Goal: Task Accomplishment & Management: Use online tool/utility

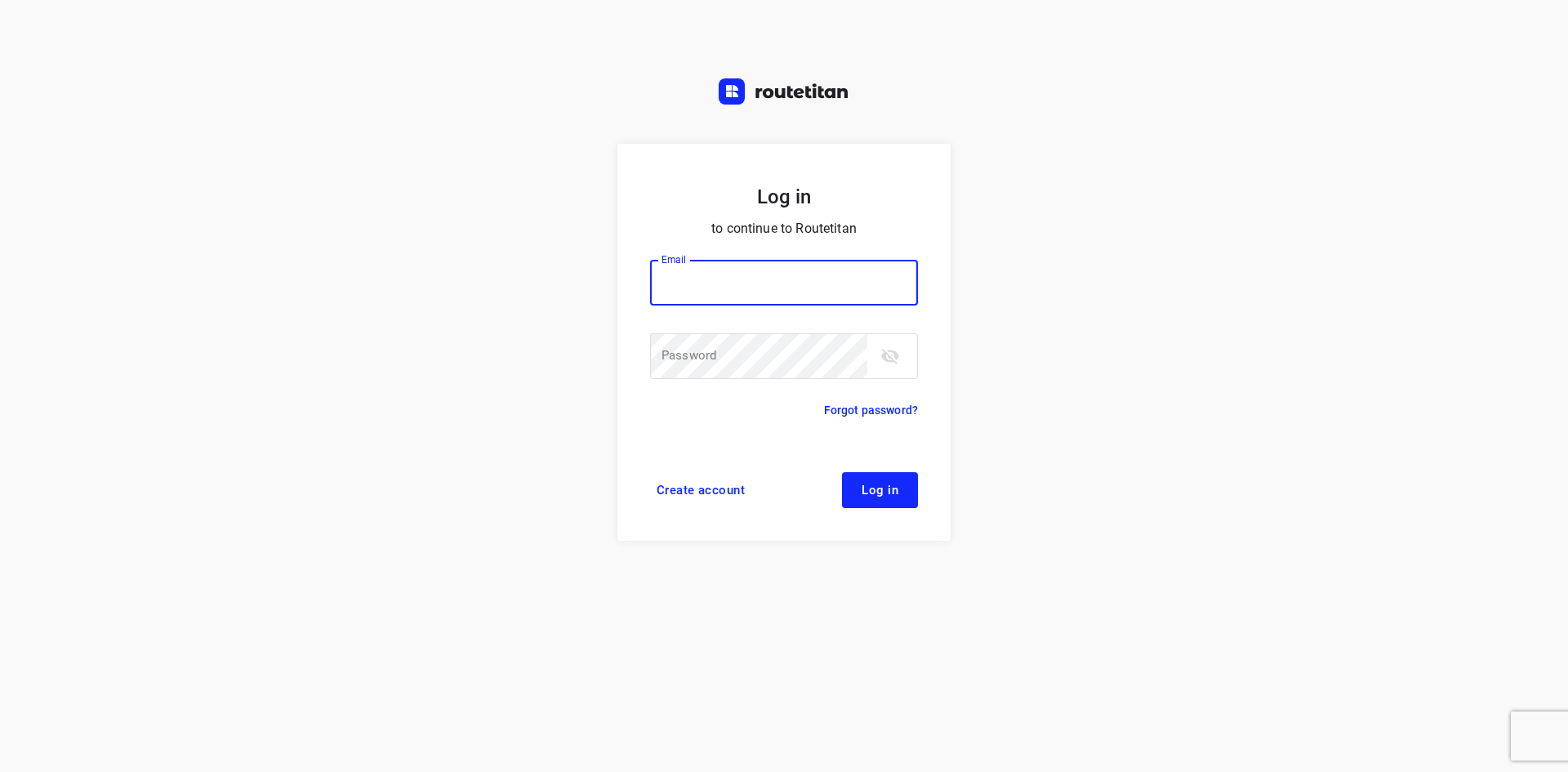
type input "[EMAIL_ADDRESS][DOMAIN_NAME]"
click at [873, 488] on span "Log in" at bounding box center [880, 490] width 37 height 14
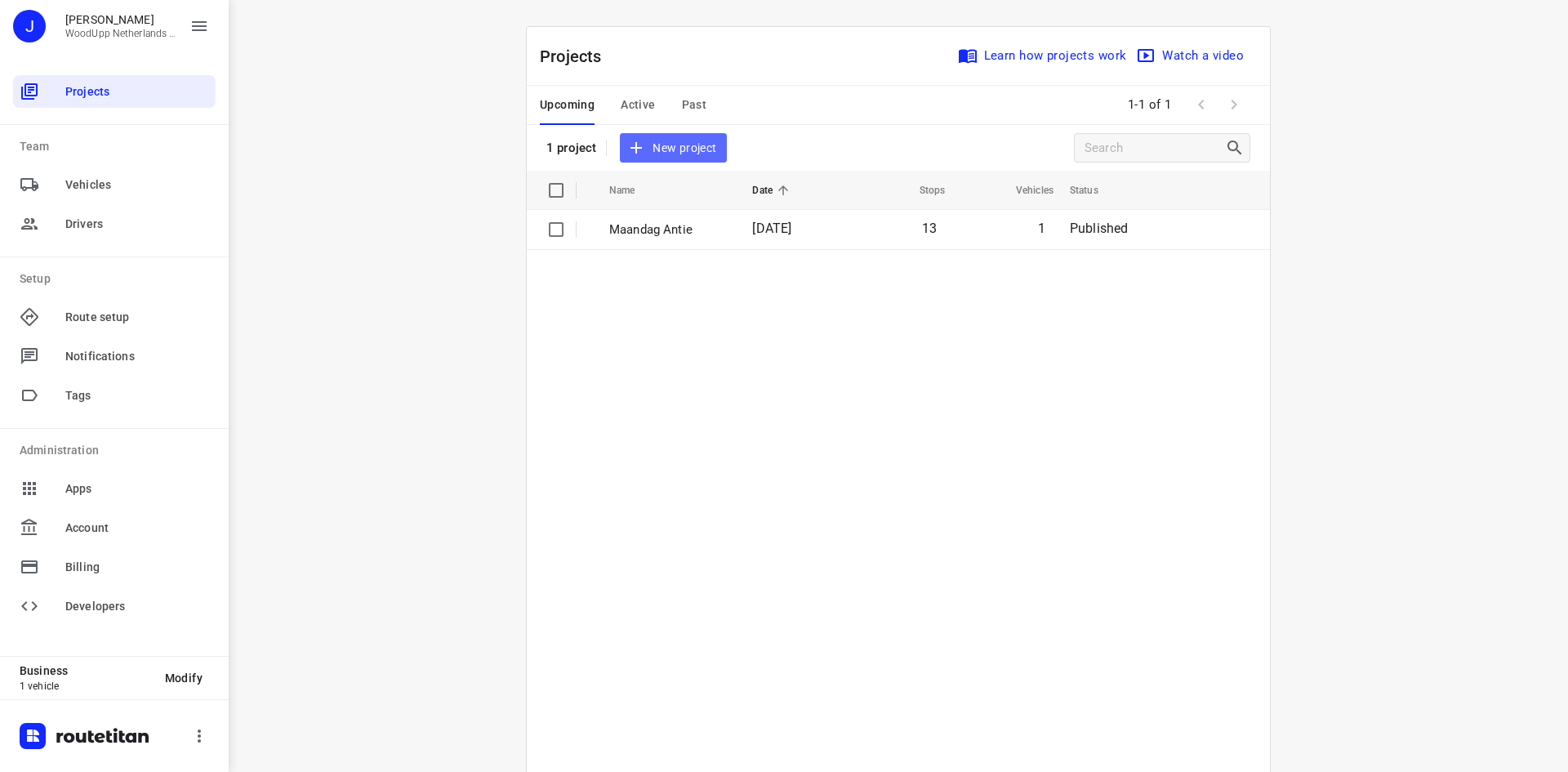
click at [669, 145] on span "New project" at bounding box center [673, 148] width 87 height 20
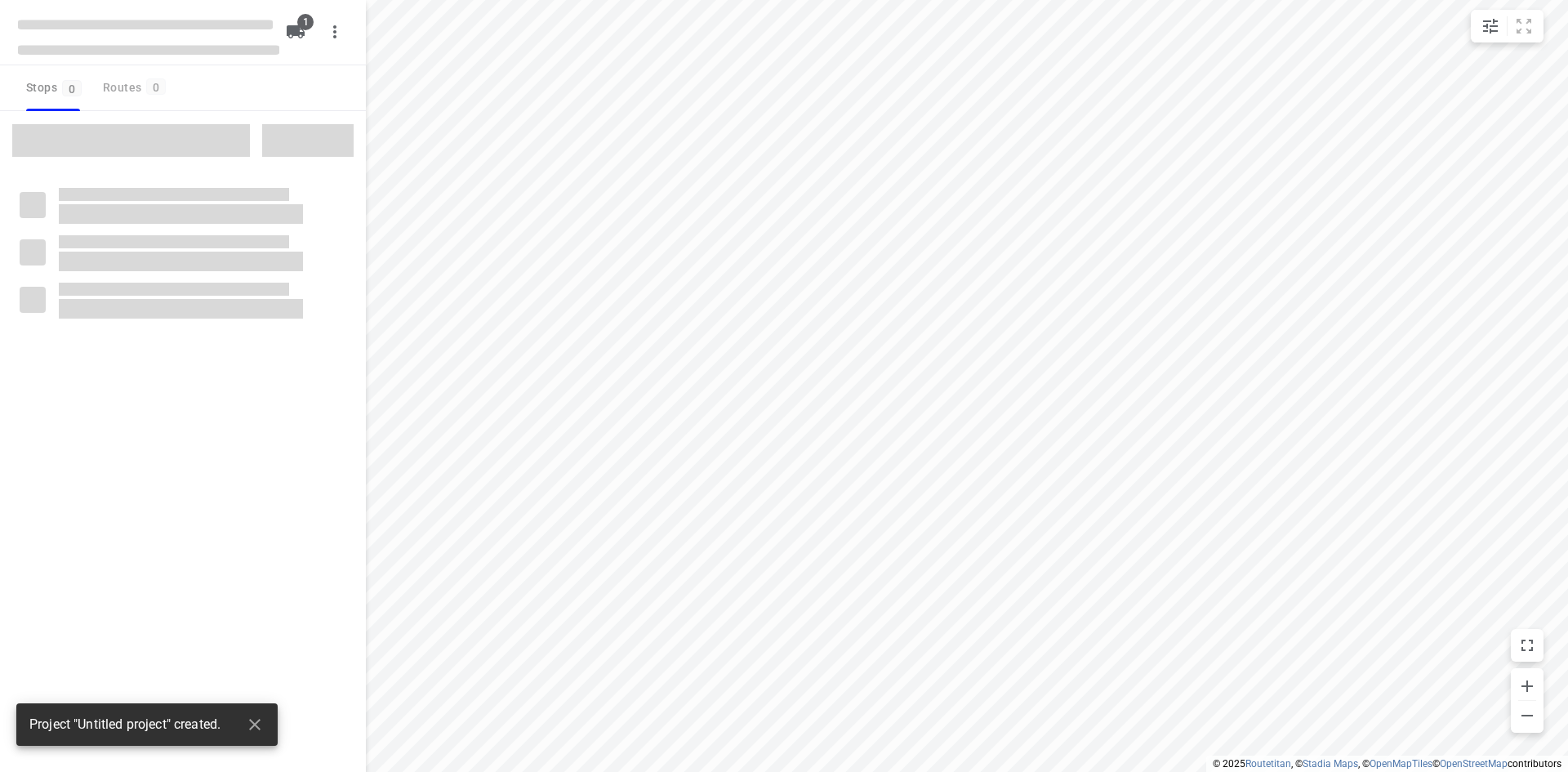
type input "distance"
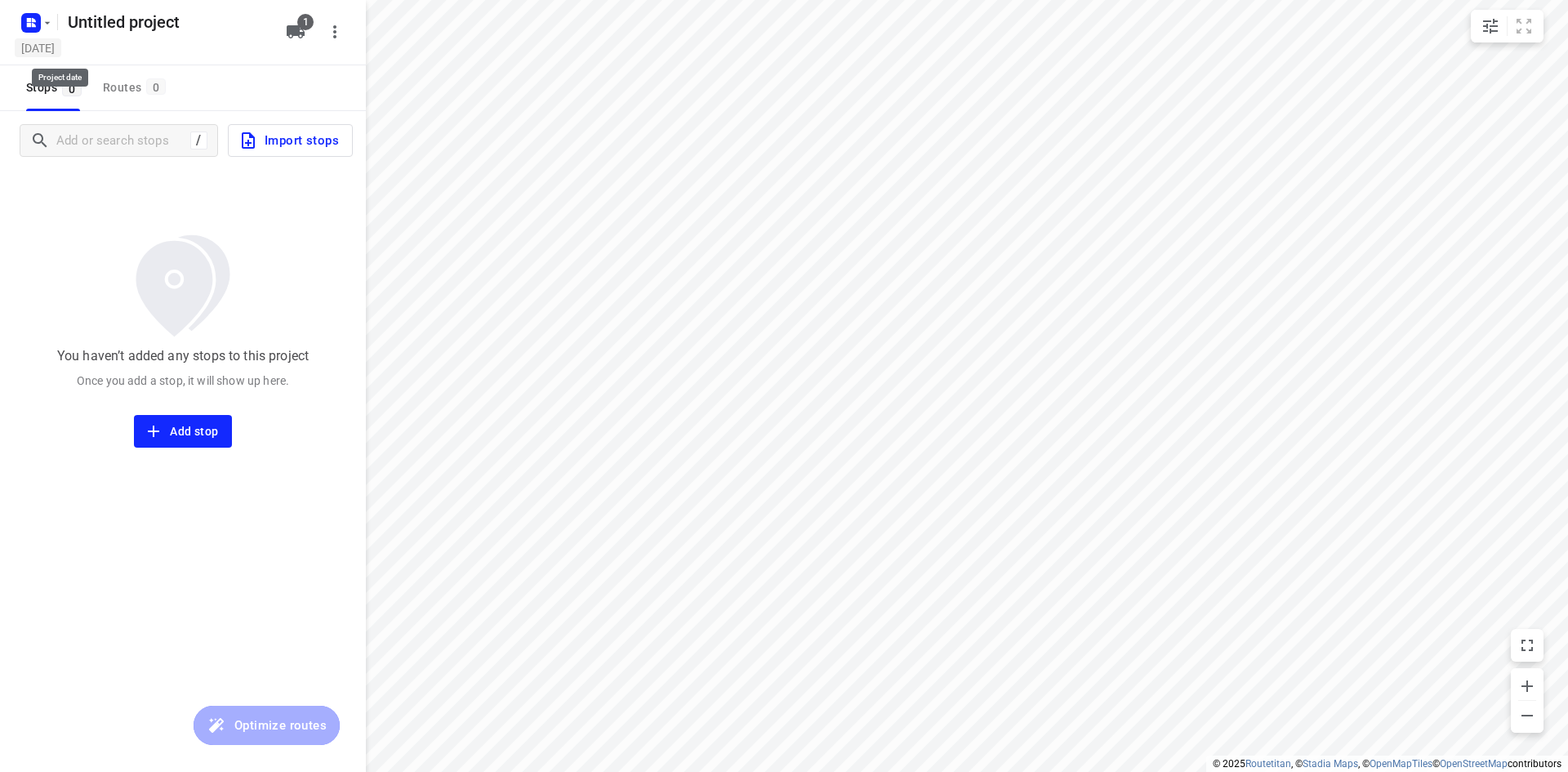
click at [55, 56] on h5 "[DATE]" at bounding box center [38, 47] width 46 height 18
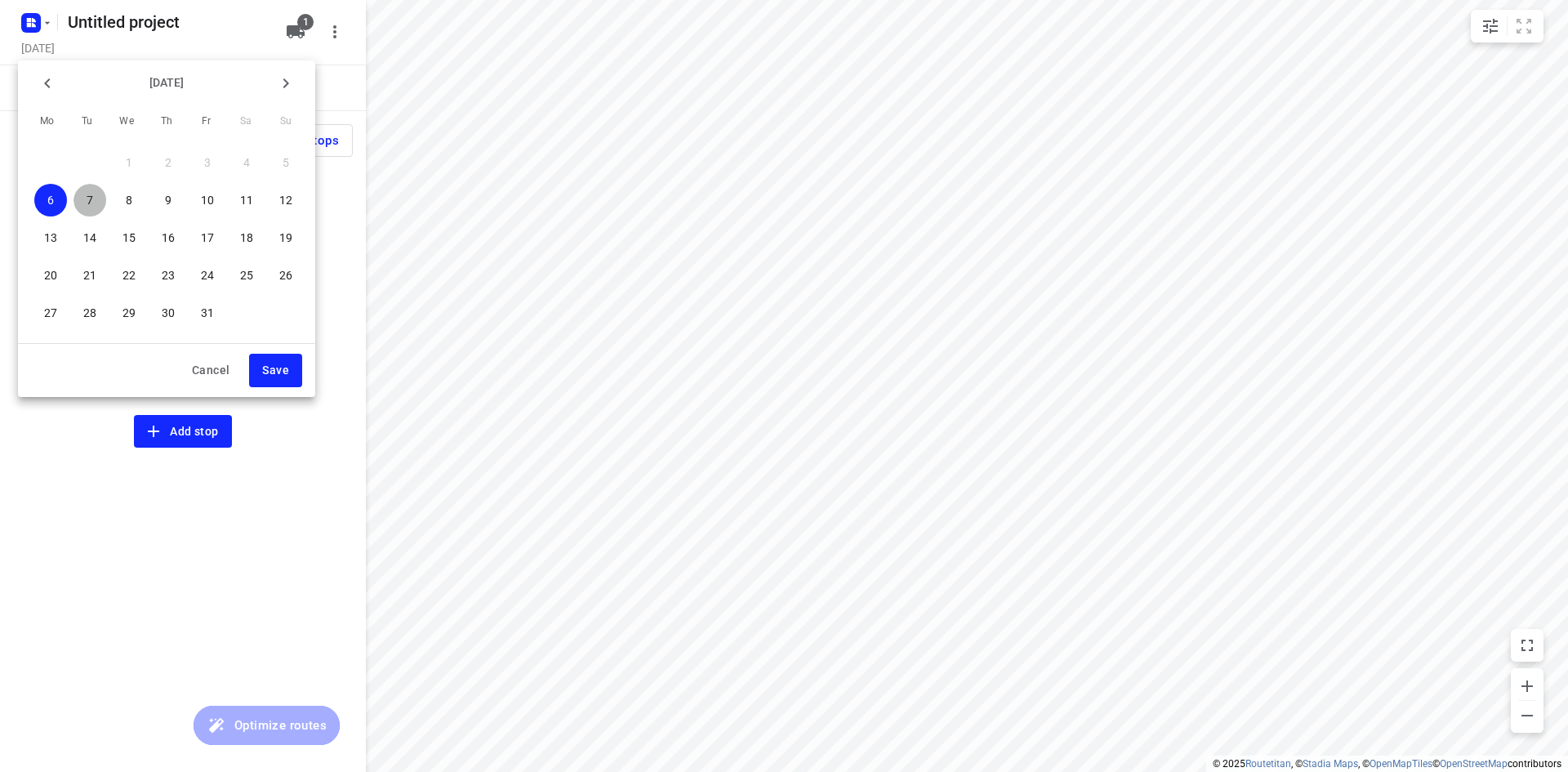
click at [90, 203] on p "7" at bounding box center [90, 200] width 7 height 16
click at [280, 366] on span "Save" at bounding box center [275, 370] width 27 height 20
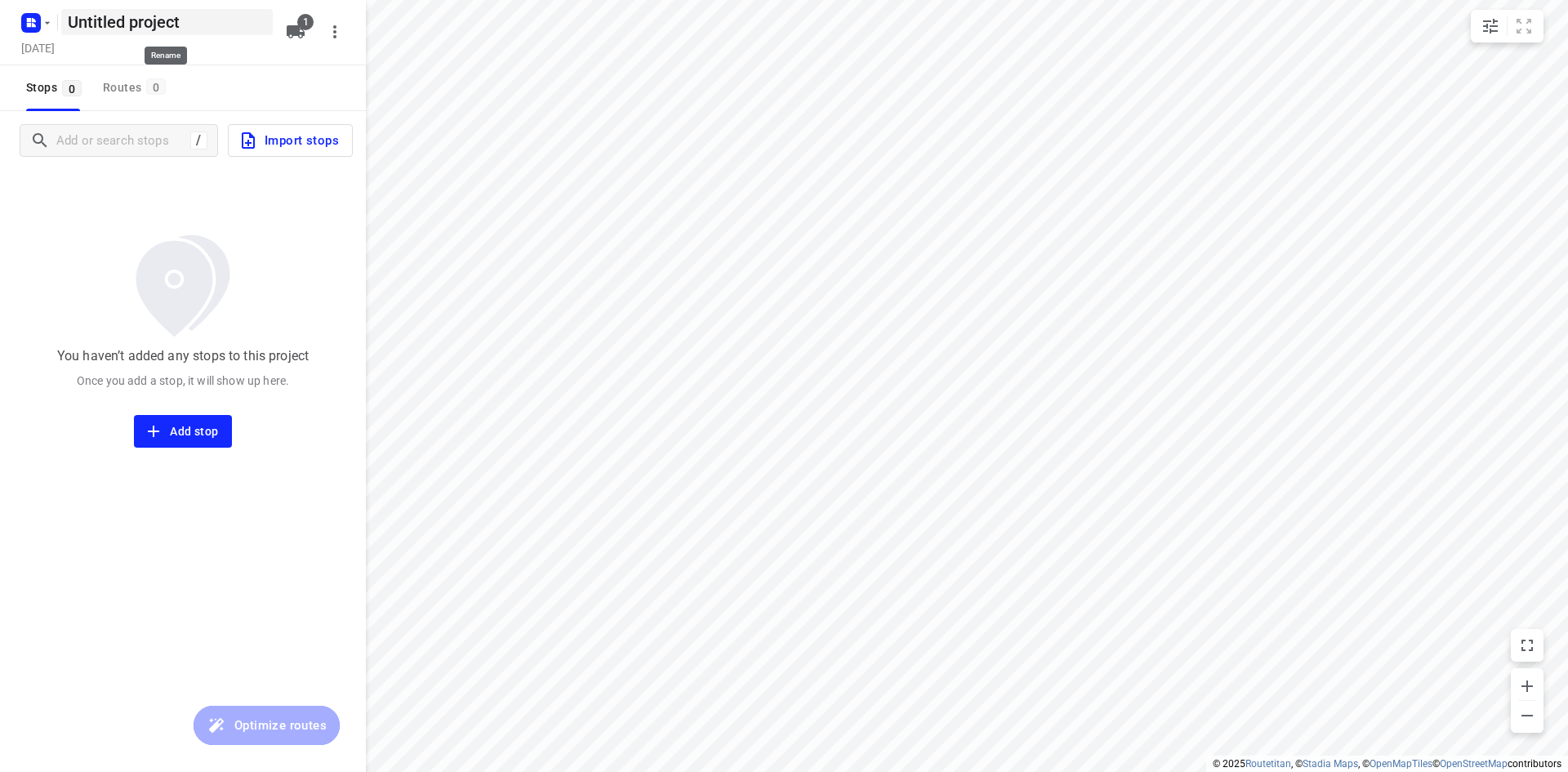
click at [116, 23] on h5 "Untitled project" at bounding box center [166, 21] width 212 height 26
type input "U"
type input "Dinsdag Antie"
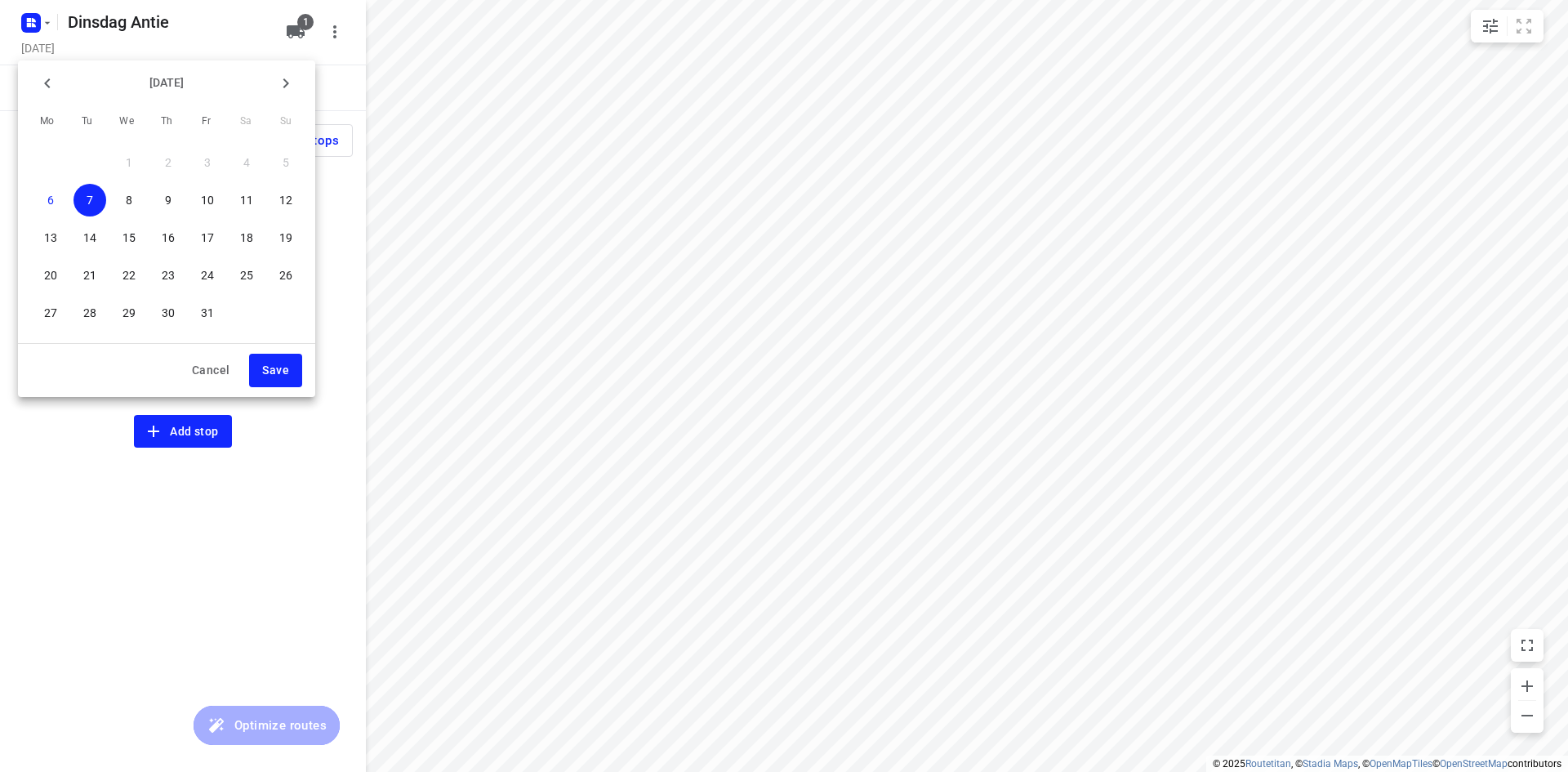
click at [288, 365] on span "Save" at bounding box center [275, 370] width 27 height 20
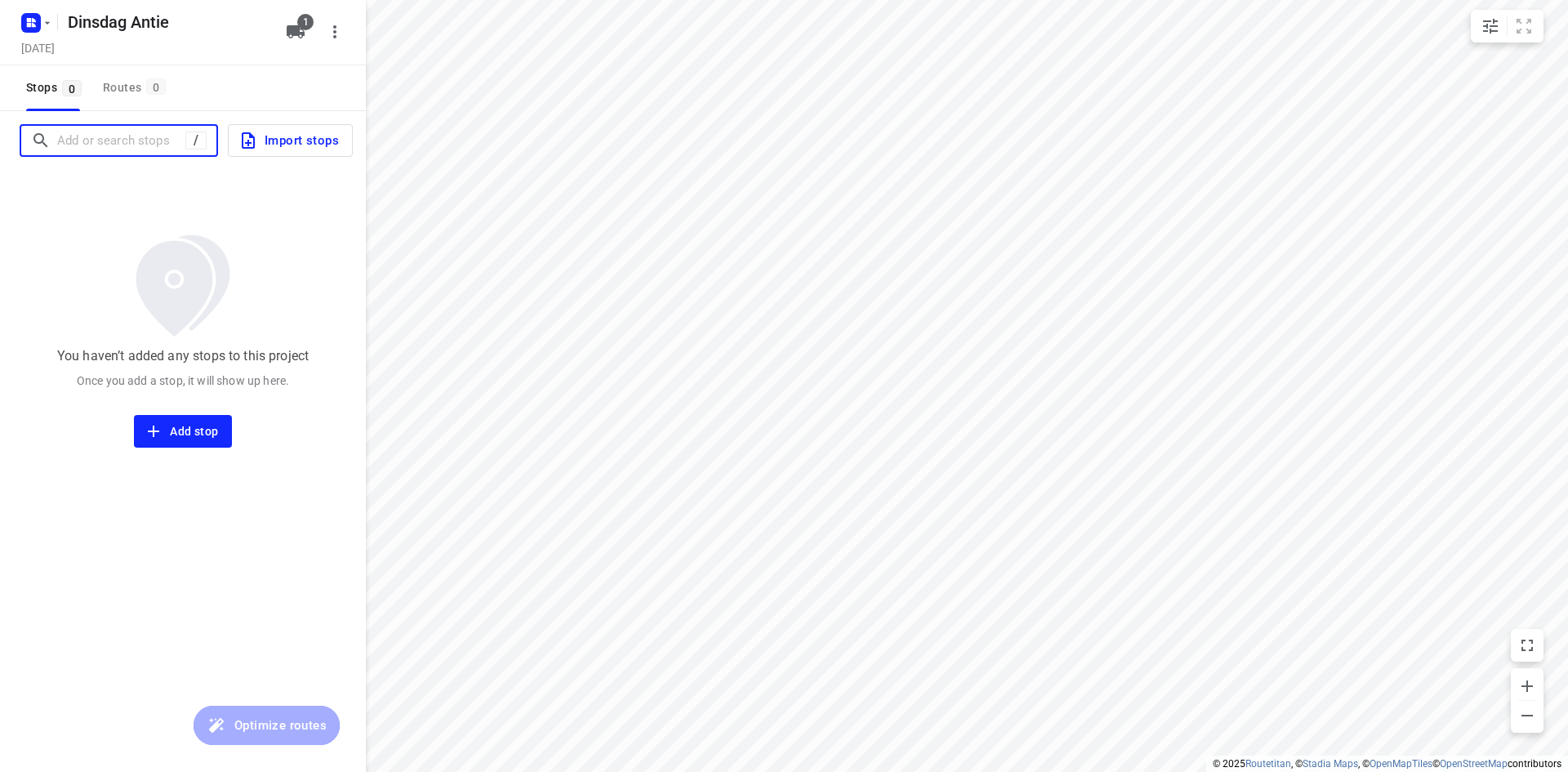
click at [101, 148] on input "Add or search stops" at bounding box center [121, 141] width 128 height 25
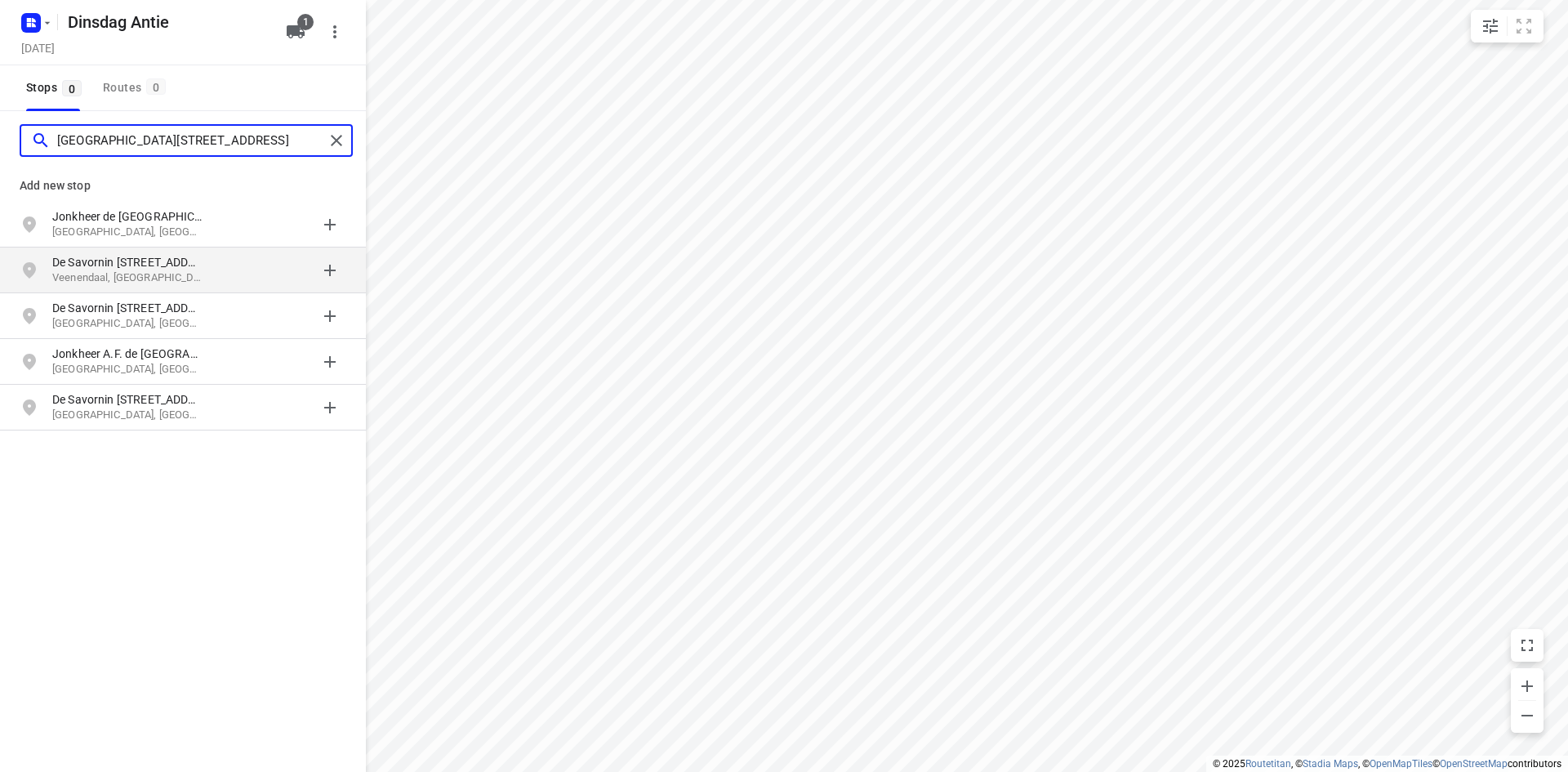
type input "[GEOGRAPHIC_DATA][STREET_ADDRESS]"
click at [113, 258] on p "De Savornin [STREET_ADDRESS]" at bounding box center [128, 262] width 151 height 16
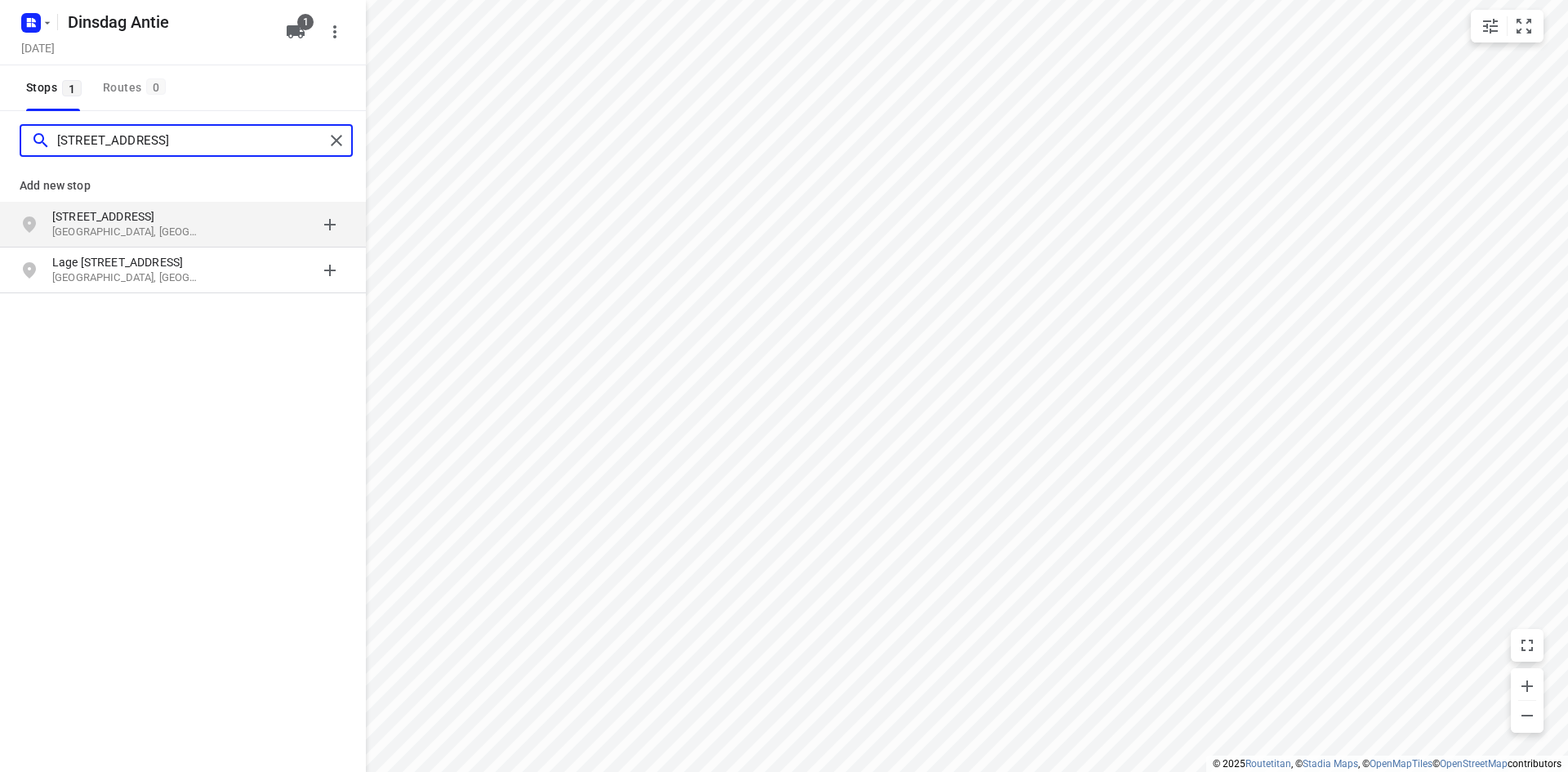
type input "[STREET_ADDRESS]"
click at [125, 221] on p "[STREET_ADDRESS]" at bounding box center [128, 216] width 151 height 16
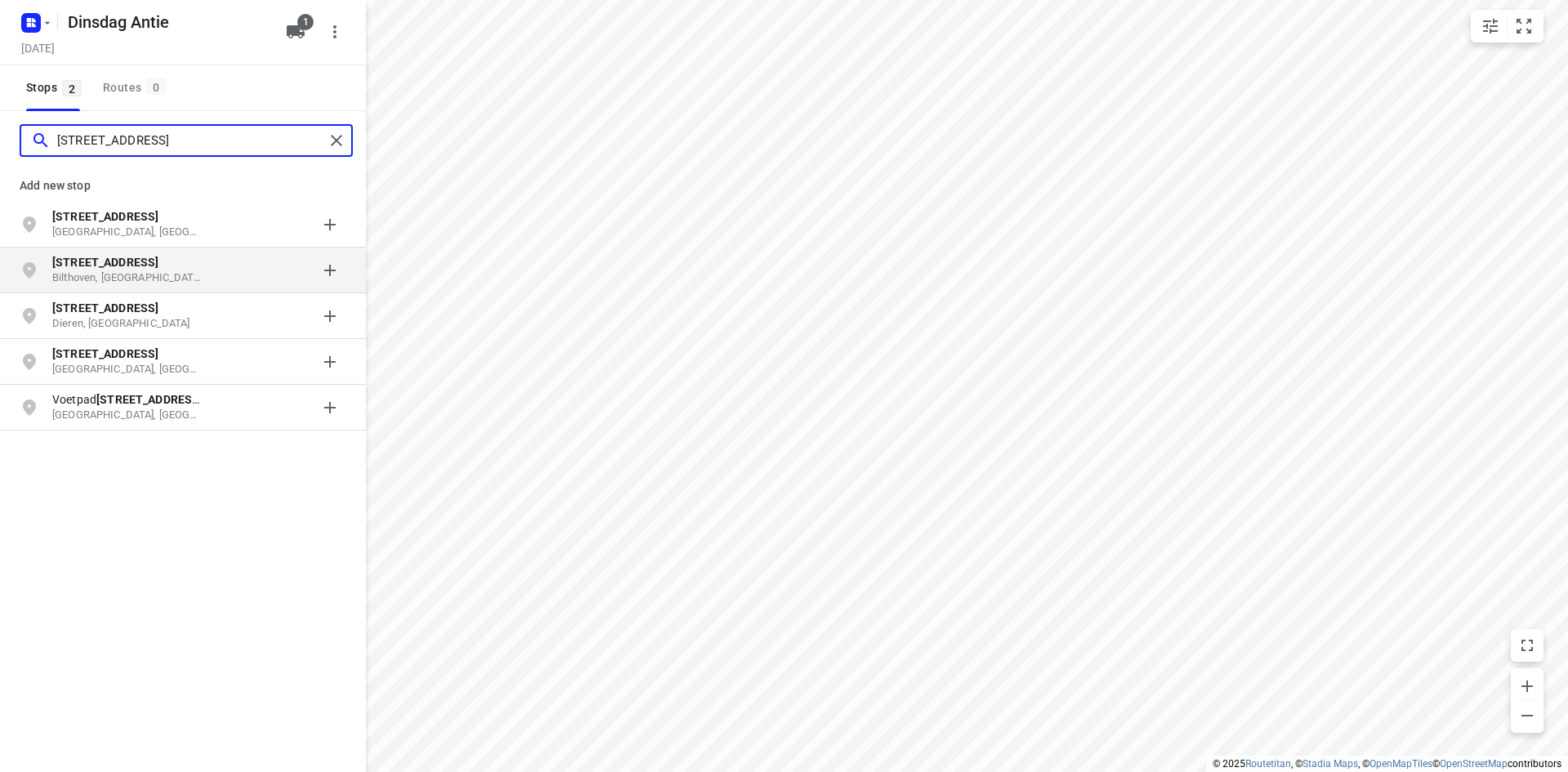
type input "[STREET_ADDRESS]"
click at [142, 275] on p "Bilthoven, [GEOGRAPHIC_DATA]" at bounding box center [128, 278] width 151 height 15
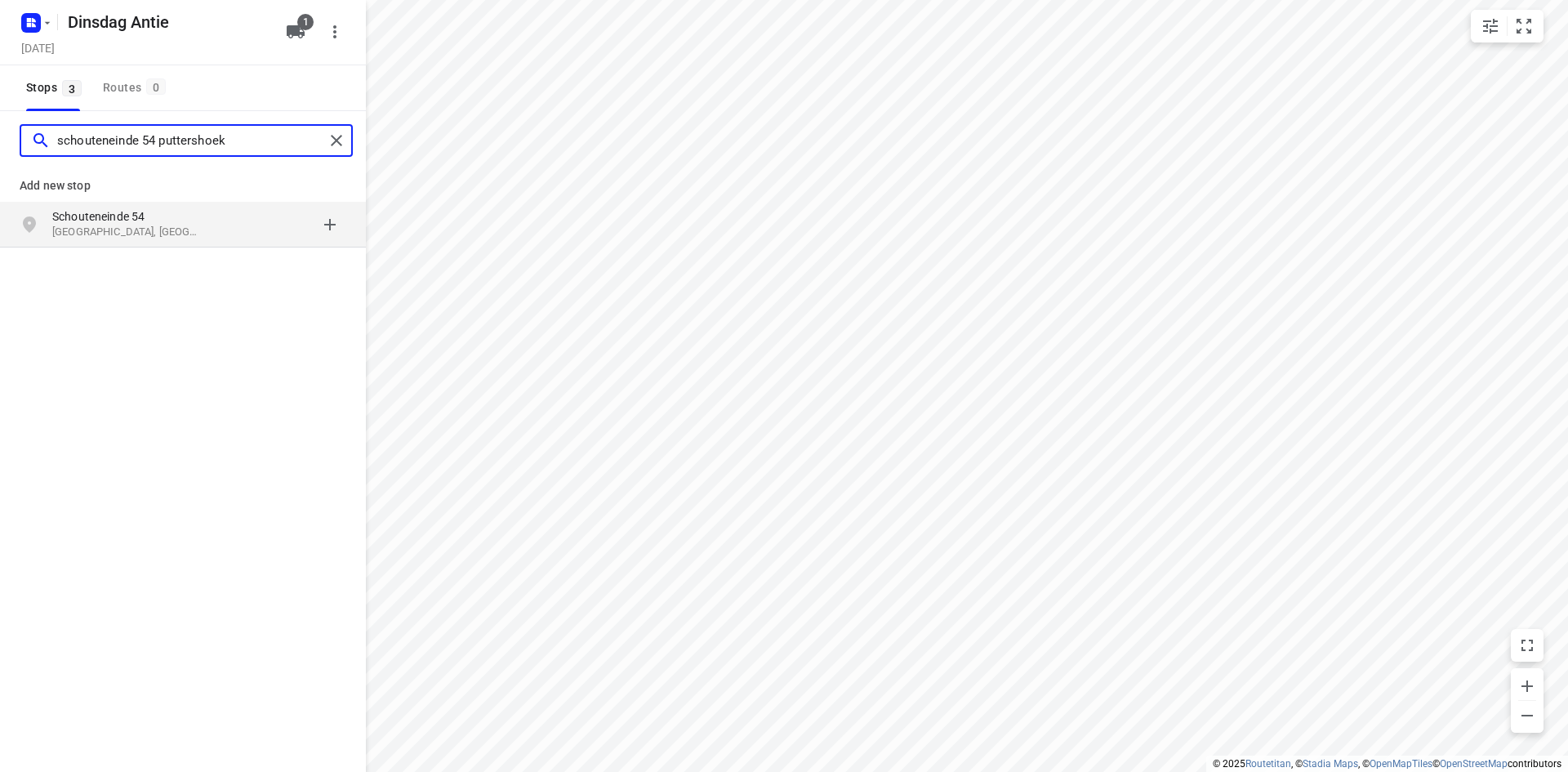
type input "schouteneinde 54 puttershoek"
click at [122, 221] on p "Schouteneinde 54" at bounding box center [128, 216] width 151 height 16
type input "[STREET_ADDRESS]"
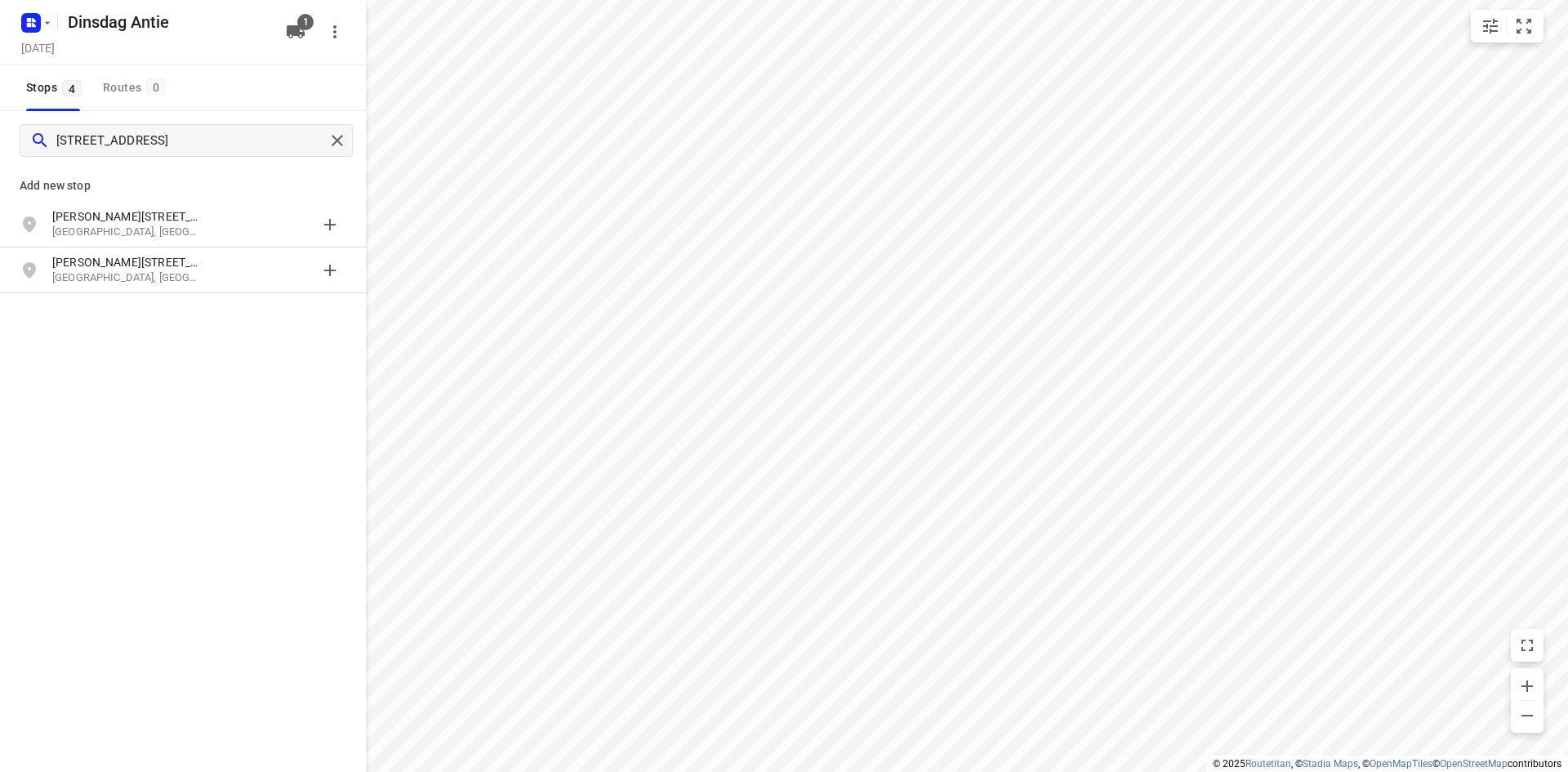
click at [122, 221] on p "[PERSON_NAME][STREET_ADDRESS]" at bounding box center [128, 216] width 151 height 16
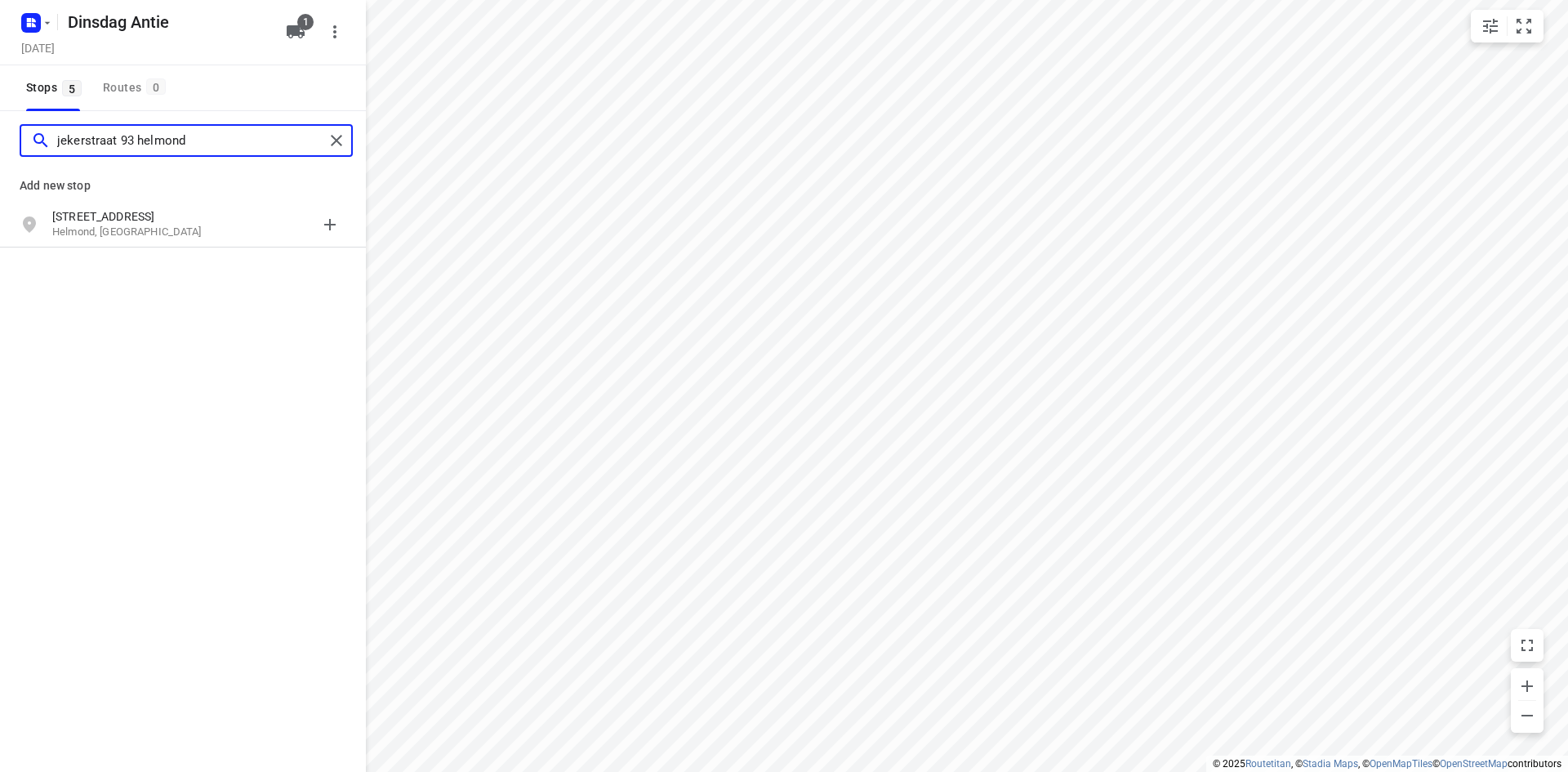
type input "jekerstraat 93 helmond"
click at [122, 221] on p "[STREET_ADDRESS]" at bounding box center [128, 216] width 151 height 16
type input "[STREET_ADDRESS] beugen"
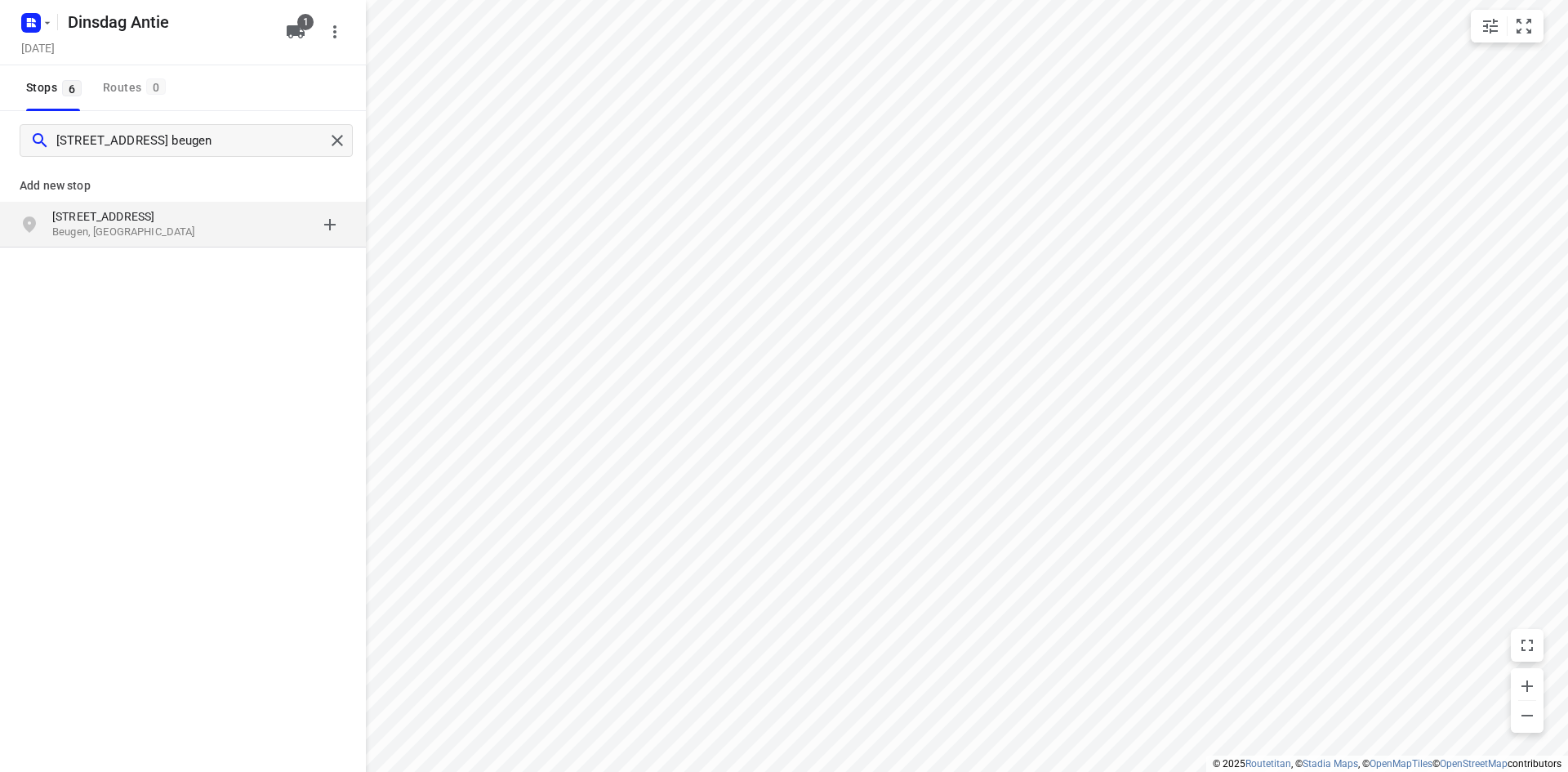
click at [122, 224] on p "Beugen, [GEOGRAPHIC_DATA]" at bounding box center [128, 232] width 151 height 15
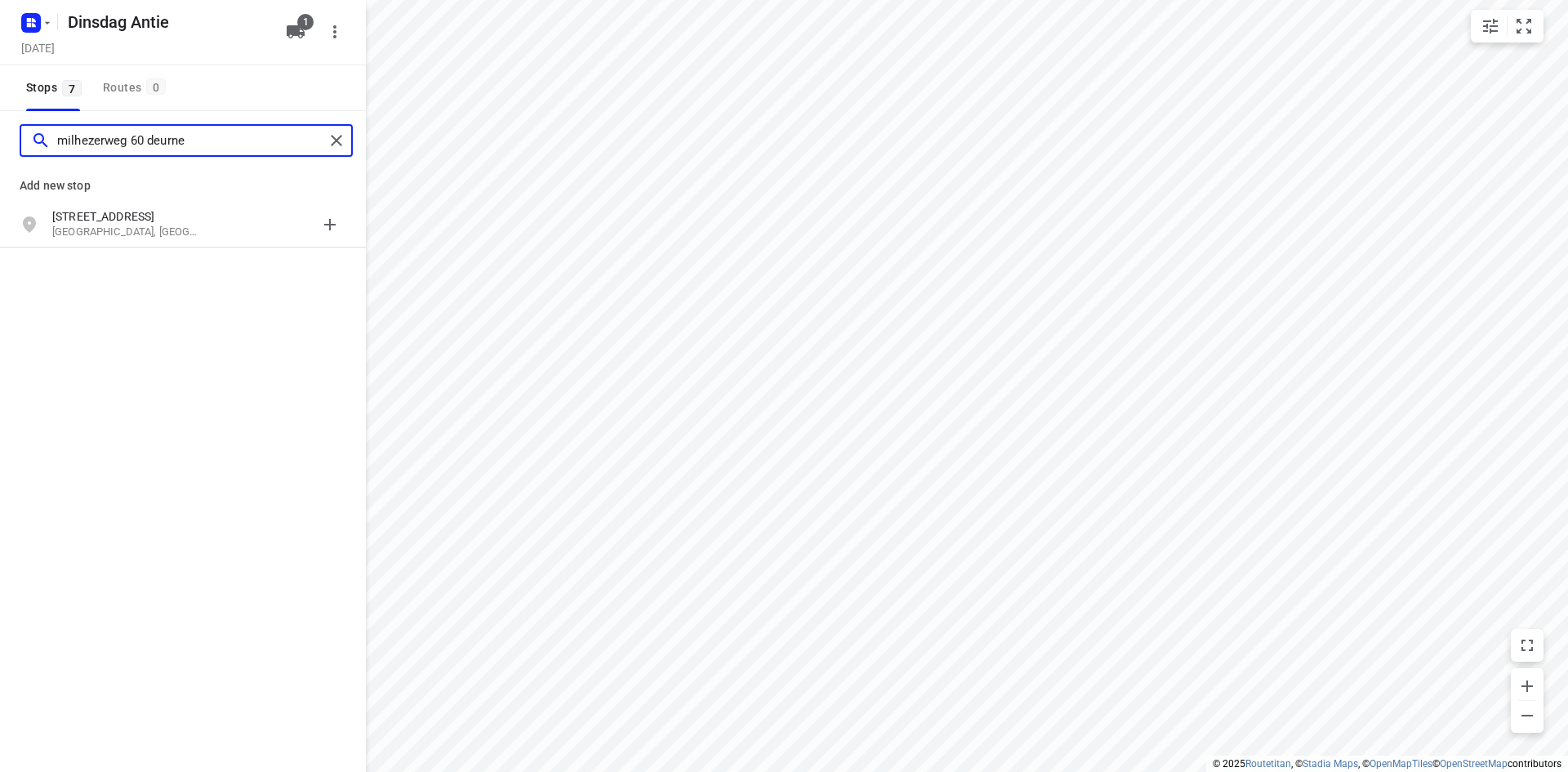
type input "milhezerweg 60 deurne"
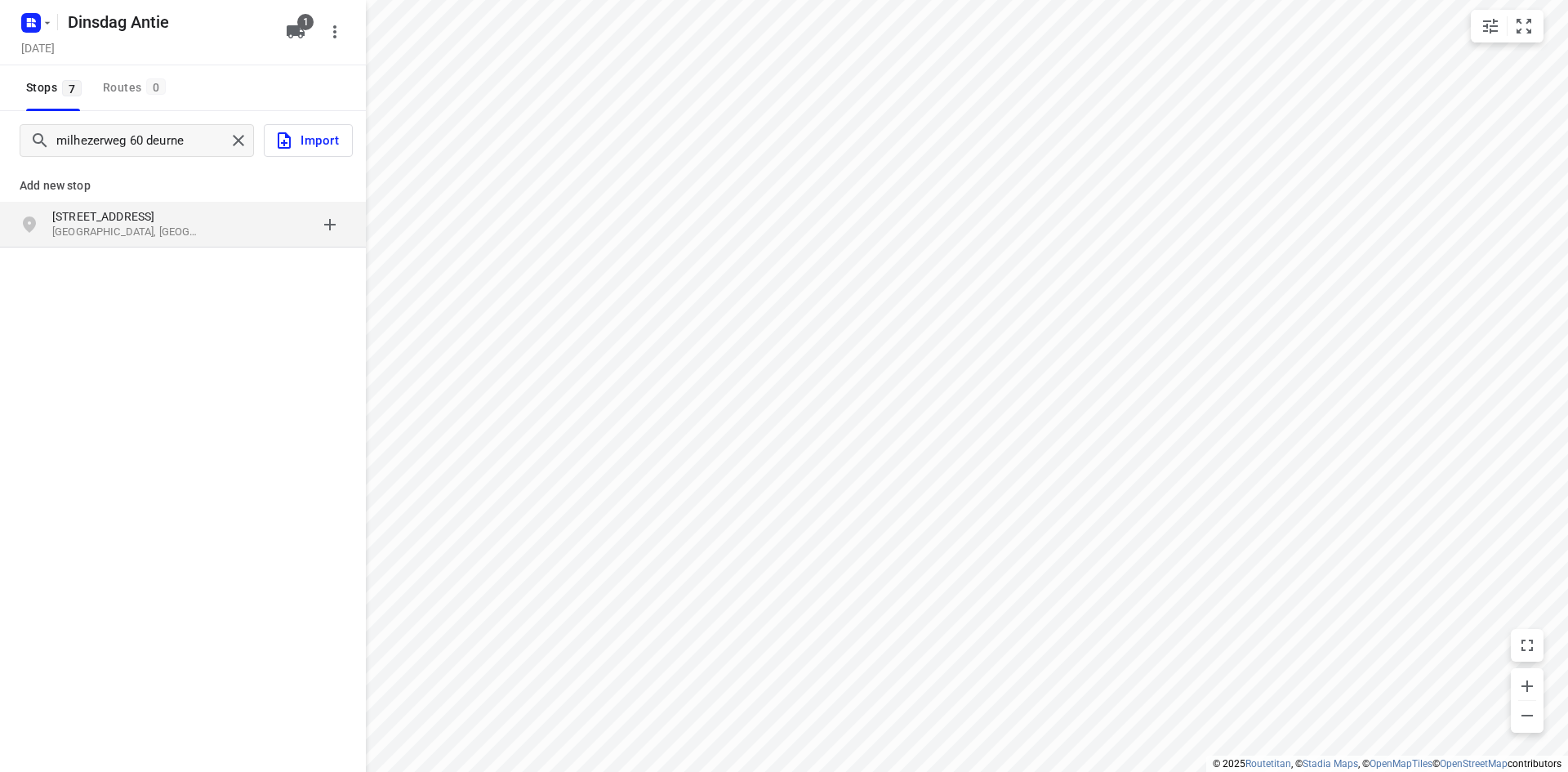
click at [122, 225] on p "[GEOGRAPHIC_DATA], [GEOGRAPHIC_DATA]" at bounding box center [128, 232] width 151 height 15
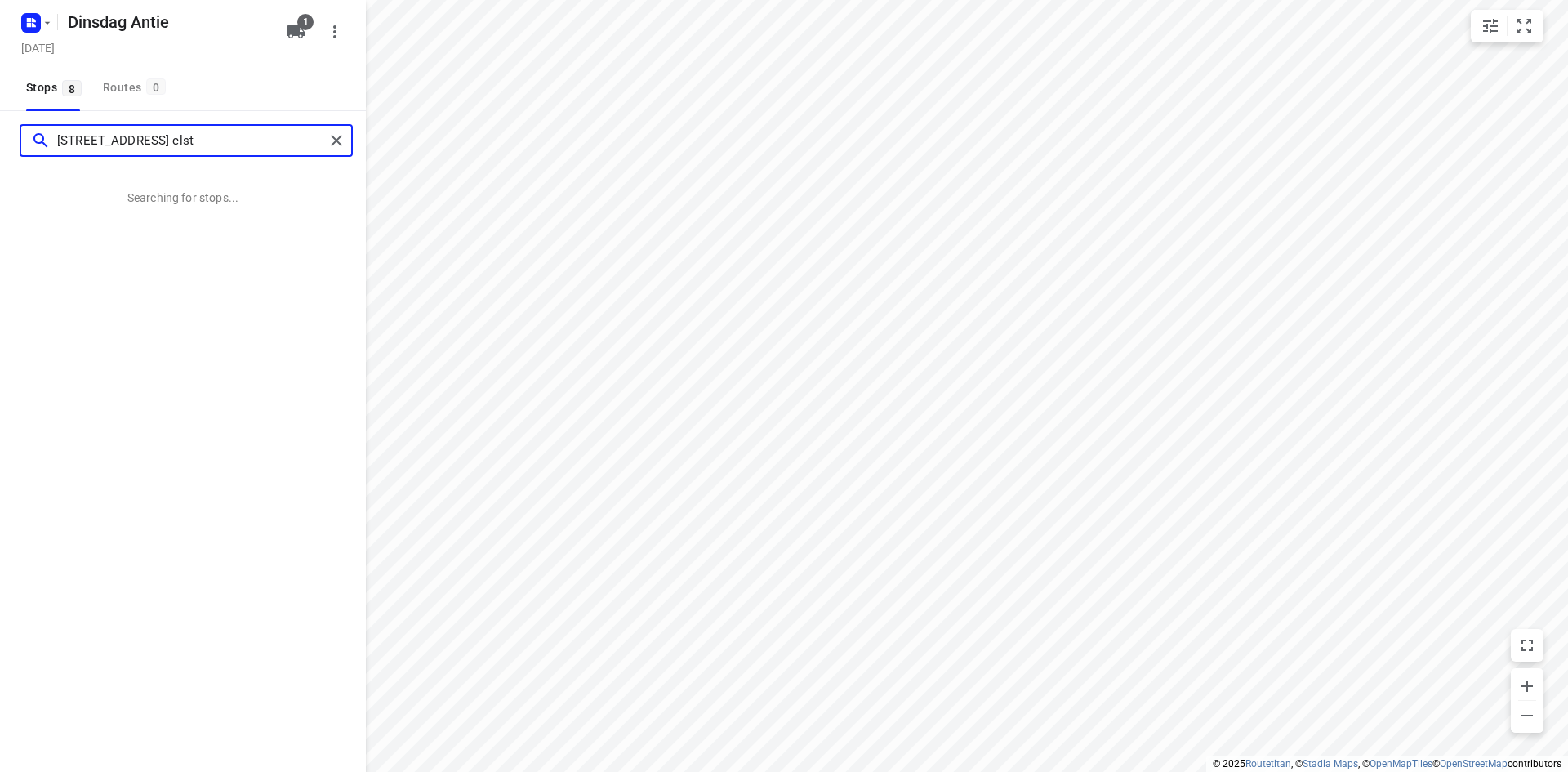
type input "[STREET_ADDRESS] elst"
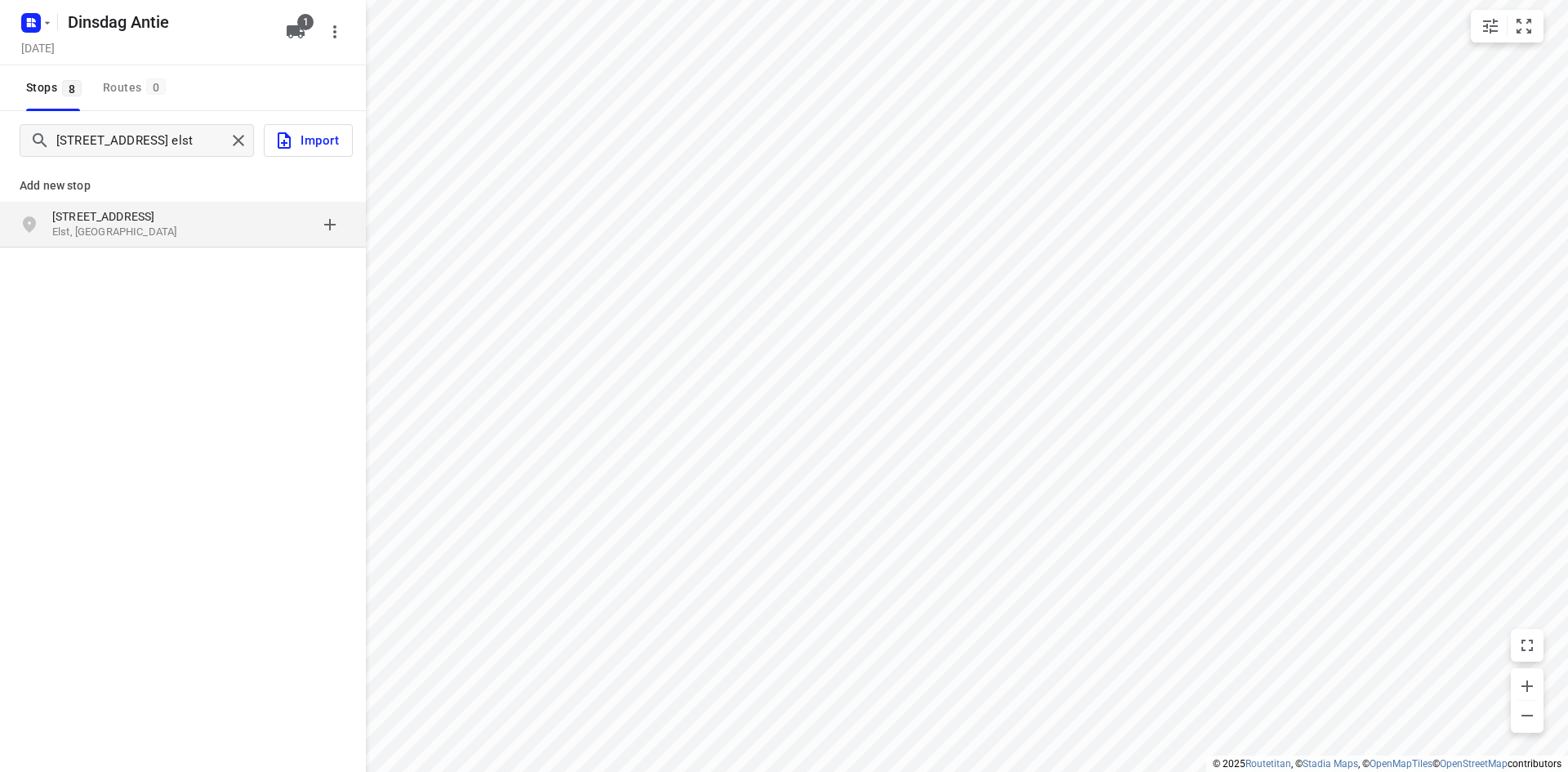
click at [142, 229] on p "Elst, [GEOGRAPHIC_DATA]" at bounding box center [128, 232] width 151 height 15
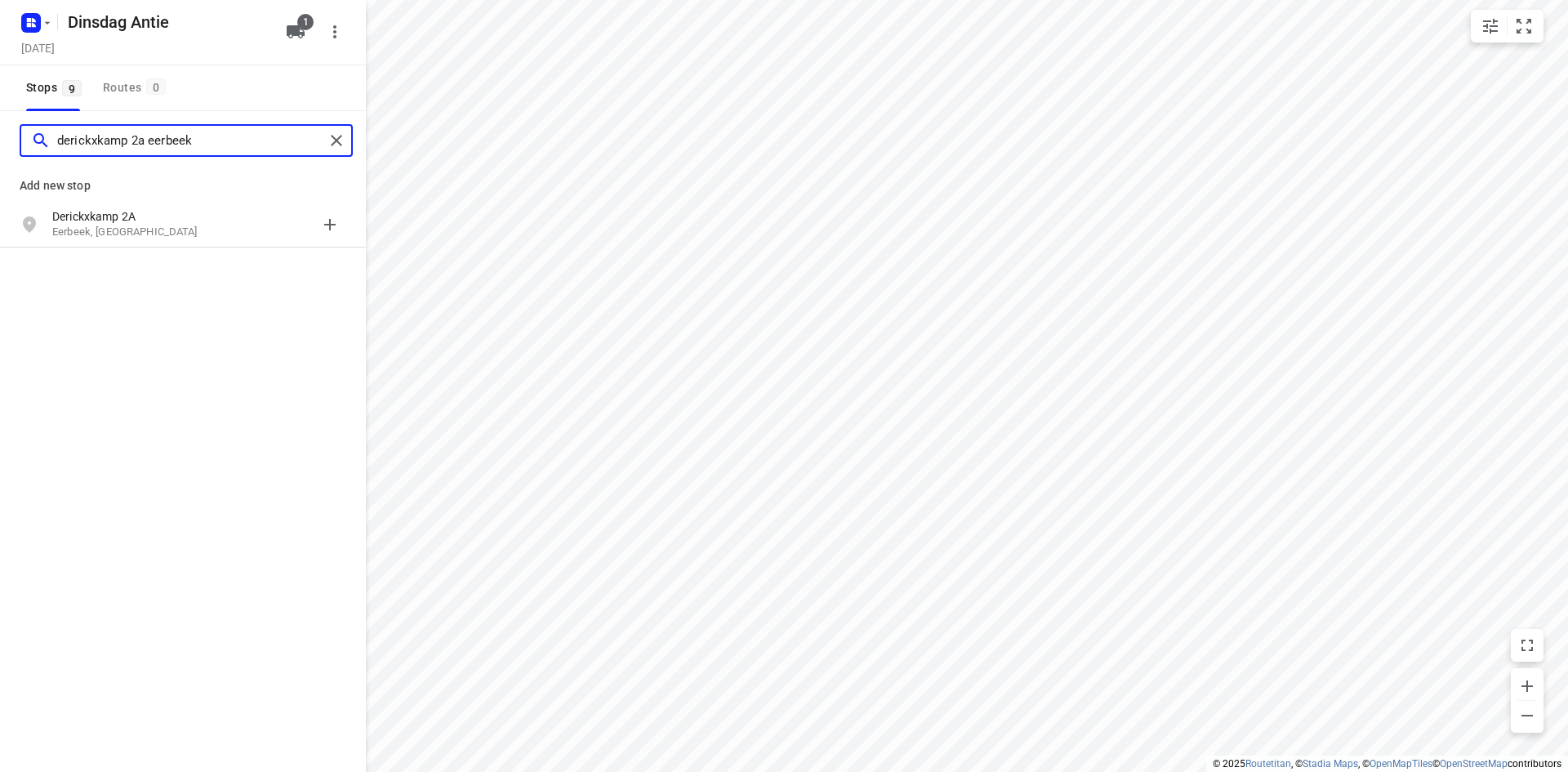
type input "derickxkamp 2a eerbeek"
click at [142, 229] on p "Eerbeek, [GEOGRAPHIC_DATA]" at bounding box center [128, 232] width 151 height 15
type input "[PERSON_NAME] 21 [PERSON_NAME]"
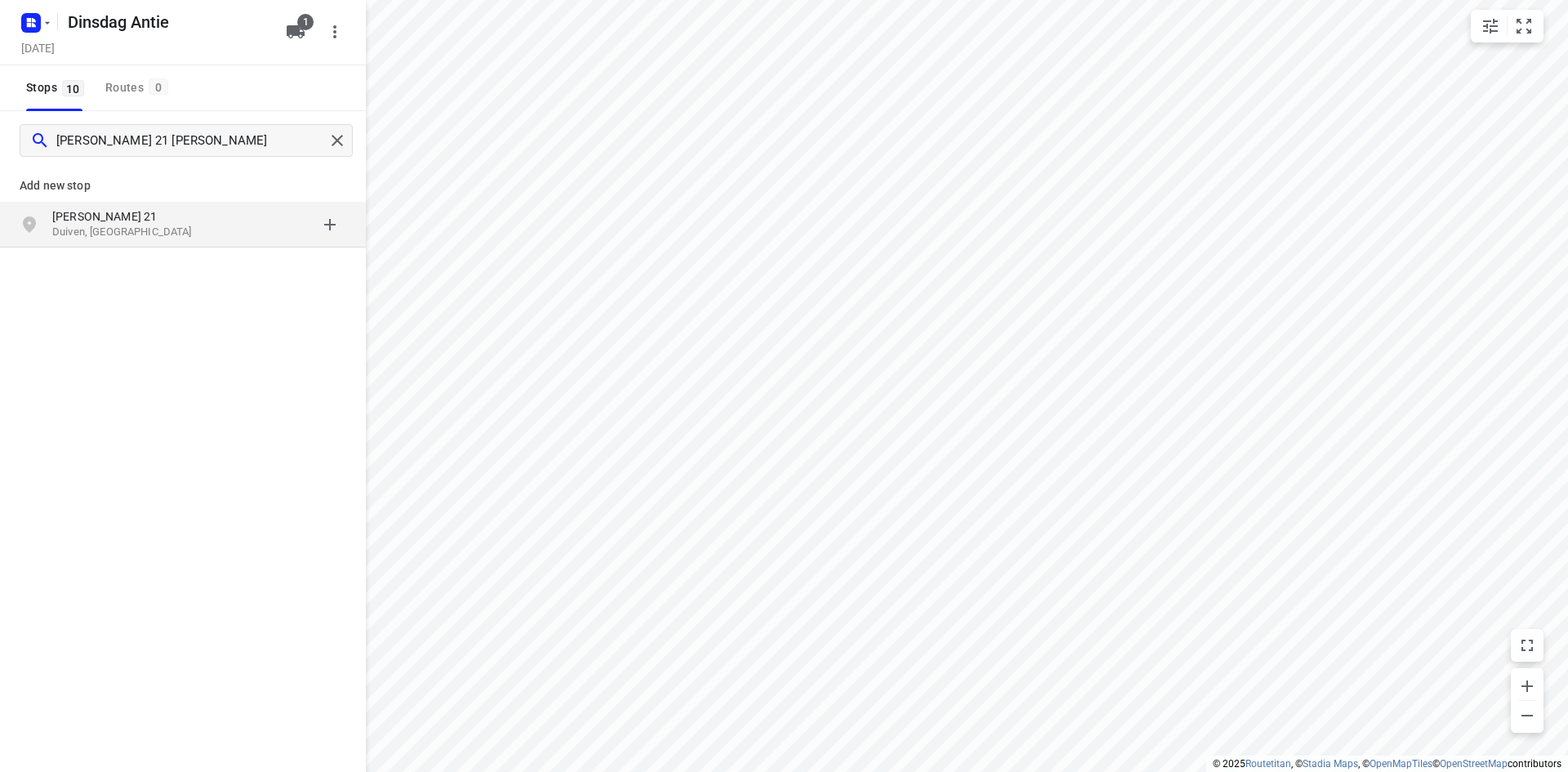
click at [134, 225] on p "Duiven, [GEOGRAPHIC_DATA]" at bounding box center [128, 232] width 151 height 15
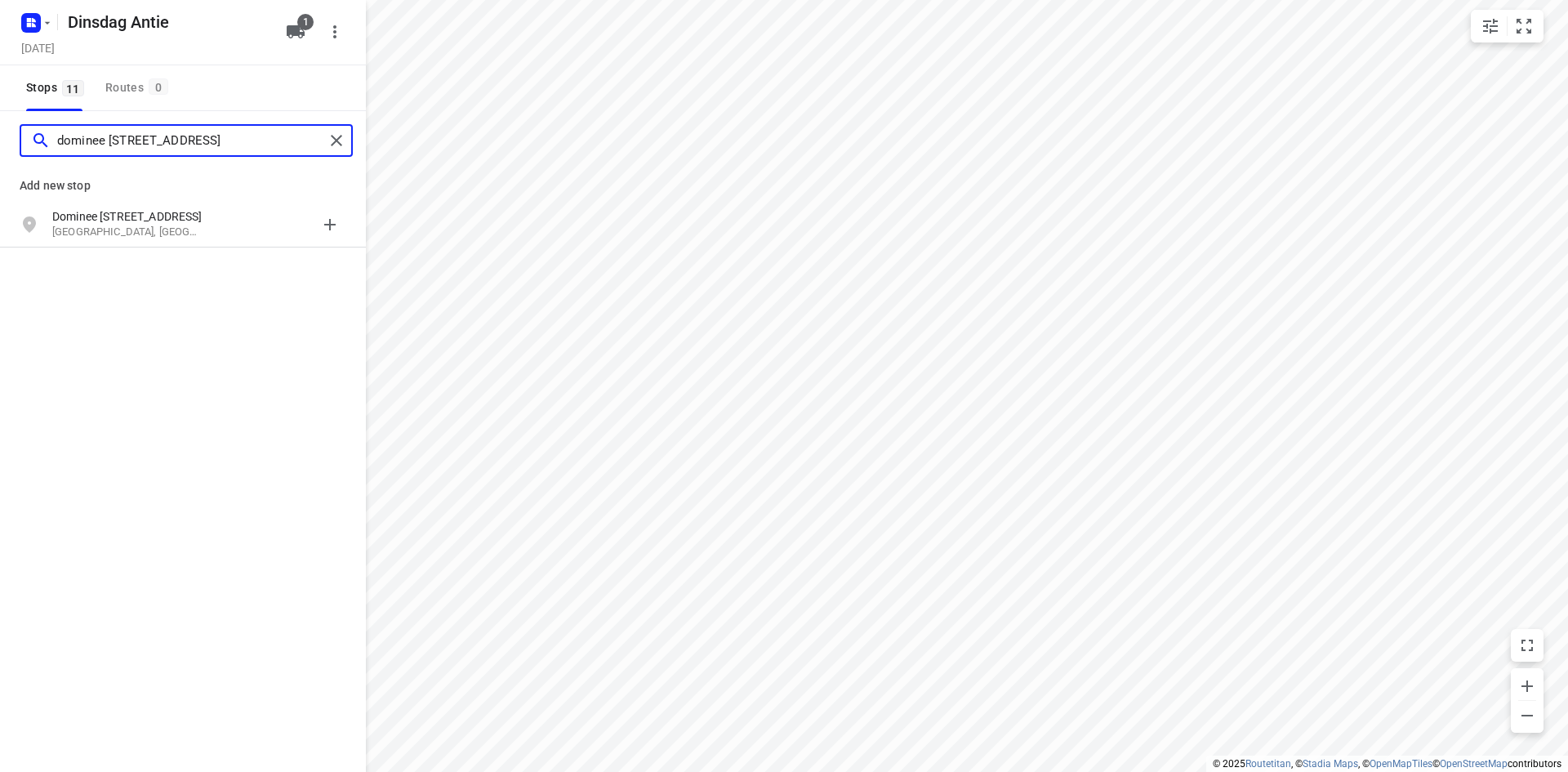
type input "dominee [STREET_ADDRESS]"
click at [134, 225] on p "[GEOGRAPHIC_DATA], [GEOGRAPHIC_DATA]" at bounding box center [128, 232] width 151 height 15
type input "rijksweg zuid 134 geleen"
click at [134, 225] on p "Geleen, [GEOGRAPHIC_DATA]" at bounding box center [128, 232] width 151 height 15
type input "wulp 5 maarheeze"
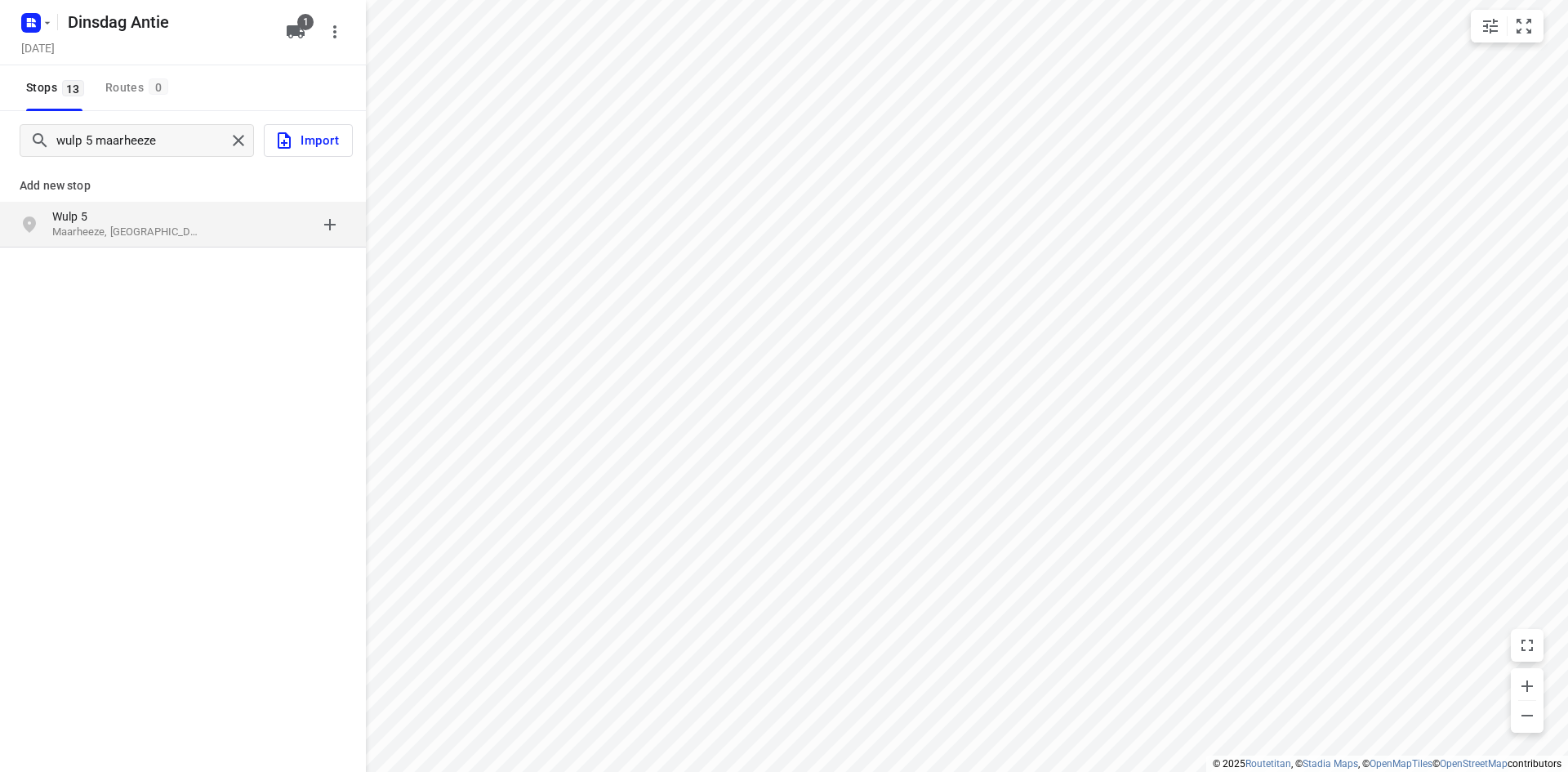
click at [134, 229] on p "Maarheeze, [GEOGRAPHIC_DATA]" at bounding box center [128, 232] width 151 height 15
type input "kievithof 13 sterksel"
click at [123, 240] on div "Kievithof [STREET_ADDRESS]" at bounding box center [135, 225] width 166 height 33
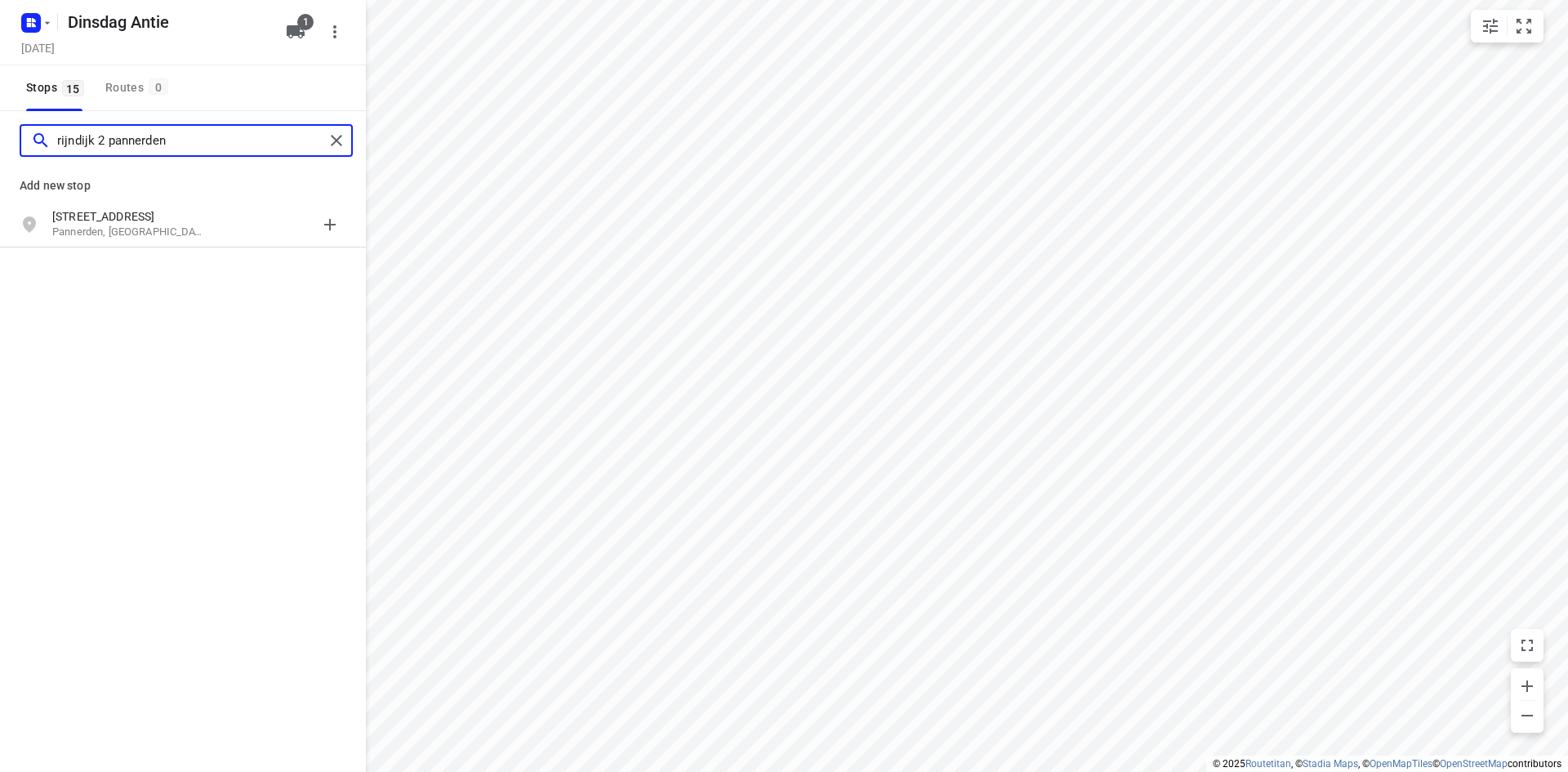
type input "rijndijk 2 pannerden"
click at [123, 240] on div "[STREET_ADDRESS]" at bounding box center [135, 225] width 166 height 33
type input "ruvenkamp 15 ulft"
click at [123, 240] on div "[STREET_ADDRESS]" at bounding box center [135, 225] width 166 height 33
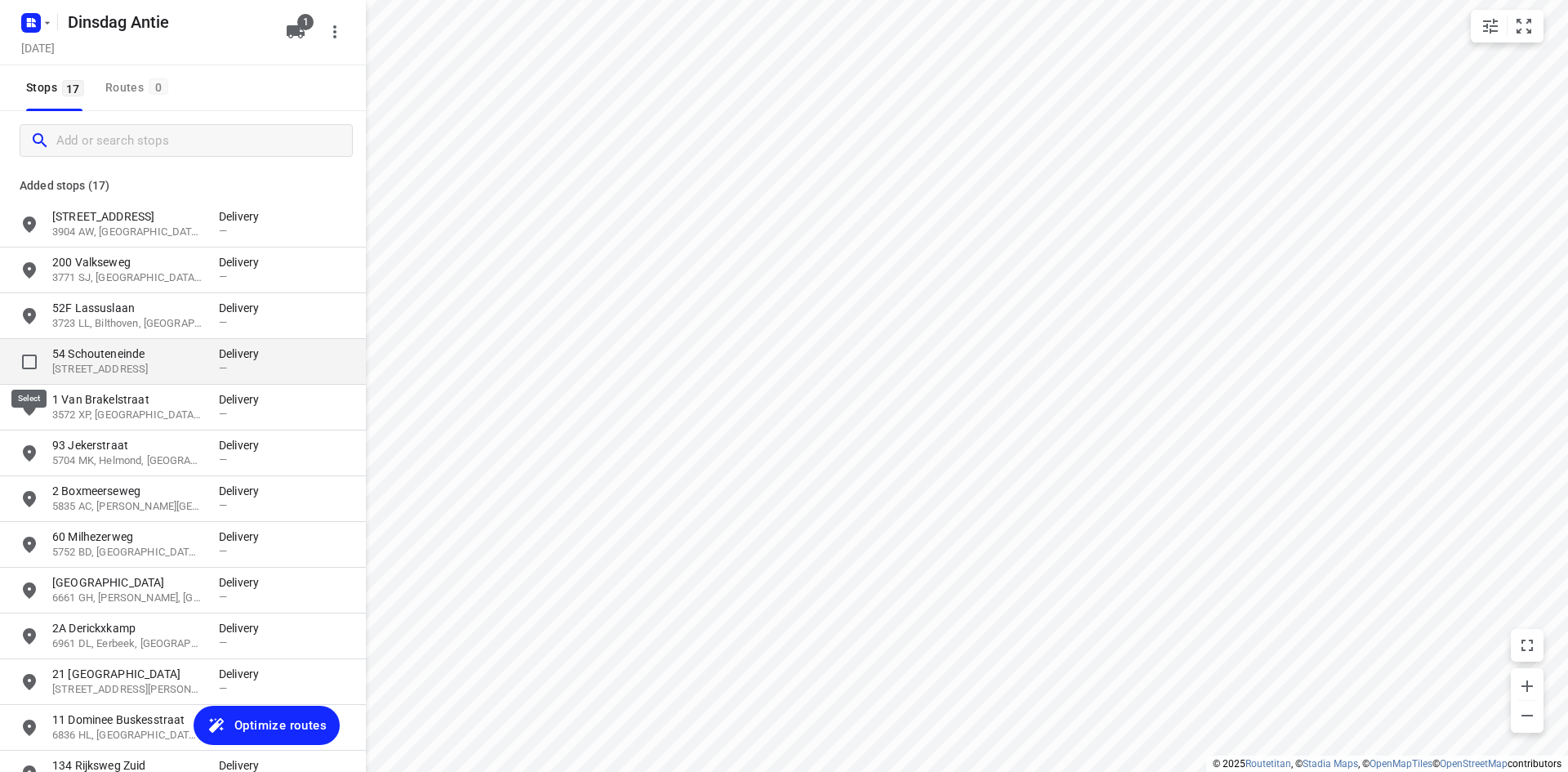
click at [27, 365] on input "grid" at bounding box center [30, 362] width 33 height 33
checkbox input "true"
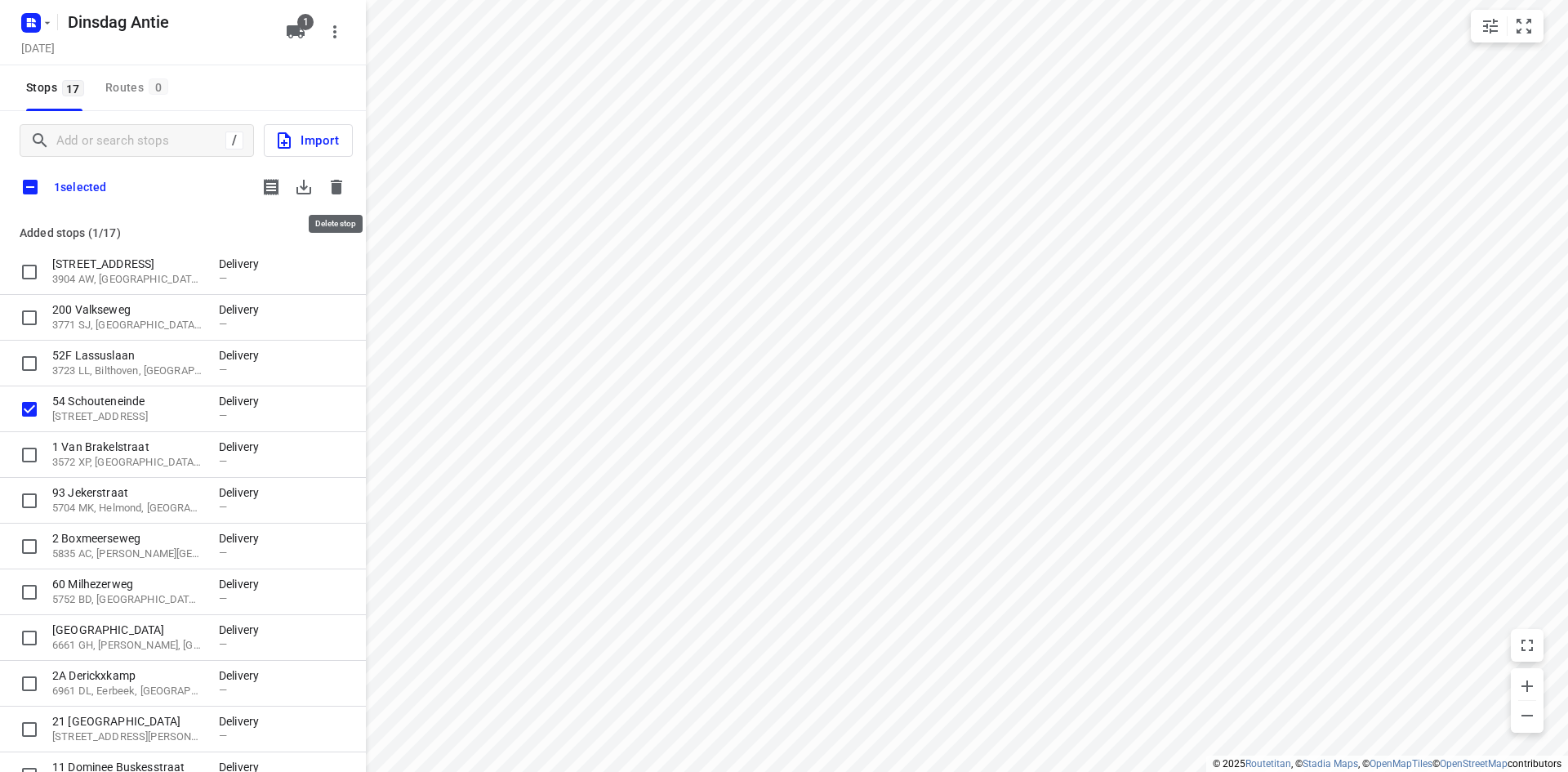
click at [330, 186] on icon "button" at bounding box center [336, 186] width 19 height 19
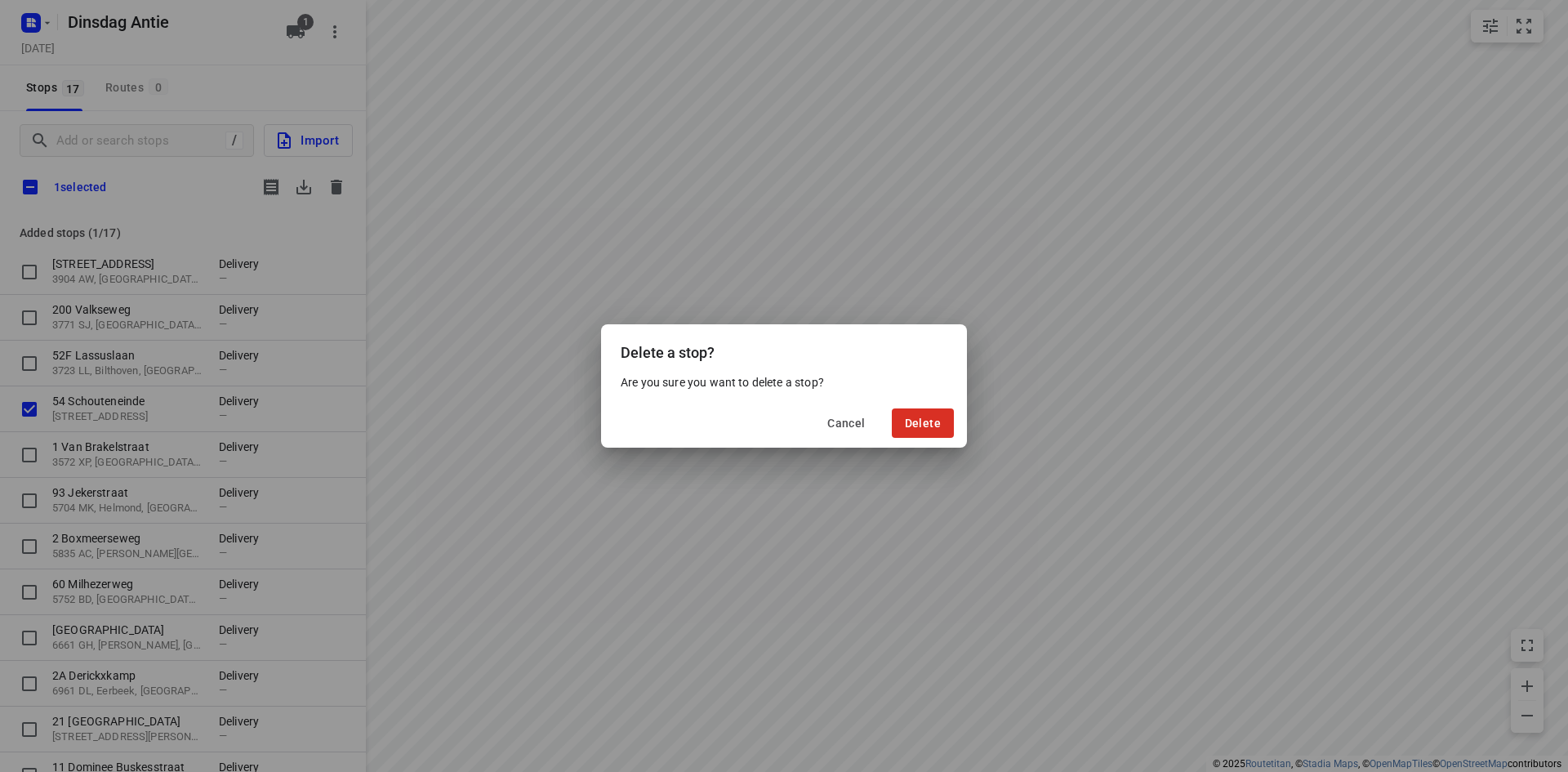
click at [959, 430] on div "Cancel Delete" at bounding box center [784, 422] width 366 height 49
click at [939, 423] on span "Delete" at bounding box center [922, 423] width 36 height 14
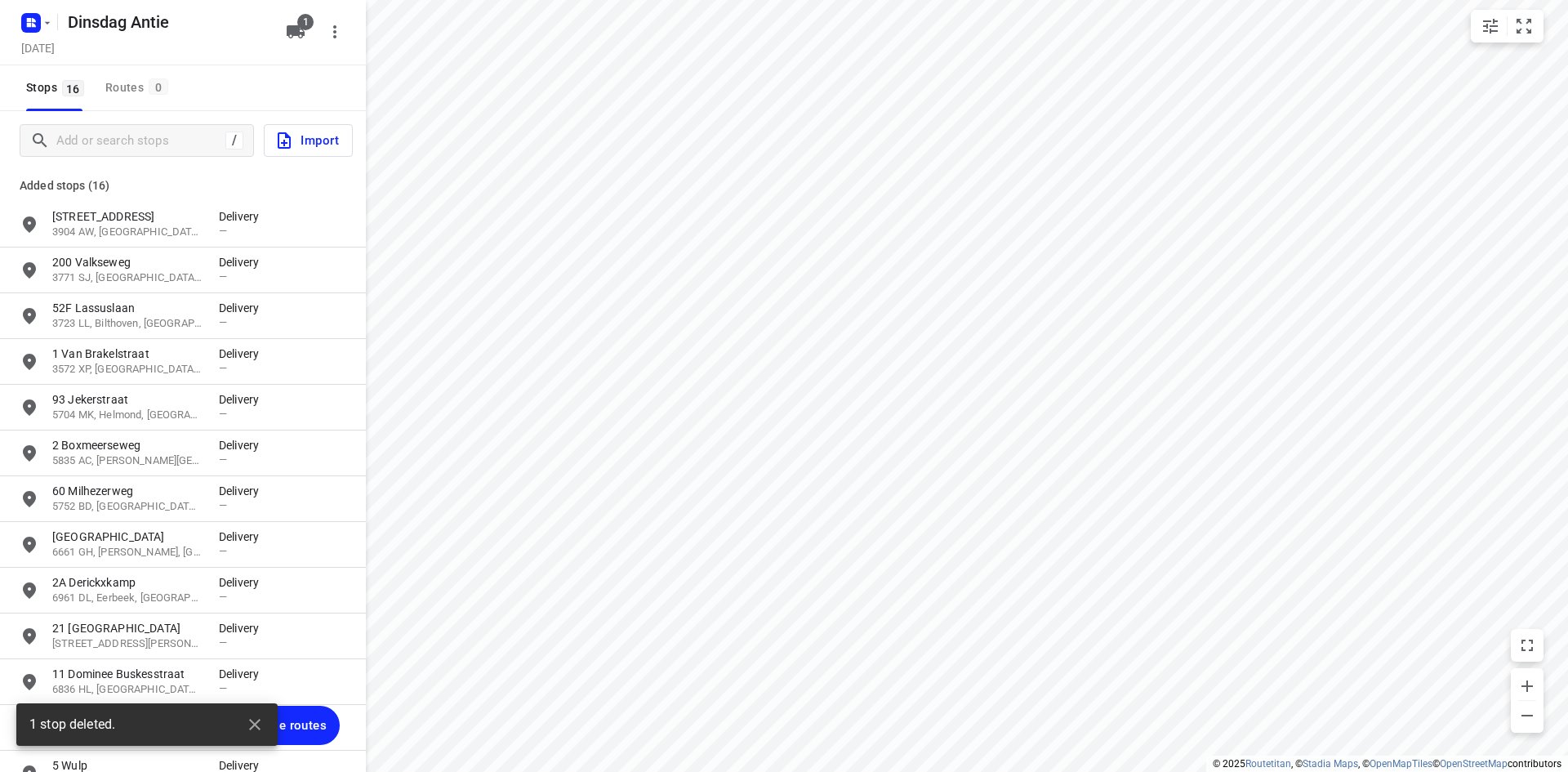
click at [280, 92] on div "Stops 16 Routes 0" at bounding box center [183, 88] width 366 height 45
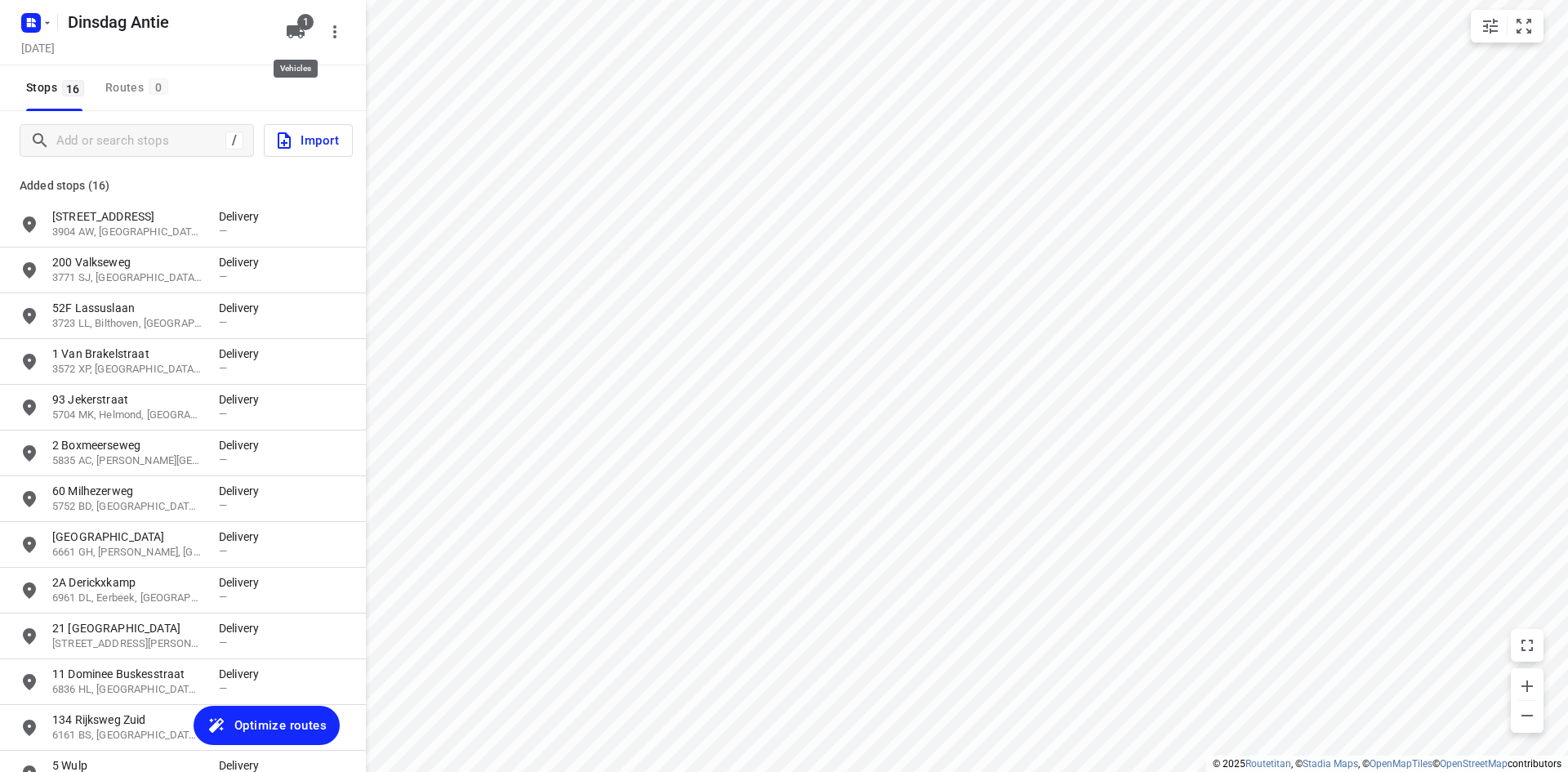
click at [298, 37] on icon "button" at bounding box center [296, 32] width 19 height 19
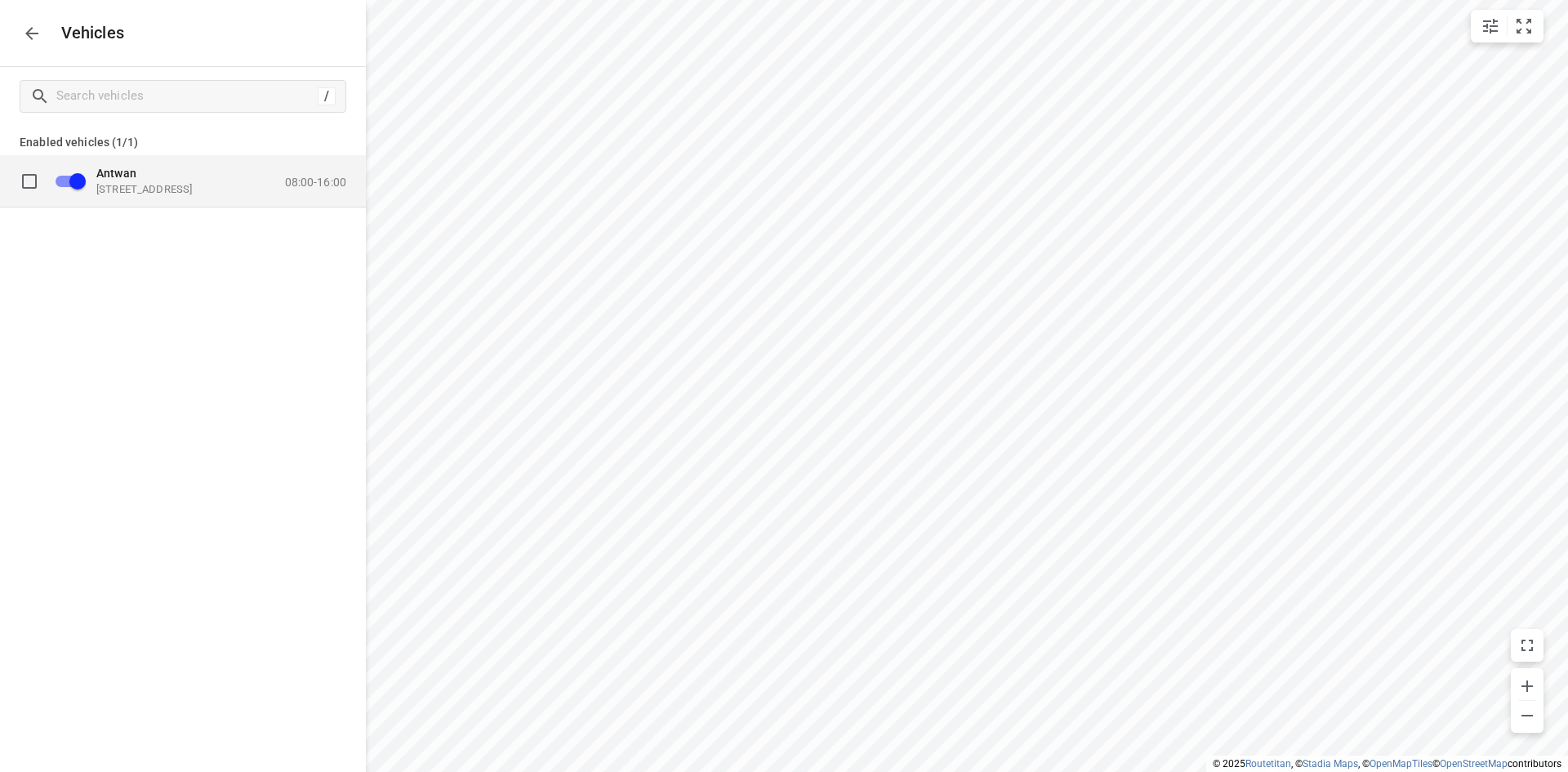
click at [340, 187] on p "08:00-16:00" at bounding box center [315, 182] width 61 height 14
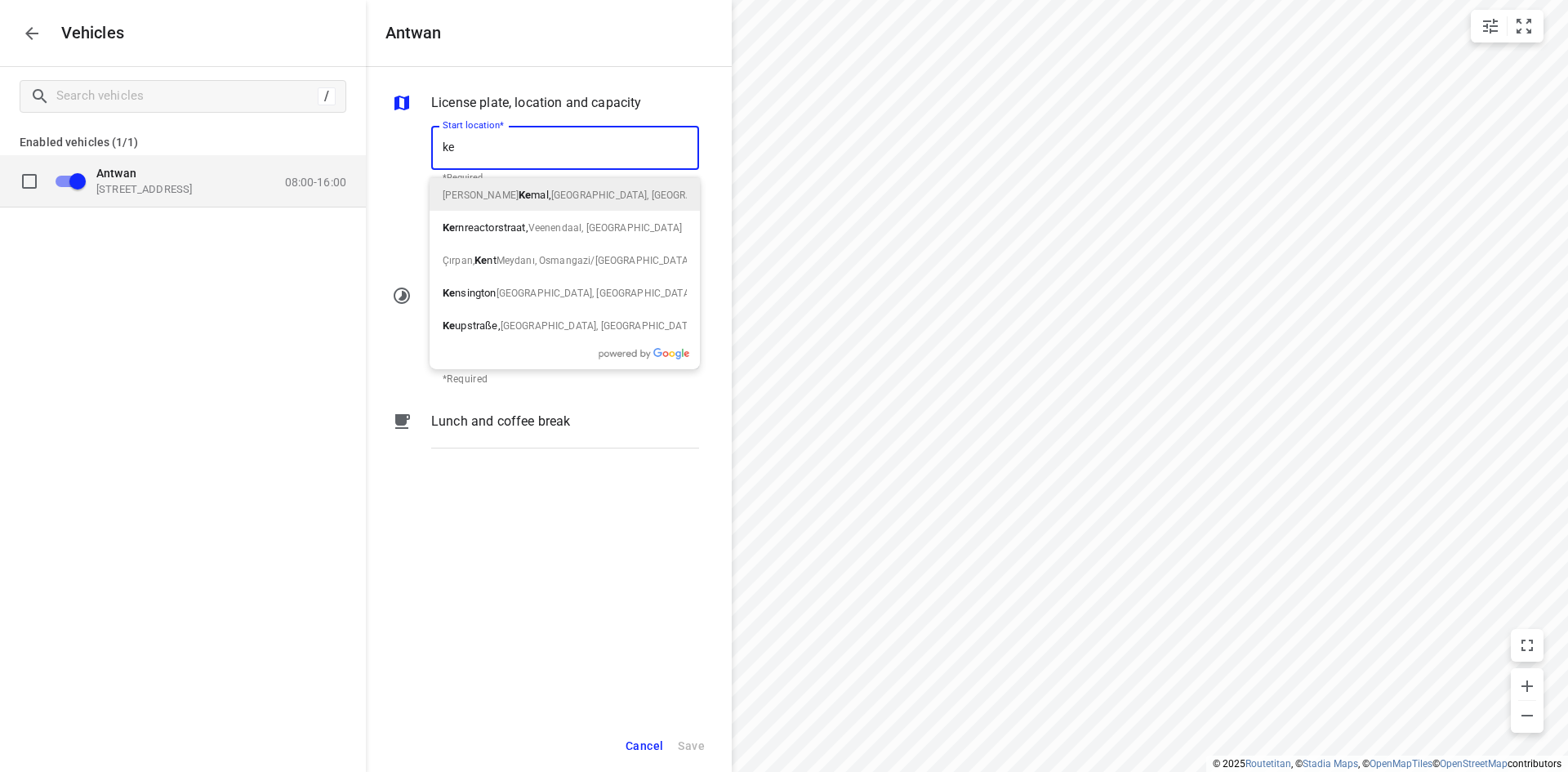
type input "k"
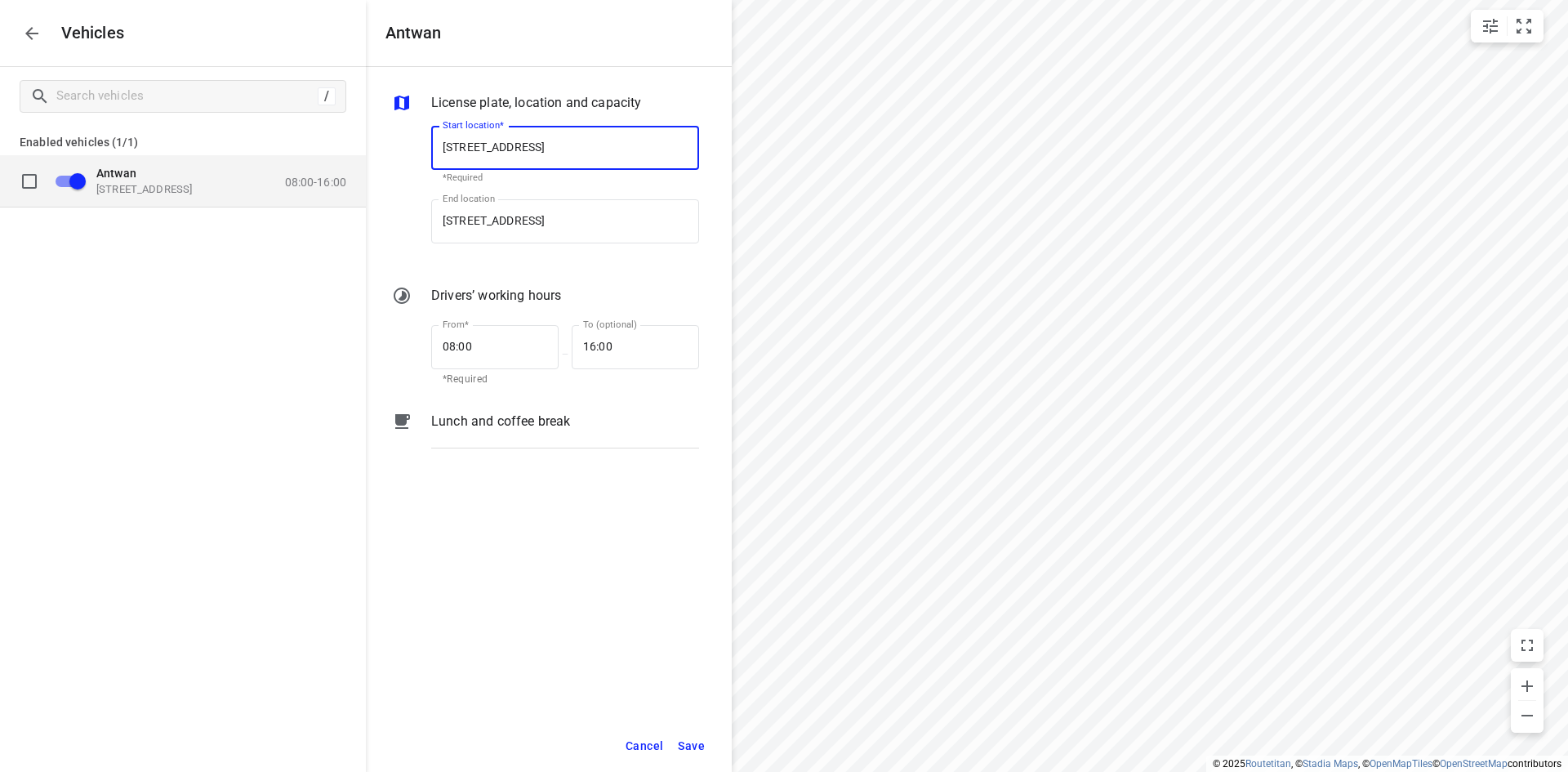
type input "[STREET_ADDRESS]"
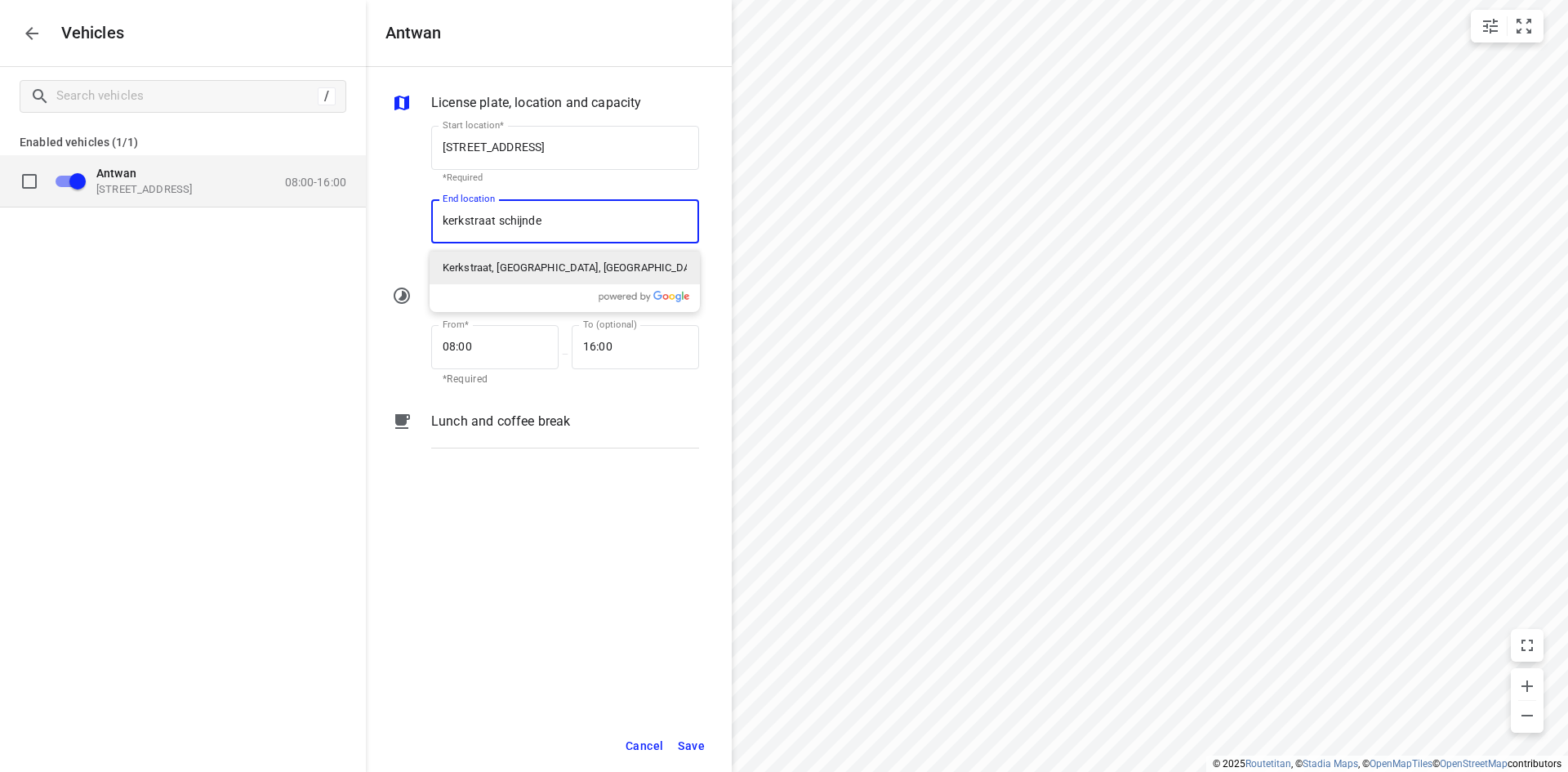
type input "kerkstraat schijndel"
type input "[STREET_ADDRESS]"
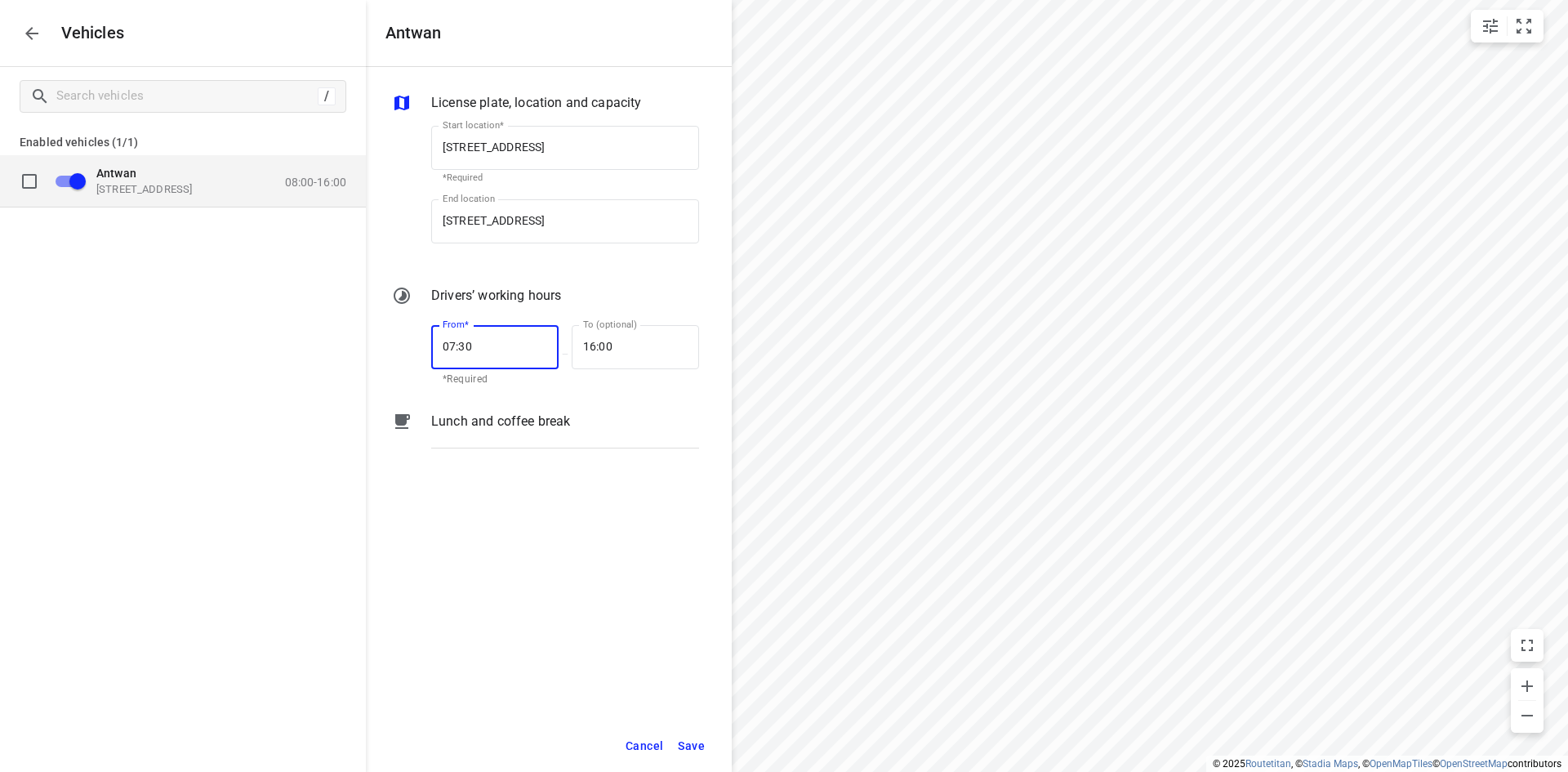
type input "07:30"
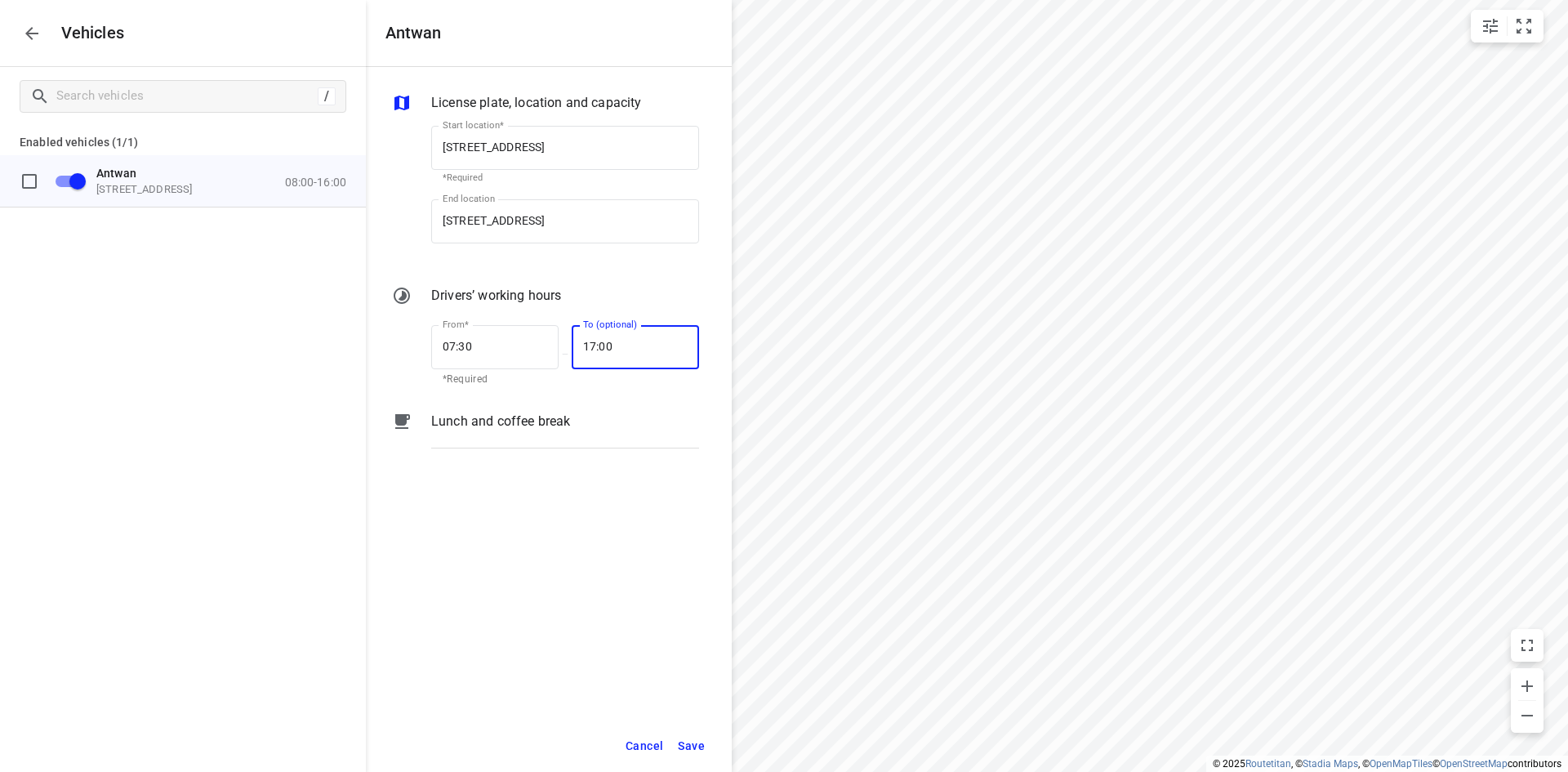
type input "17:00"
click at [701, 739] on span "Save" at bounding box center [692, 746] width 27 height 20
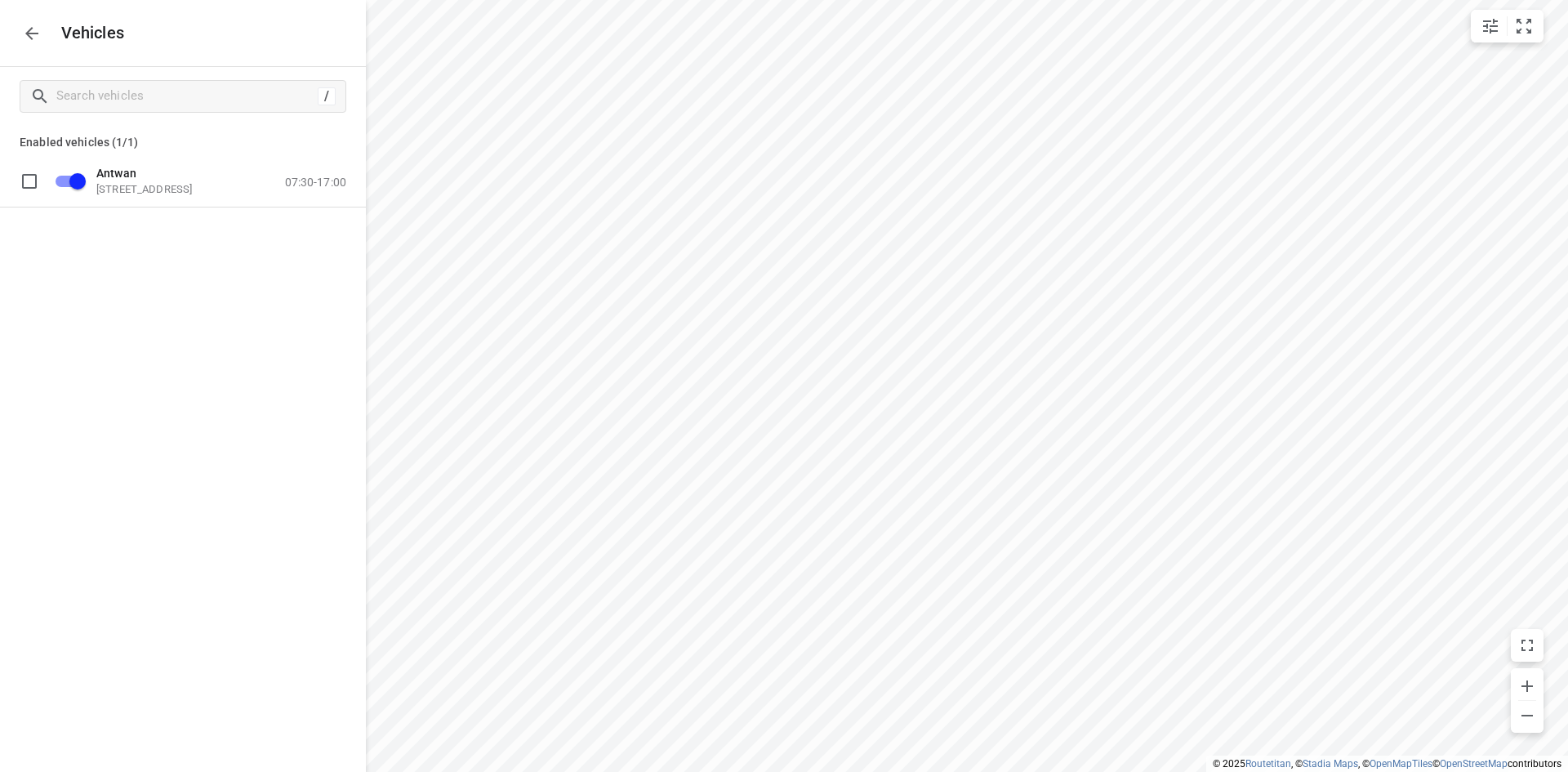
click at [30, 43] on icon "button" at bounding box center [32, 34] width 19 height 19
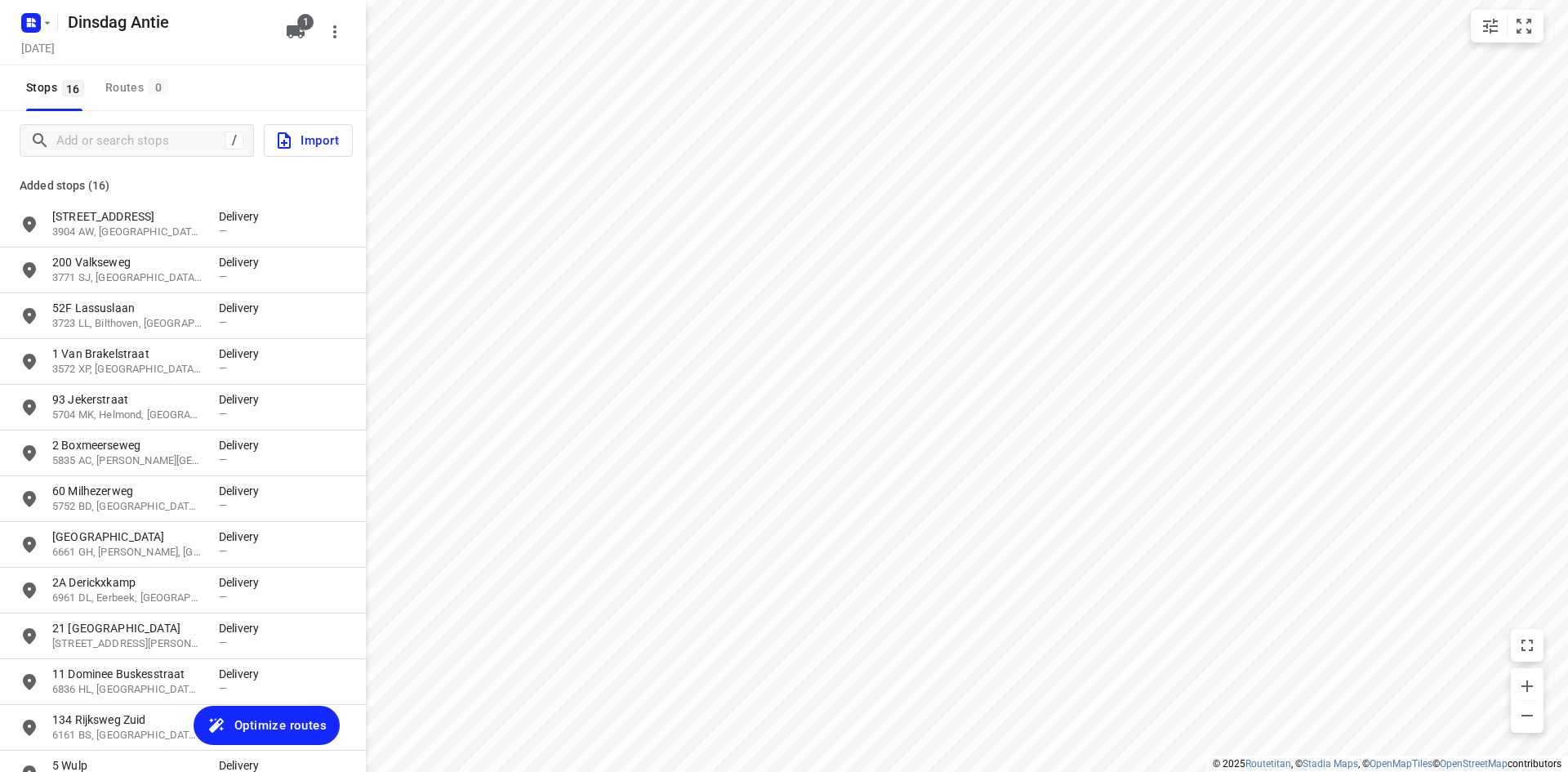
click at [277, 722] on span "Optimize routes" at bounding box center [281, 726] width 93 height 21
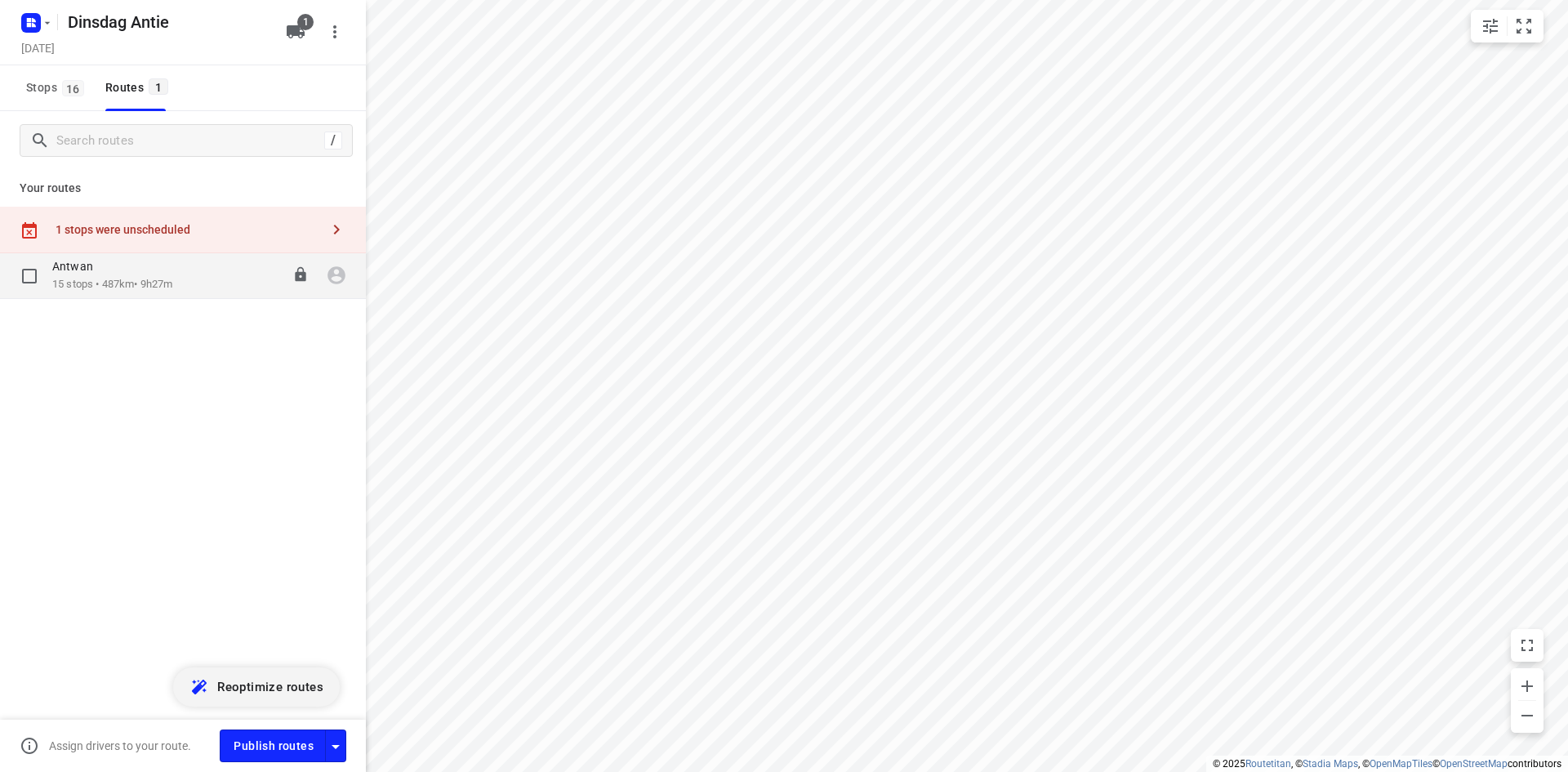
click at [161, 285] on p "15 stops • 487km • 9h27m" at bounding box center [112, 285] width 120 height 15
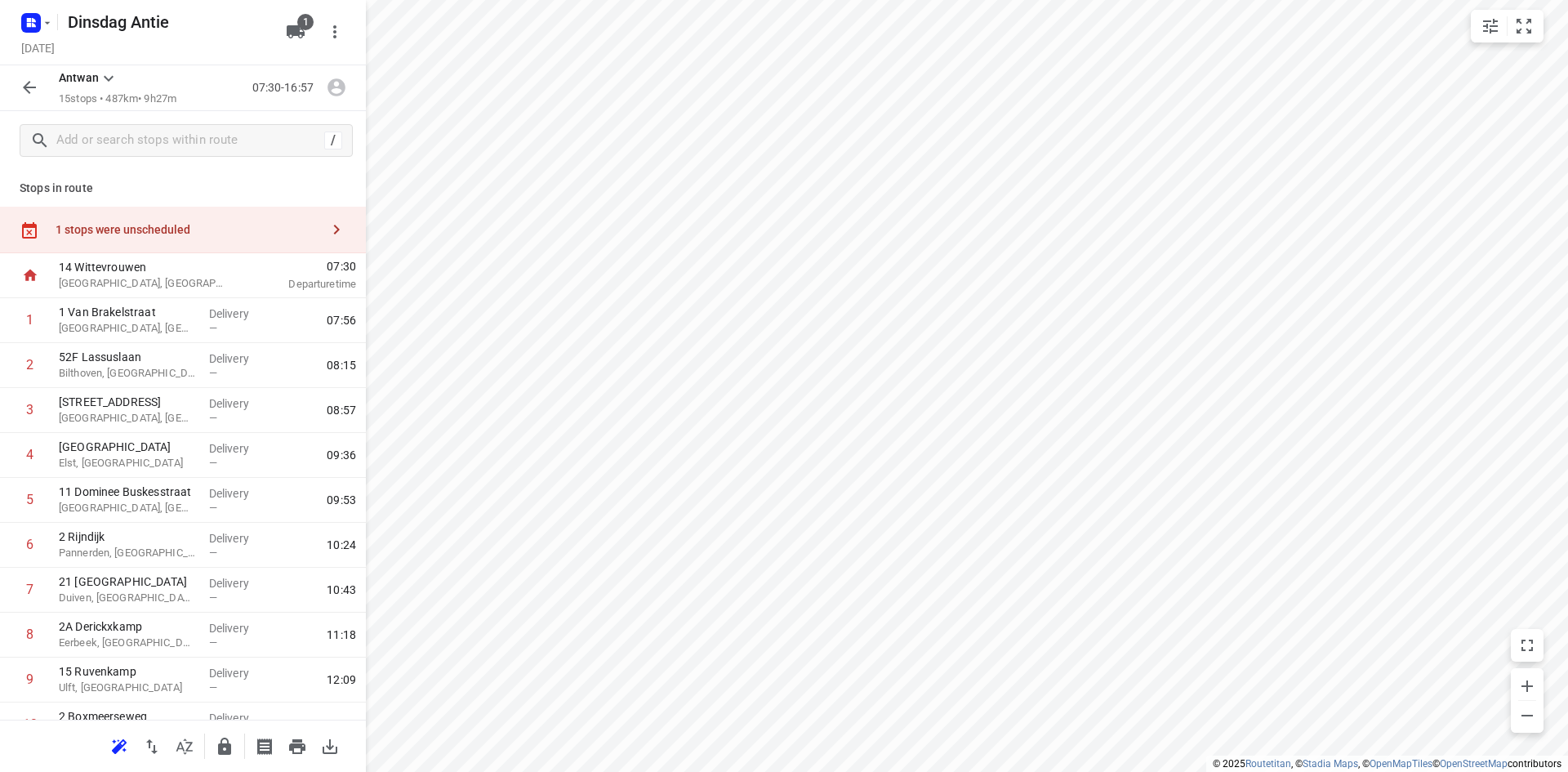
click at [292, 231] on div "1 stops were unscheduled" at bounding box center [187, 230] width 265 height 14
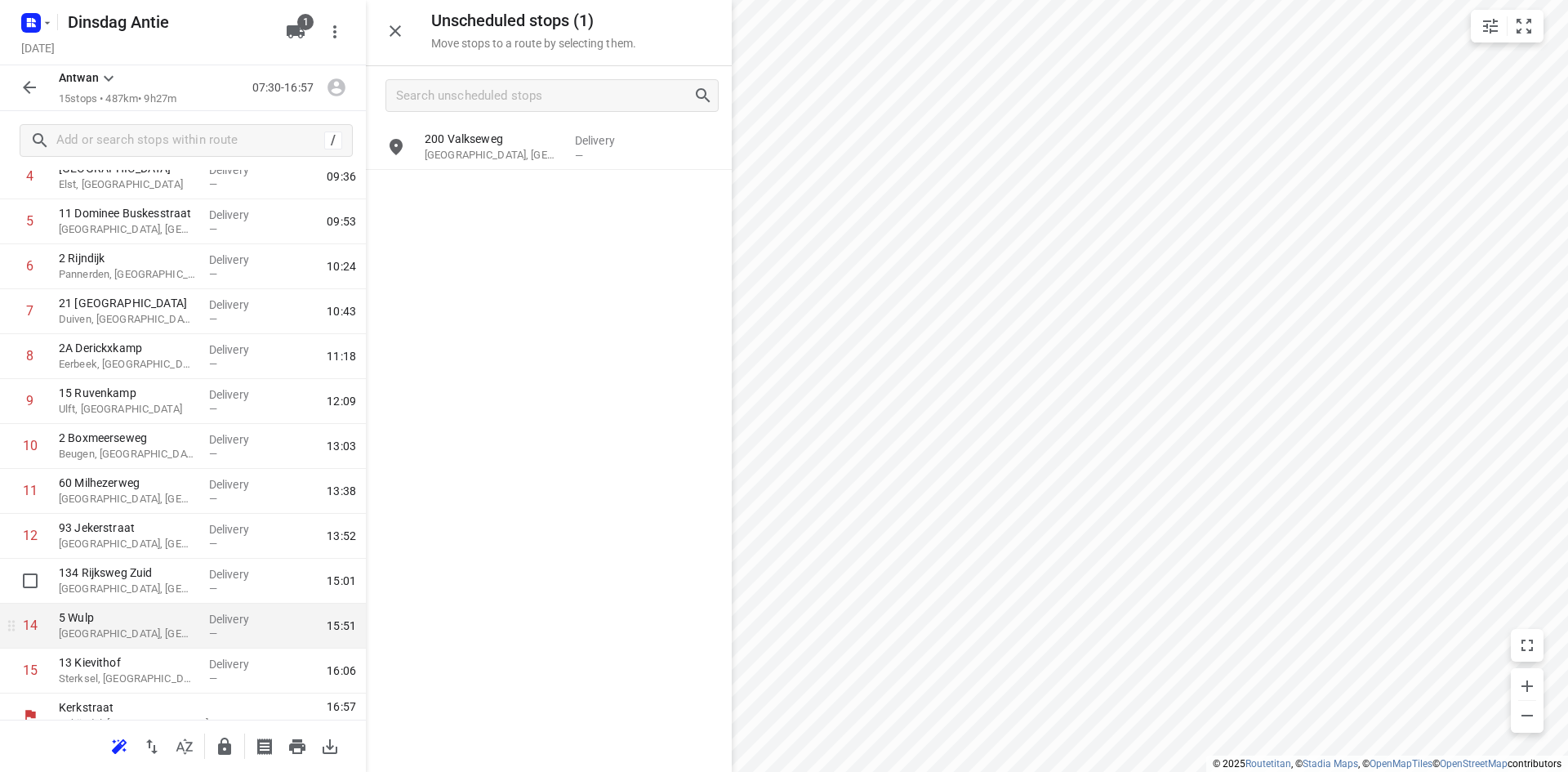
scroll to position [298, 0]
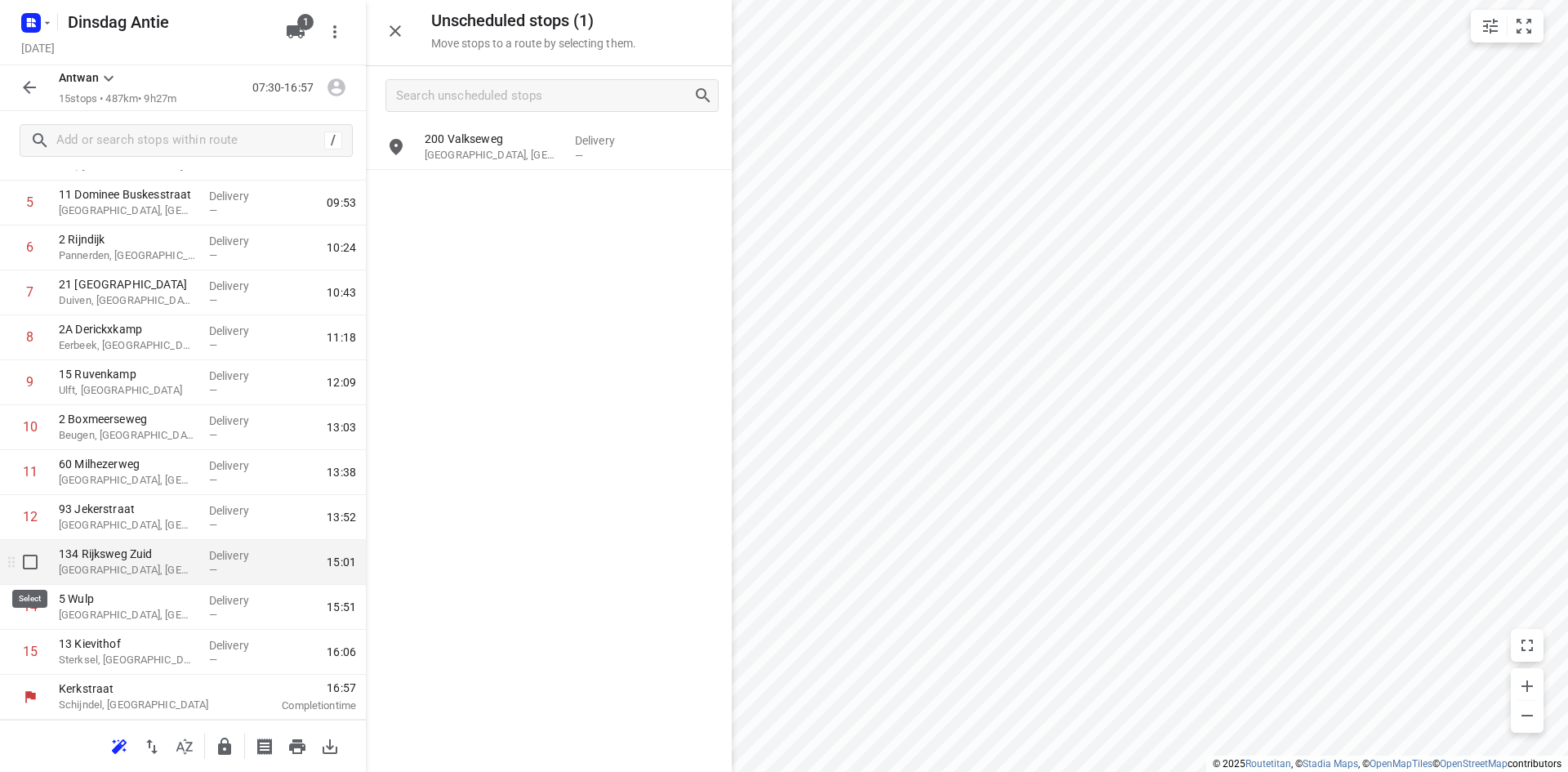
click at [31, 563] on input "checkbox" at bounding box center [30, 562] width 33 height 33
checkbox input "true"
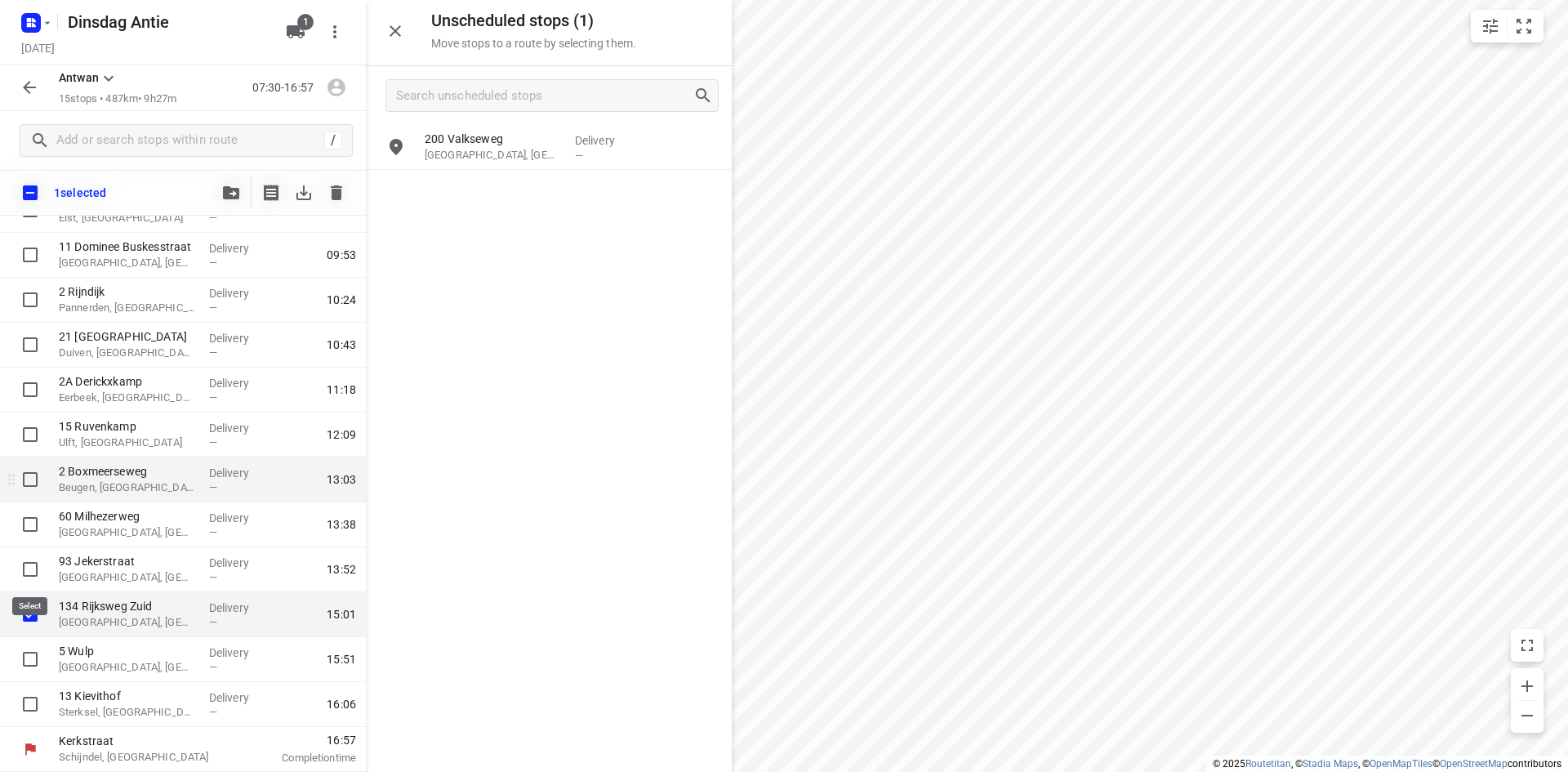
scroll to position [291, 0]
click at [346, 206] on button "button" at bounding box center [336, 193] width 33 height 33
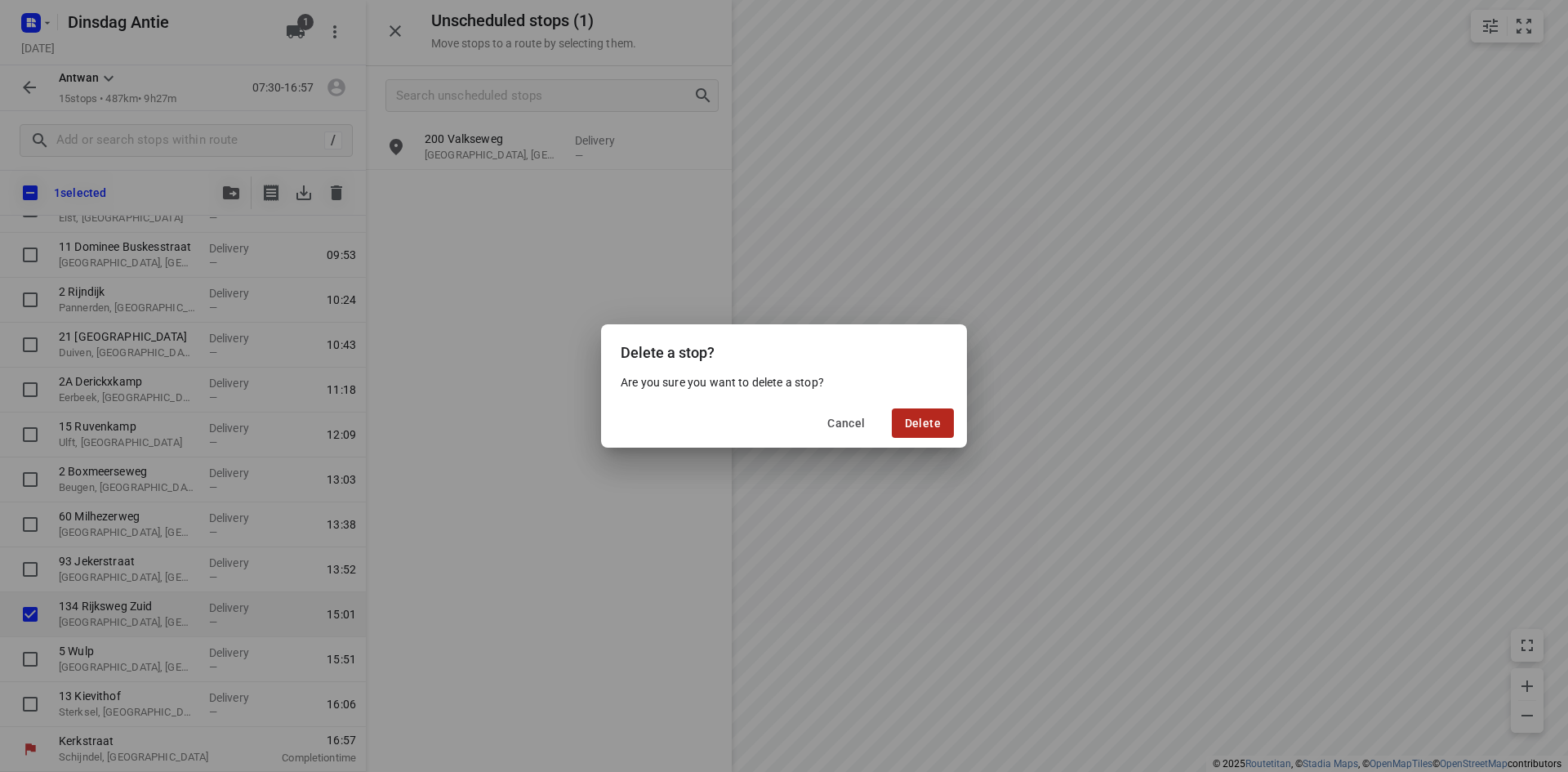
click at [935, 422] on span "Delete" at bounding box center [922, 423] width 36 height 14
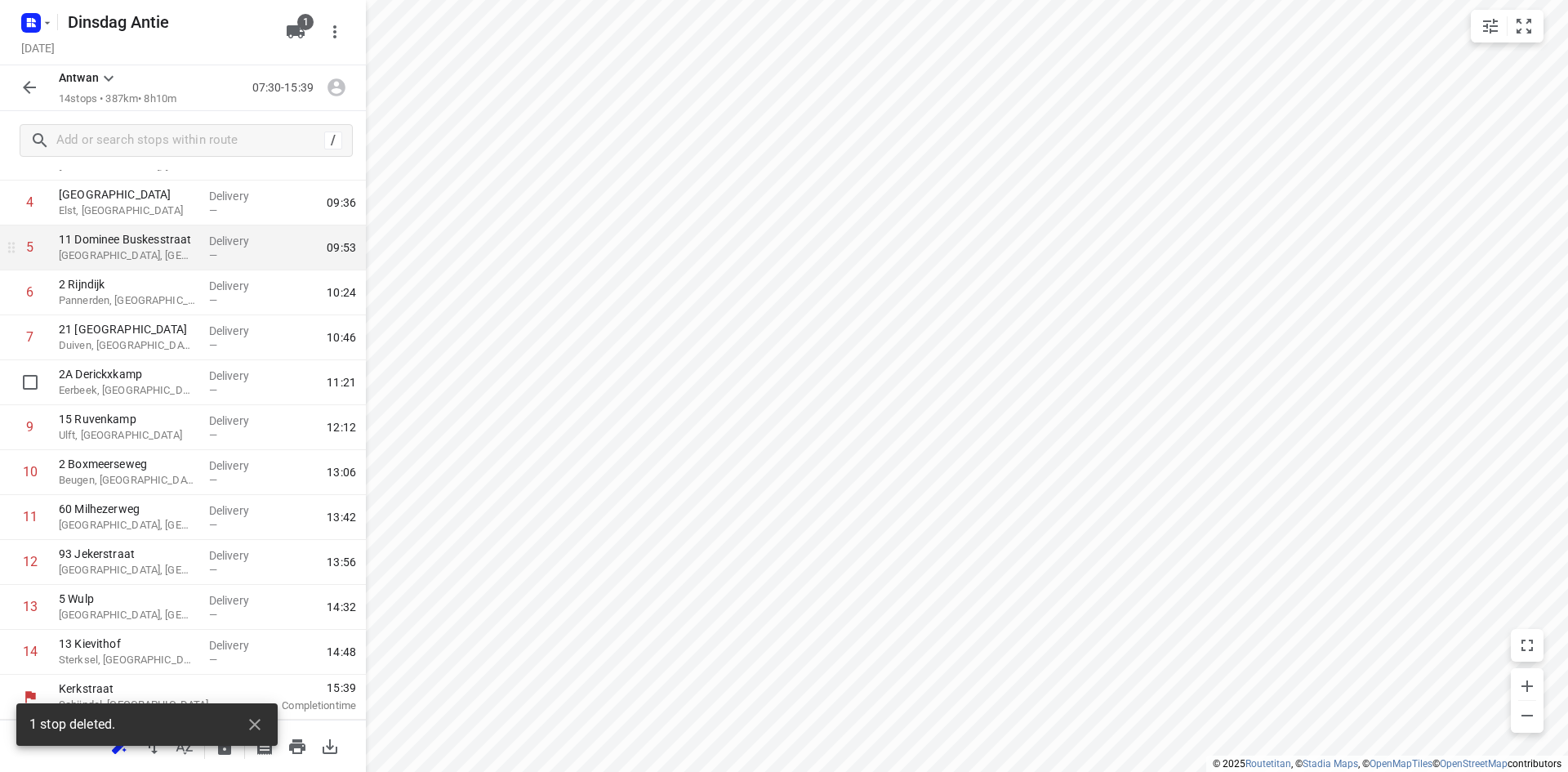
scroll to position [0, 0]
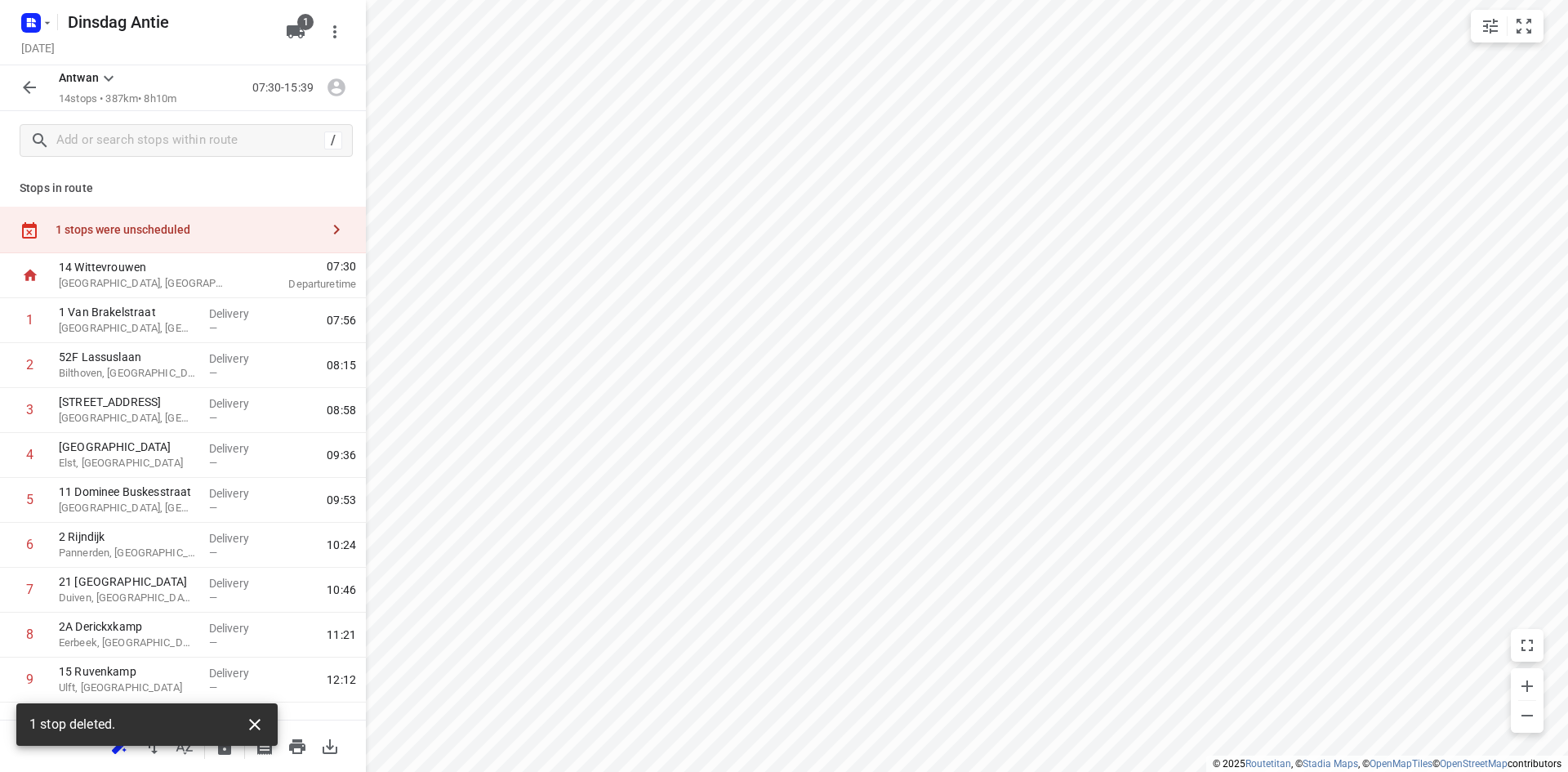
click at [255, 725] on icon "button" at bounding box center [255, 725] width 12 height 12
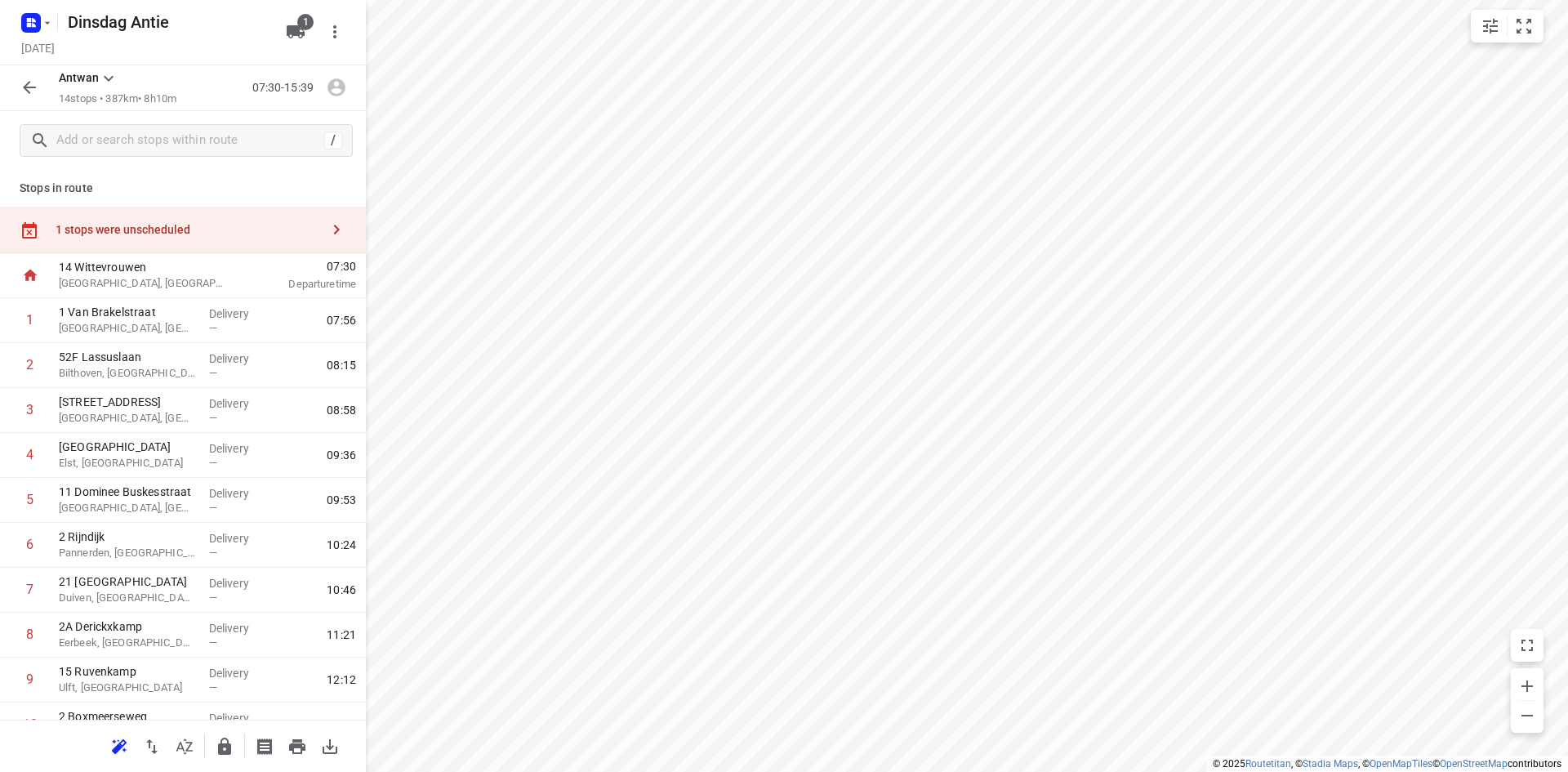
click at [98, 749] on div at bounding box center [183, 746] width 366 height 52
click at [108, 747] on button "button" at bounding box center [119, 747] width 33 height 33
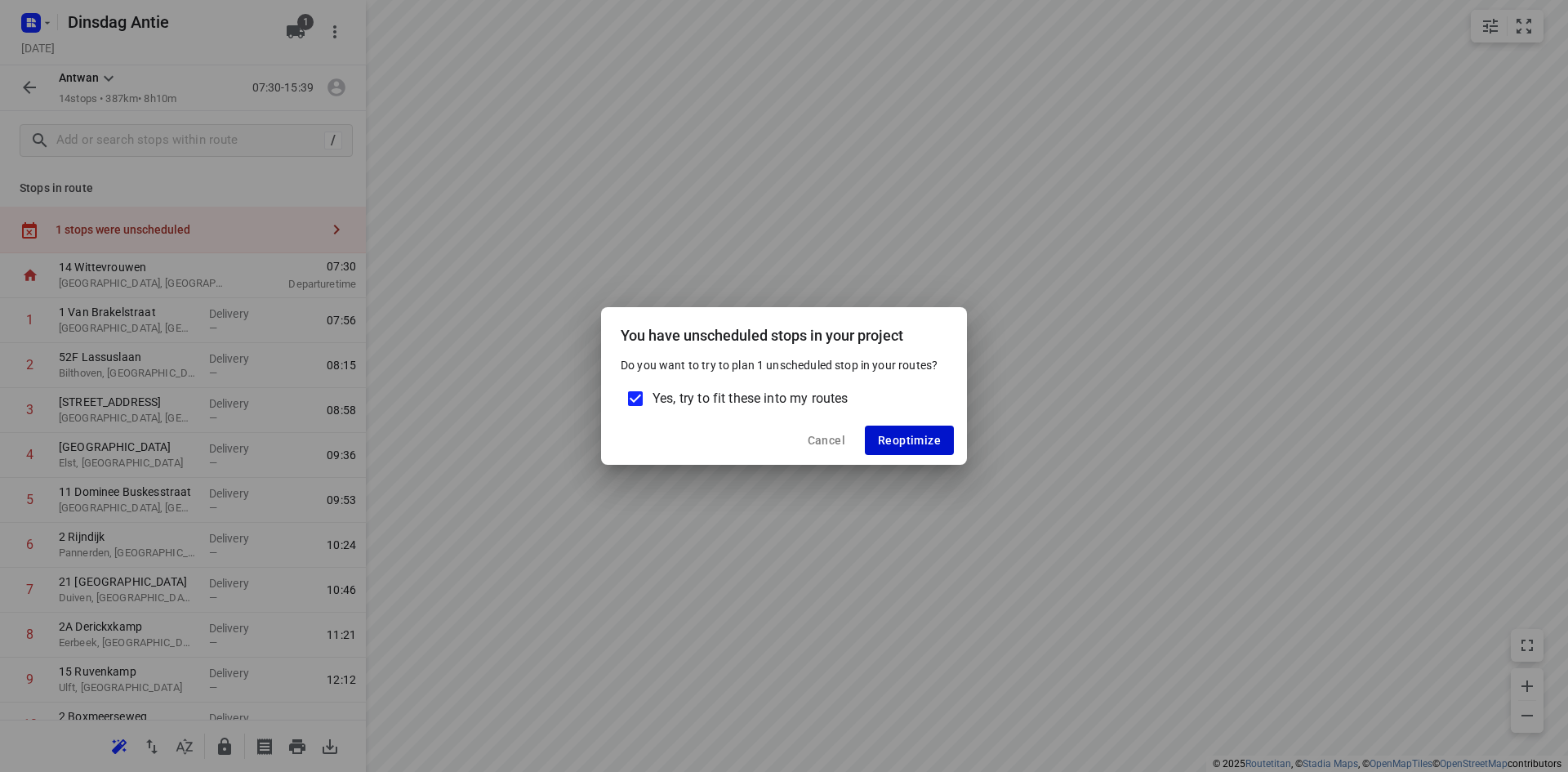
click at [925, 441] on span "Reoptimize" at bounding box center [909, 441] width 63 height 14
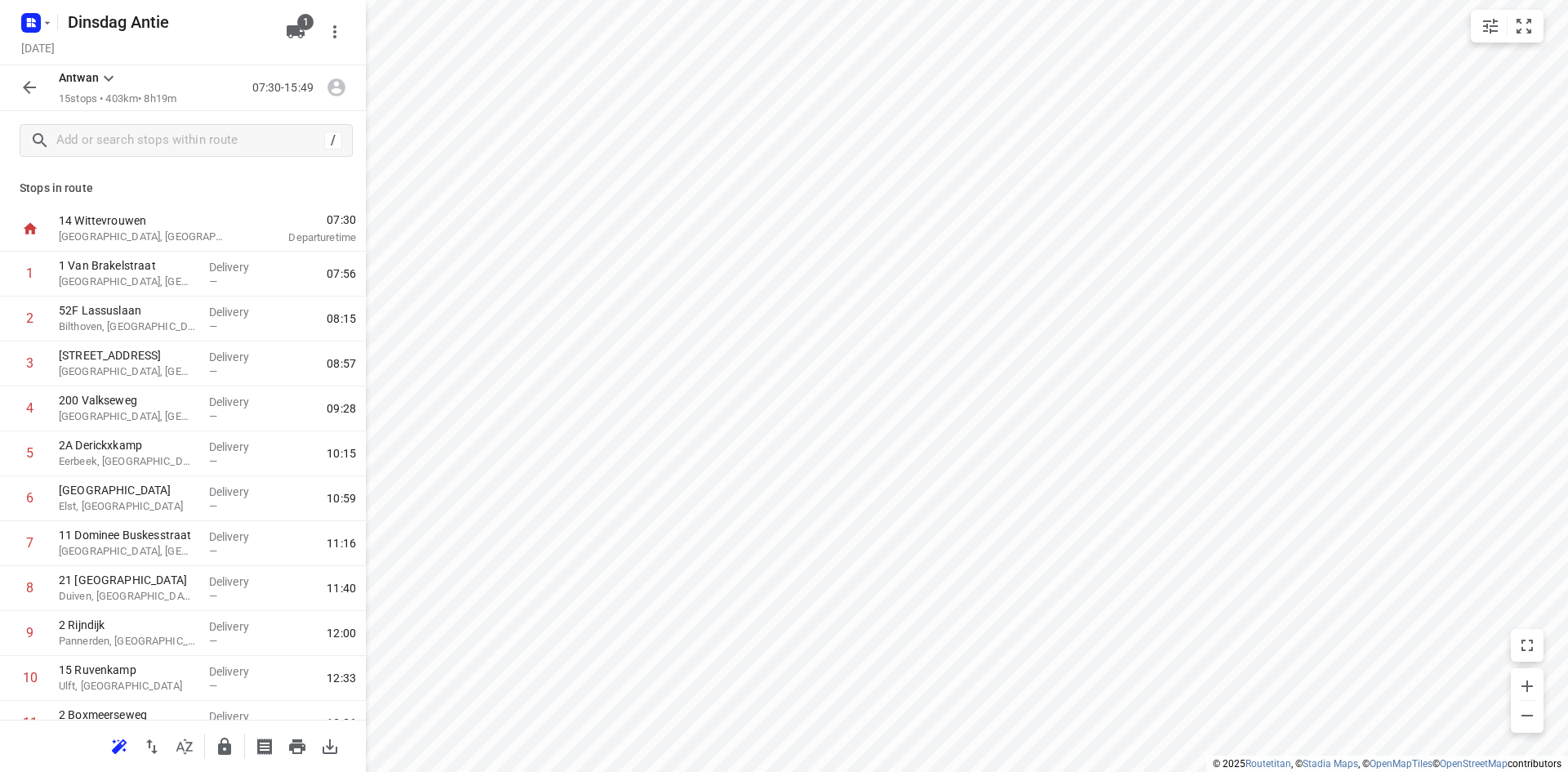
click at [127, 180] on p "Stops in route" at bounding box center [183, 188] width 327 height 17
click at [162, 286] on p "[GEOGRAPHIC_DATA], [GEOGRAPHIC_DATA]" at bounding box center [128, 281] width 137 height 16
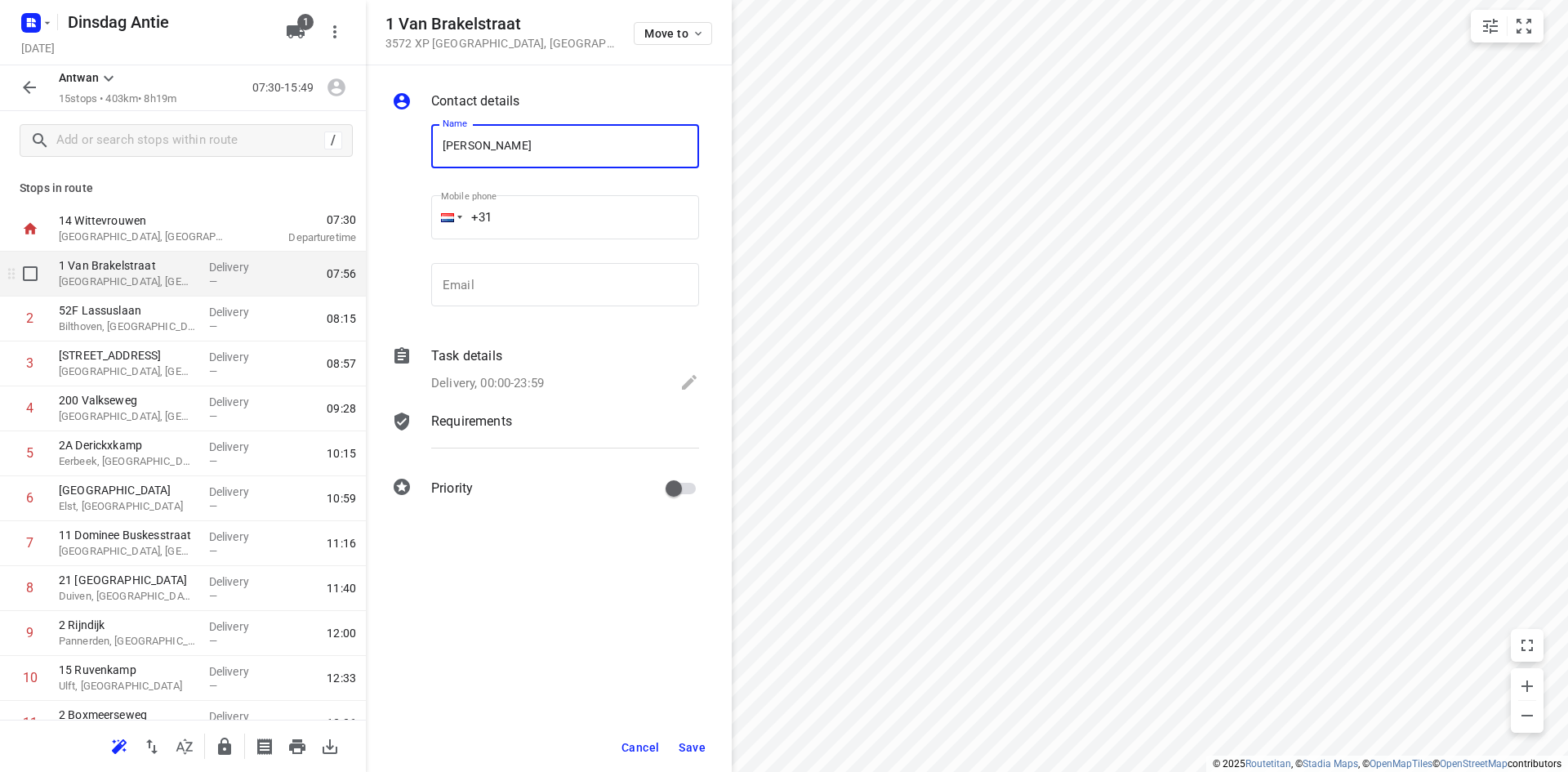
type input "[PERSON_NAME]"
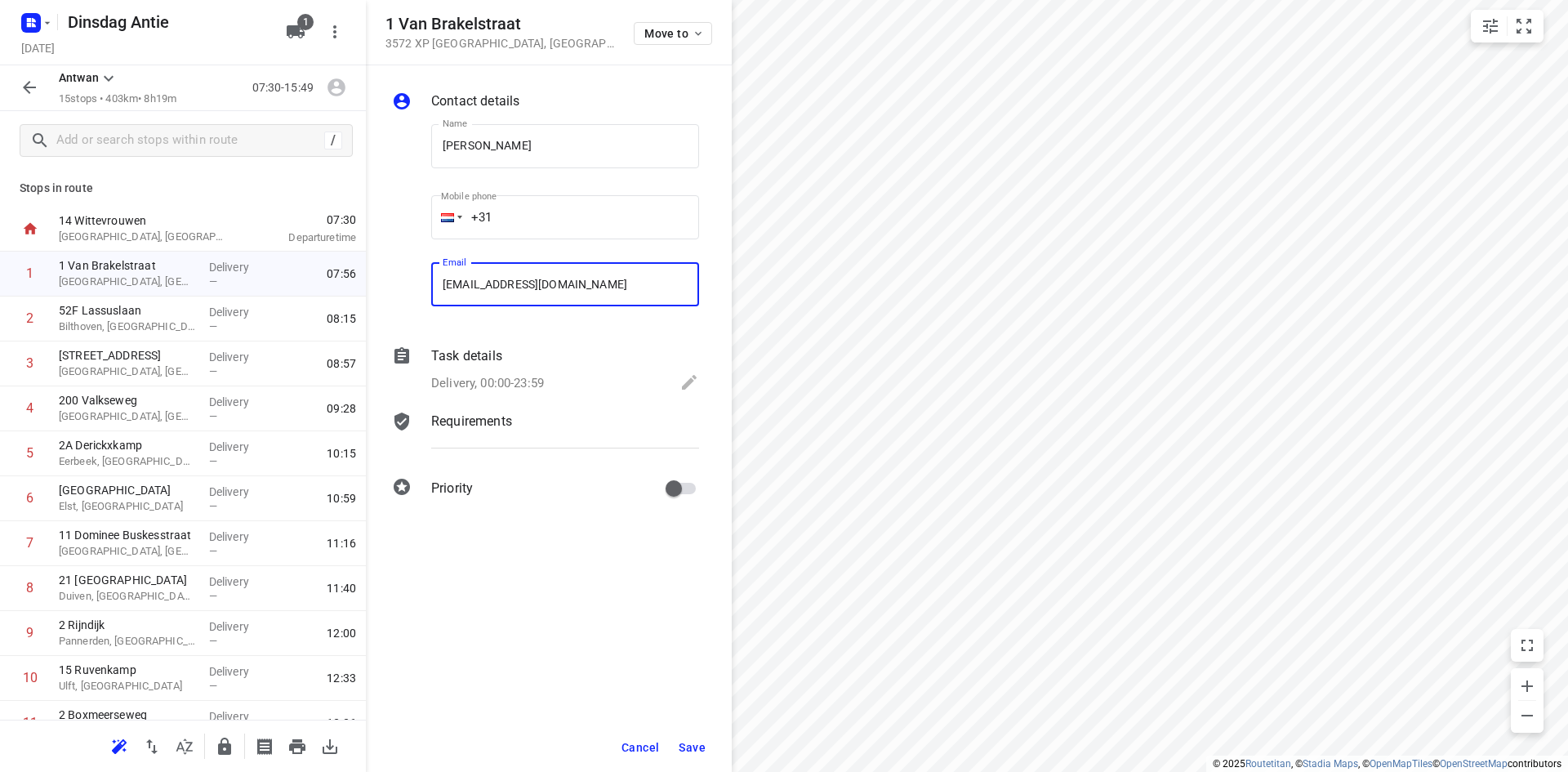
type input "[EMAIL_ADDRESS][DOMAIN_NAME]"
click at [700, 743] on span "Save" at bounding box center [692, 748] width 27 height 14
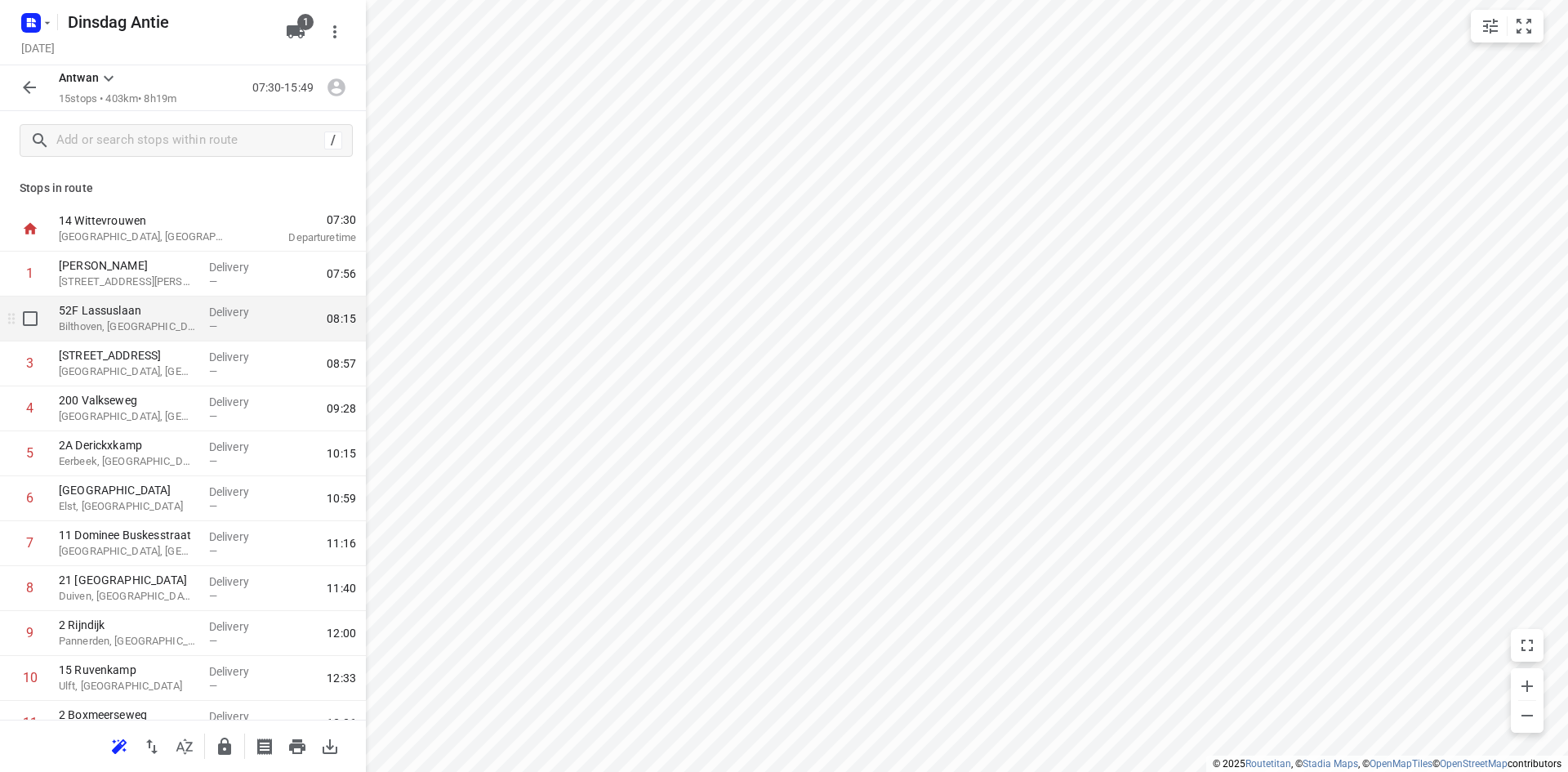
click at [134, 333] on p "Bilthoven, [GEOGRAPHIC_DATA]" at bounding box center [128, 327] width 137 height 16
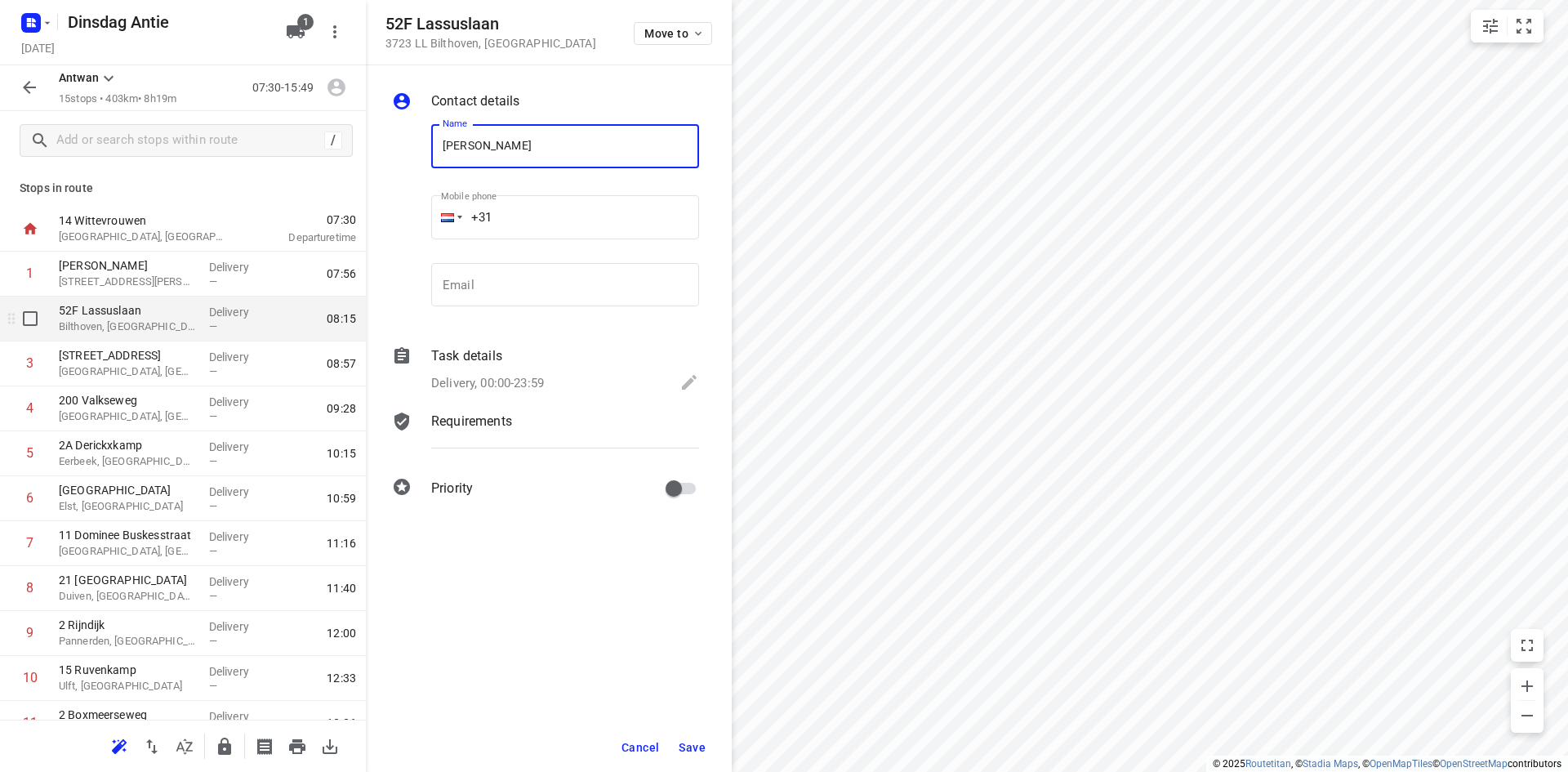
type input "[PERSON_NAME]"
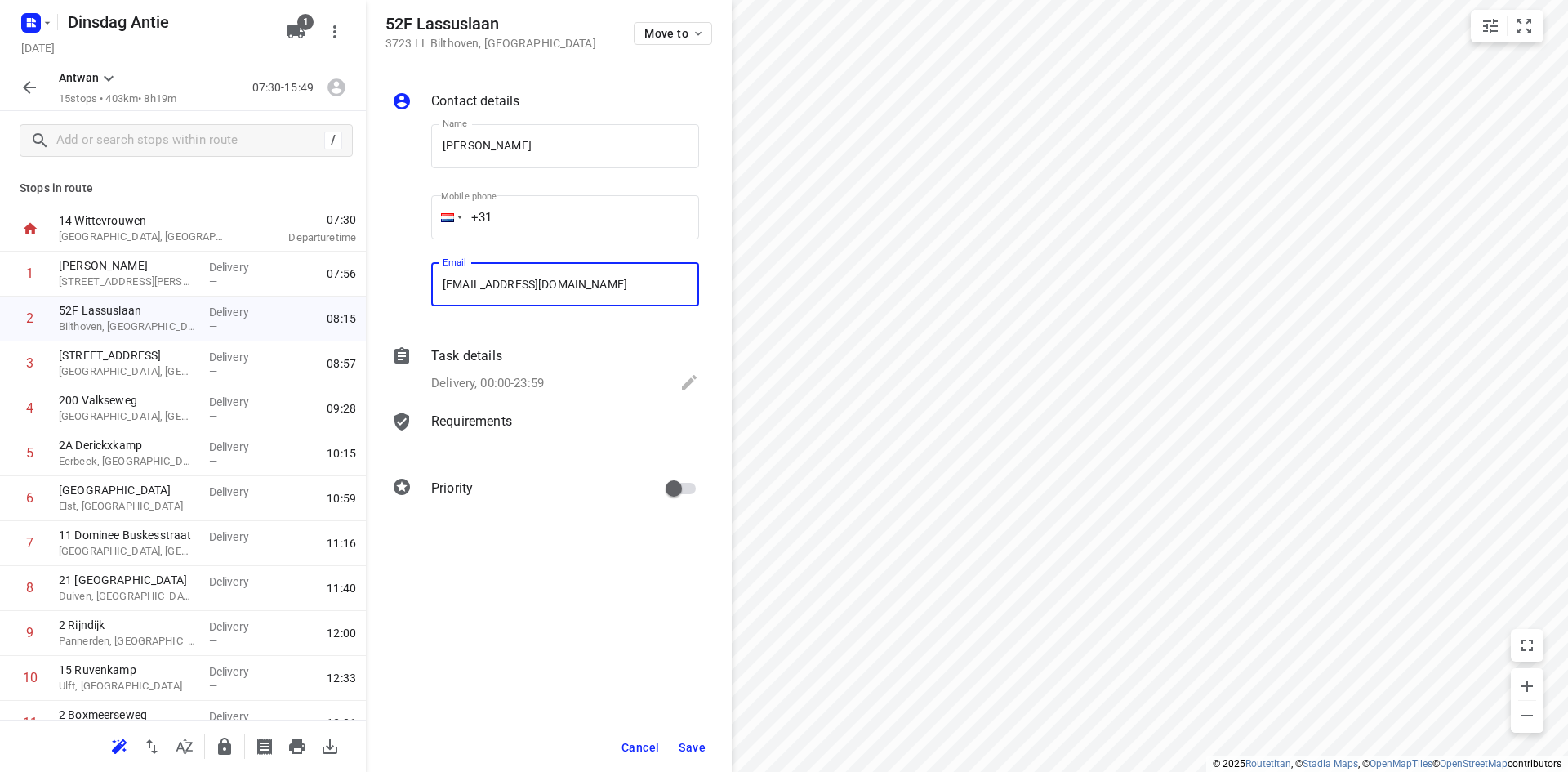
type input "[EMAIL_ADDRESS][DOMAIN_NAME]"
click at [698, 747] on span "Save" at bounding box center [692, 748] width 27 height 14
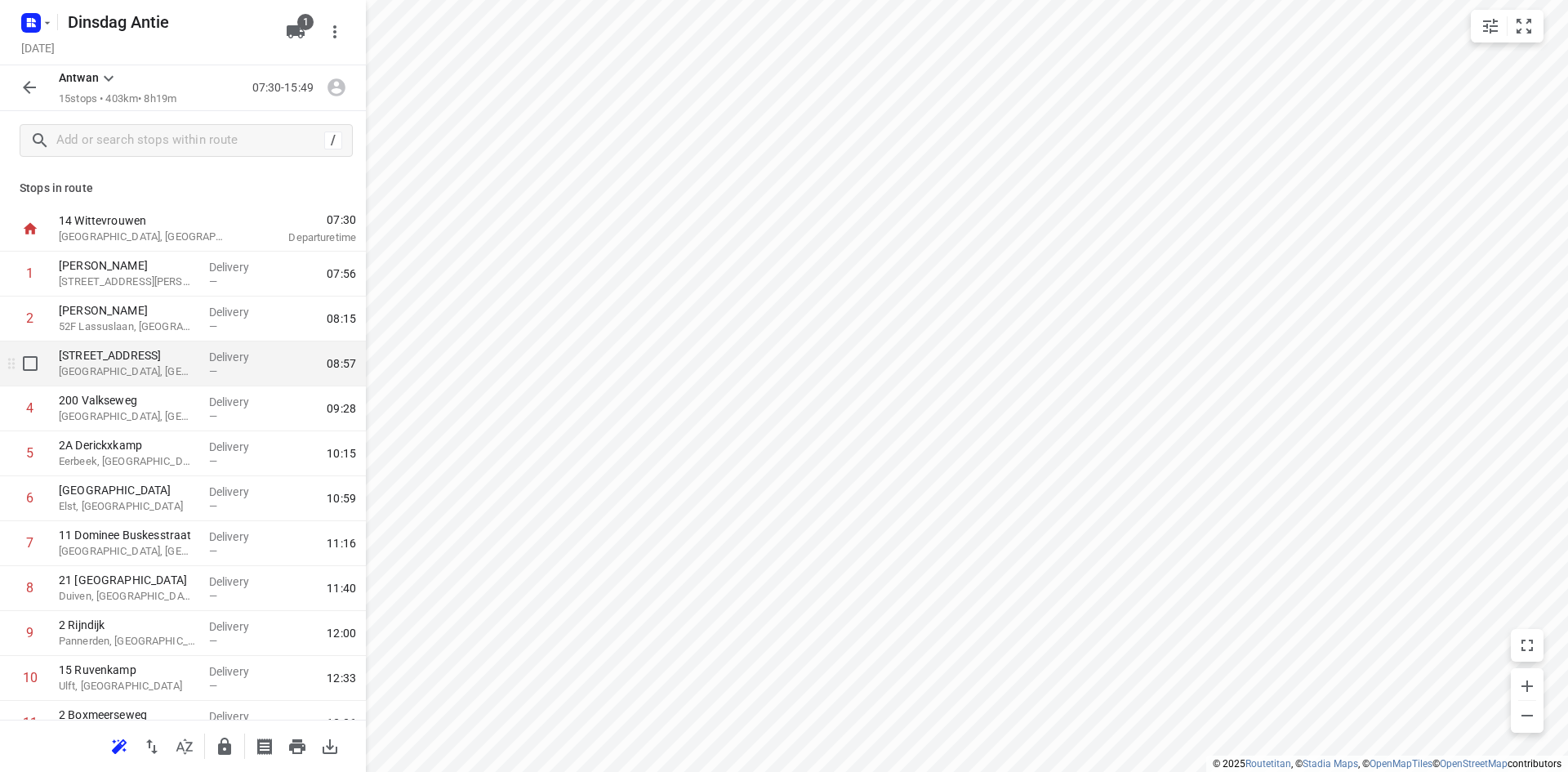
click at [79, 365] on p "[GEOGRAPHIC_DATA], [GEOGRAPHIC_DATA]" at bounding box center [128, 371] width 137 height 16
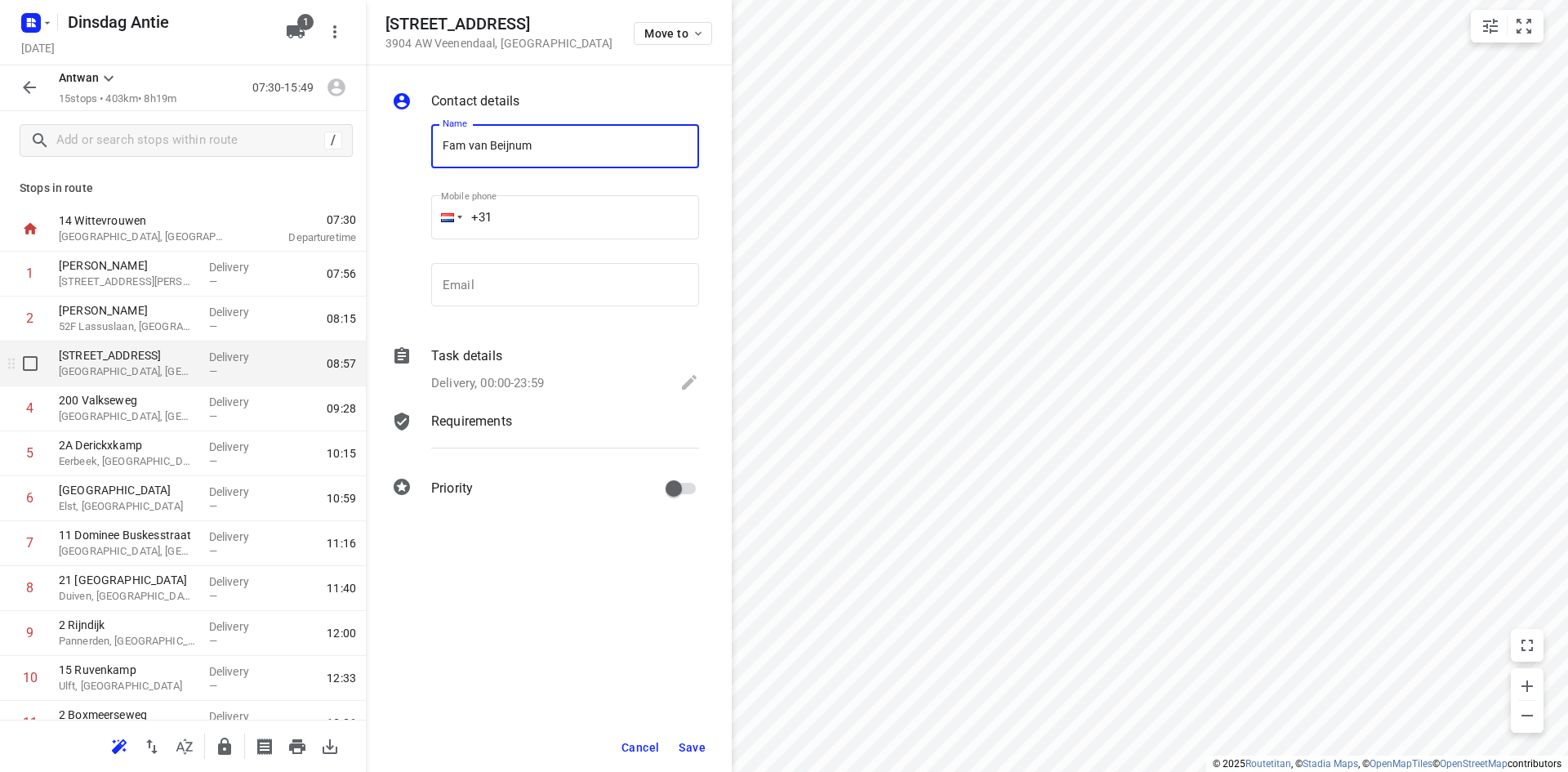
type input "Fam van Beijnum"
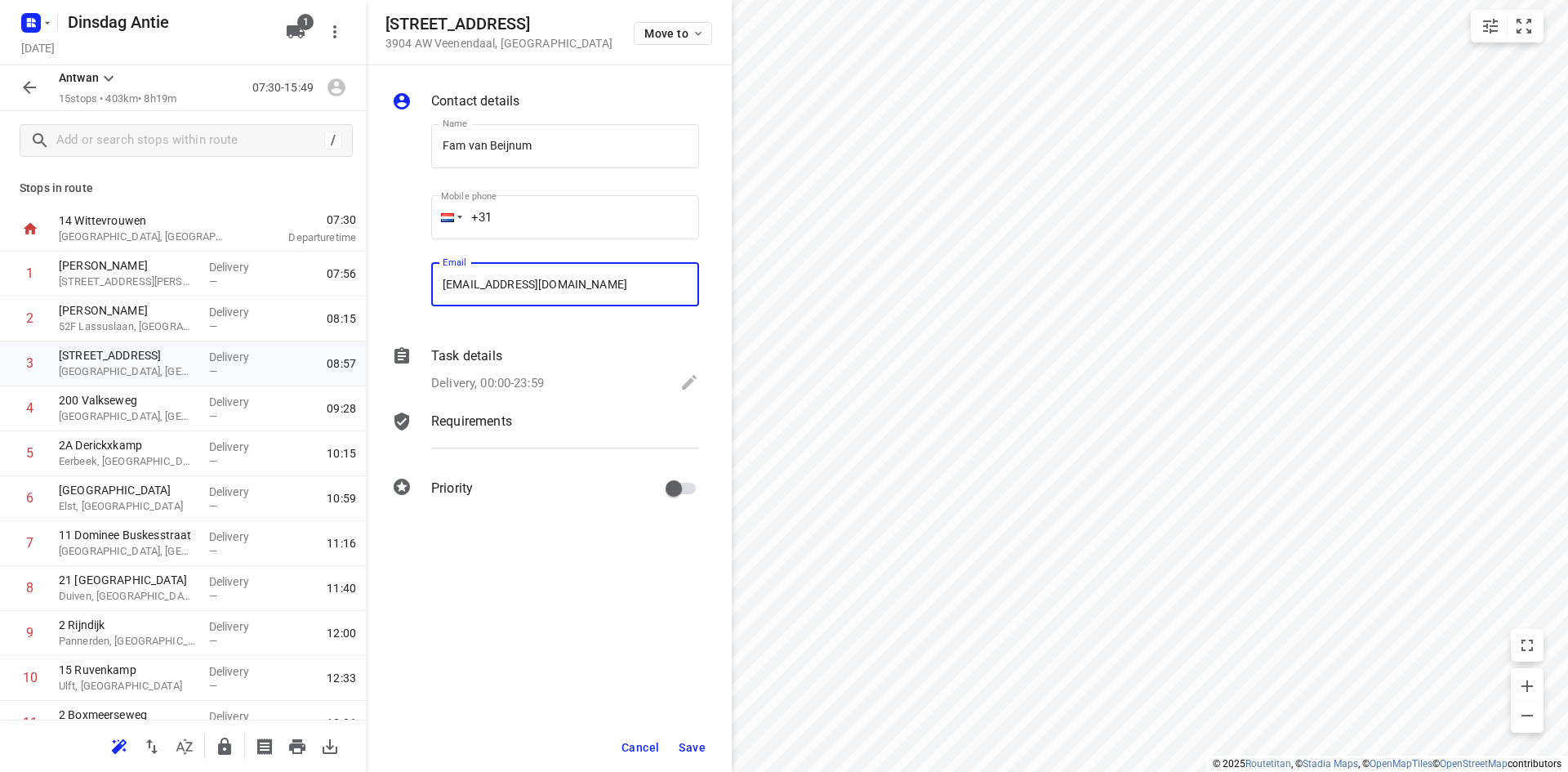
type input "[EMAIL_ADDRESS][DOMAIN_NAME]"
click at [700, 736] on button "Save" at bounding box center [692, 747] width 40 height 29
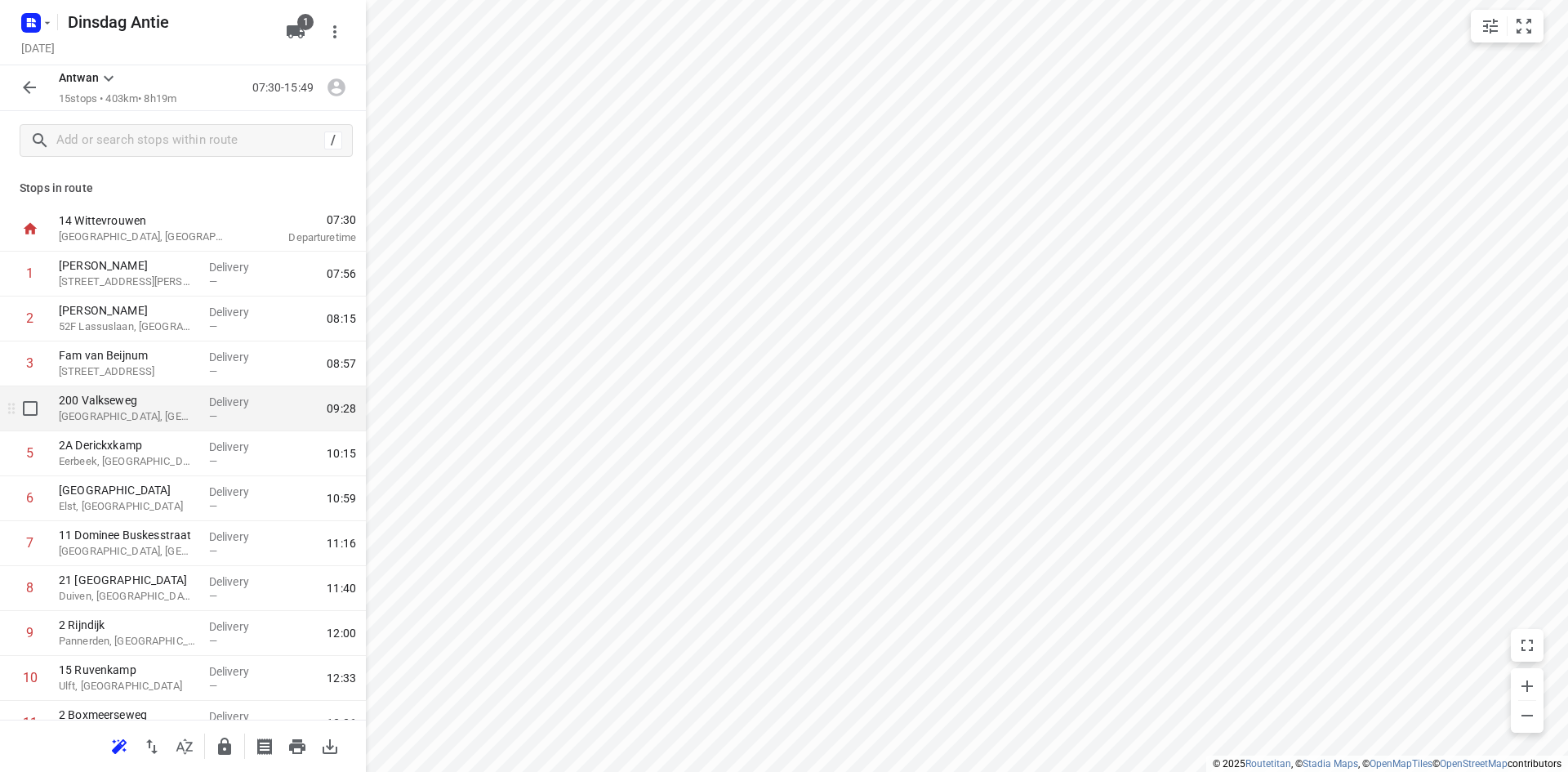
click at [226, 387] on div "Delivery —" at bounding box center [240, 409] width 73 height 44
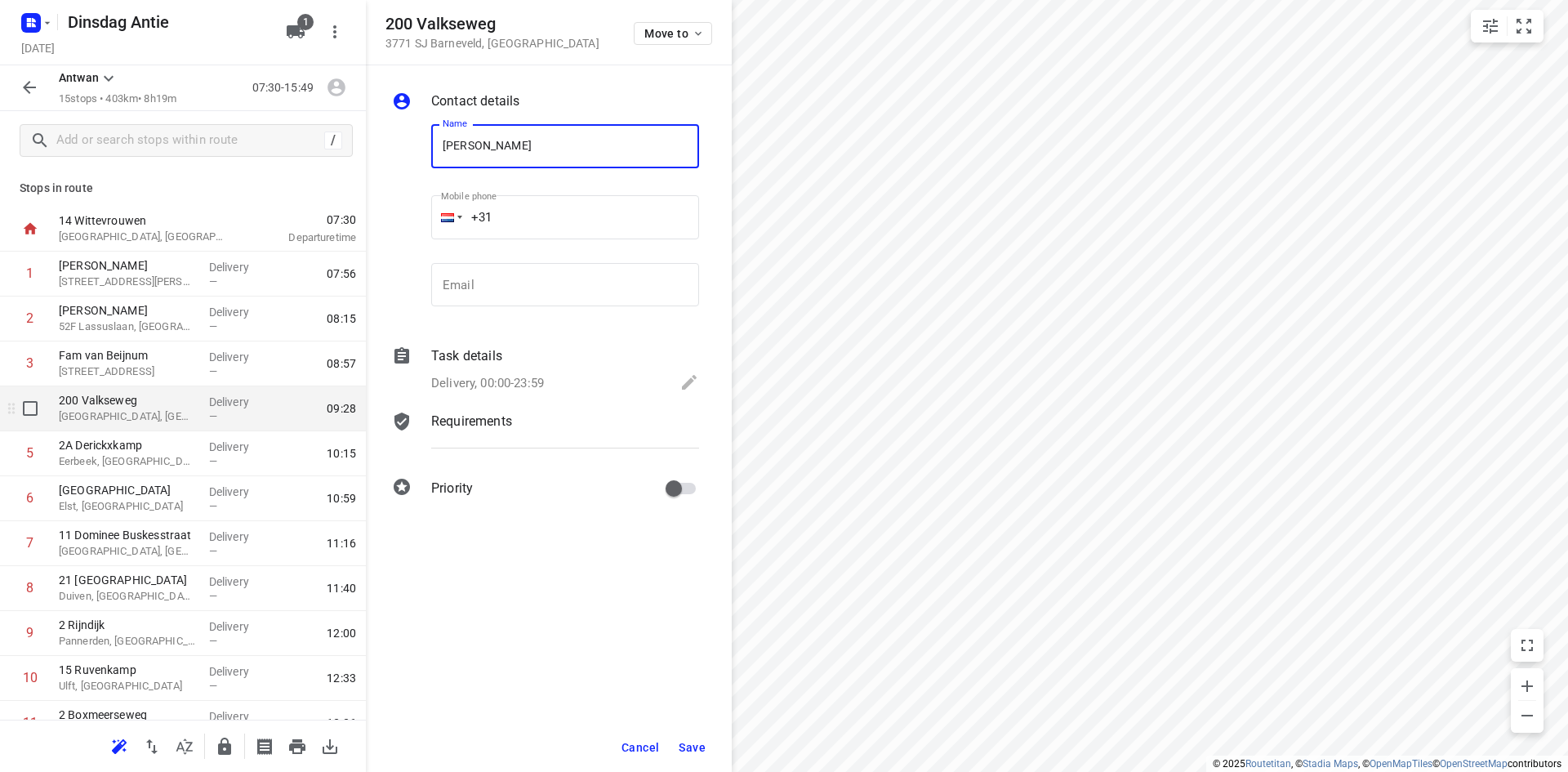
type input "[PERSON_NAME]"
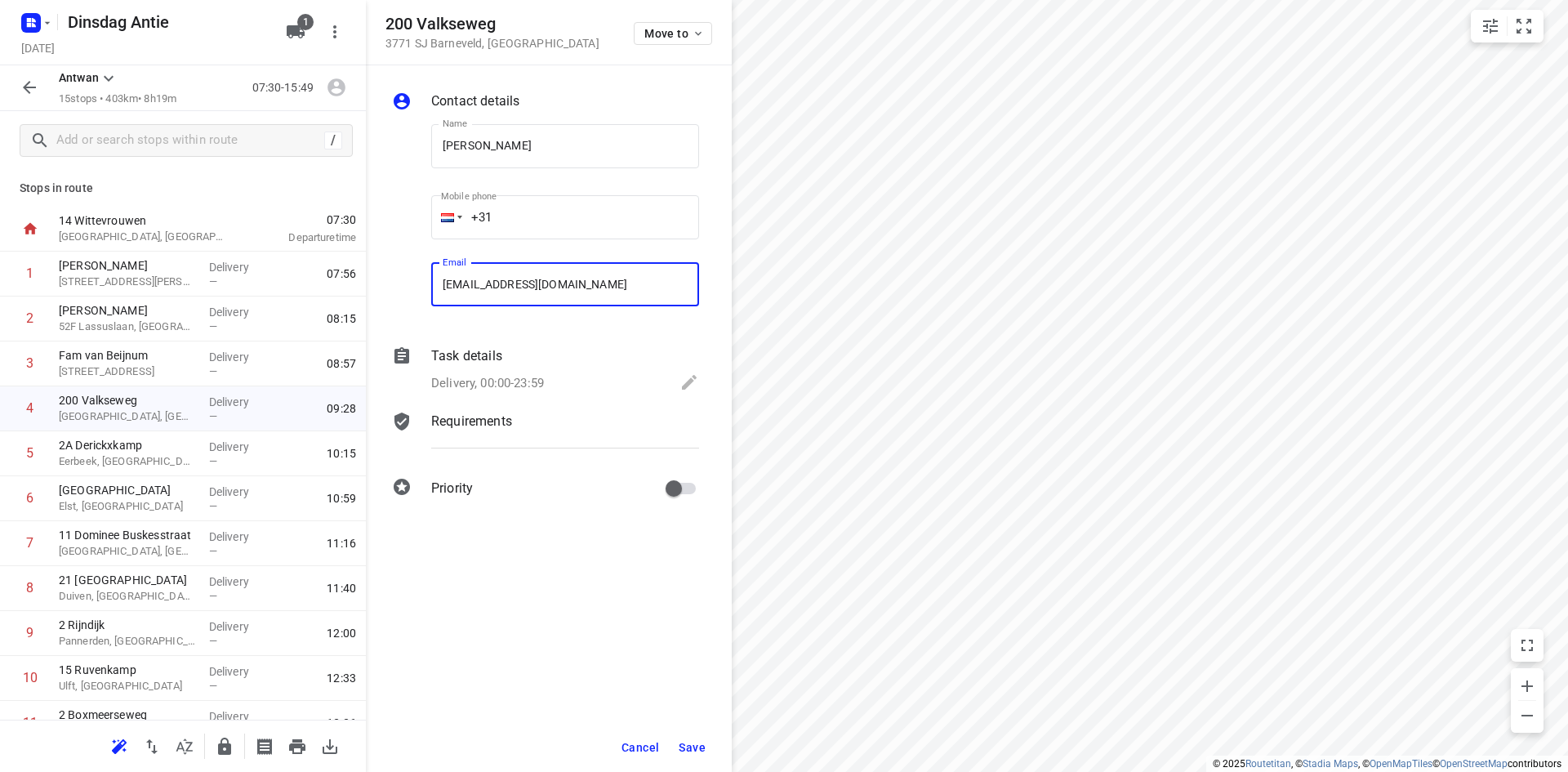
type input "[EMAIL_ADDRESS][DOMAIN_NAME]"
click at [703, 752] on span "Save" at bounding box center [692, 748] width 27 height 14
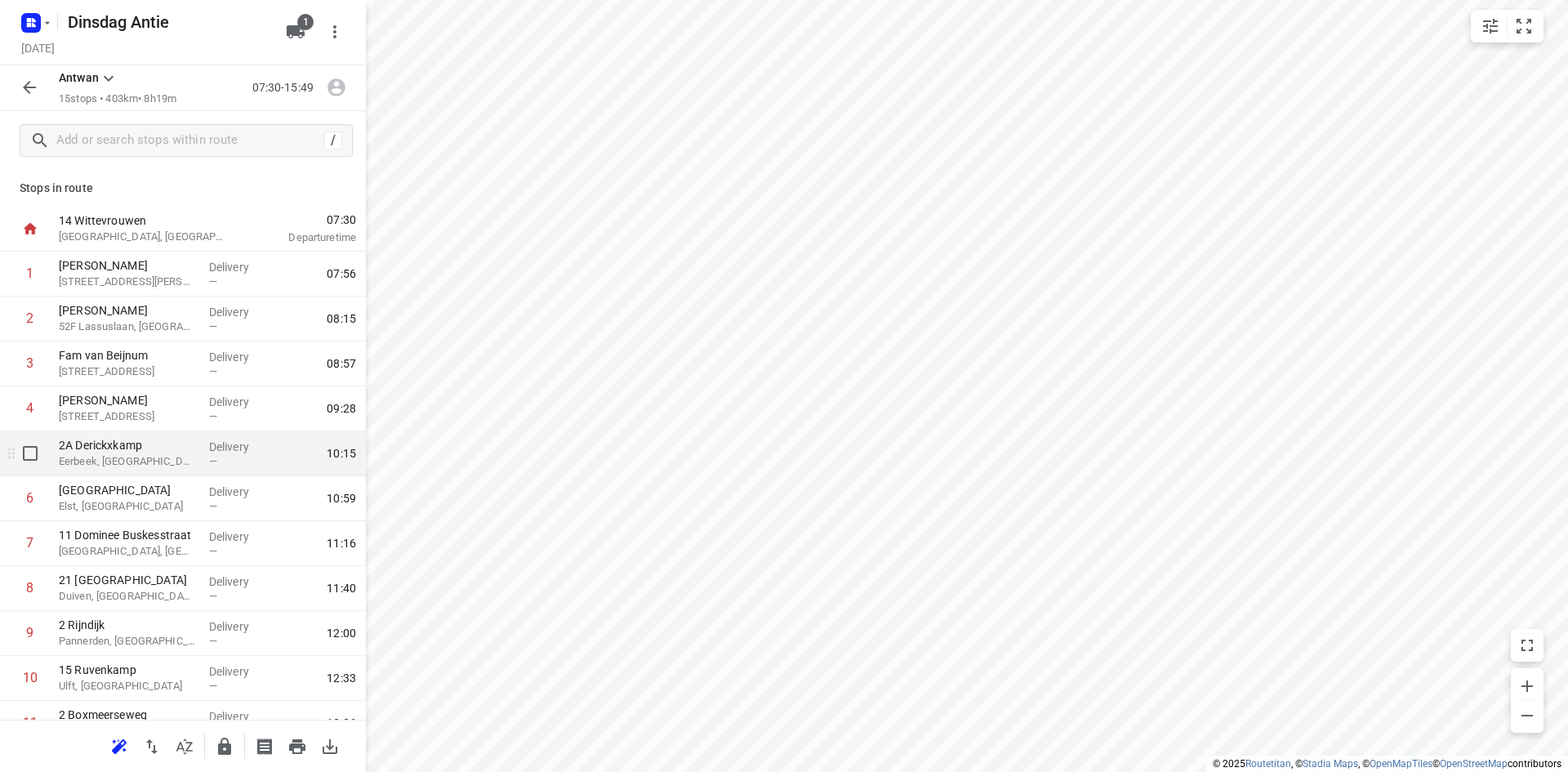
click at [113, 457] on p "Eerbeek, [GEOGRAPHIC_DATA]" at bounding box center [128, 461] width 137 height 16
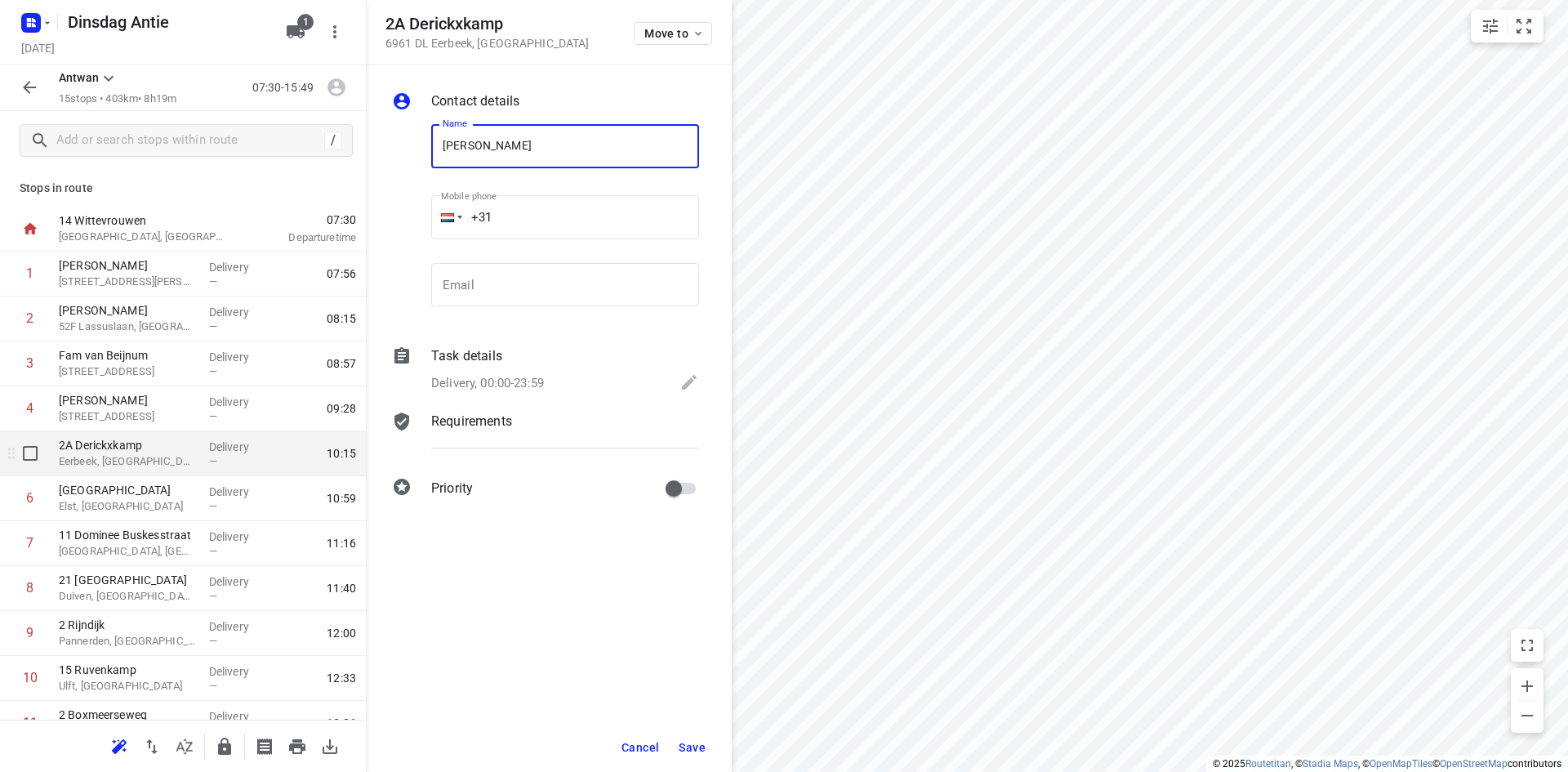
type input "[PERSON_NAME]"
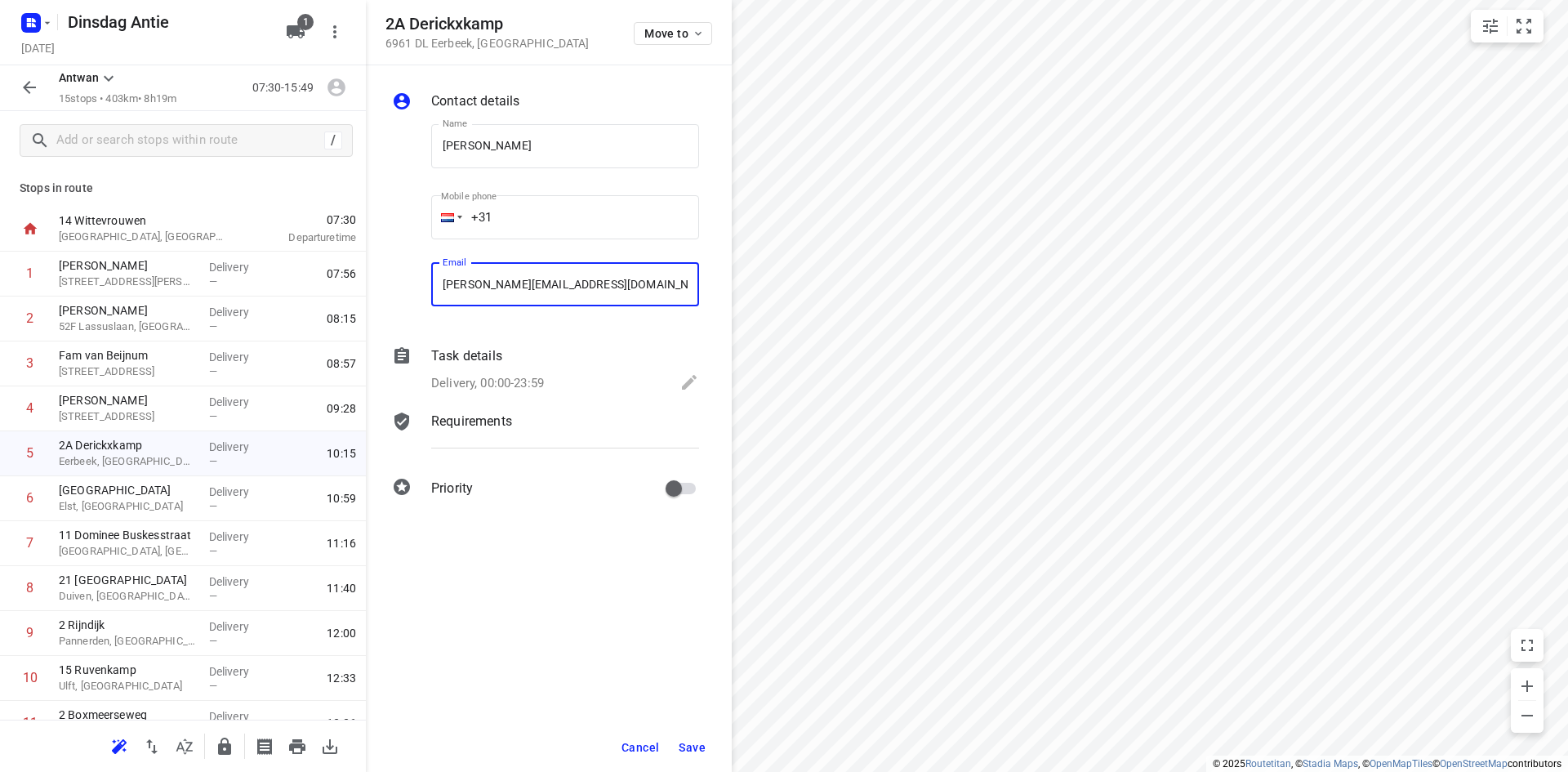
type input "[PERSON_NAME][EMAIL_ADDRESS][DOMAIN_NAME]"
click at [680, 747] on span "Save" at bounding box center [692, 748] width 27 height 14
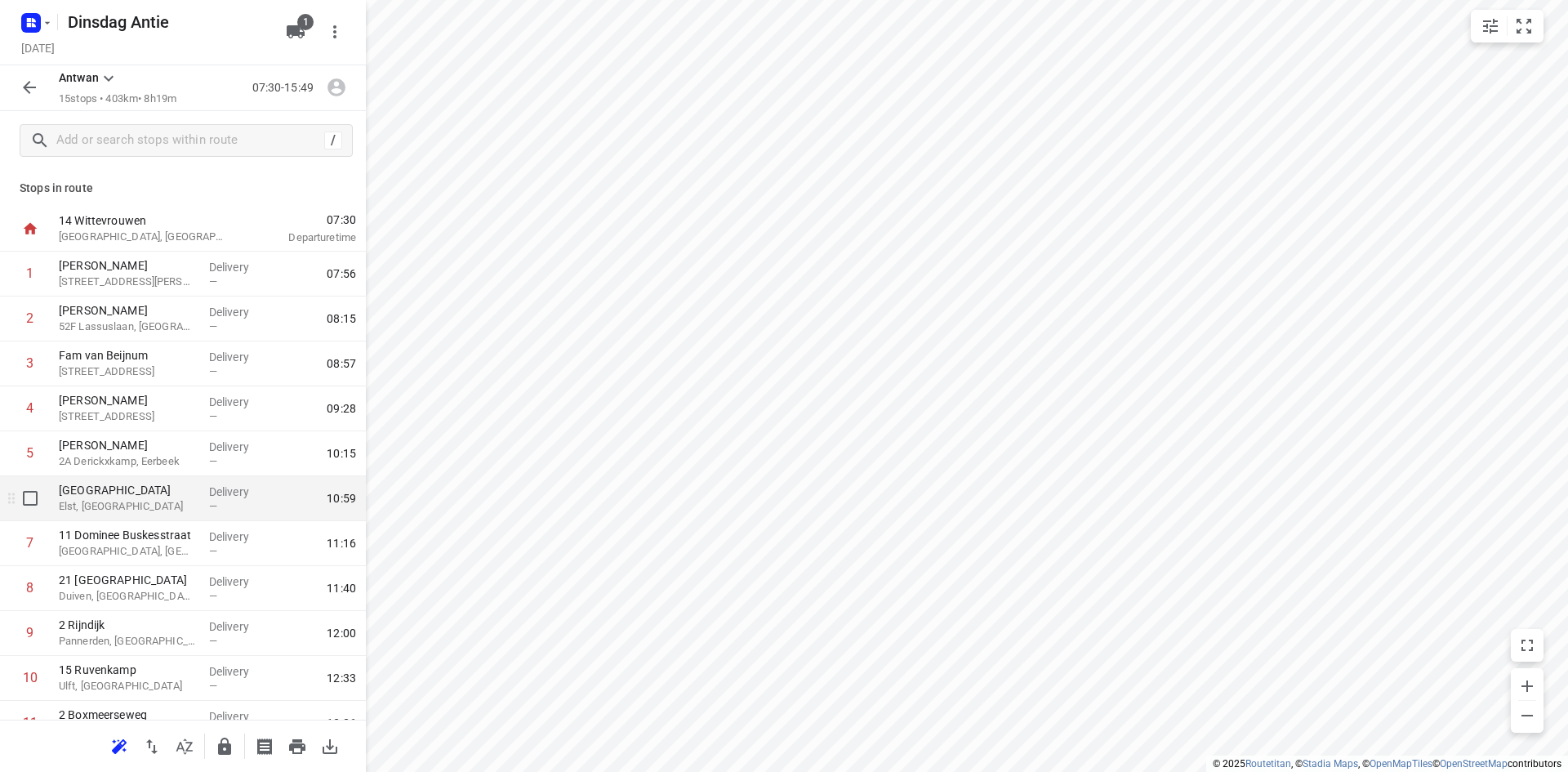
click at [106, 506] on p "Elst, [GEOGRAPHIC_DATA]" at bounding box center [128, 506] width 137 height 16
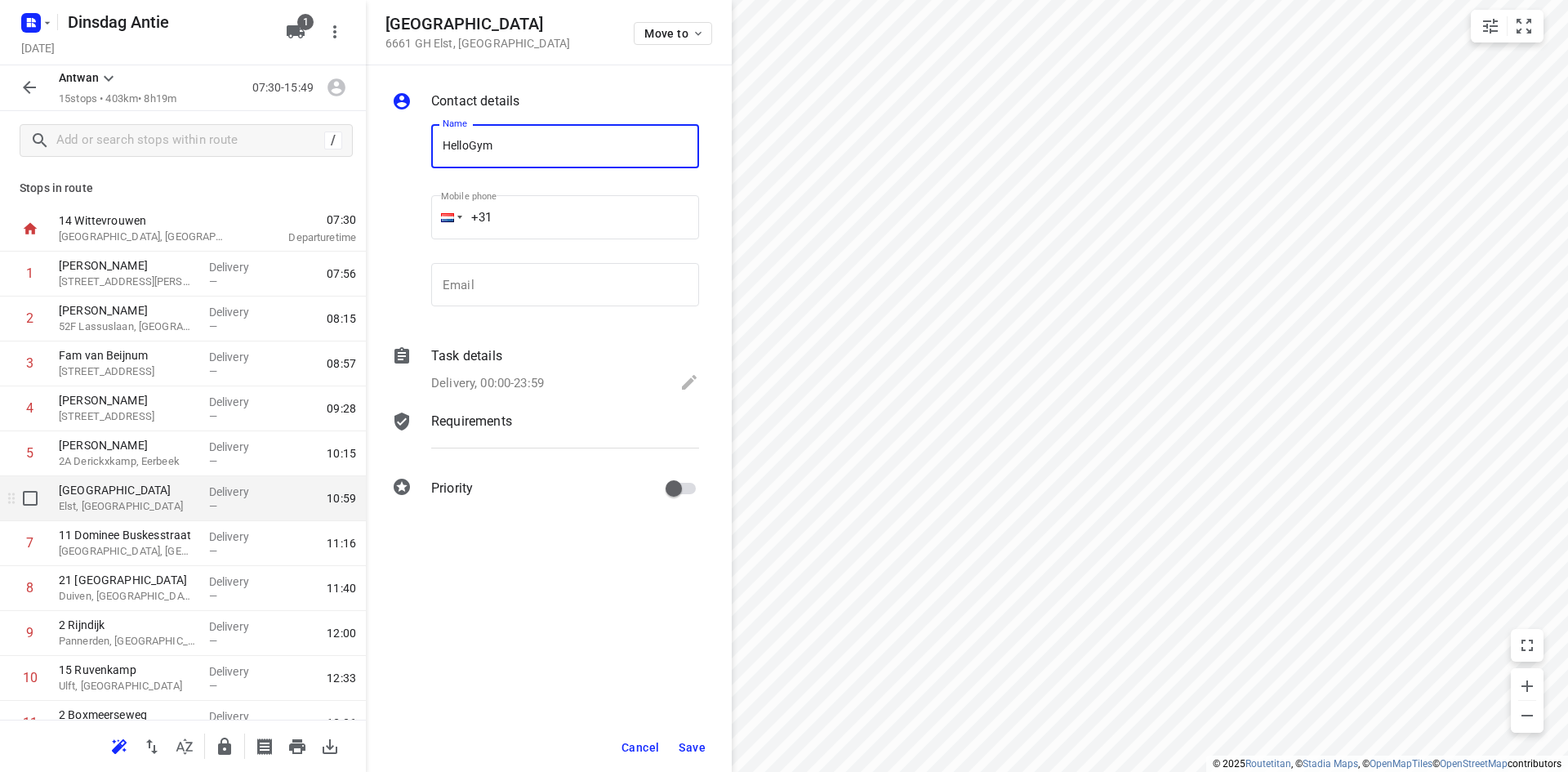
type input "HelloGym"
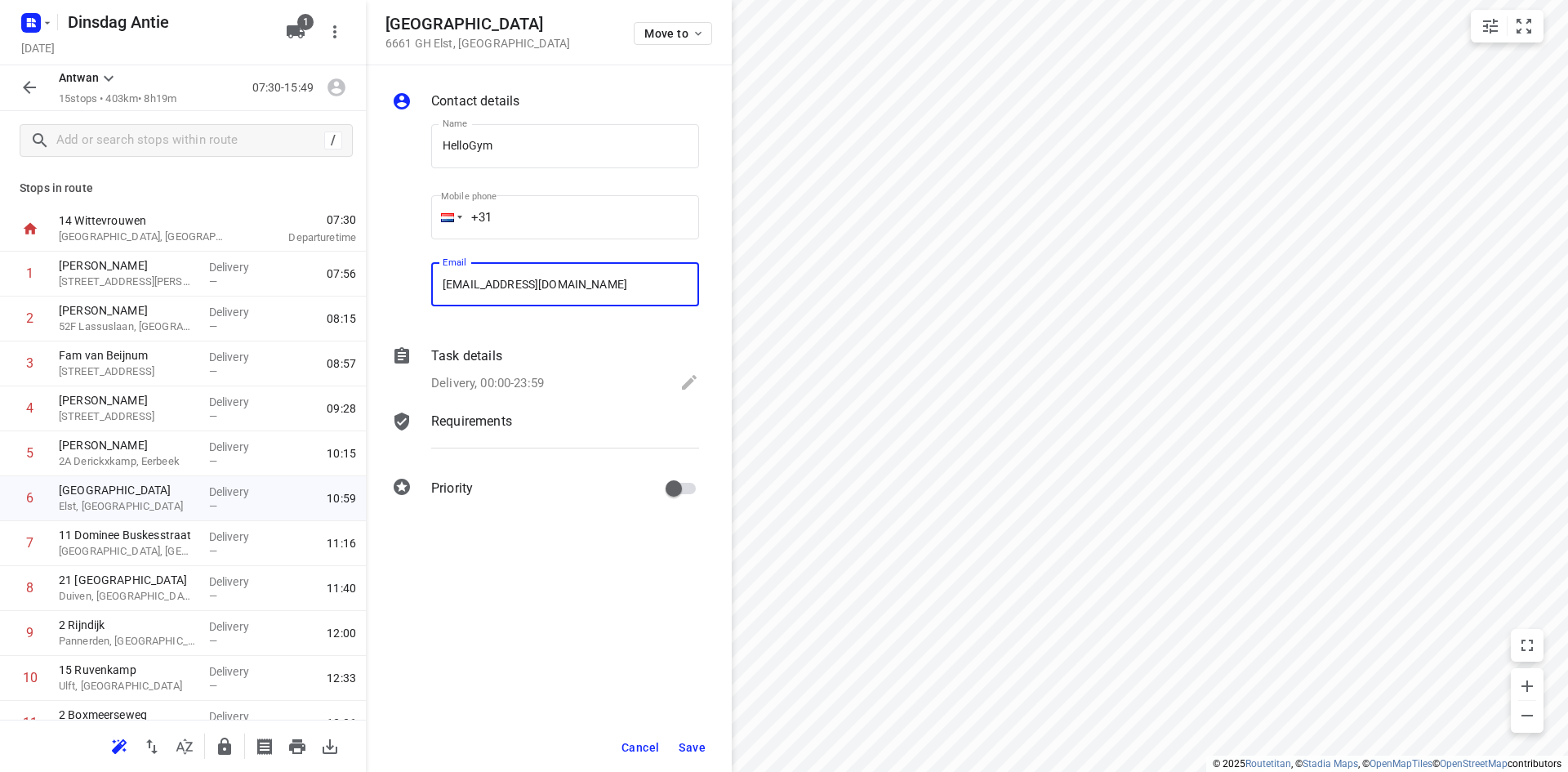
type input "[EMAIL_ADDRESS][DOMAIN_NAME]"
click at [688, 746] on span "Save" at bounding box center [692, 748] width 27 height 14
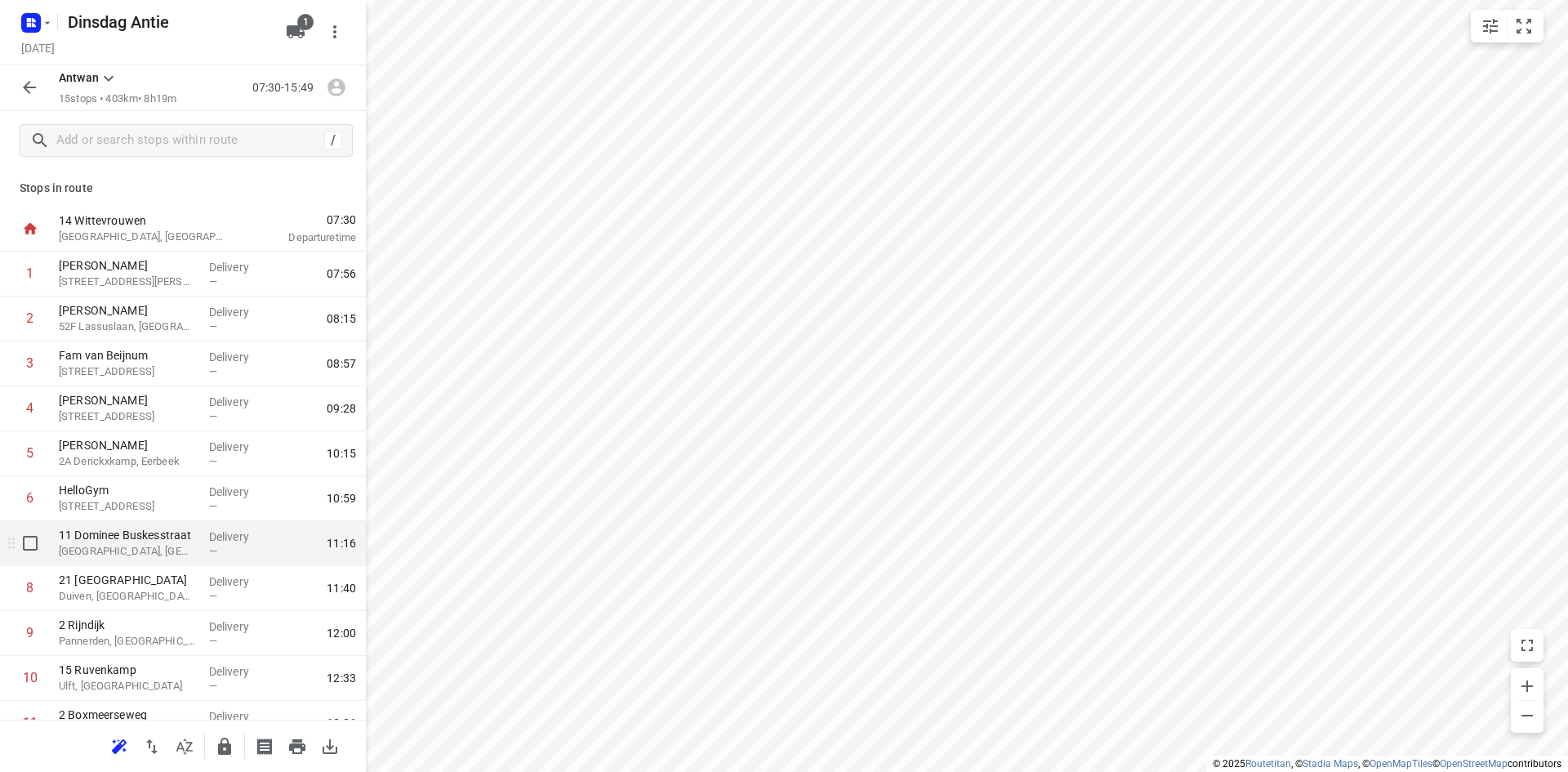
click at [140, 552] on p "[GEOGRAPHIC_DATA], [GEOGRAPHIC_DATA]" at bounding box center [128, 551] width 137 height 16
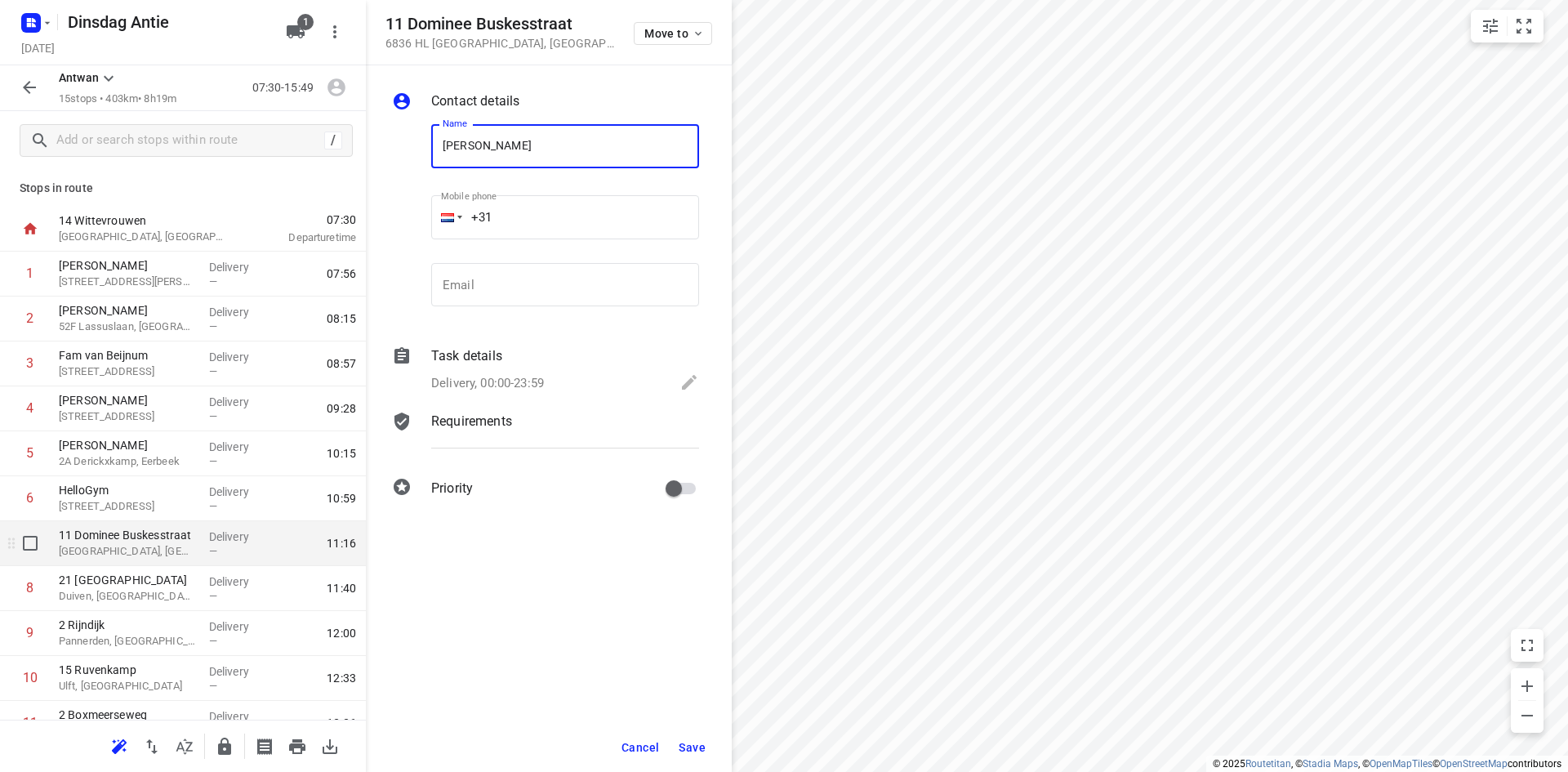
type input "[PERSON_NAME]"
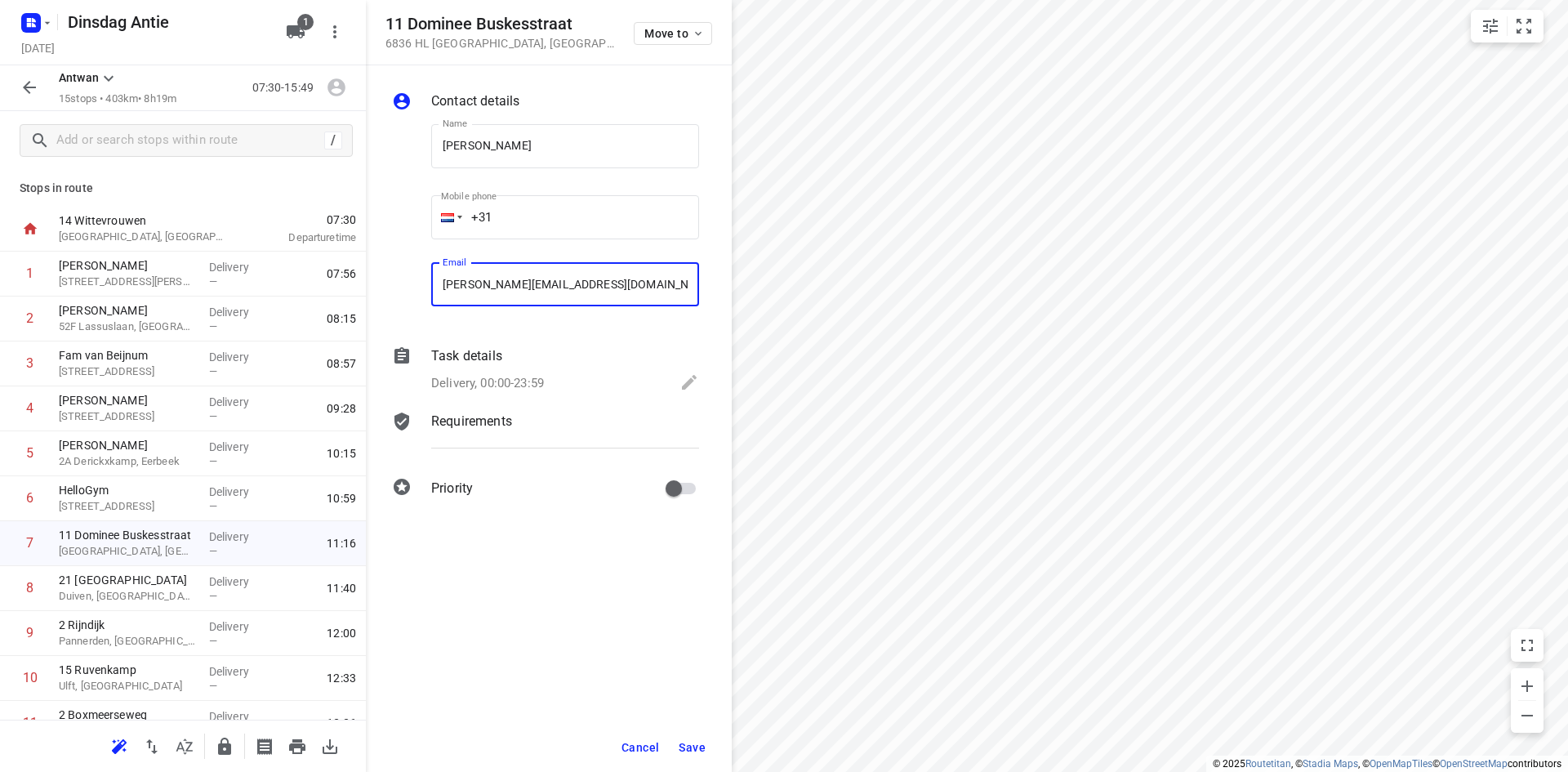
type input "[PERSON_NAME][EMAIL_ADDRESS][DOMAIN_NAME]"
click at [701, 749] on span "Save" at bounding box center [692, 748] width 27 height 14
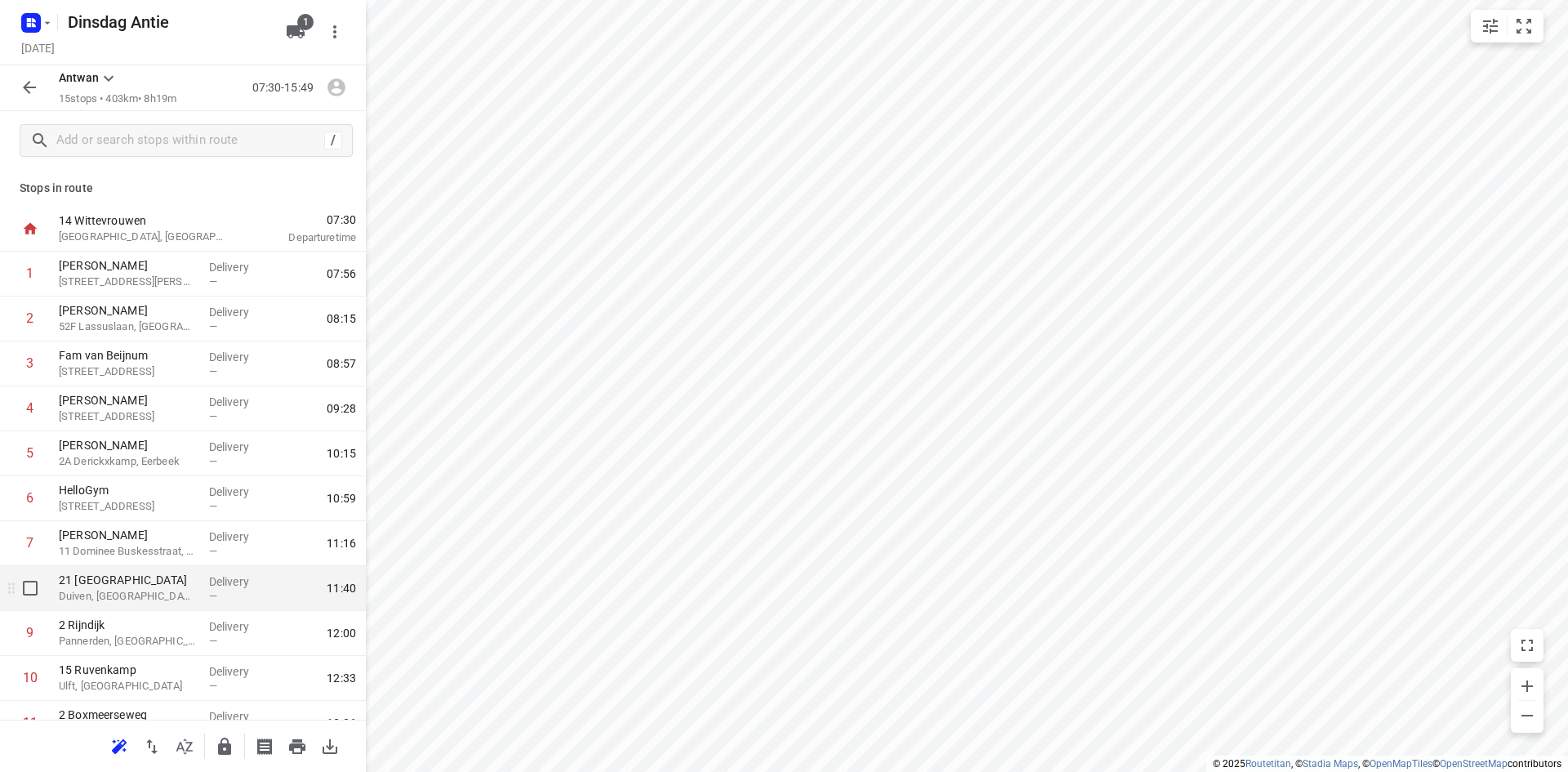
click at [116, 602] on p "Duiven, [GEOGRAPHIC_DATA]" at bounding box center [128, 596] width 137 height 16
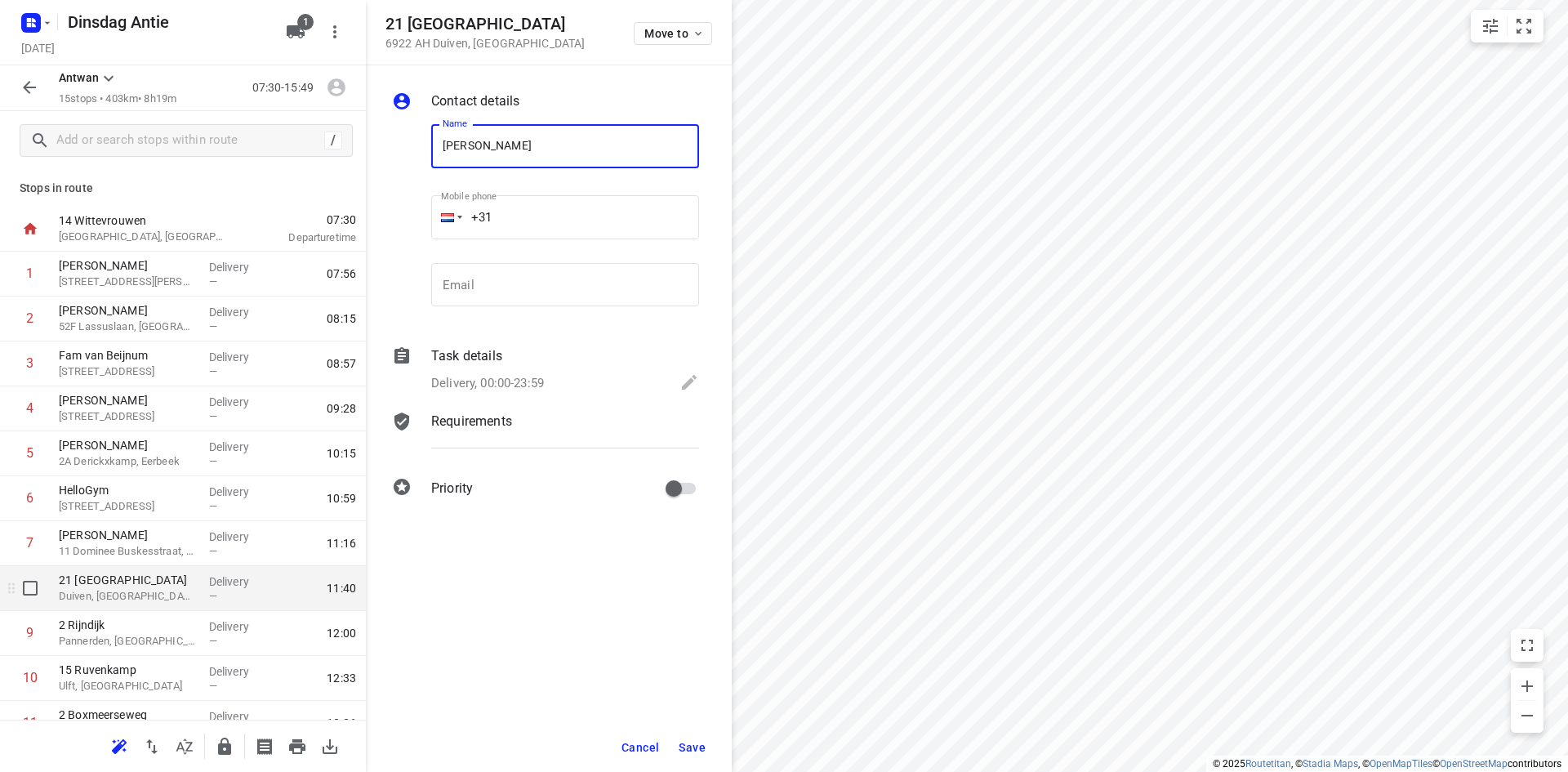
type input "[PERSON_NAME]"
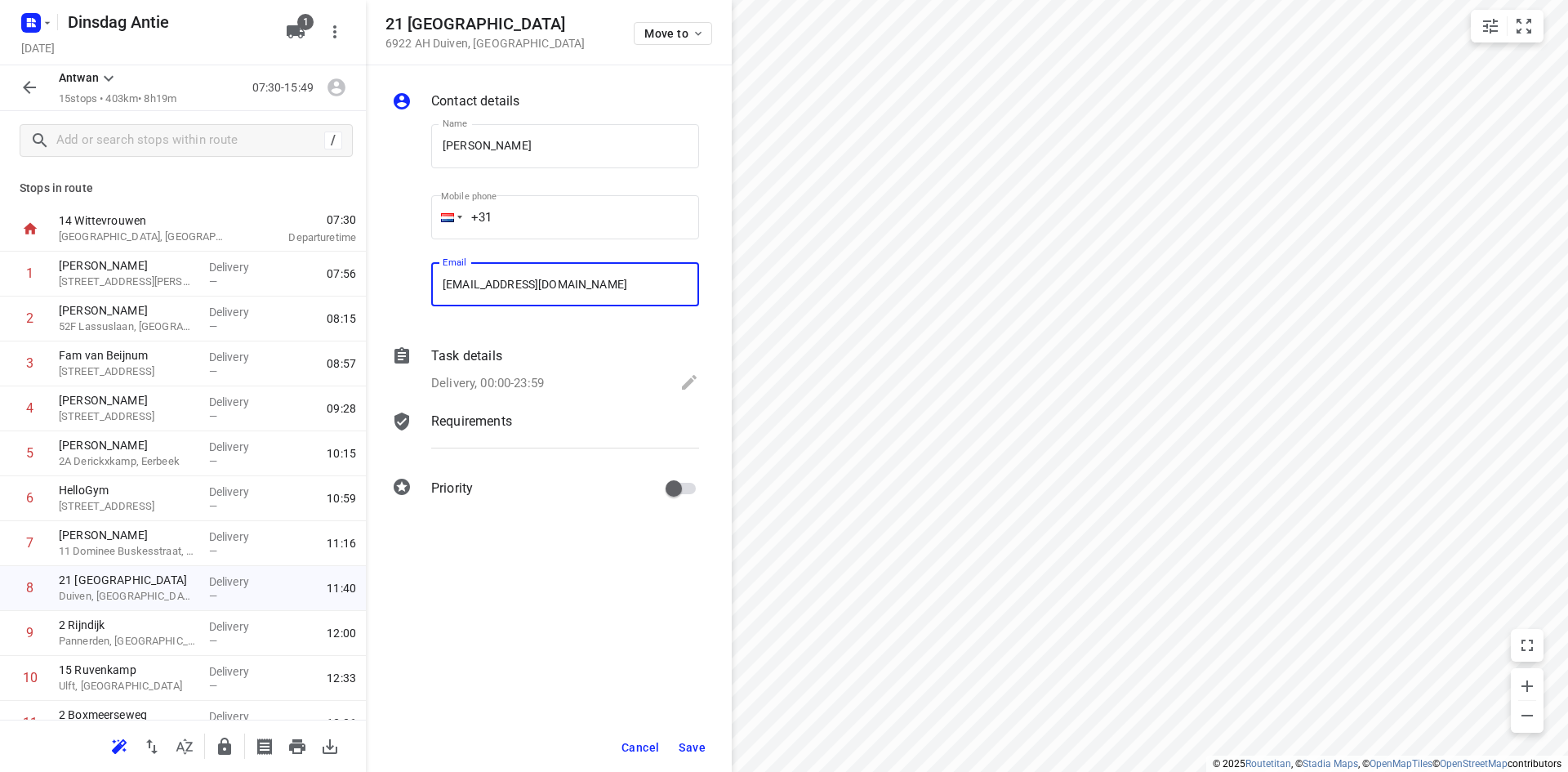
type input "[EMAIL_ADDRESS][DOMAIN_NAME]"
click at [681, 747] on span "Save" at bounding box center [692, 748] width 27 height 14
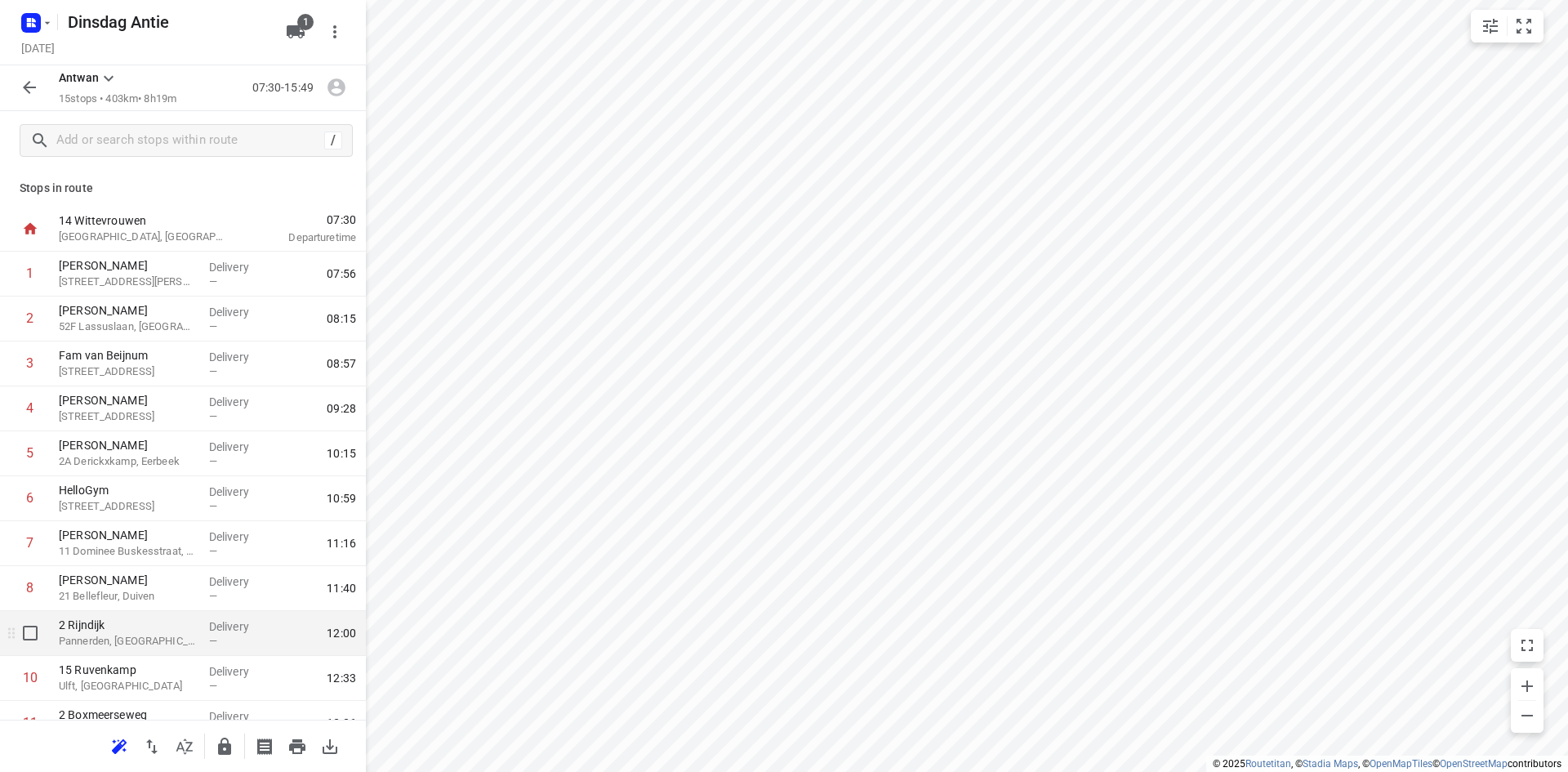
click at [130, 631] on p "2 Rijndijk" at bounding box center [128, 624] width 137 height 16
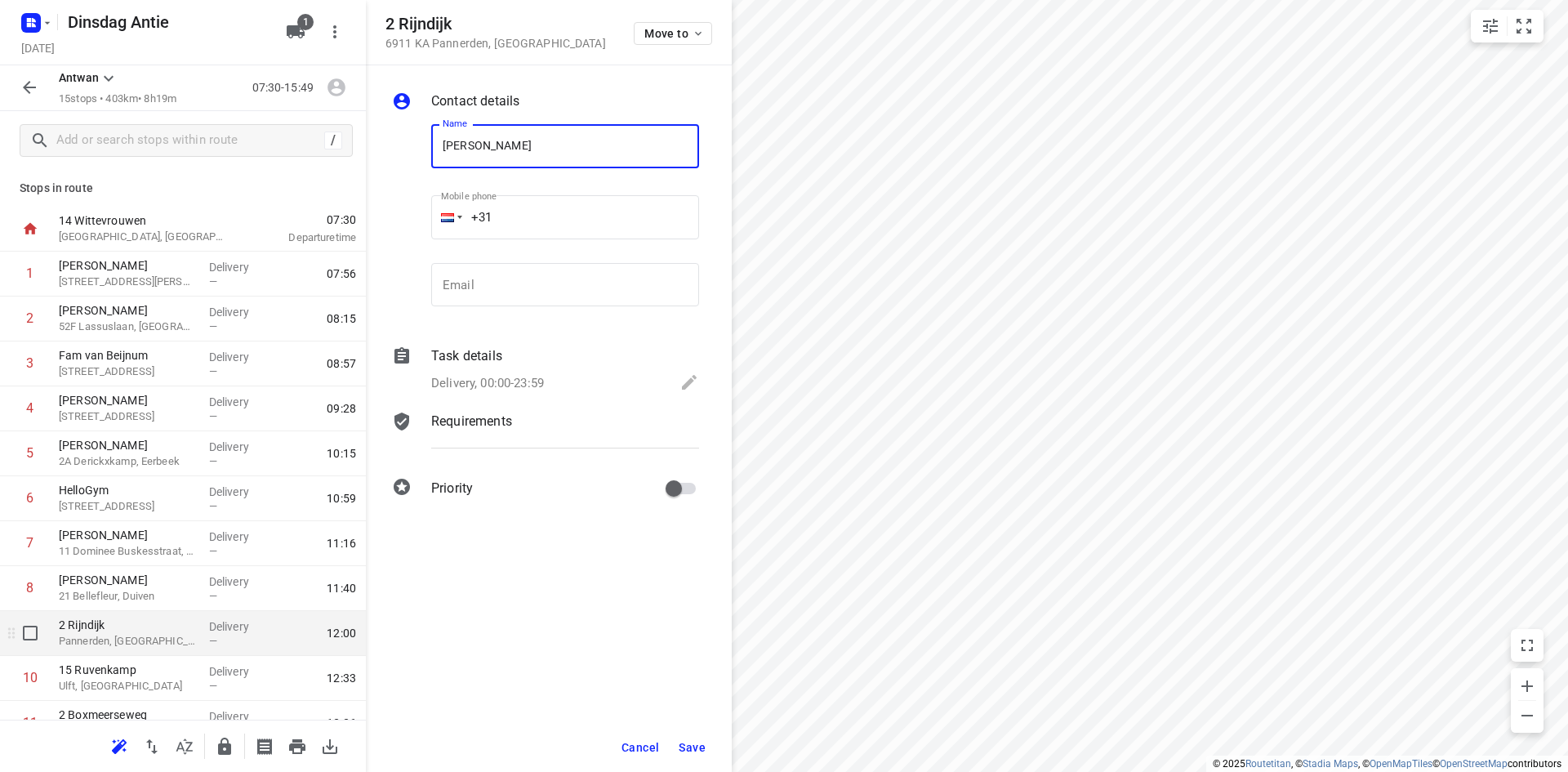
type input "[PERSON_NAME]"
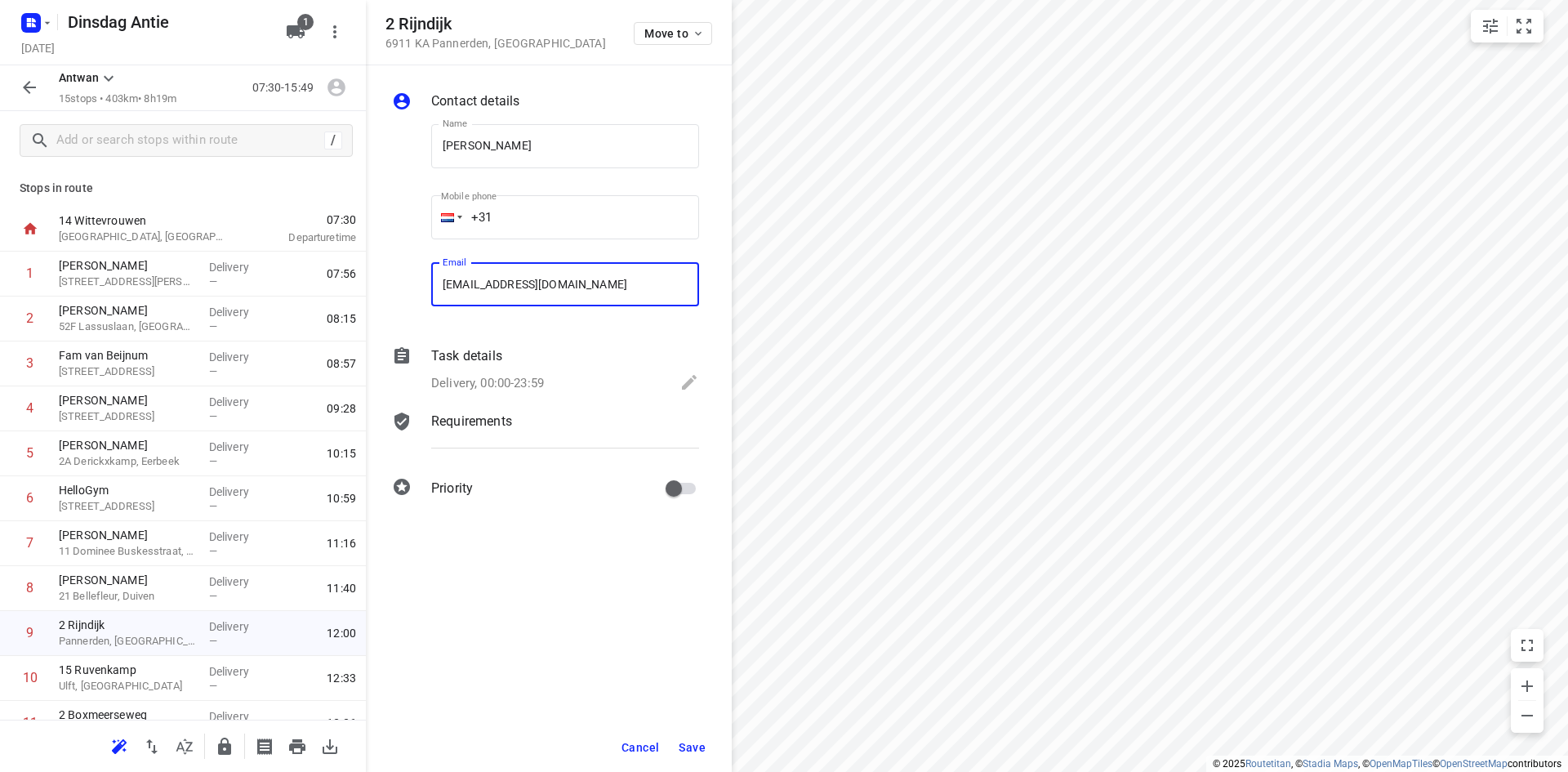
type input "[EMAIL_ADDRESS][DOMAIN_NAME]"
click at [690, 747] on span "Save" at bounding box center [692, 748] width 27 height 14
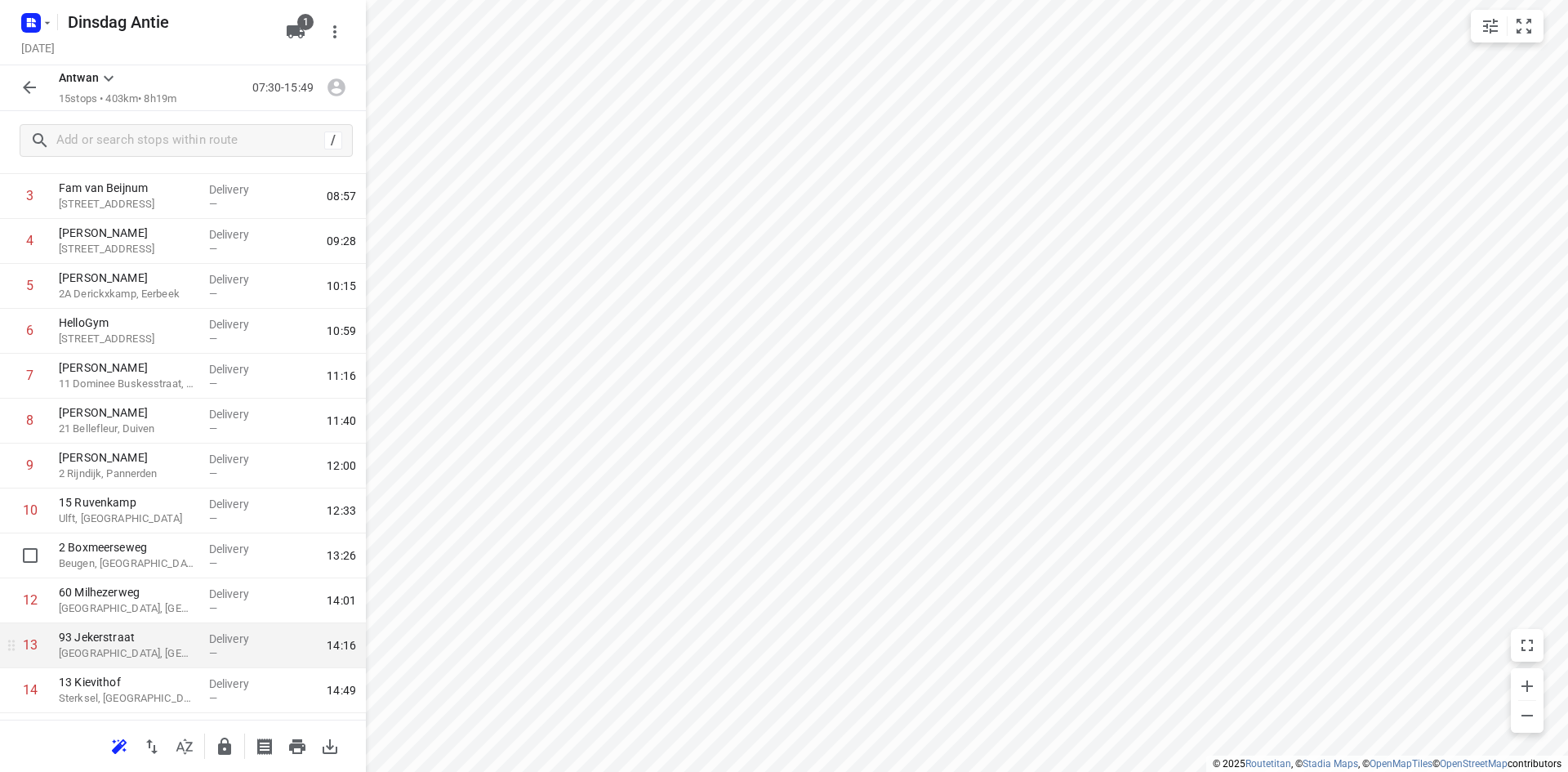
scroll to position [250, 0]
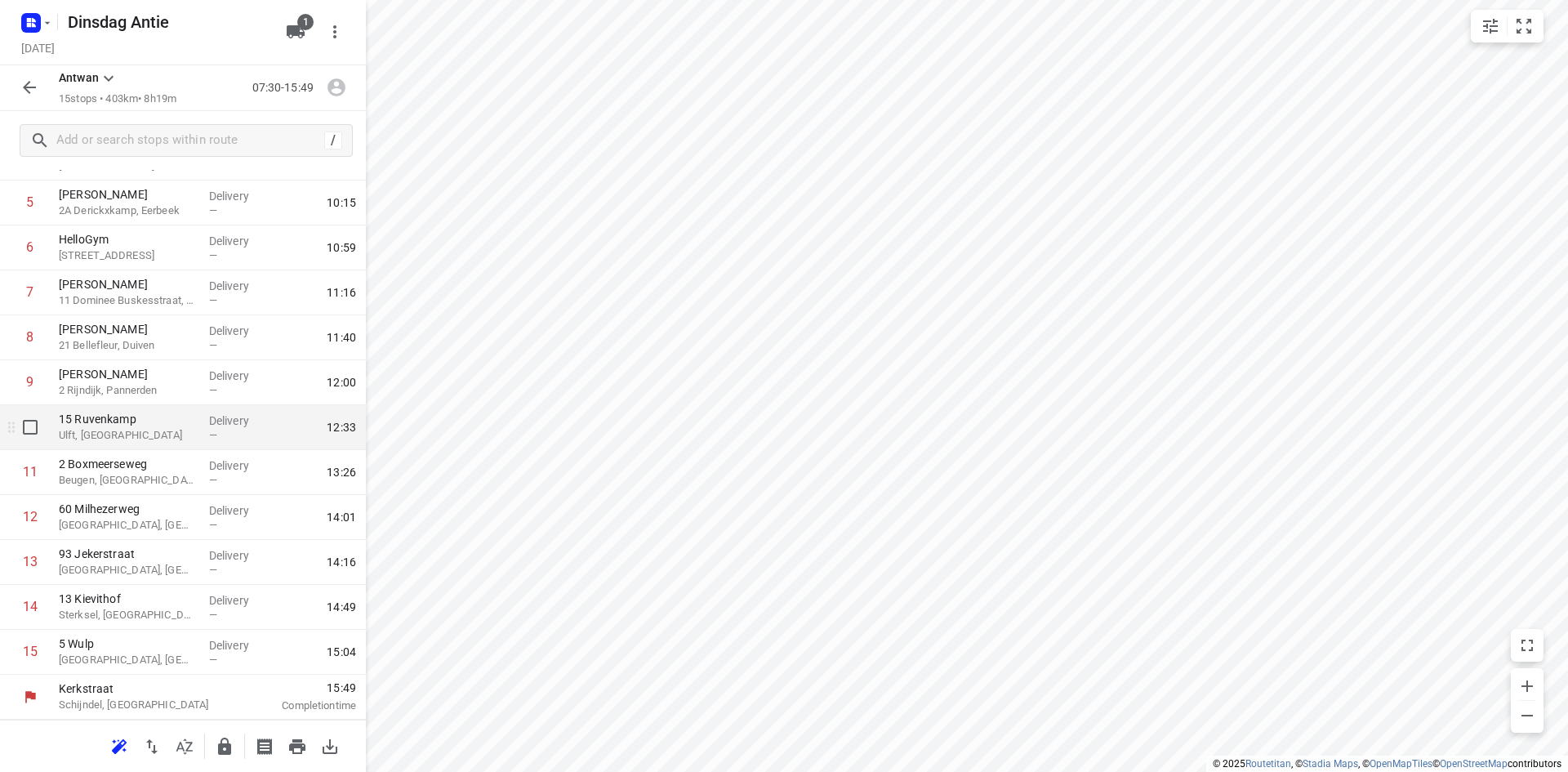
click at [128, 438] on p "Ulft, [GEOGRAPHIC_DATA]" at bounding box center [128, 435] width 137 height 16
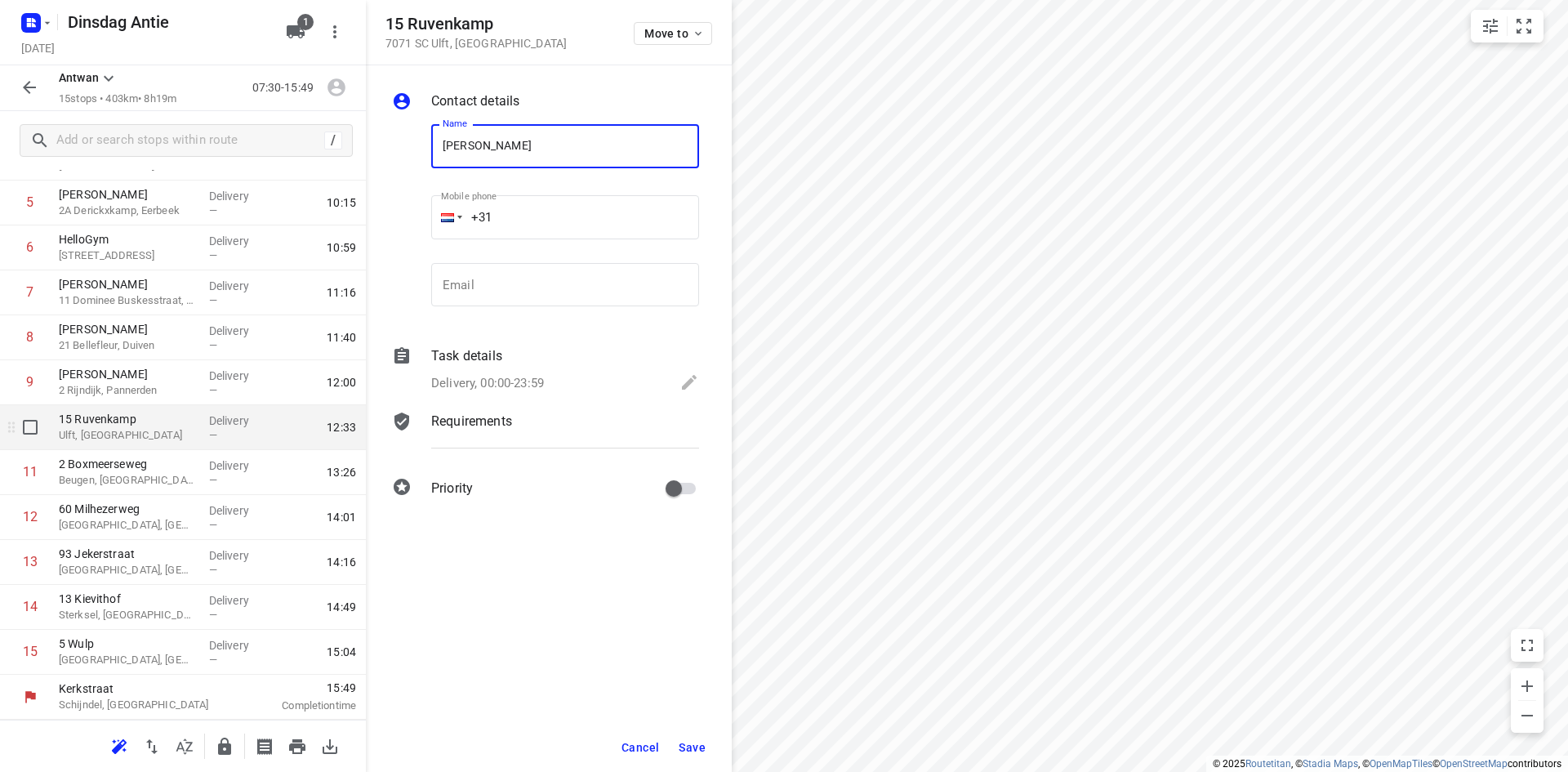
type input "[PERSON_NAME]"
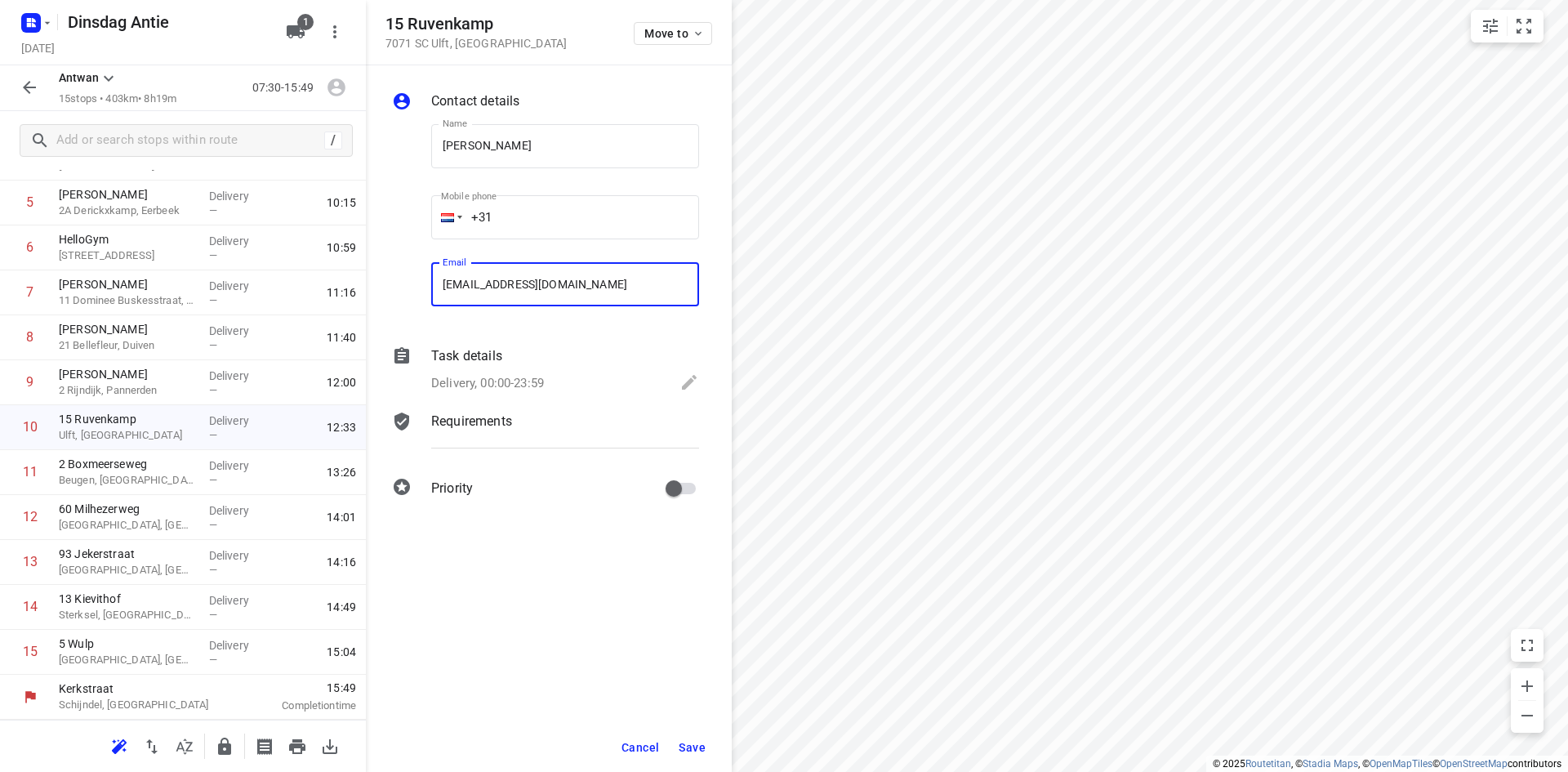
click at [470, 277] on input "[EMAIL_ADDRESS][DOMAIN_NAME]" at bounding box center [564, 285] width 268 height 44
click at [473, 283] on input "[EMAIL_ADDRESS][DOMAIN_NAME]" at bounding box center [564, 285] width 268 height 44
type input "[EMAIL_ADDRESS][DOMAIN_NAME]"
click at [695, 750] on span "Save" at bounding box center [692, 748] width 27 height 14
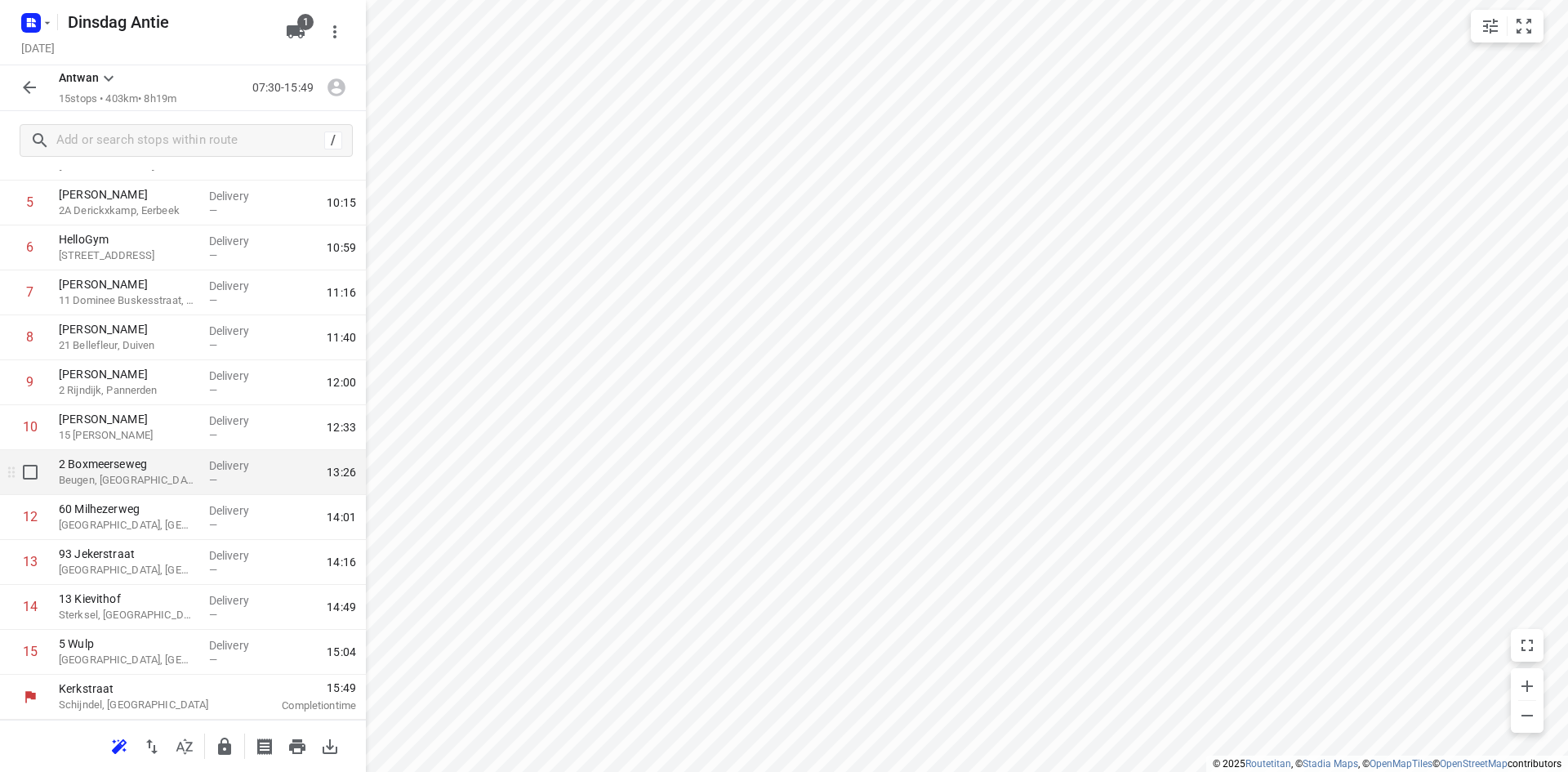
click at [126, 480] on p "Beugen, [GEOGRAPHIC_DATA]" at bounding box center [128, 480] width 137 height 16
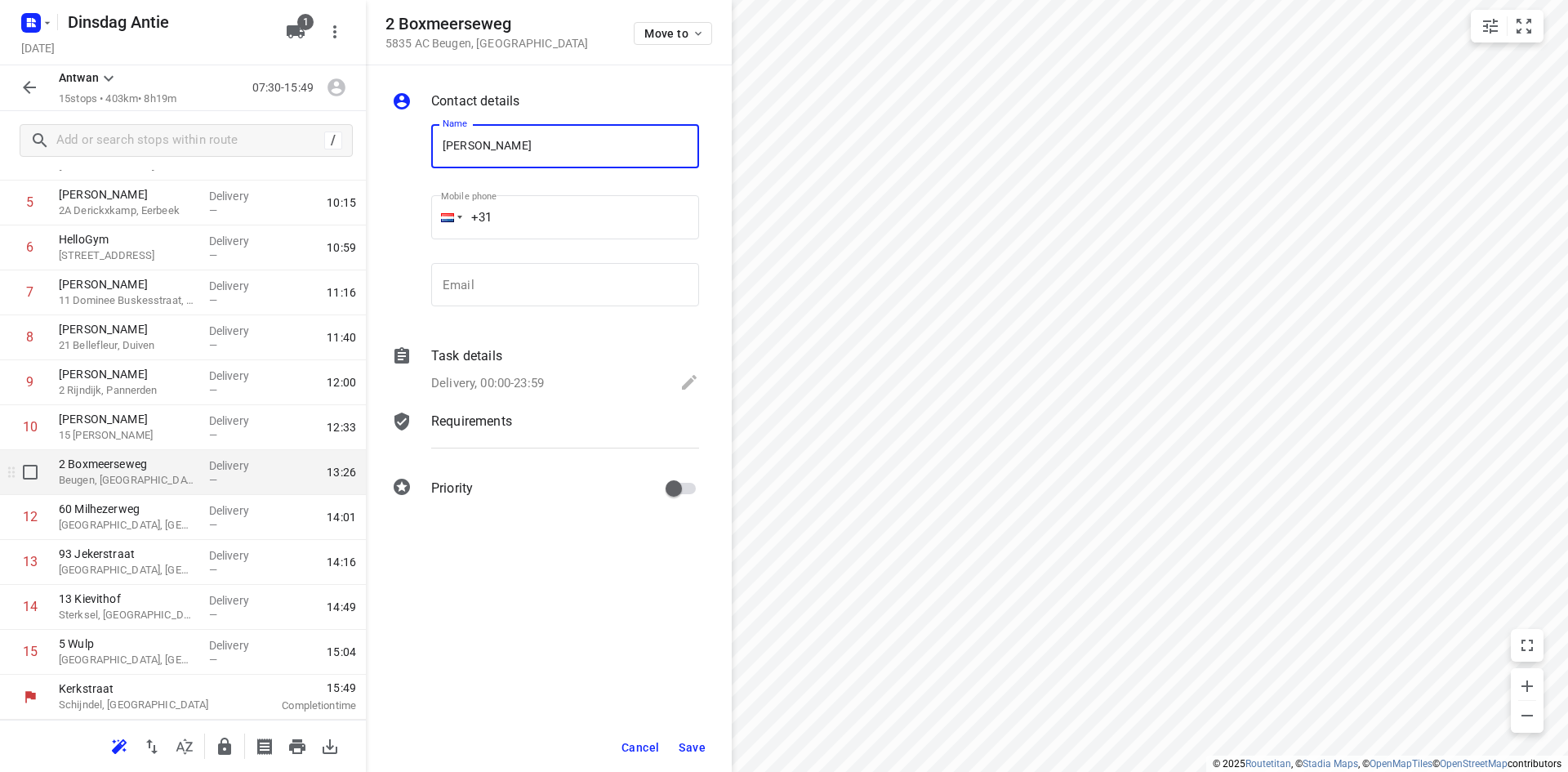
type input "[PERSON_NAME]"
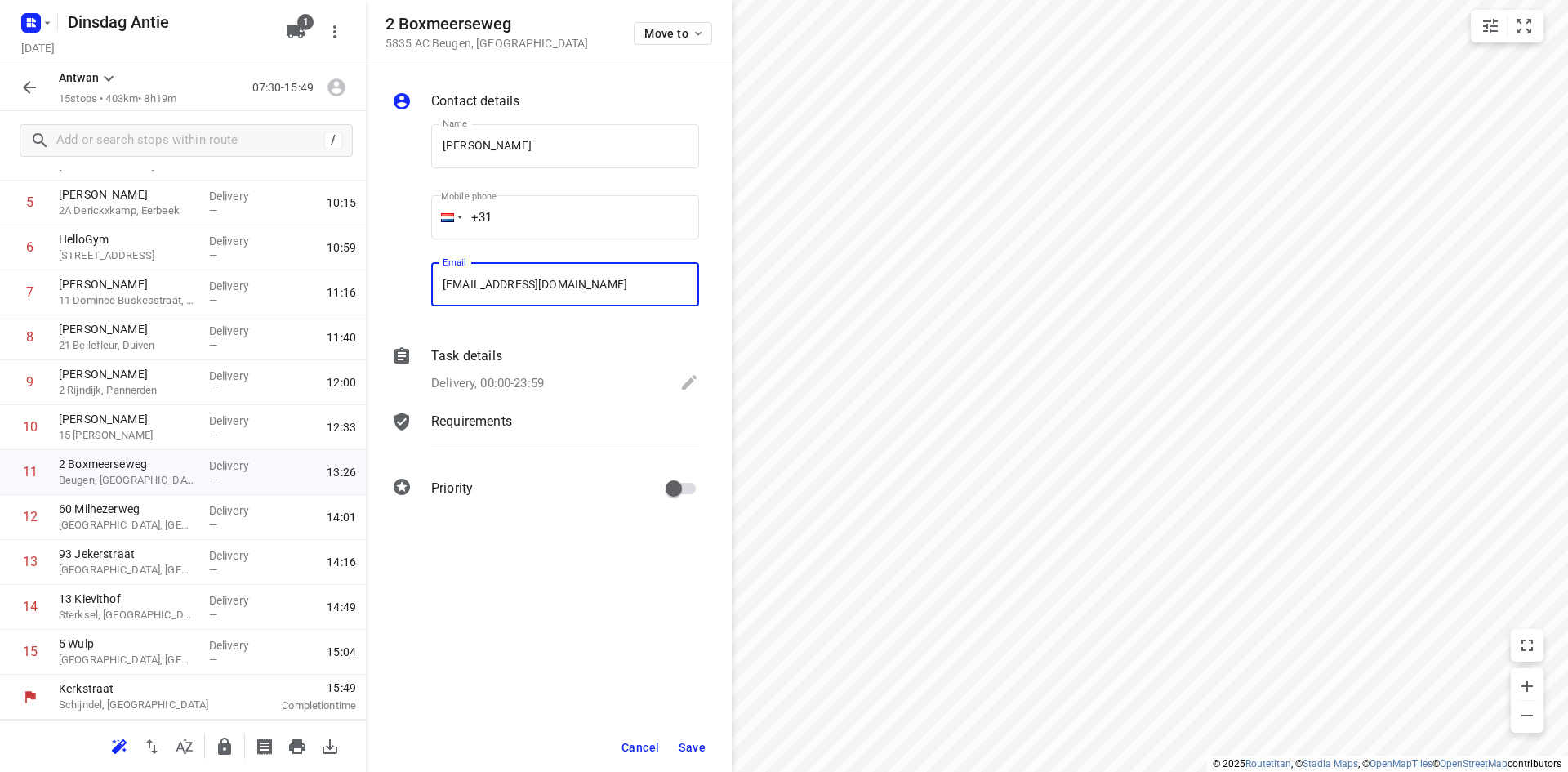
type input "[EMAIL_ADDRESS][DOMAIN_NAME]"
click at [700, 752] on span "Save" at bounding box center [692, 748] width 27 height 14
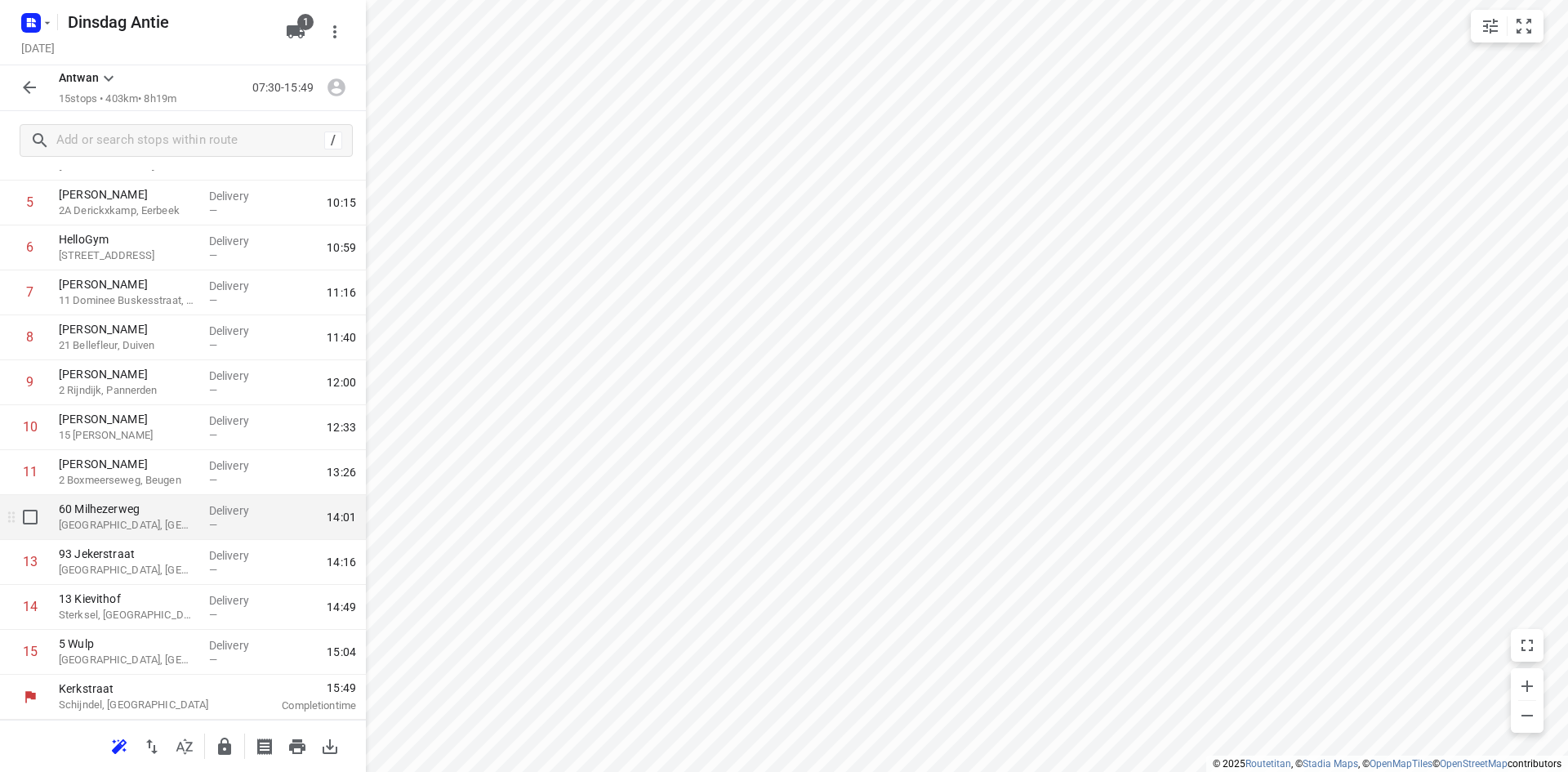
click at [115, 520] on p "[GEOGRAPHIC_DATA], [GEOGRAPHIC_DATA]" at bounding box center [128, 525] width 137 height 16
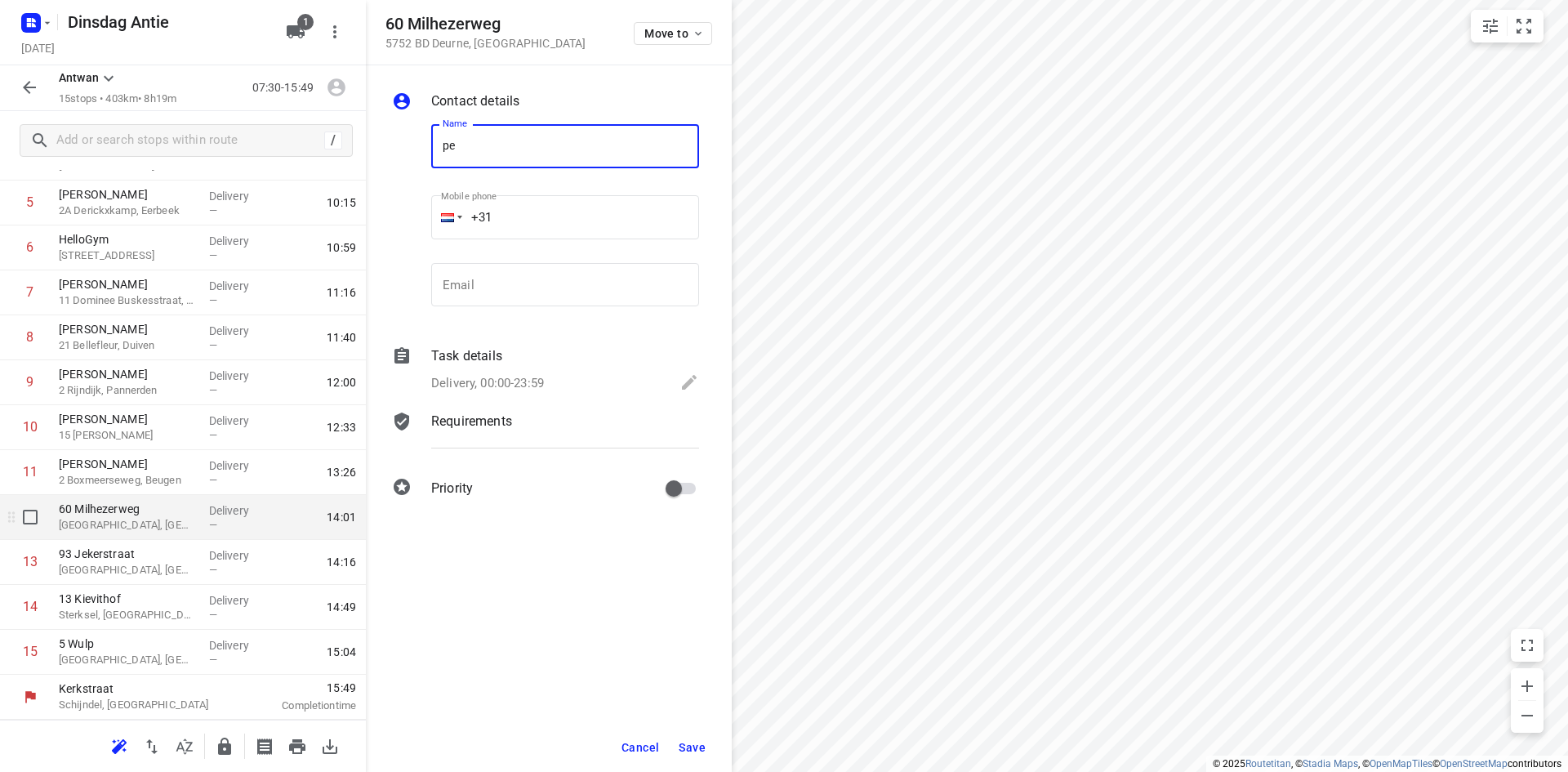
type input "p"
type input "[PERSON_NAME]"
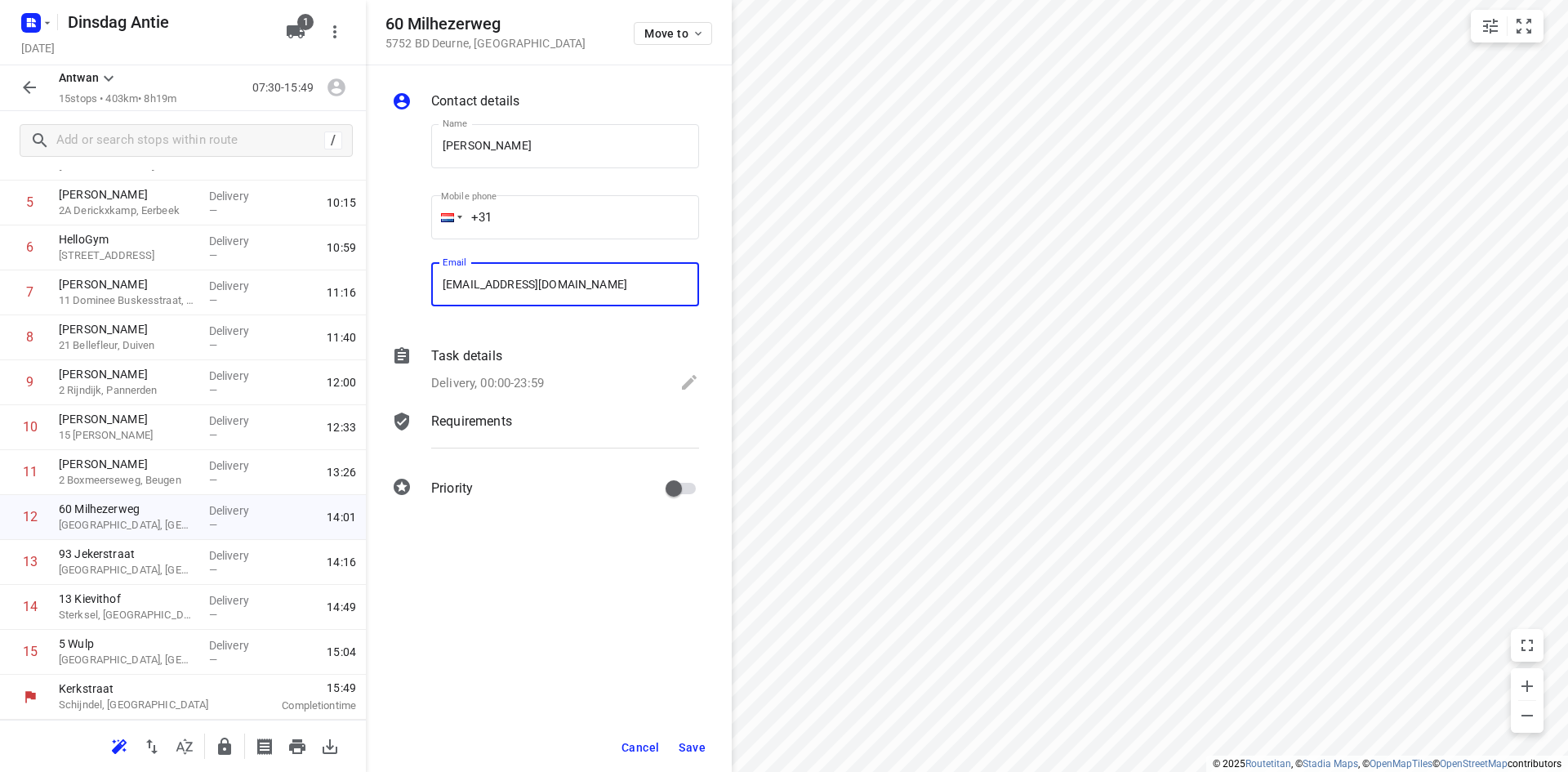
type input "[EMAIL_ADDRESS][DOMAIN_NAME]"
click at [698, 746] on span "Save" at bounding box center [692, 748] width 27 height 14
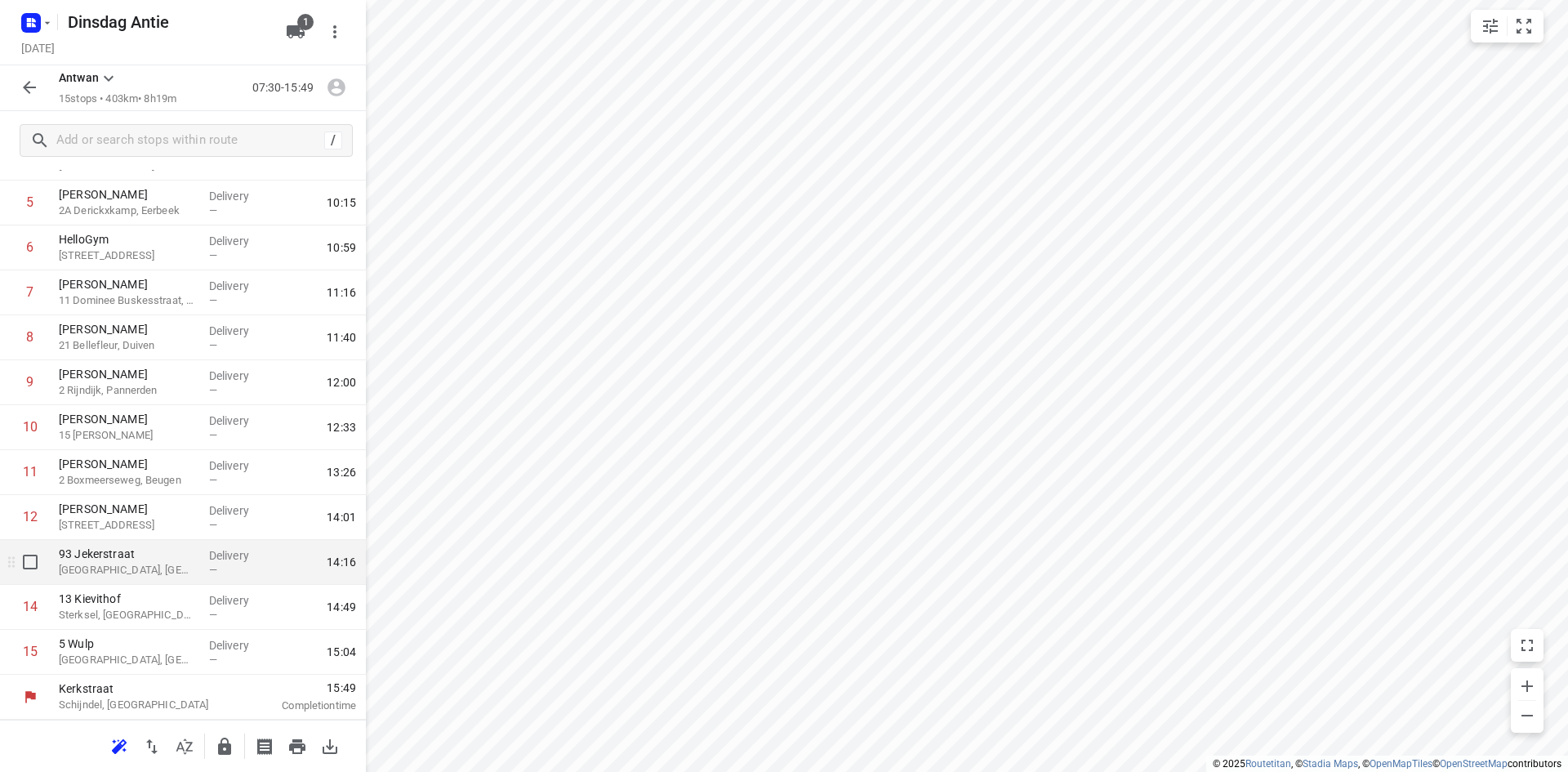
click at [142, 564] on p "[GEOGRAPHIC_DATA], [GEOGRAPHIC_DATA]" at bounding box center [128, 569] width 137 height 16
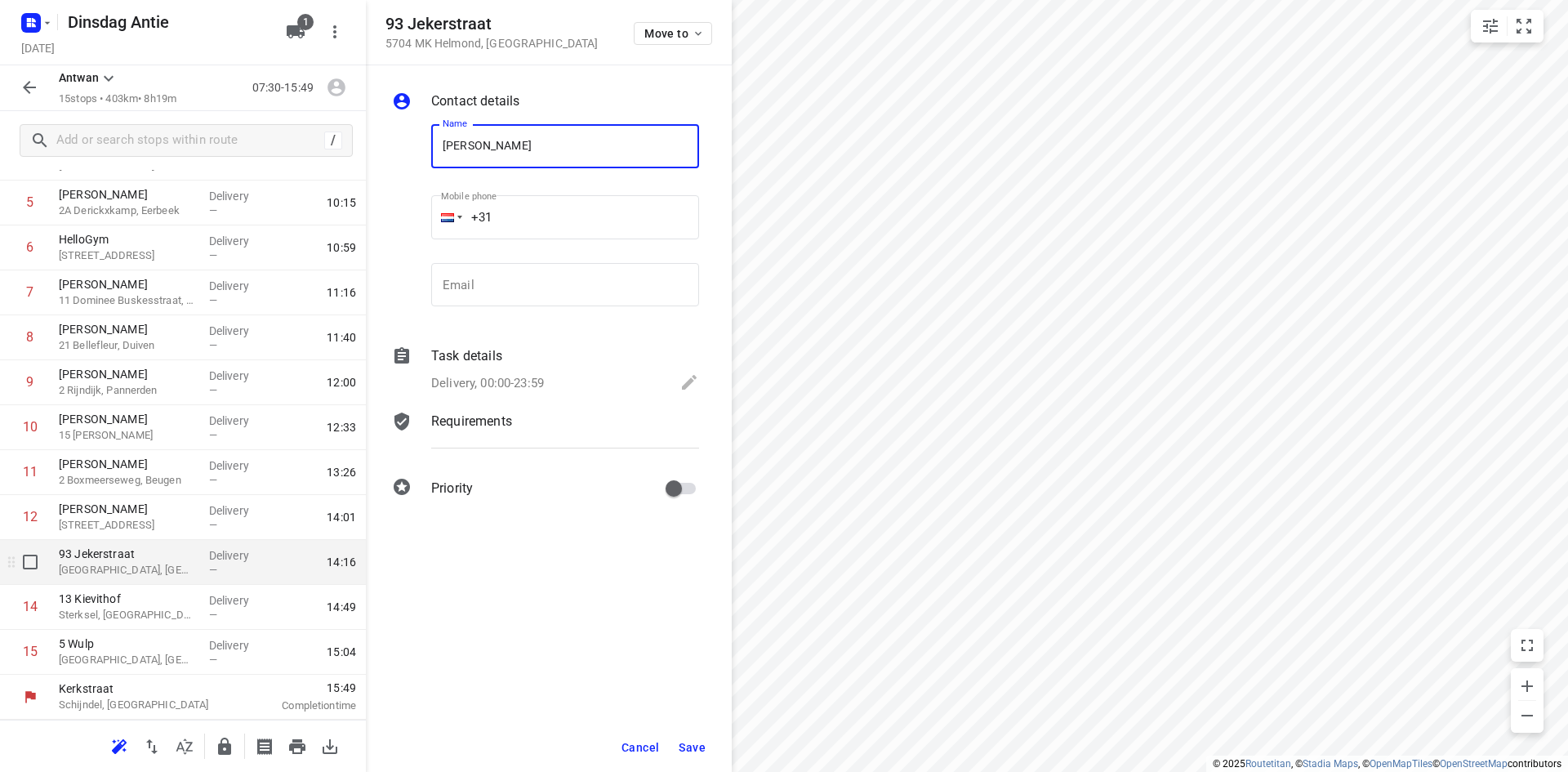
type input "[PERSON_NAME]"
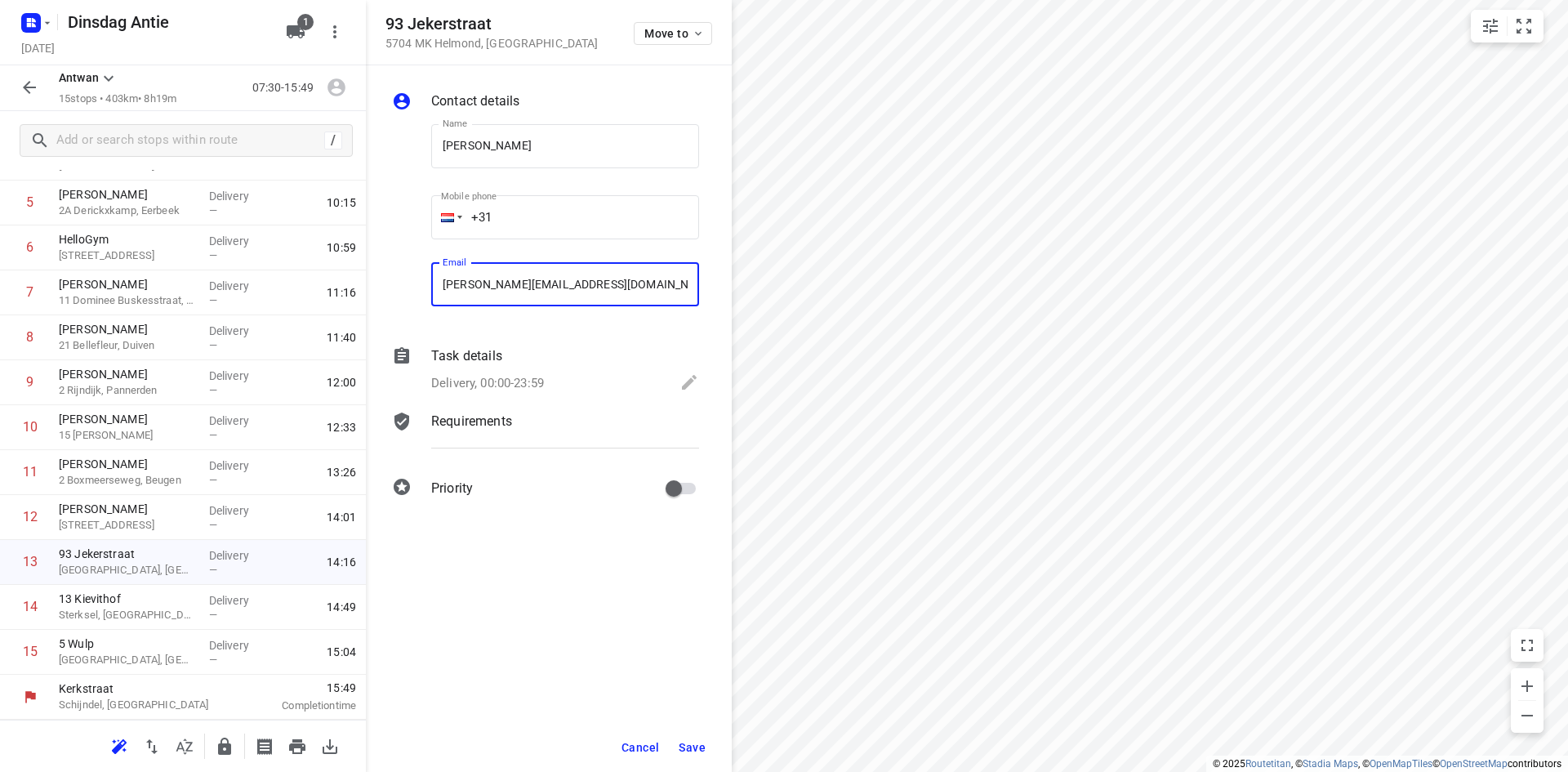
type input "[PERSON_NAME][EMAIL_ADDRESS][DOMAIN_NAME]"
click at [694, 746] on span "Save" at bounding box center [692, 748] width 27 height 14
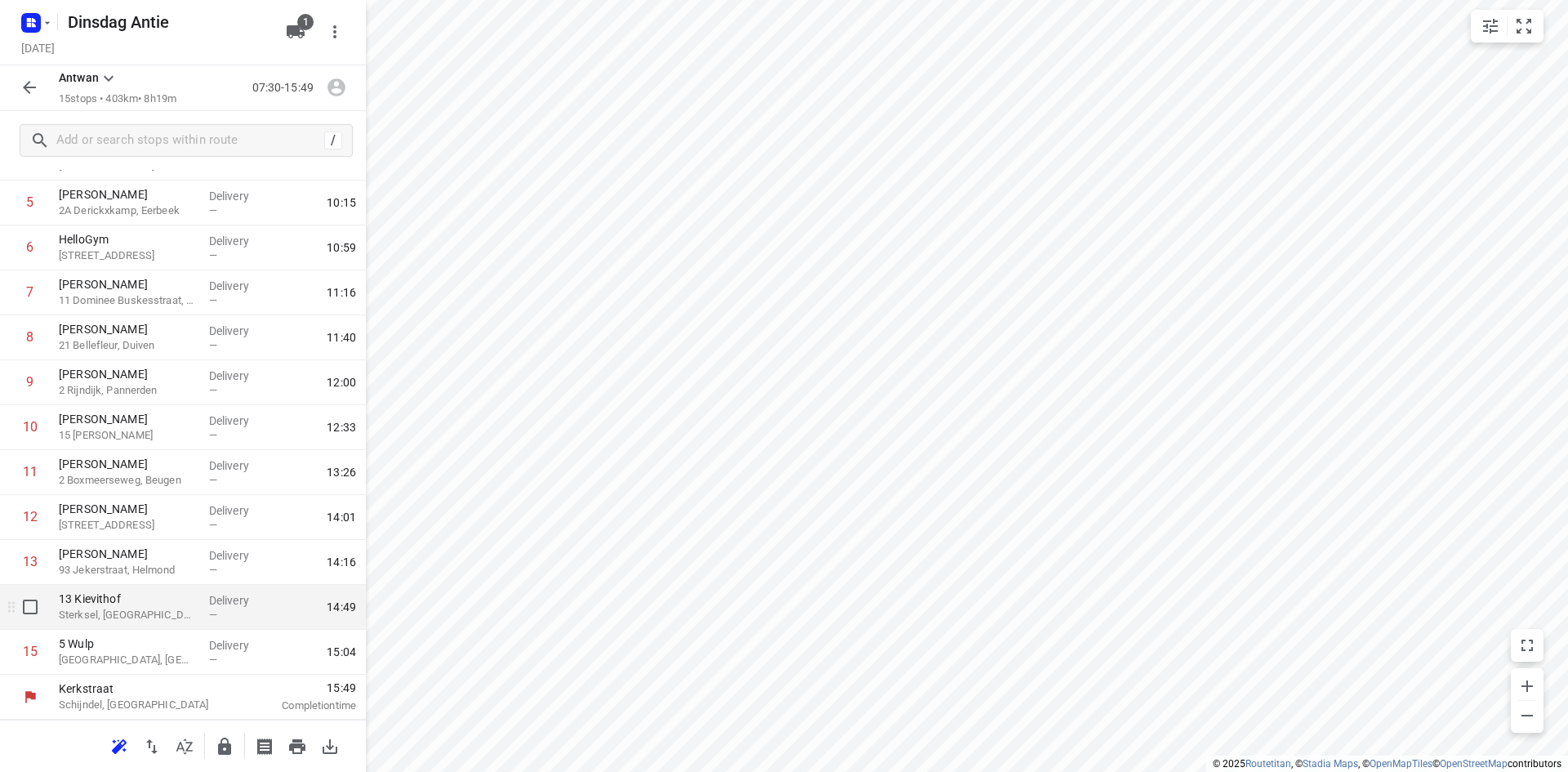
click at [119, 615] on p "Sterksel, [GEOGRAPHIC_DATA]" at bounding box center [128, 615] width 137 height 16
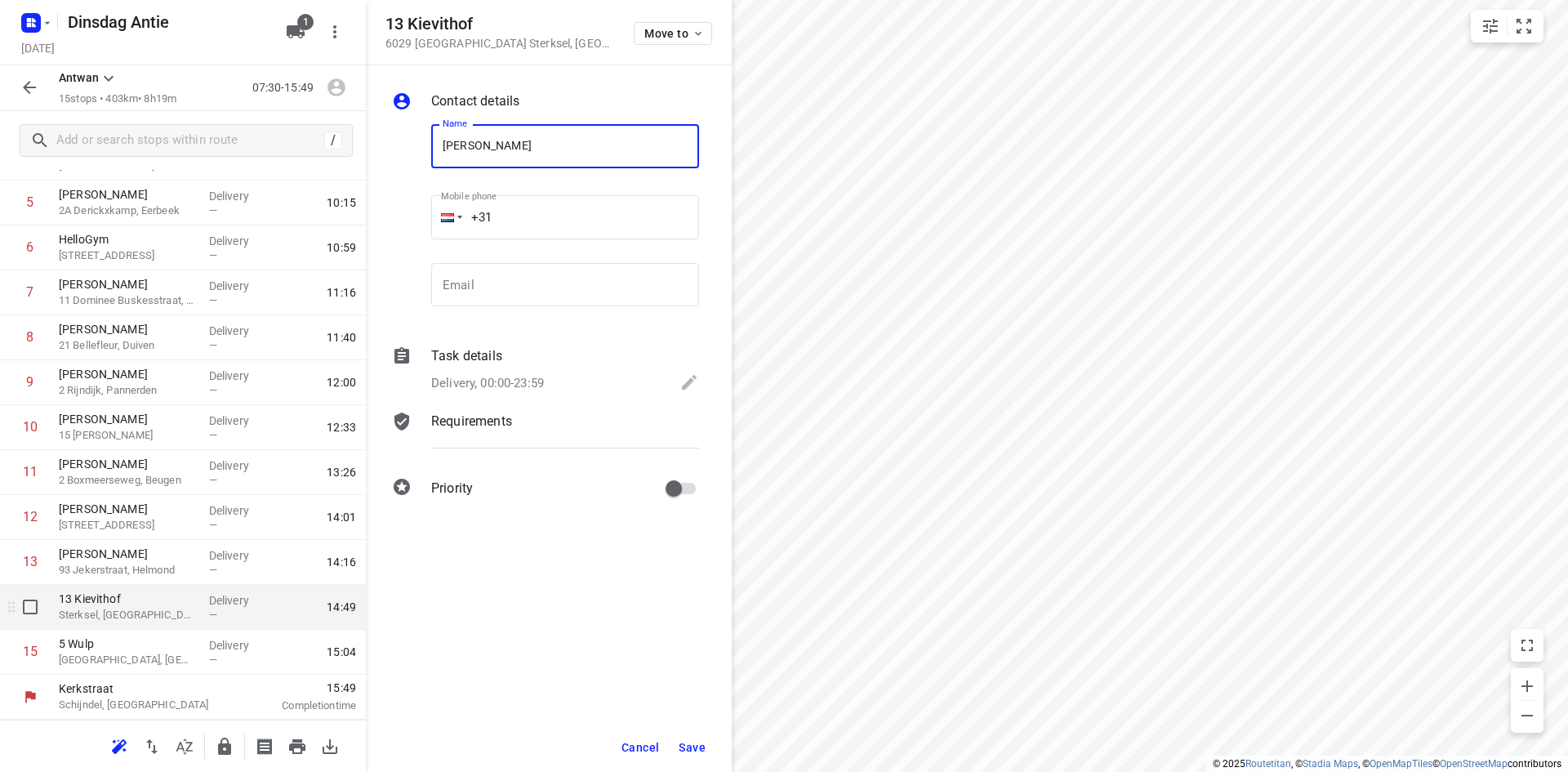
type input "[PERSON_NAME]"
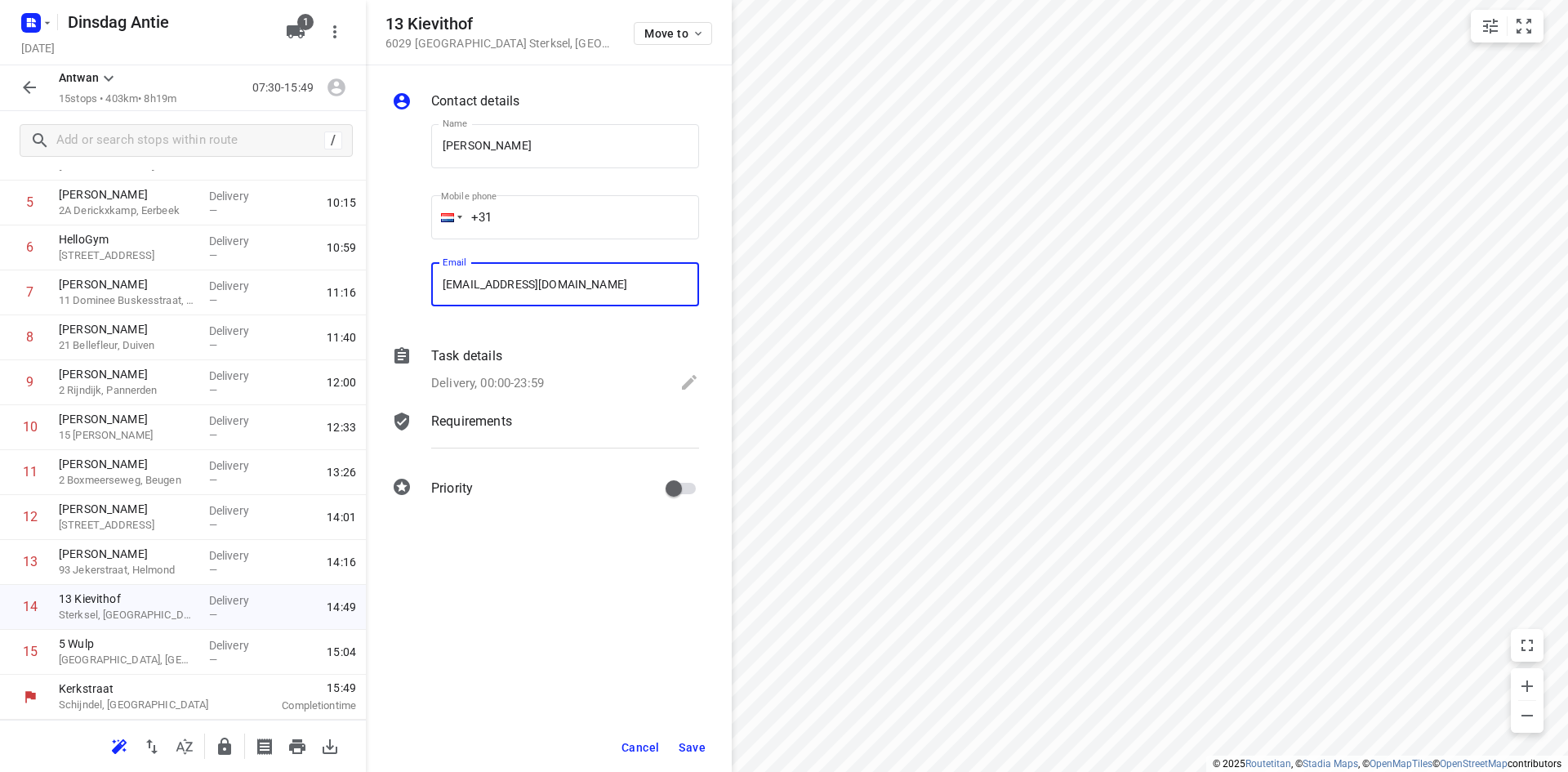
type input "[EMAIL_ADDRESS][DOMAIN_NAME]"
click at [700, 749] on span "Save" at bounding box center [692, 748] width 27 height 14
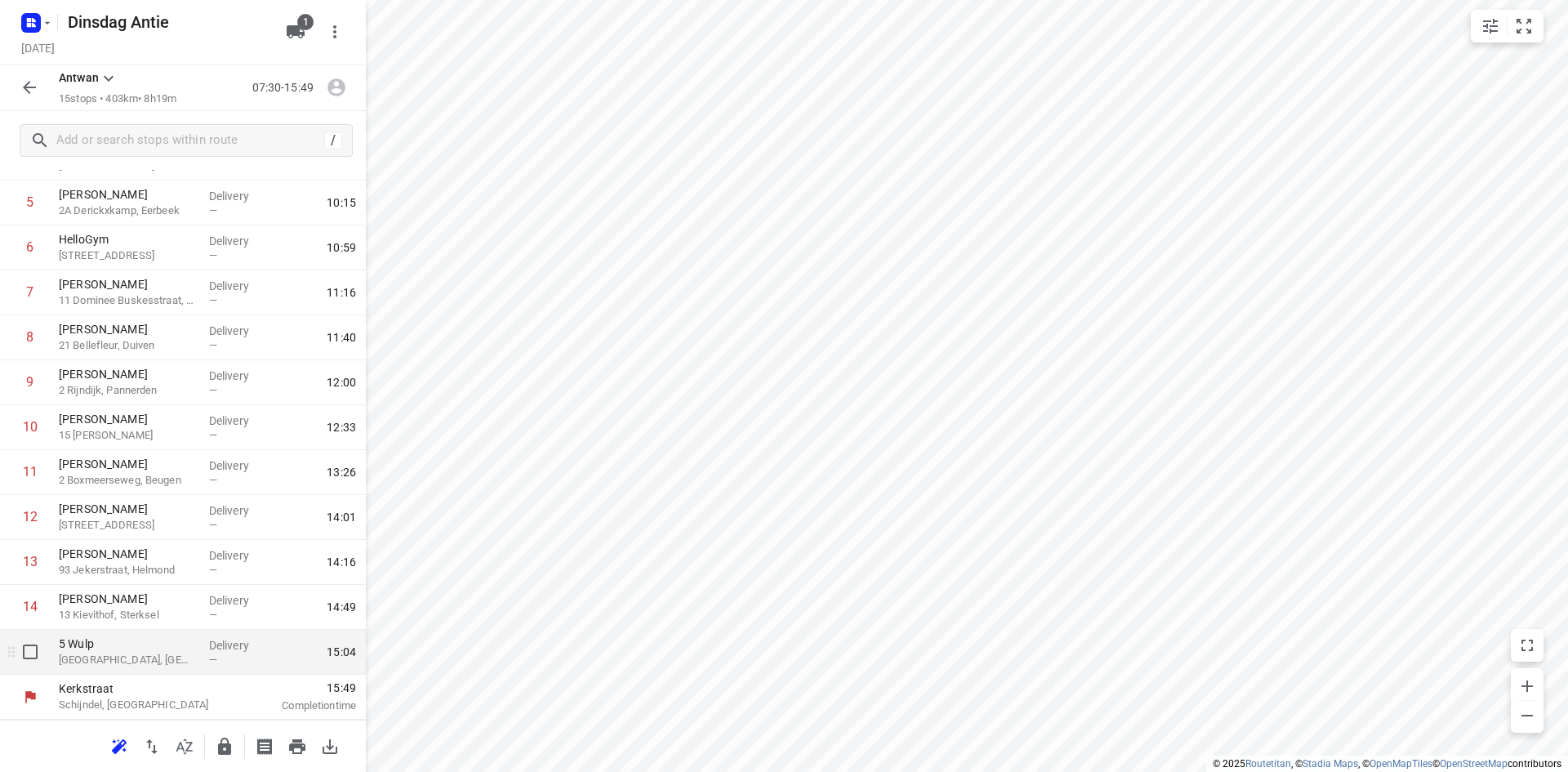
click at [180, 645] on p "5 Wulp" at bounding box center [128, 643] width 137 height 16
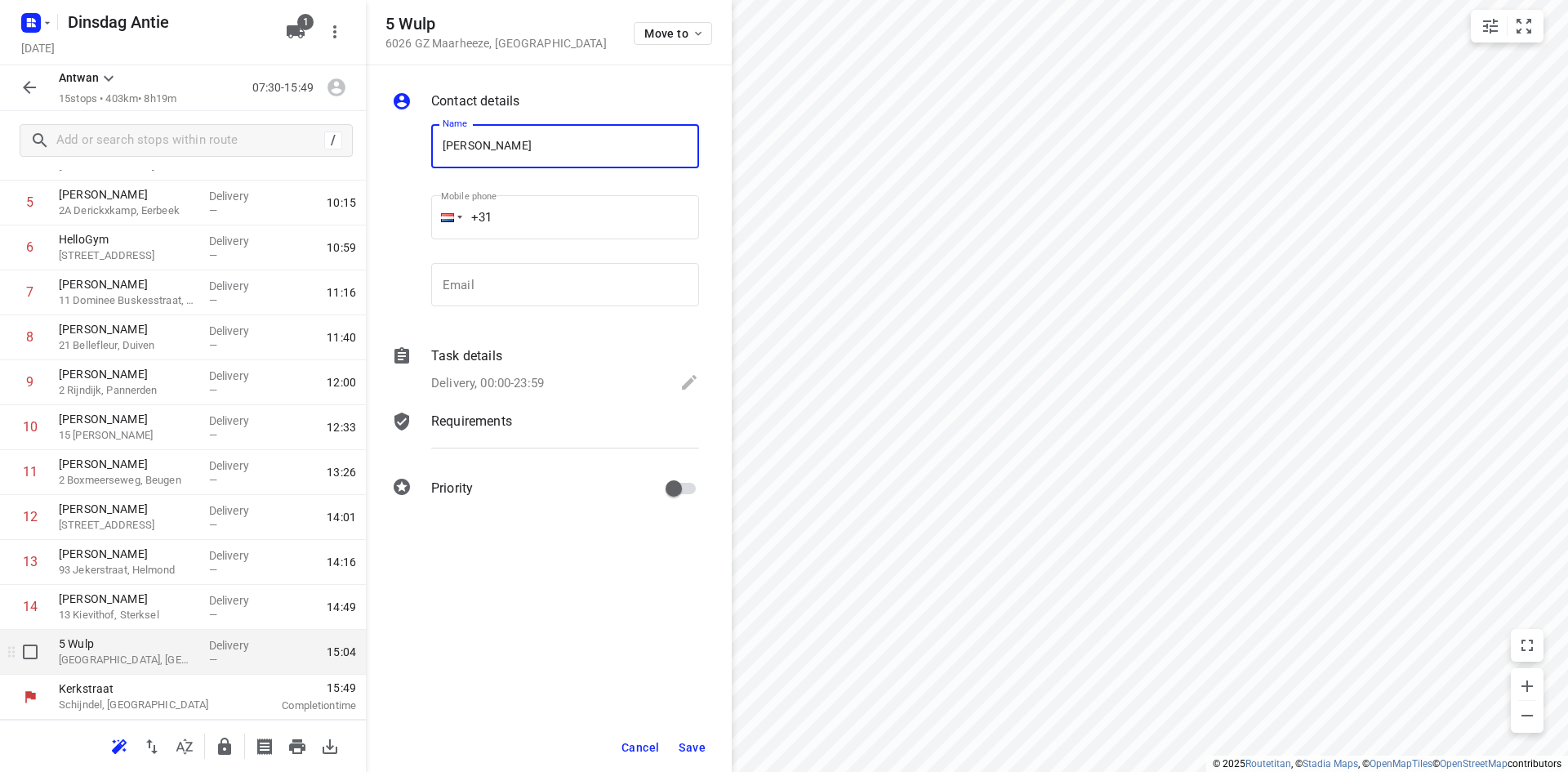
type input "[PERSON_NAME]"
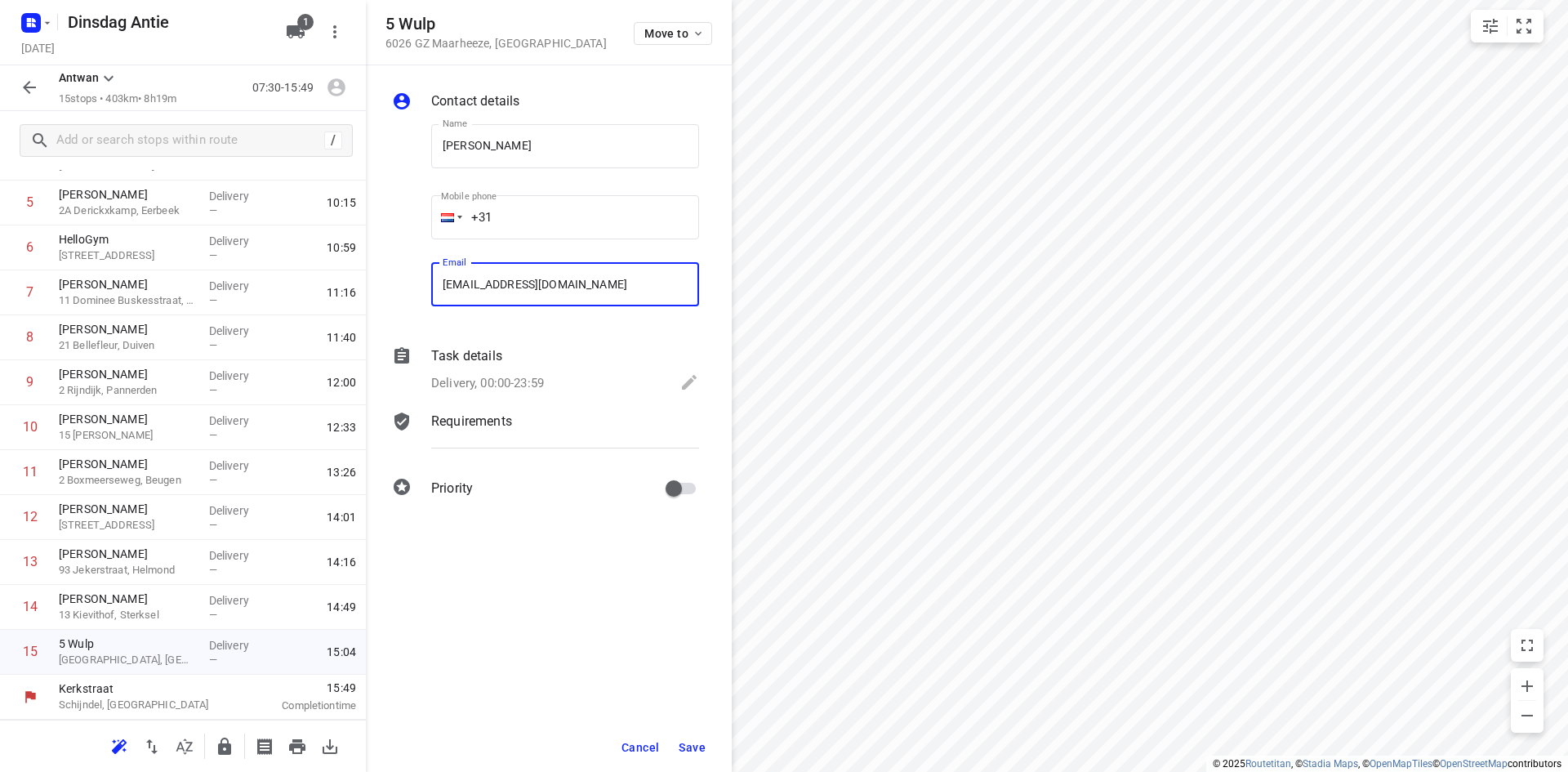
type input "[EMAIL_ADDRESS][DOMAIN_NAME]"
click at [679, 745] on span "Save" at bounding box center [692, 748] width 27 height 14
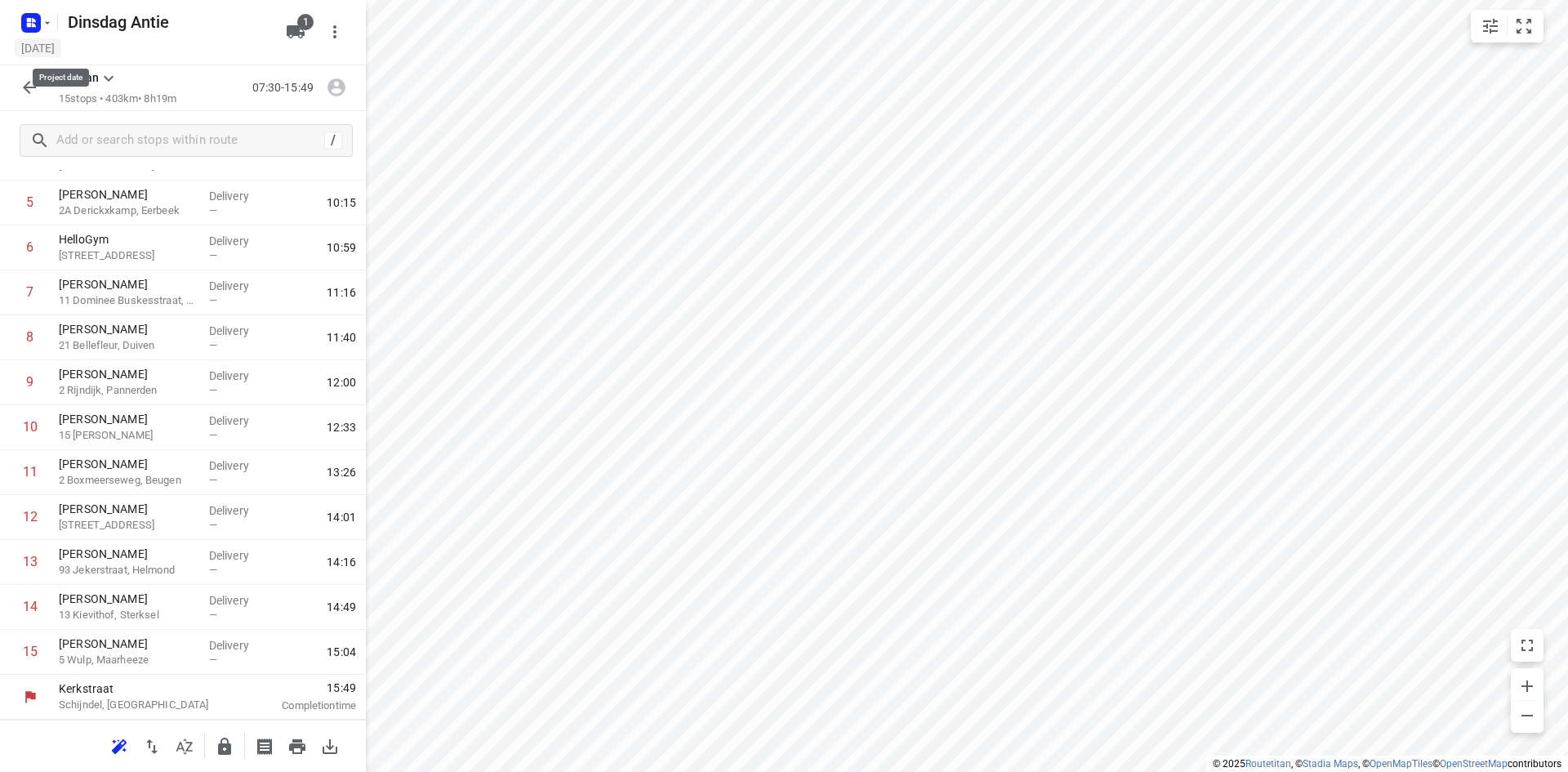
click at [61, 51] on h5 "[DATE]" at bounding box center [38, 47] width 46 height 18
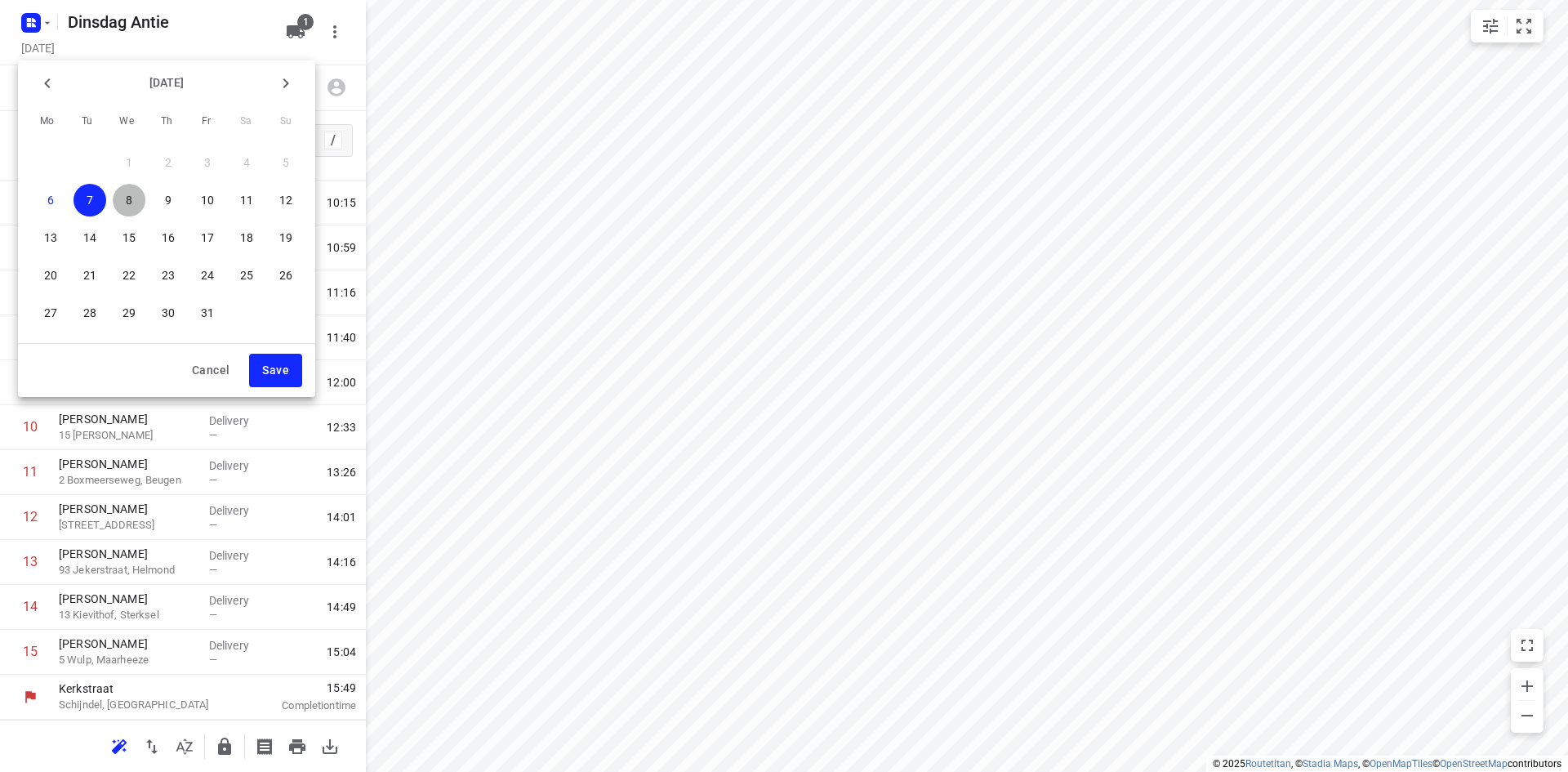
click at [133, 198] on span "8" at bounding box center [129, 200] width 33 height 16
click at [278, 372] on span "Save" at bounding box center [275, 370] width 27 height 20
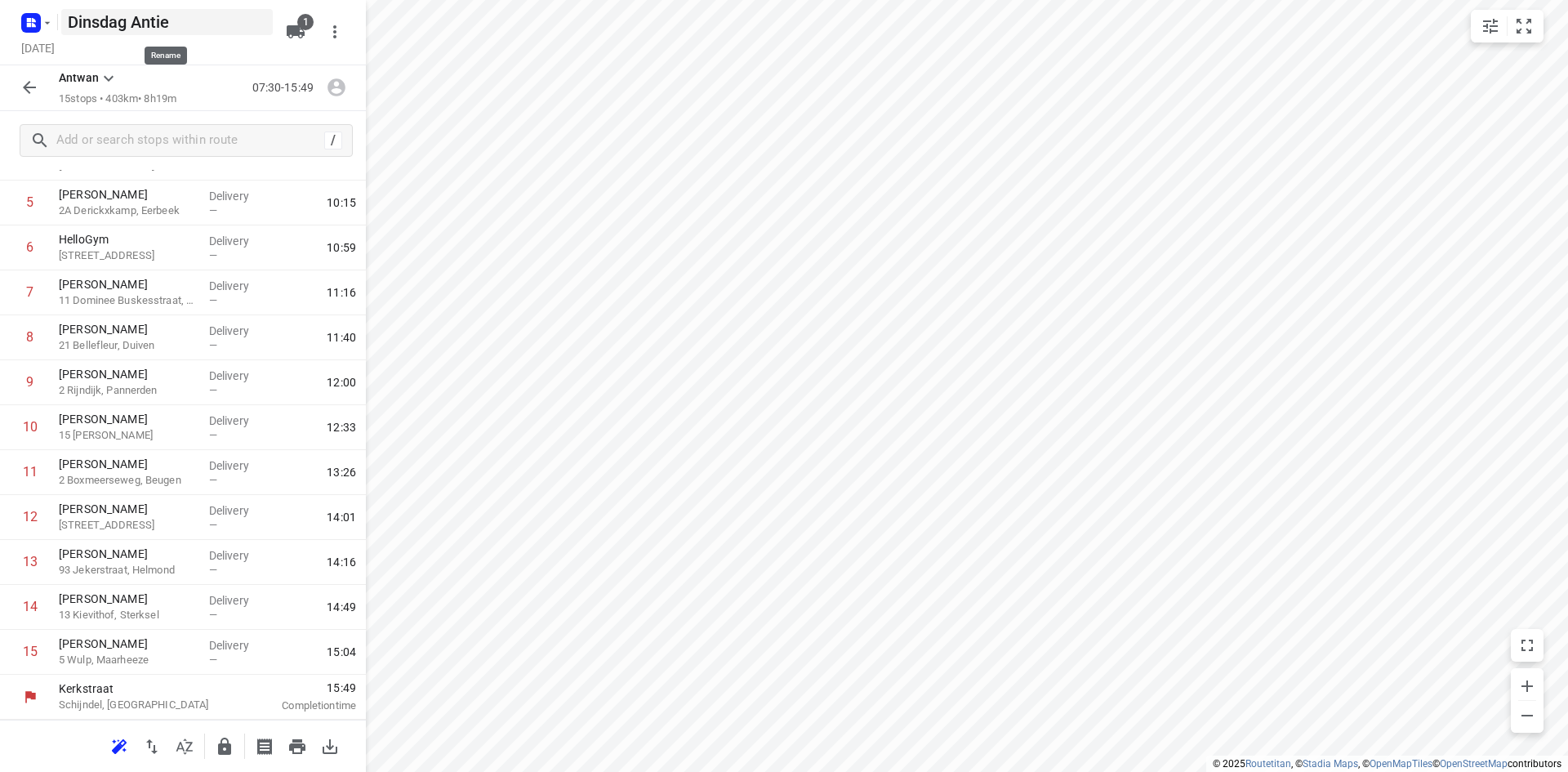
click at [86, 22] on h5 "Dinsdag Antie" at bounding box center [166, 21] width 212 height 26
click at [122, 23] on input "Dinsdag Antie" at bounding box center [166, 21] width 212 height 26
click at [124, 23] on input "Dinsdag Antie" at bounding box center [166, 21] width 212 height 26
click at [79, 22] on input "Dinsdag Antie" at bounding box center [166, 21] width 212 height 26
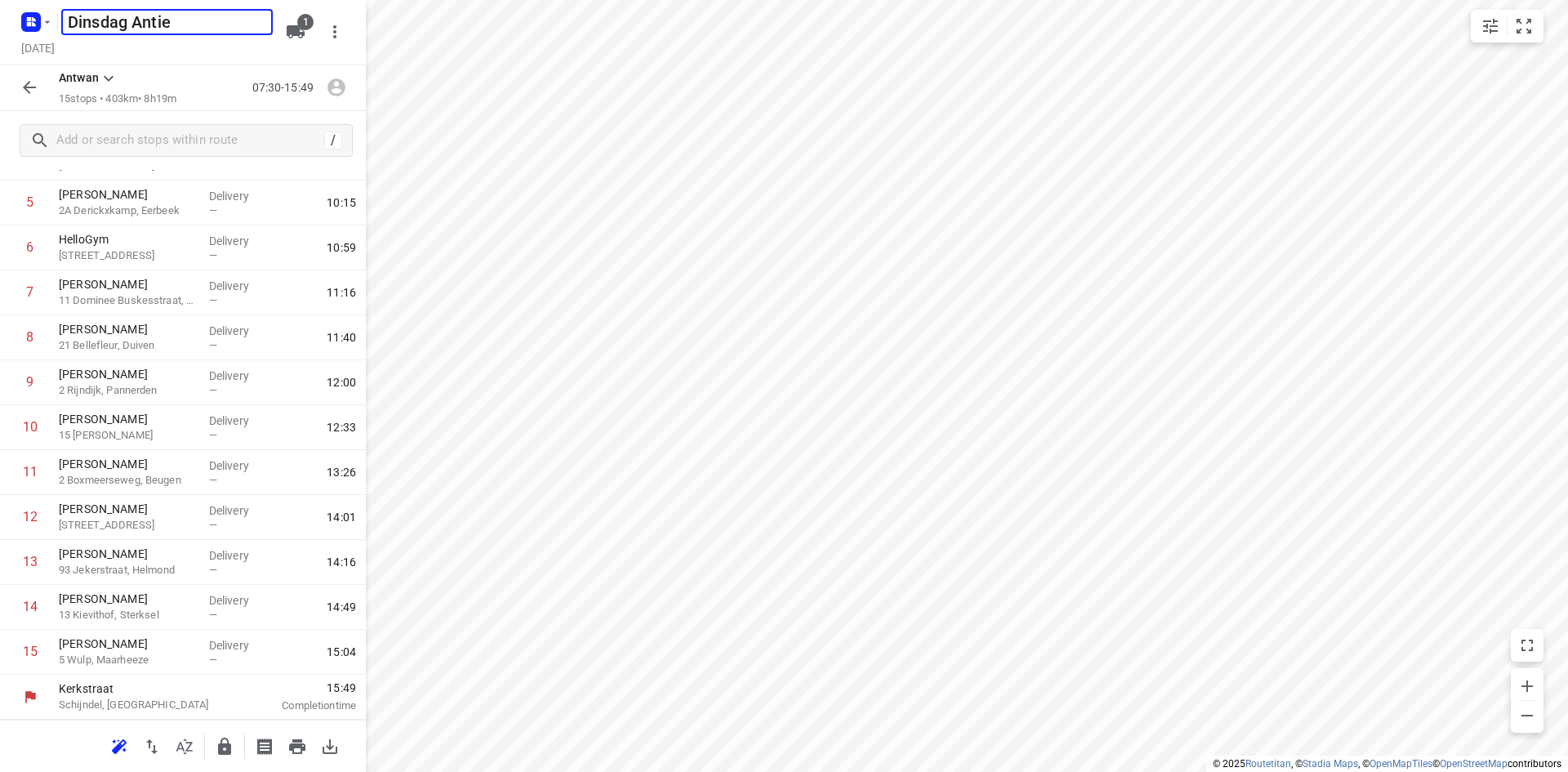
click at [99, 19] on input "Dinsdag Antie" at bounding box center [166, 21] width 212 height 26
type input "Woensdag Antie"
click at [177, 43] on div "[DATE]" at bounding box center [149, 49] width 261 height 22
drag, startPoint x: 34, startPoint y: 85, endPoint x: 40, endPoint y: 51, distance: 34.5
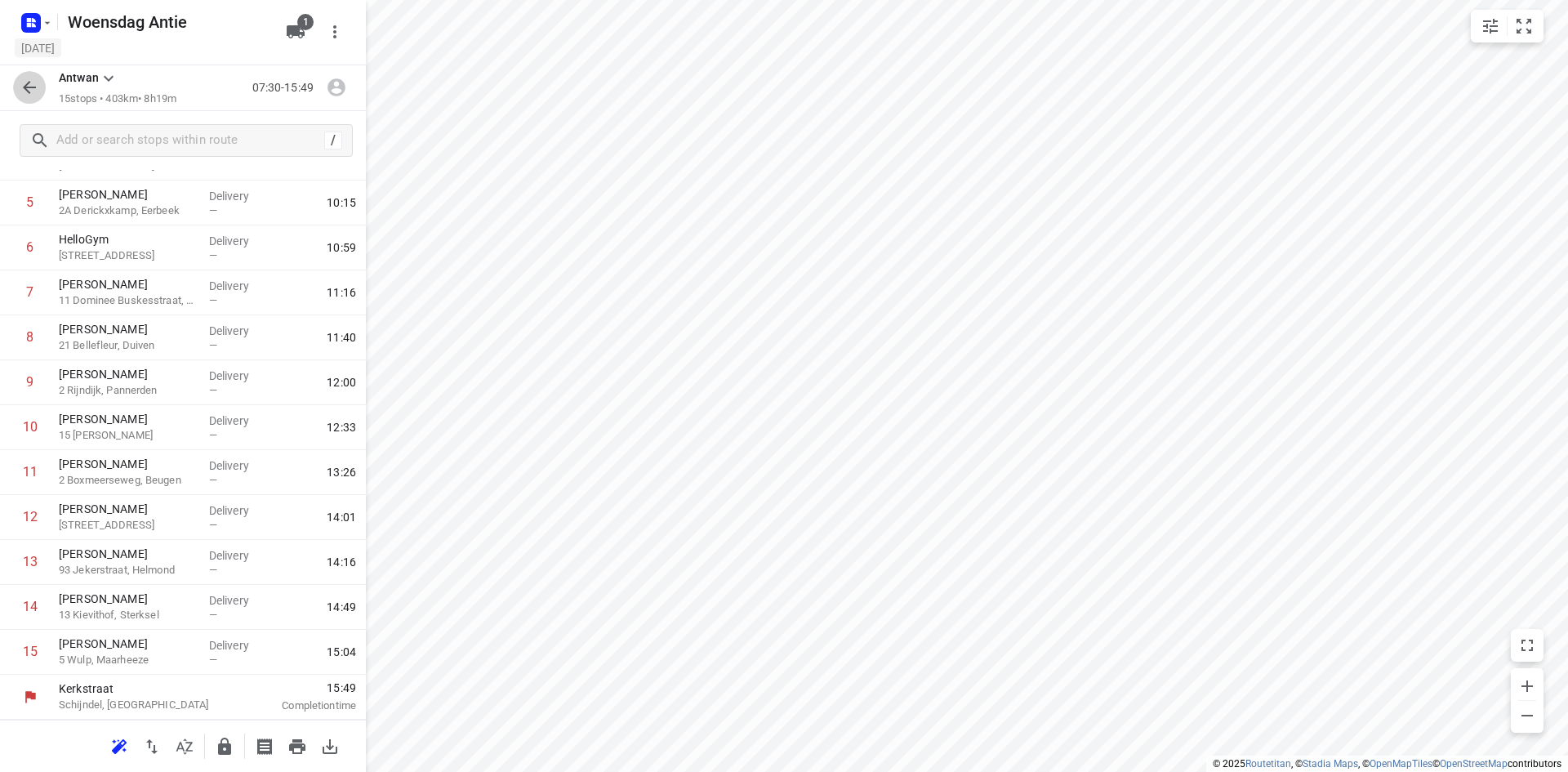
click at [35, 83] on icon "button" at bounding box center [29, 87] width 19 height 19
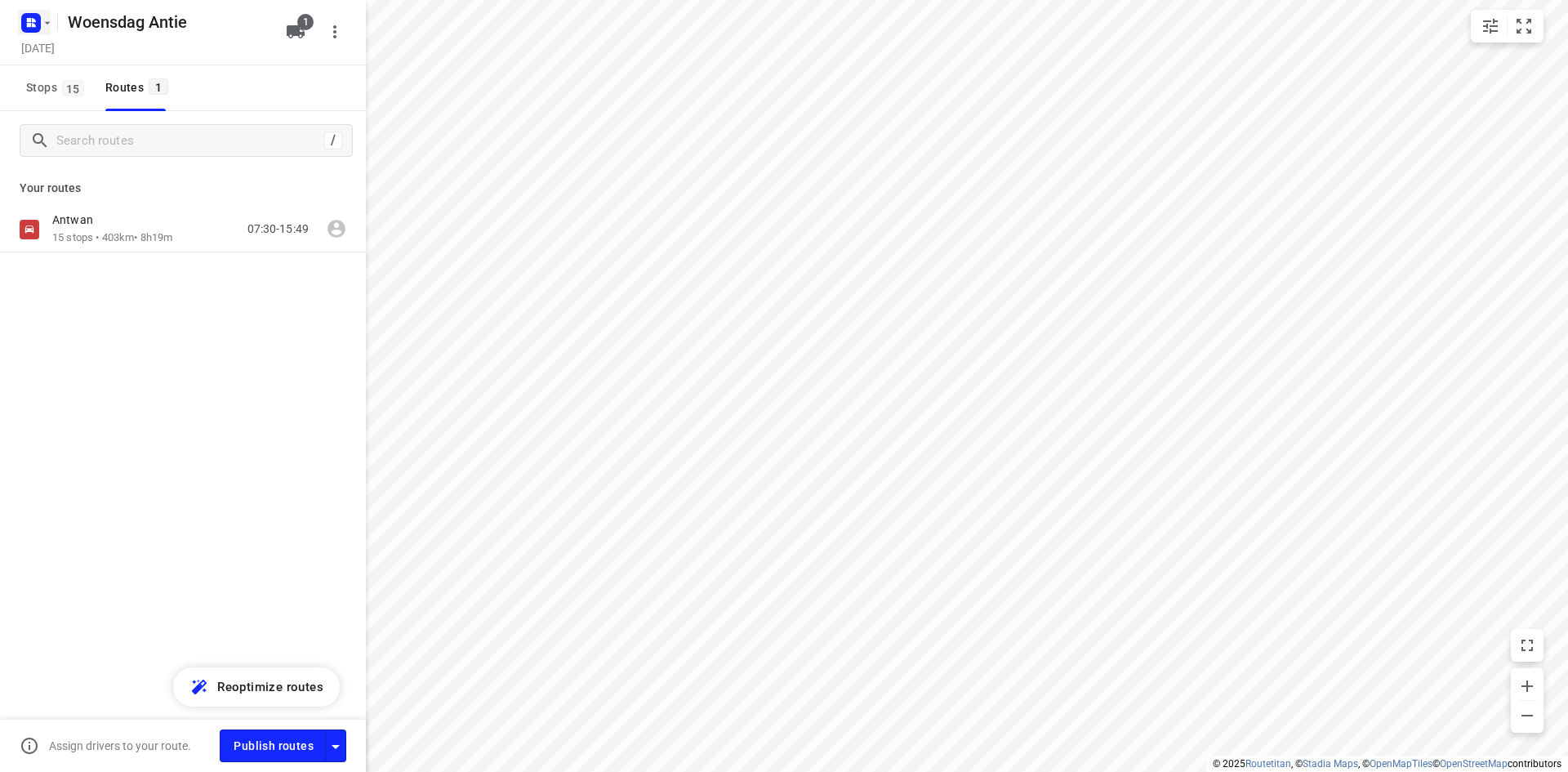
click at [39, 29] on rect "button" at bounding box center [31, 23] width 19 height 19
click at [64, 55] on p "Back to projects" at bounding box center [100, 57] width 92 height 18
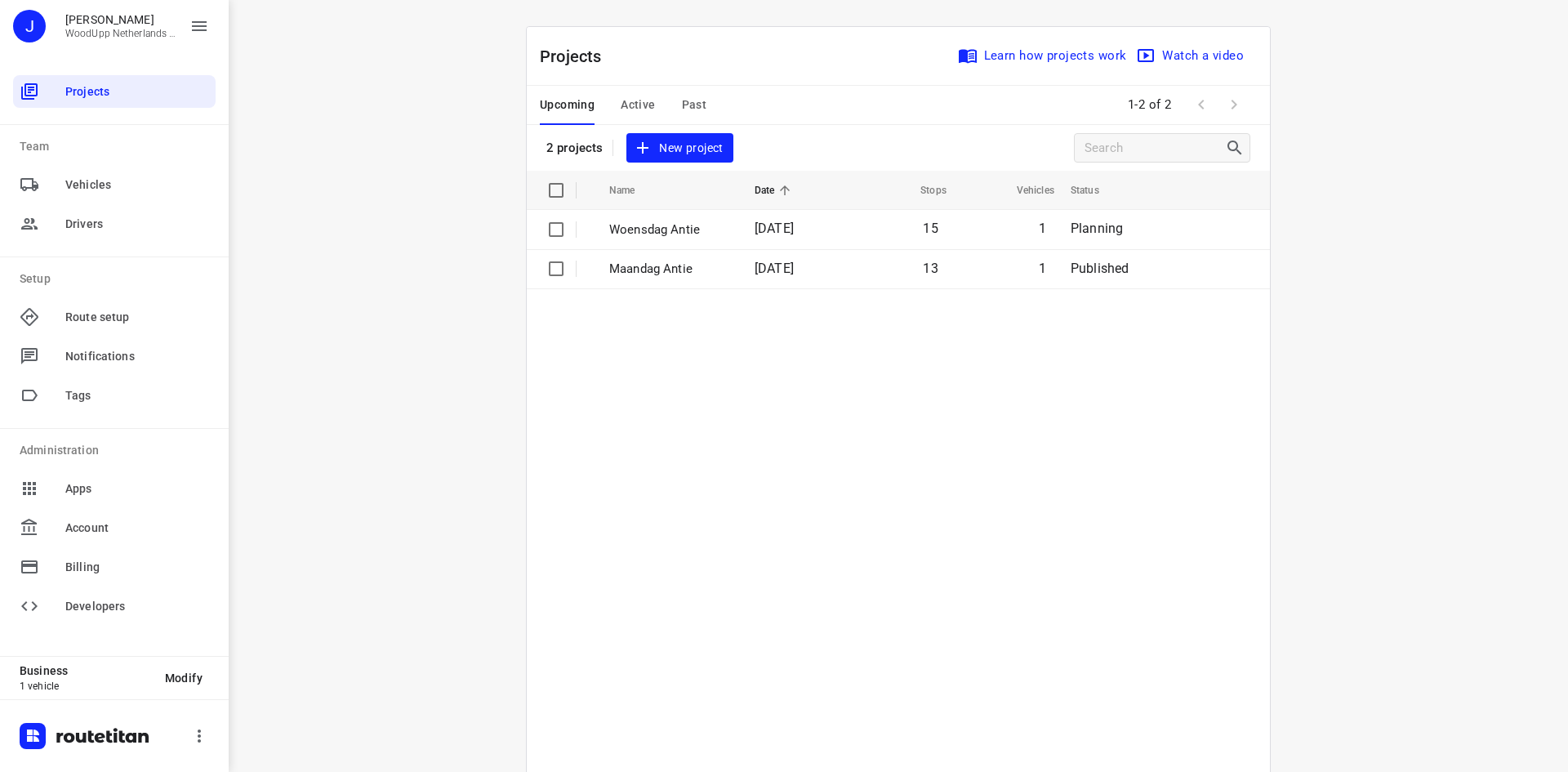
click at [696, 147] on span "New project" at bounding box center [679, 148] width 87 height 20
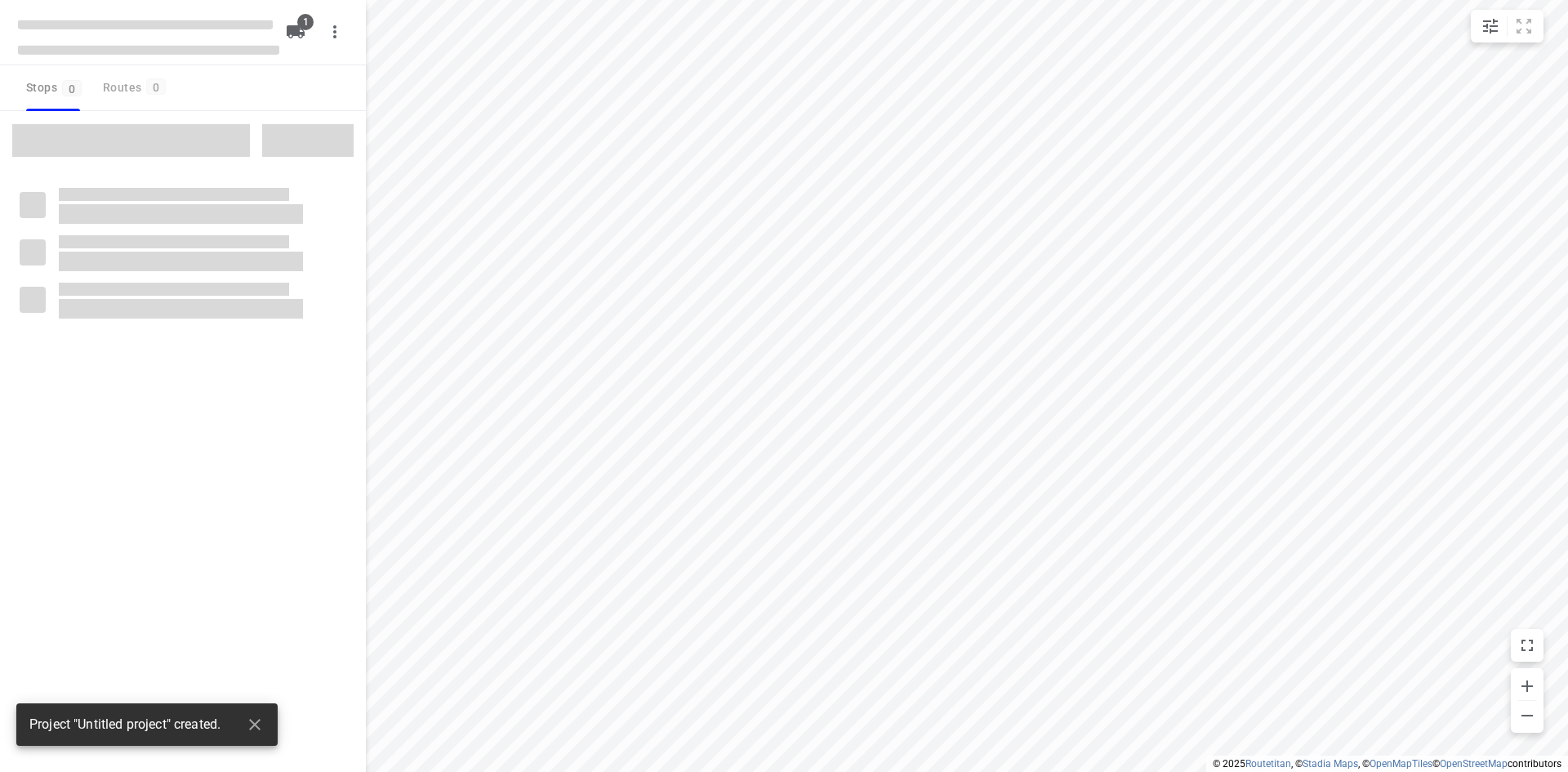
type input "distance"
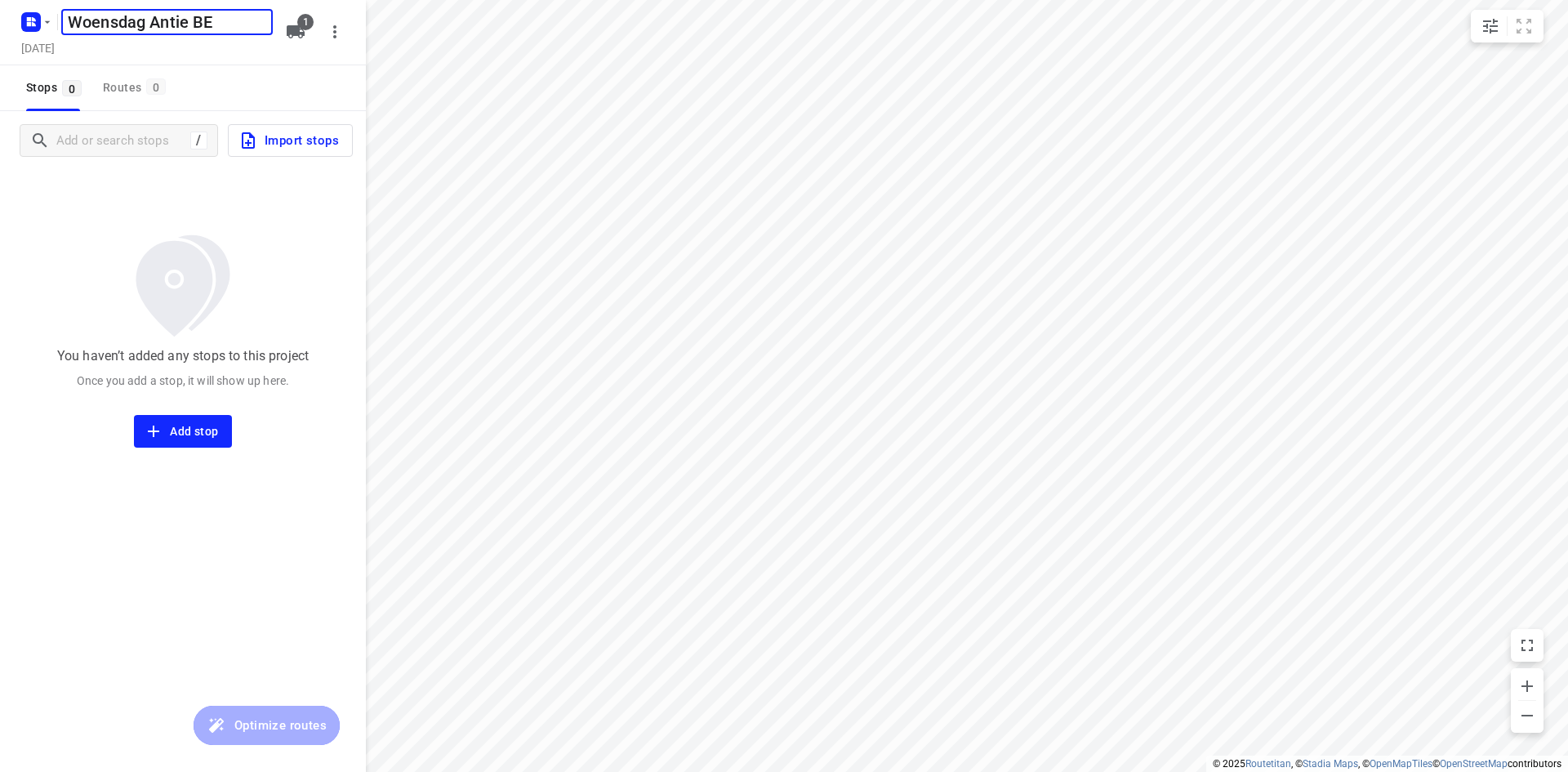
type input "Woensdag Antie BE"
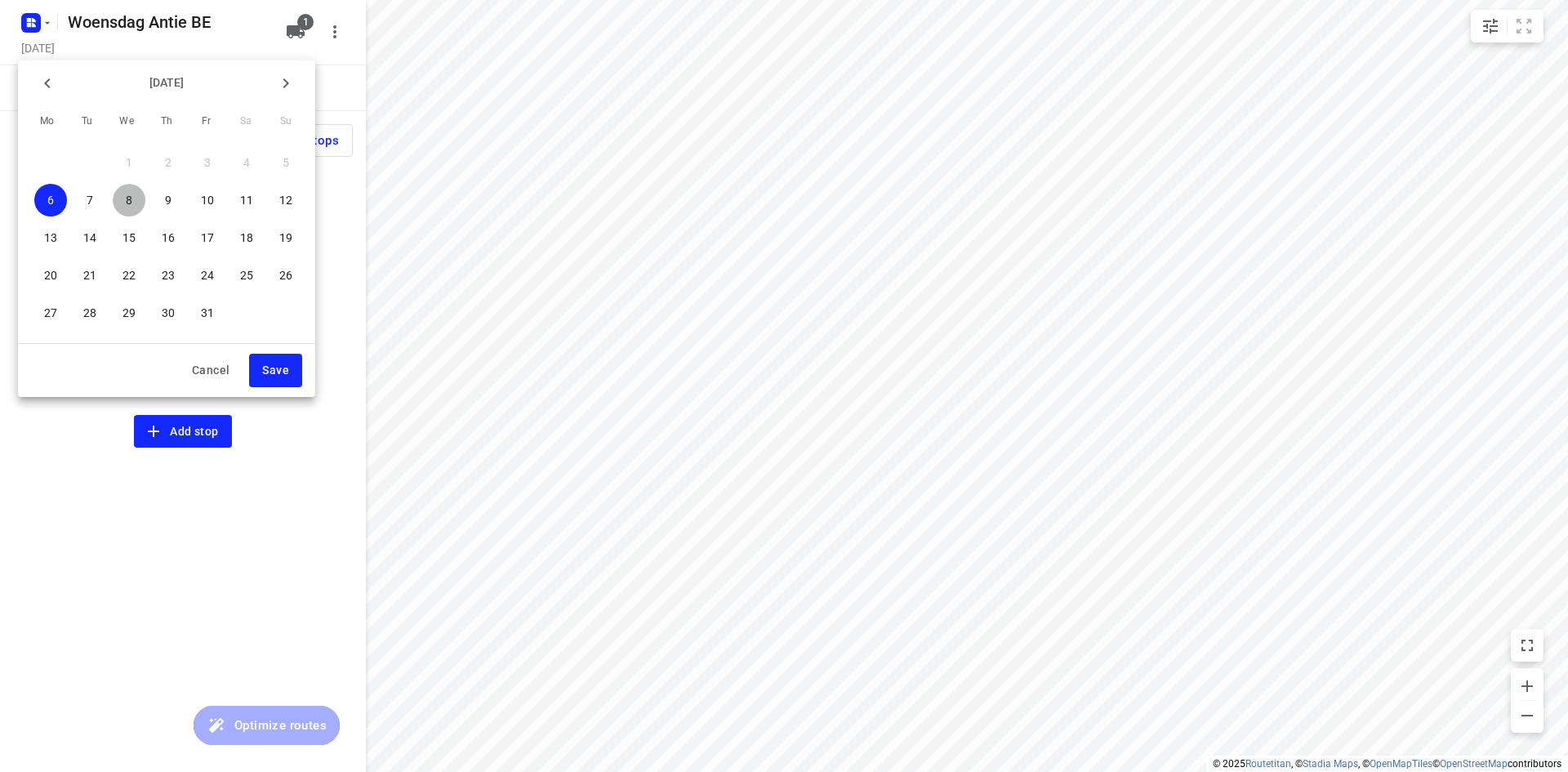
click at [138, 202] on span "8" at bounding box center [129, 200] width 33 height 16
click at [277, 380] on span "Save" at bounding box center [275, 370] width 27 height 20
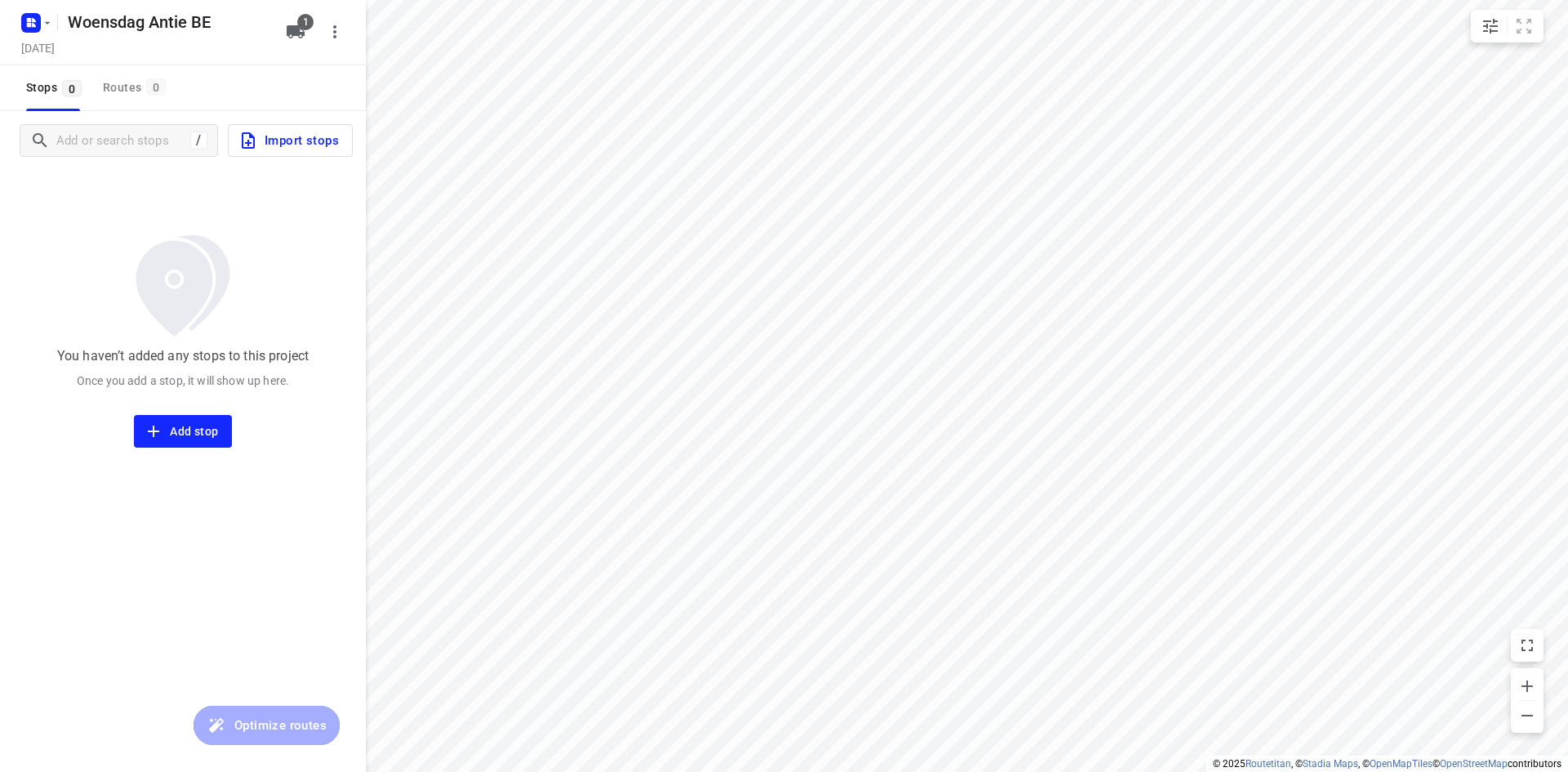
click at [228, 99] on div "Stops 0 Routes 0" at bounding box center [183, 88] width 366 height 45
click at [106, 135] on input "Add or search stops" at bounding box center [204, 141] width 294 height 25
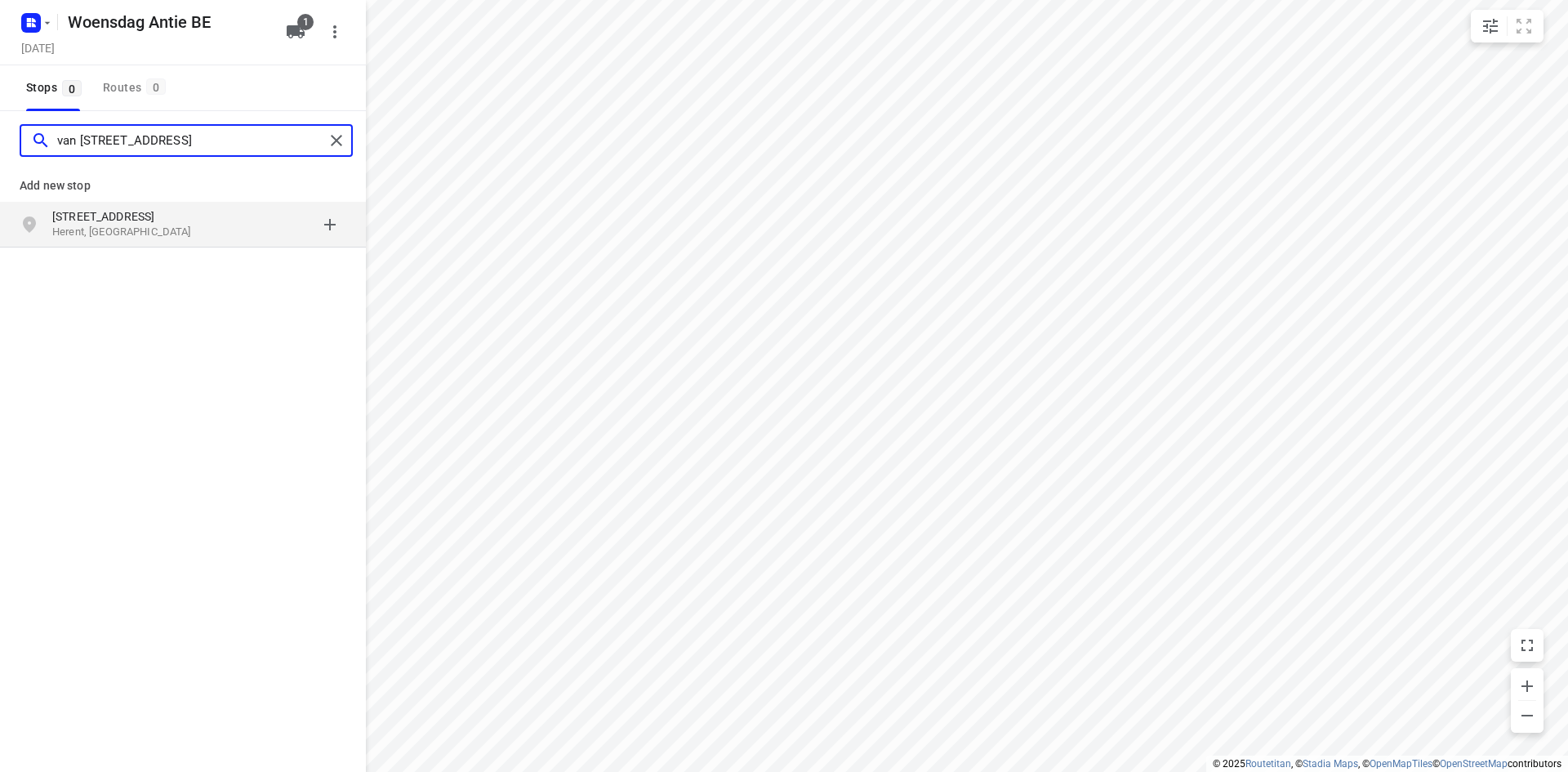
type input "van [STREET_ADDRESS]"
click at [108, 225] on p "Herent, [GEOGRAPHIC_DATA]" at bounding box center [128, 232] width 151 height 15
type input "ten [STREET_ADDRESS]"
click at [124, 219] on p "[STREET_ADDRESS]" at bounding box center [128, 216] width 151 height 16
type input "netestraat 18e grobbendonk"
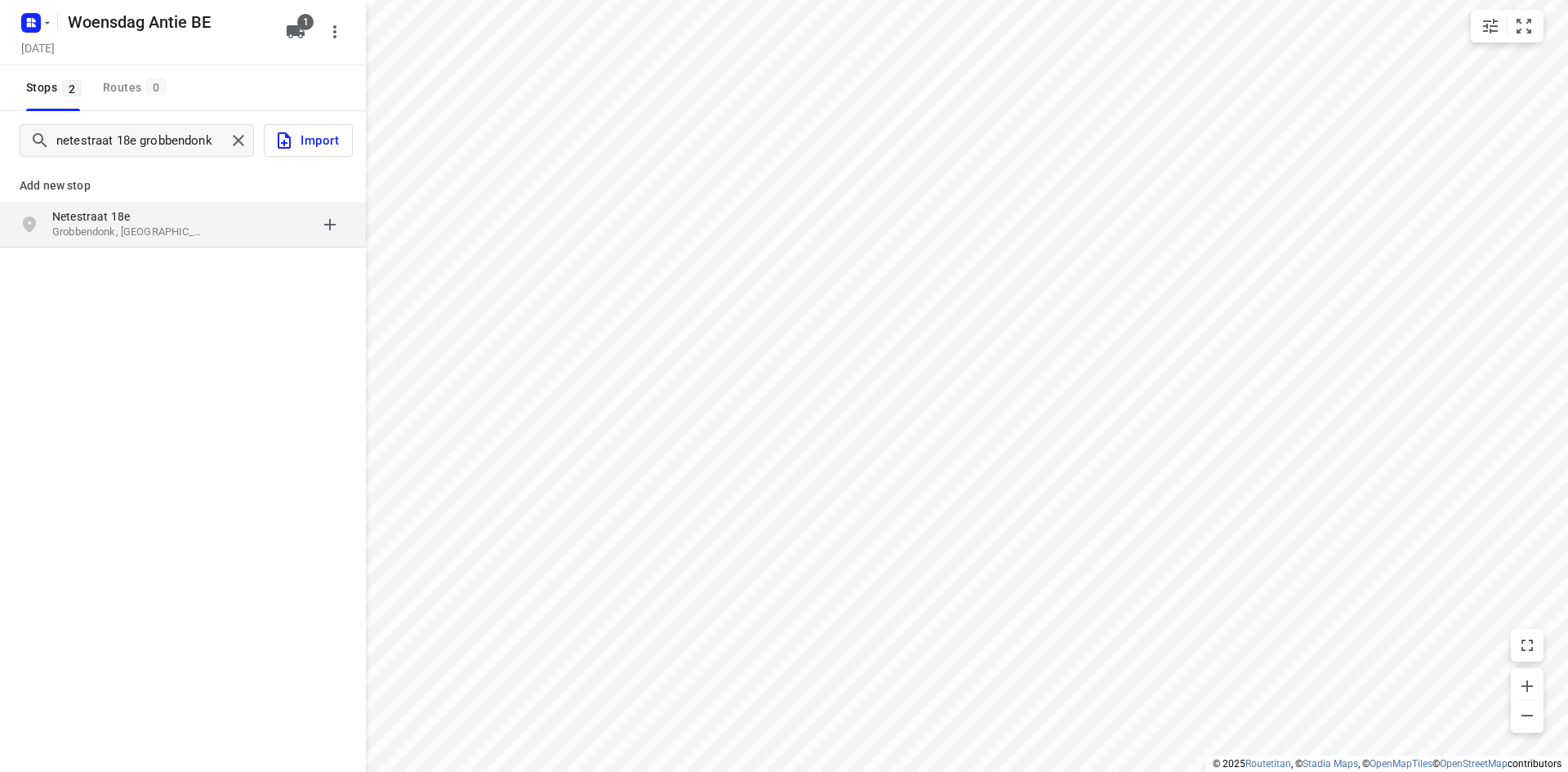
click at [127, 216] on p "Netestraat 18e" at bounding box center [128, 216] width 151 height 16
type input "[STREET_ADDRESS]"
click at [128, 225] on p "Woluwe-[GEOGRAPHIC_DATA][PERSON_NAME], [GEOGRAPHIC_DATA]" at bounding box center [128, 232] width 151 height 15
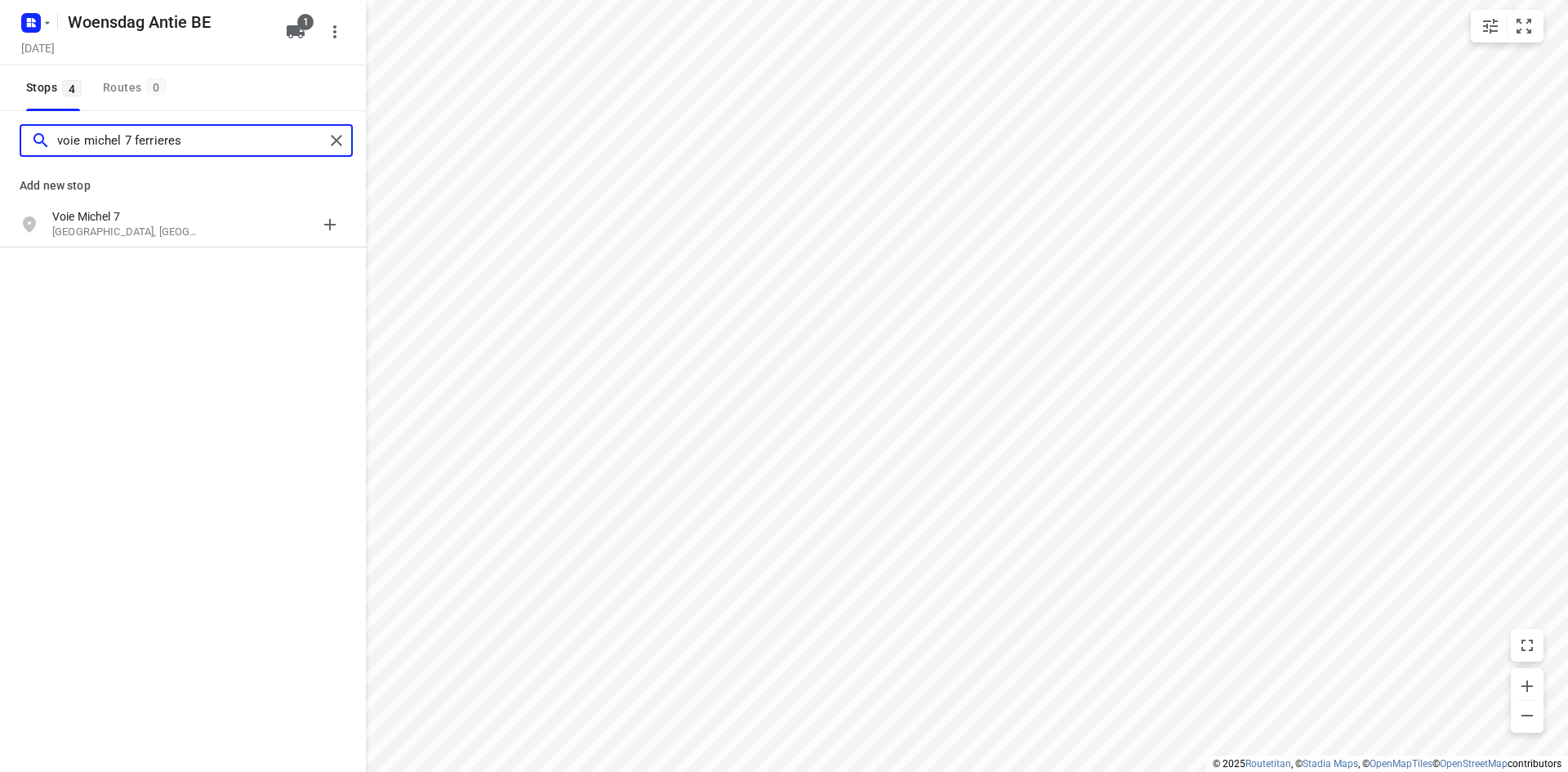
type input "voie michel 7 ferrieres"
click at [128, 225] on p "[GEOGRAPHIC_DATA], [GEOGRAPHIC_DATA]" at bounding box center [128, 232] width 151 height 15
type input "[STREET_ADDRESS] malle"
click at [130, 223] on p "[STREET_ADDRESS]" at bounding box center [128, 216] width 151 height 16
type input "[PERSON_NAME] 2f izegem"
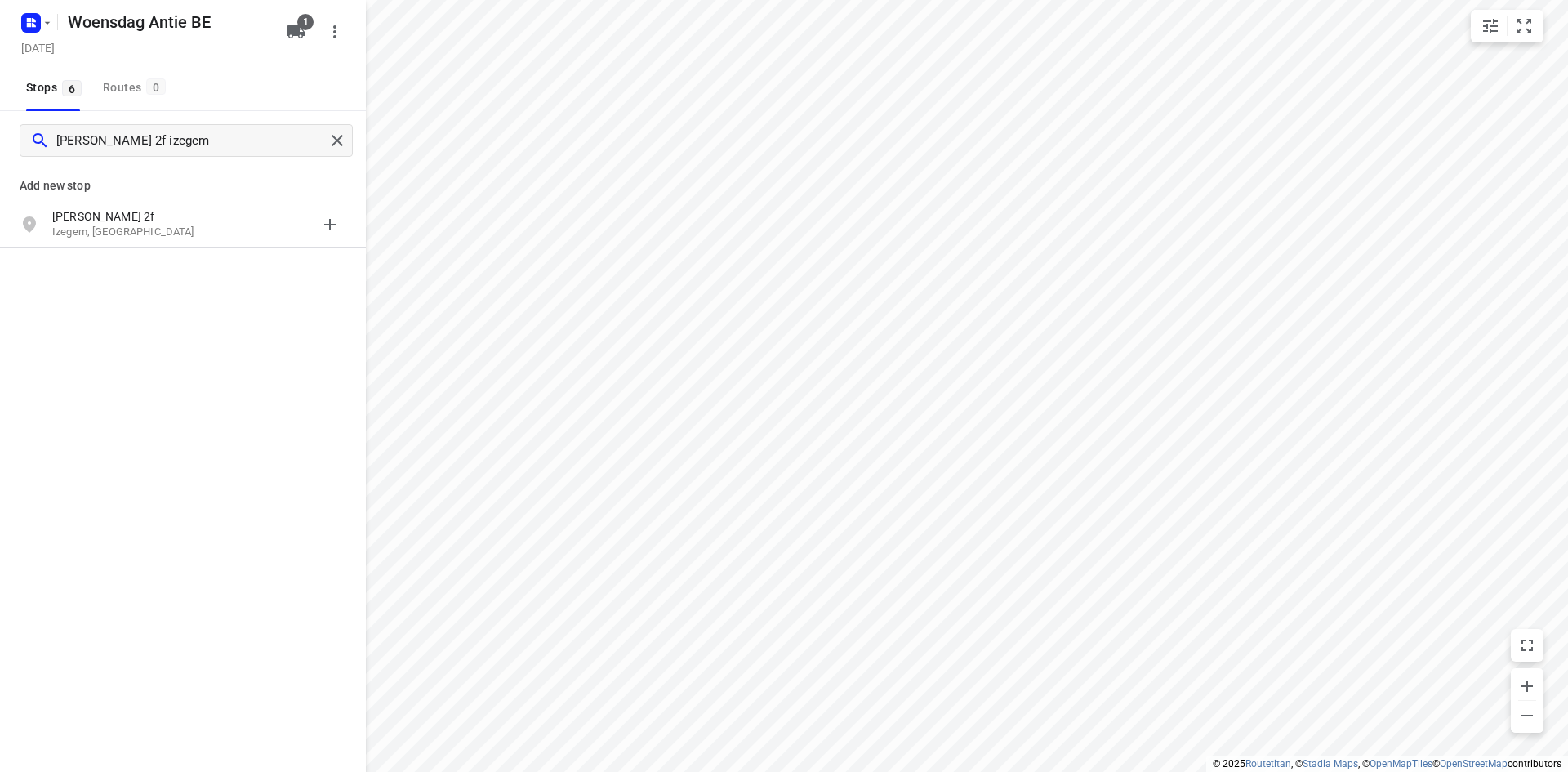
click at [132, 223] on p "[PERSON_NAME] 2f" at bounding box center [128, 216] width 151 height 16
type input "[STREET_ADDRESS]"
click at [132, 223] on p "[STREET_ADDRESS]" at bounding box center [128, 216] width 151 height 16
type input "kleine moerwege 6 maldegem"
click at [126, 219] on p "Kleine Moerwege 6" at bounding box center [128, 216] width 151 height 16
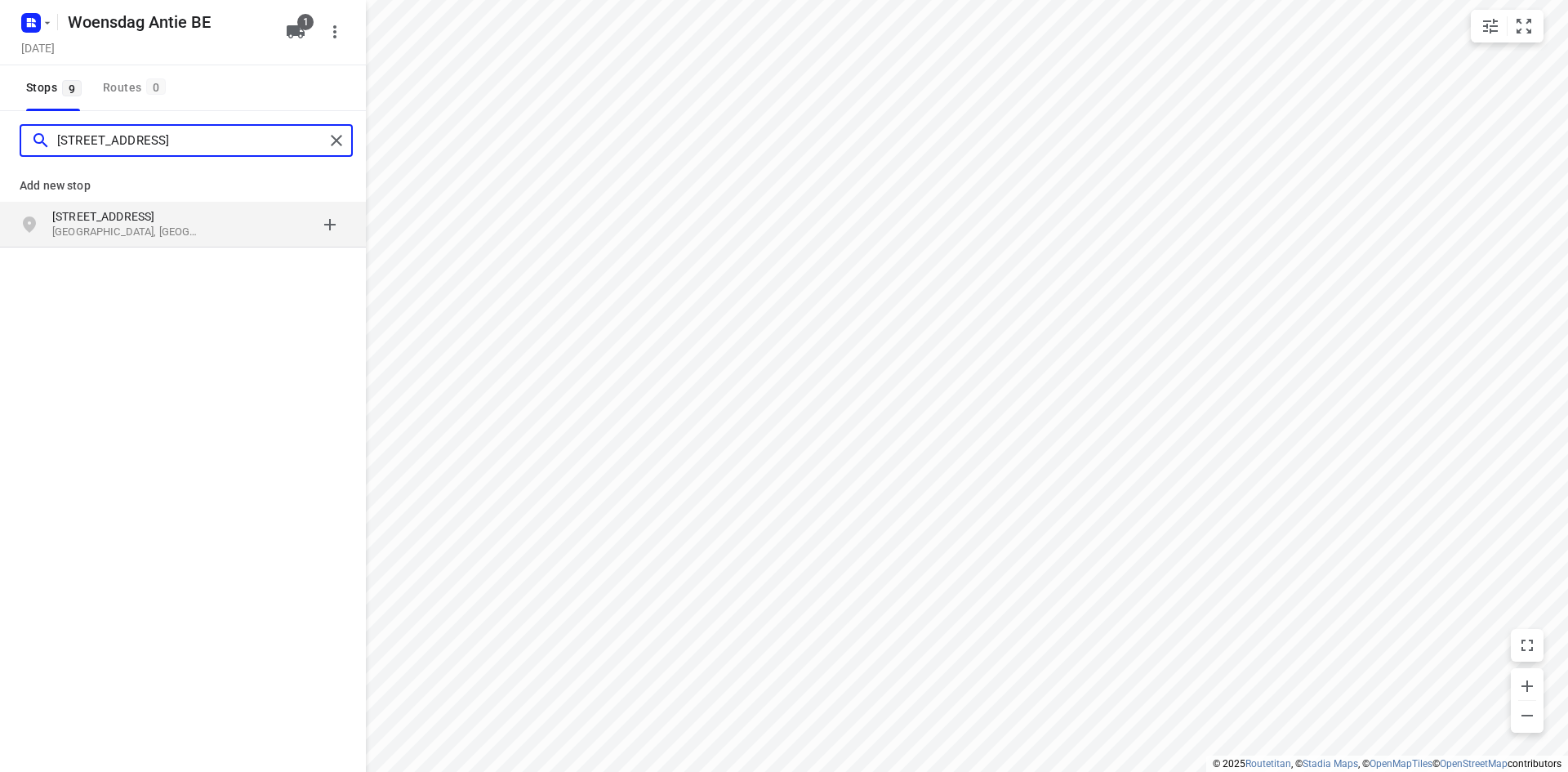
type input "[STREET_ADDRESS]"
click at [130, 231] on p "[GEOGRAPHIC_DATA], [GEOGRAPHIC_DATA]" at bounding box center [128, 232] width 151 height 15
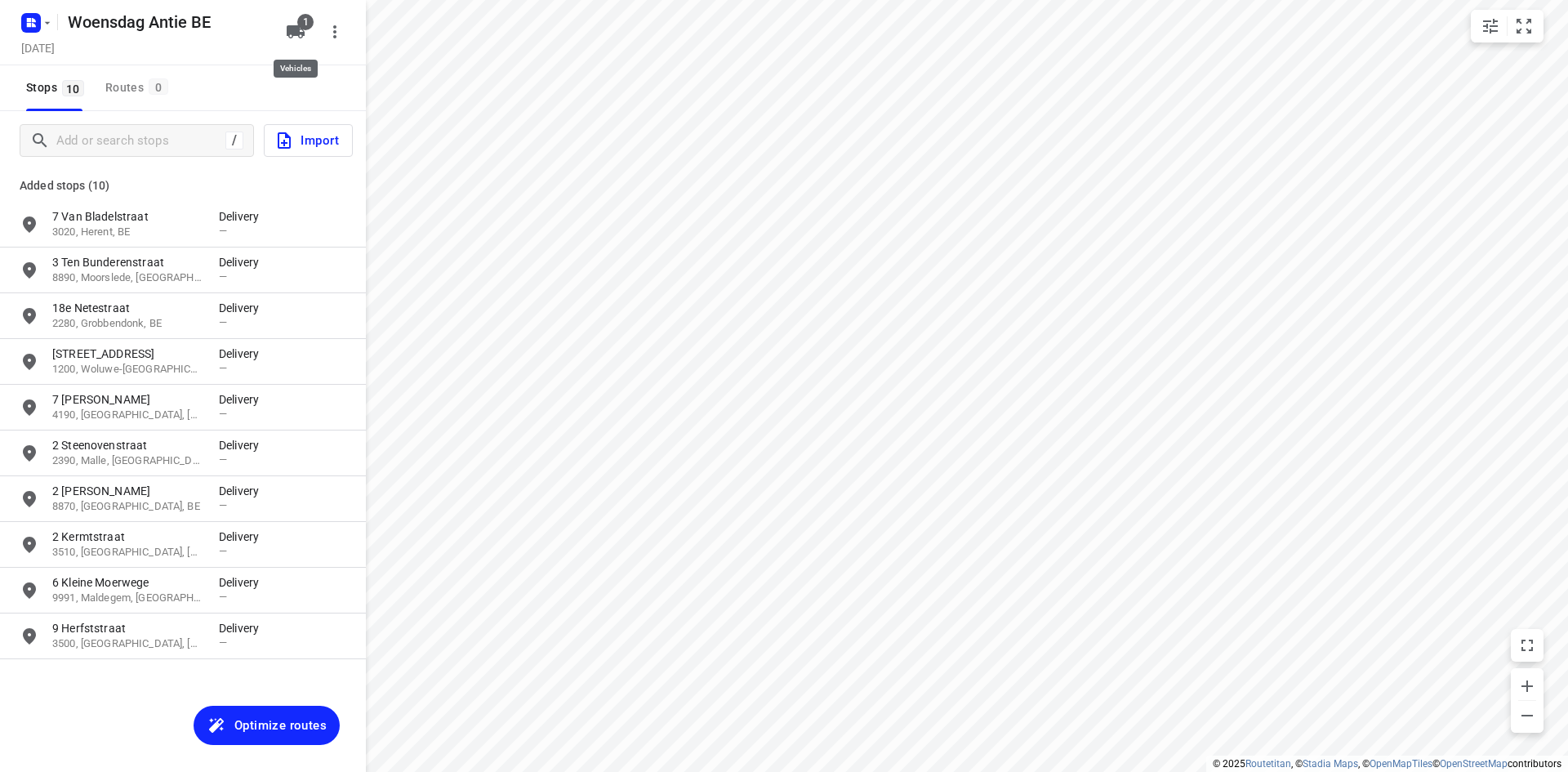
click at [302, 41] on icon "button" at bounding box center [296, 32] width 19 height 19
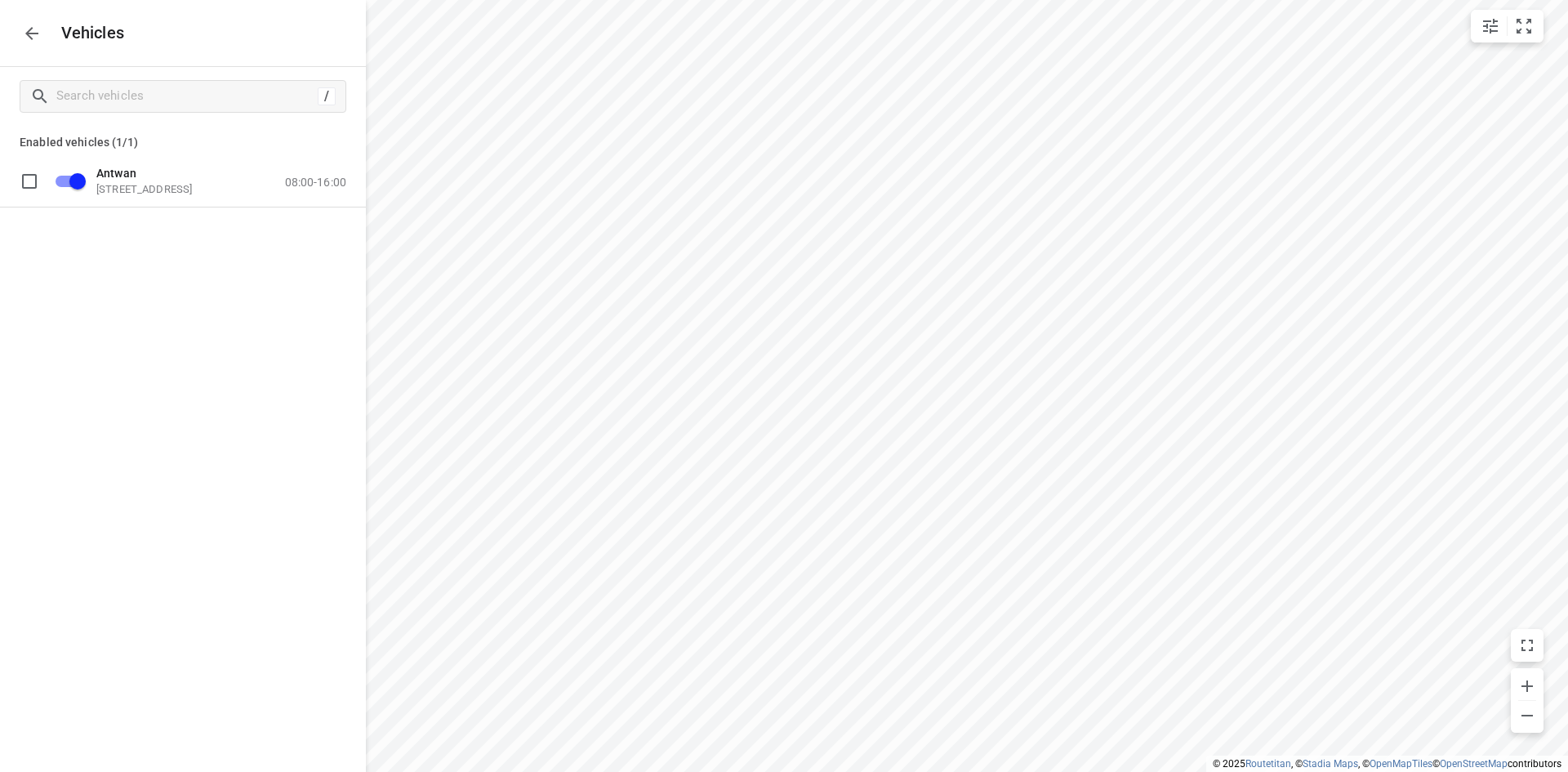
click at [310, 214] on div "Antwan [STREET_ADDRESS] 08:00-16:00" at bounding box center [183, 189] width 366 height 69
click at [308, 187] on p "08:00-16:00" at bounding box center [315, 182] width 61 height 14
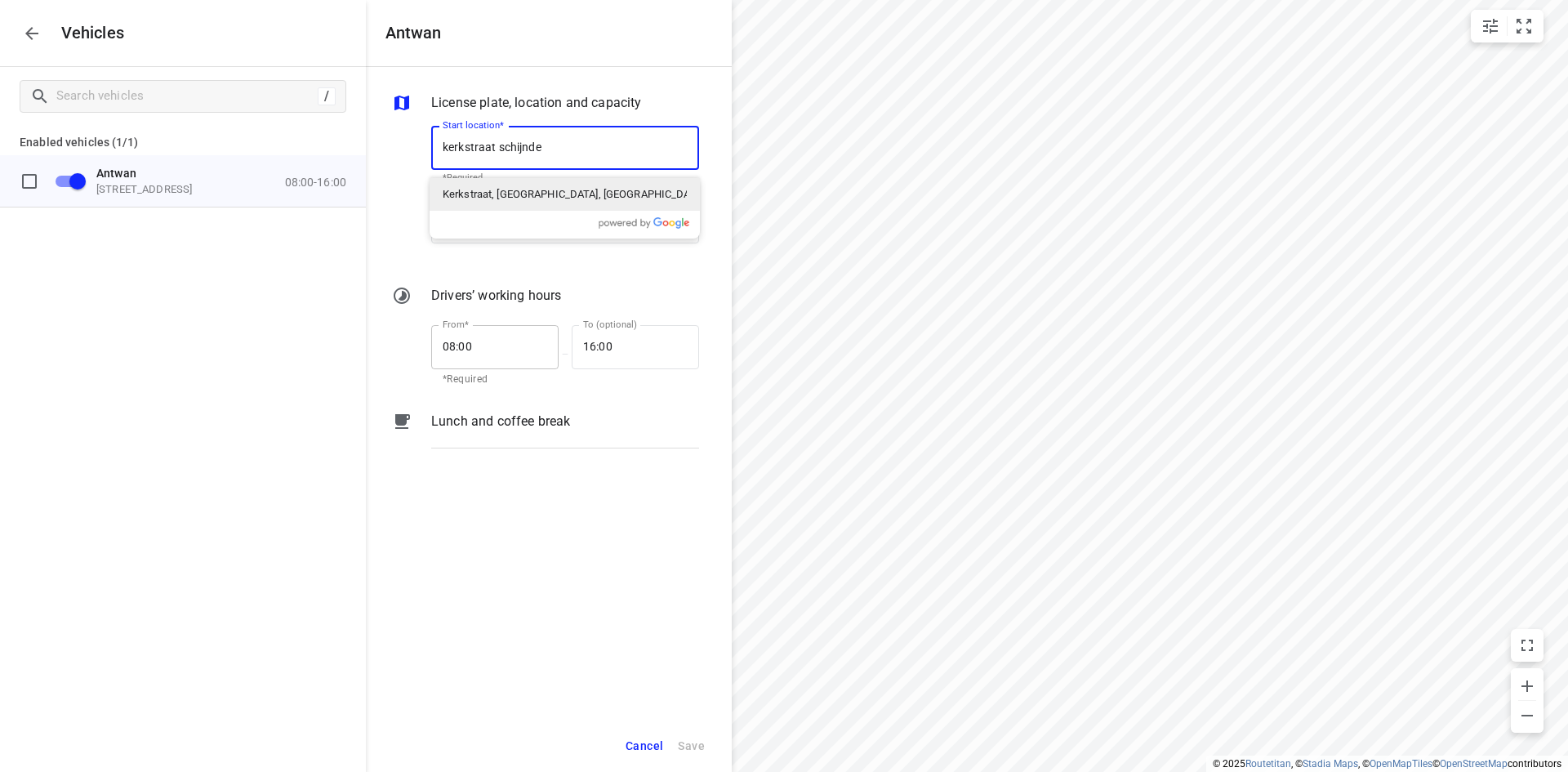
type input "kerkstraat schijndel"
type input "[STREET_ADDRESS]"
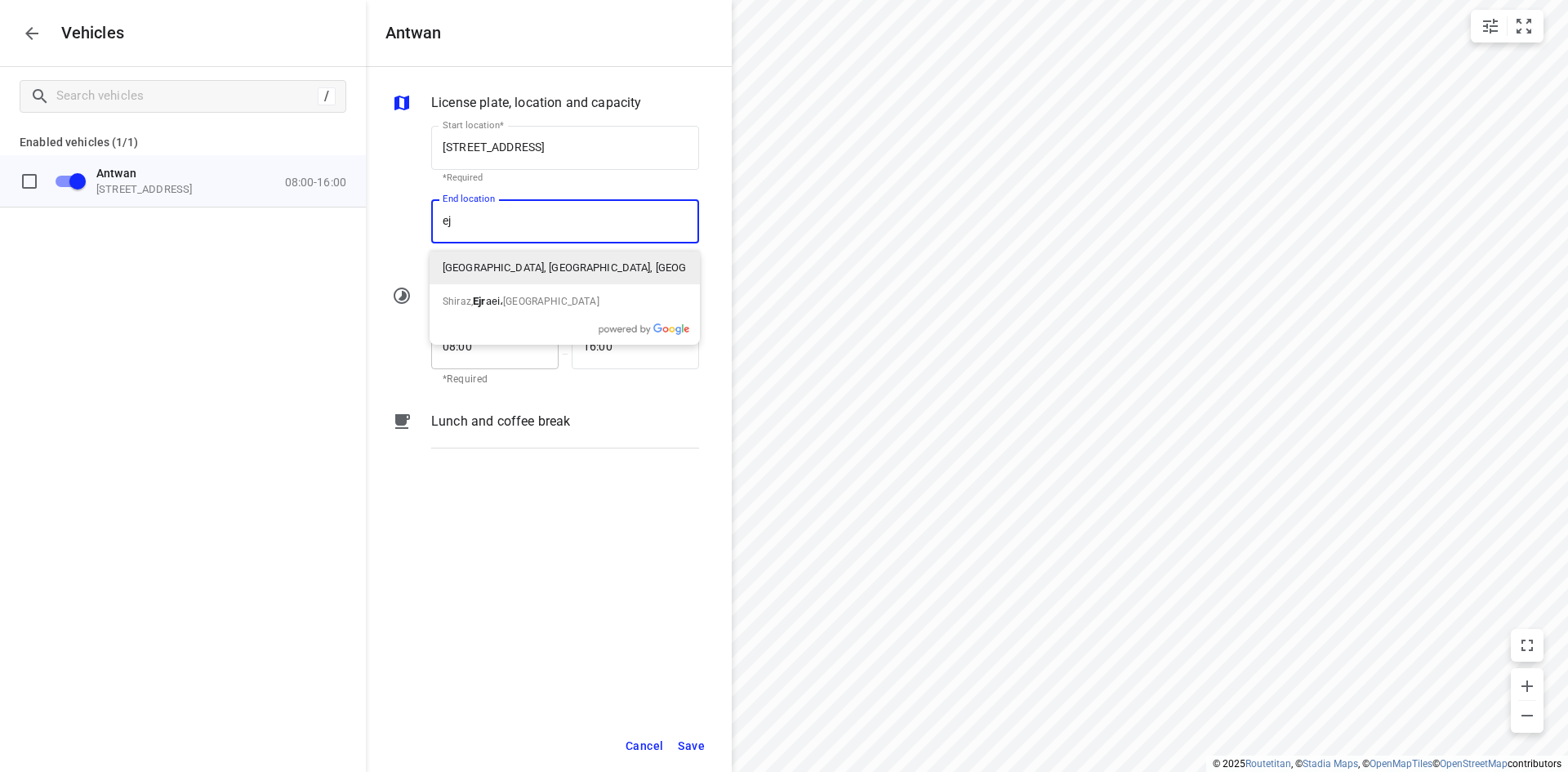
type input "e"
type input "[STREET_ADDRESS]"
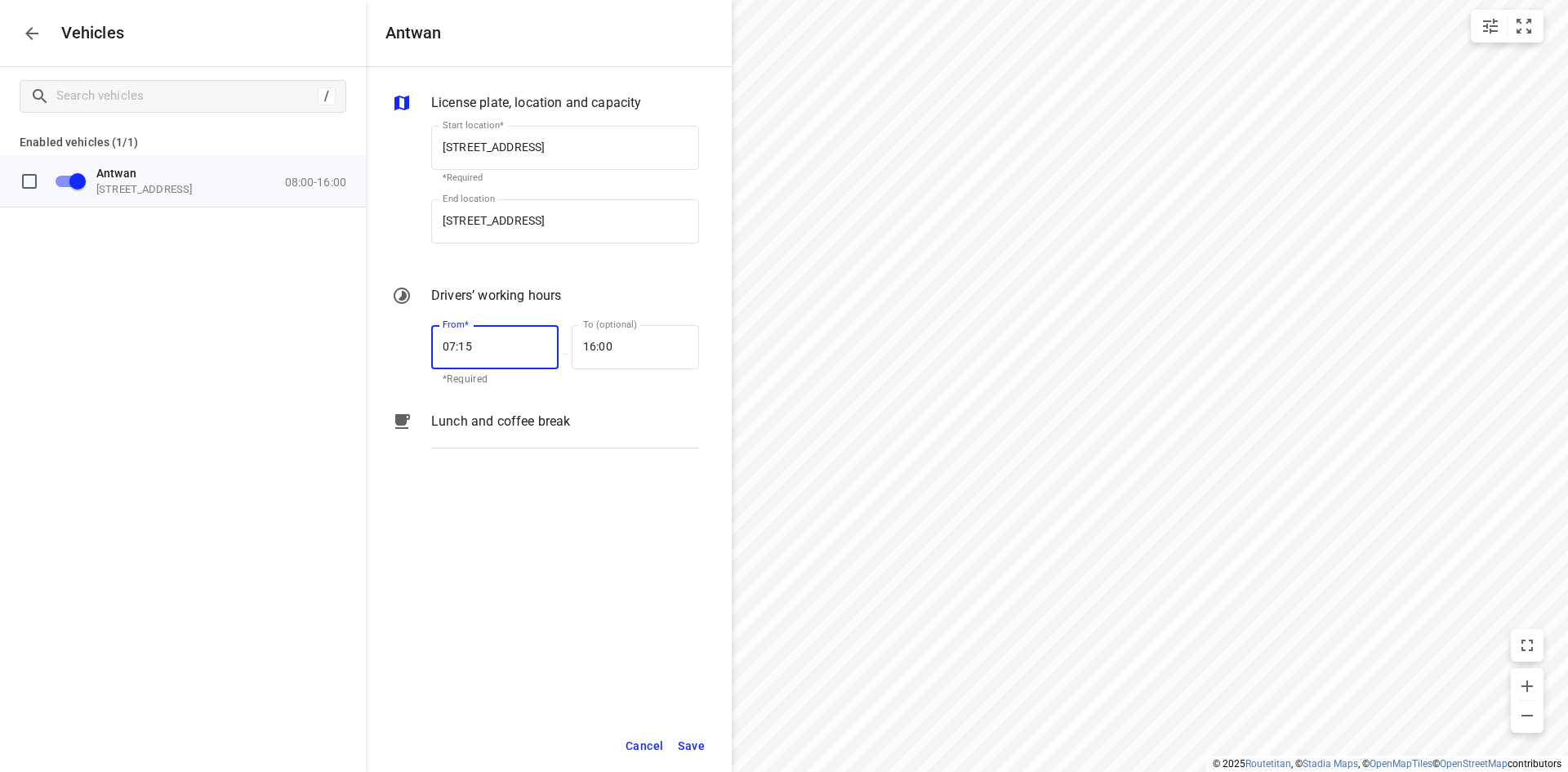
type input "07:15"
type input "17:00"
click at [684, 745] on span "Save" at bounding box center [692, 746] width 27 height 20
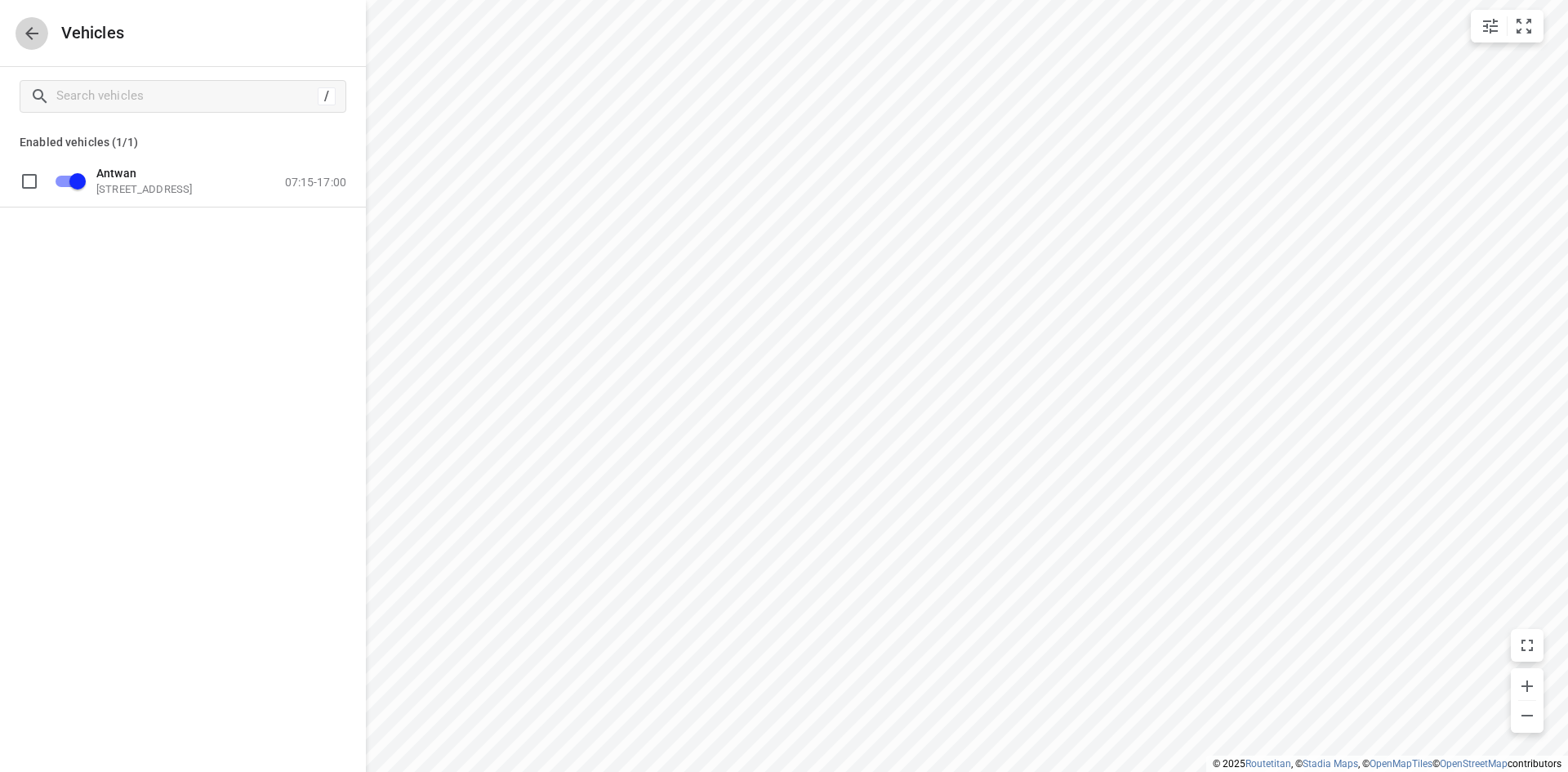
click at [39, 44] on button "button" at bounding box center [32, 34] width 33 height 33
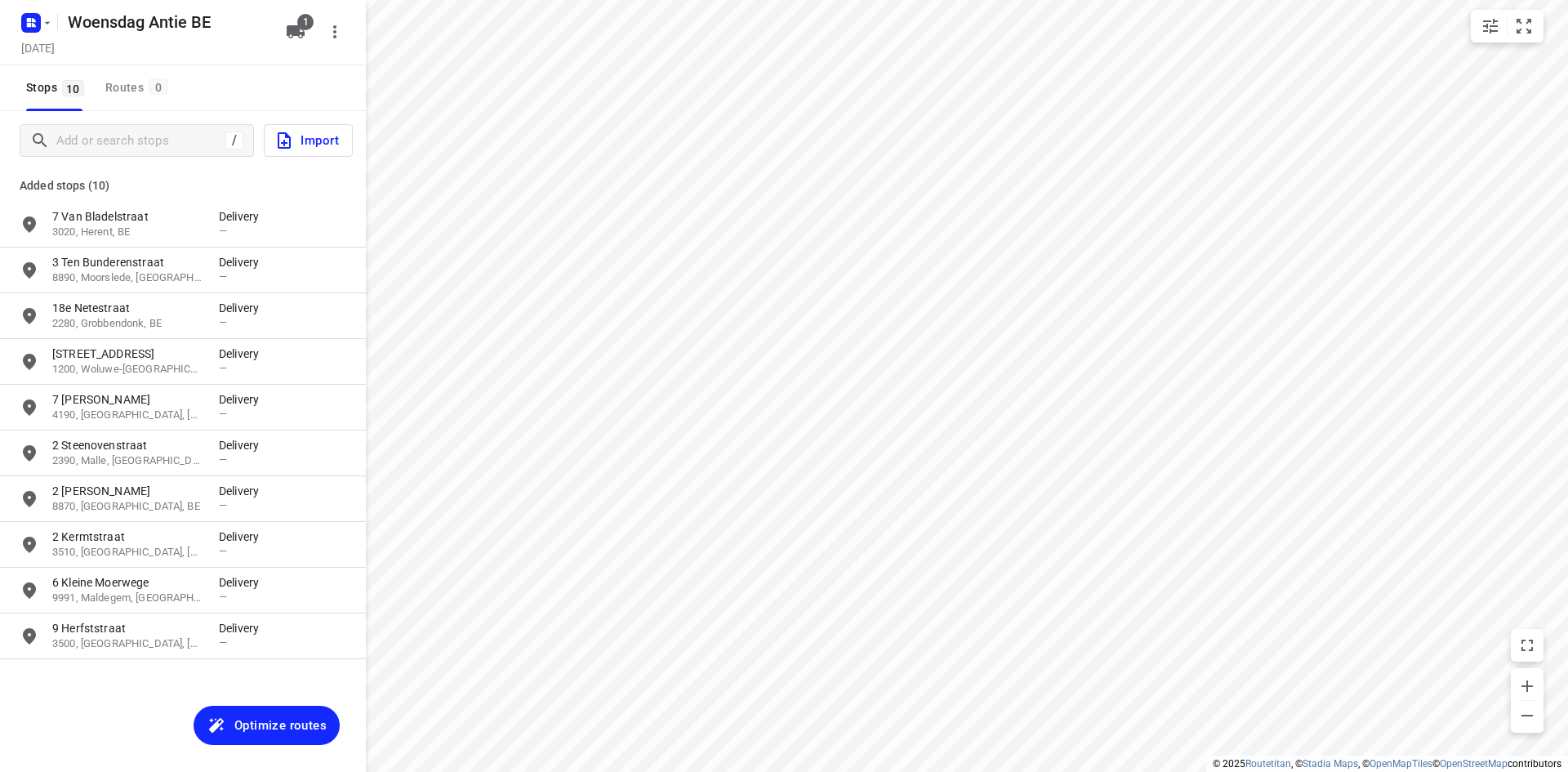
click at [259, 719] on span "Optimize routes" at bounding box center [281, 726] width 93 height 21
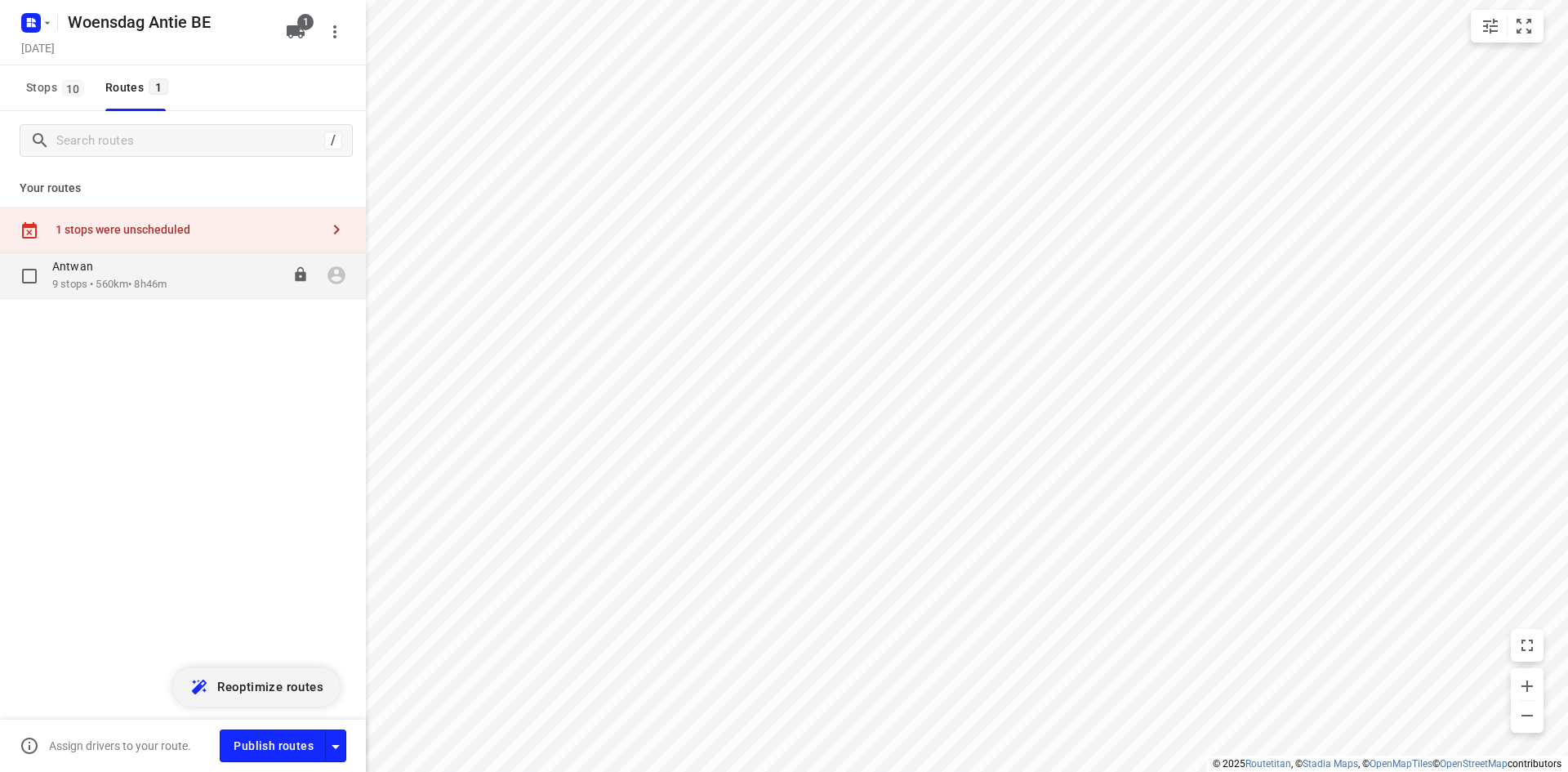
click at [129, 282] on p "9 stops • 560km • 8h46m" at bounding box center [109, 285] width 114 height 15
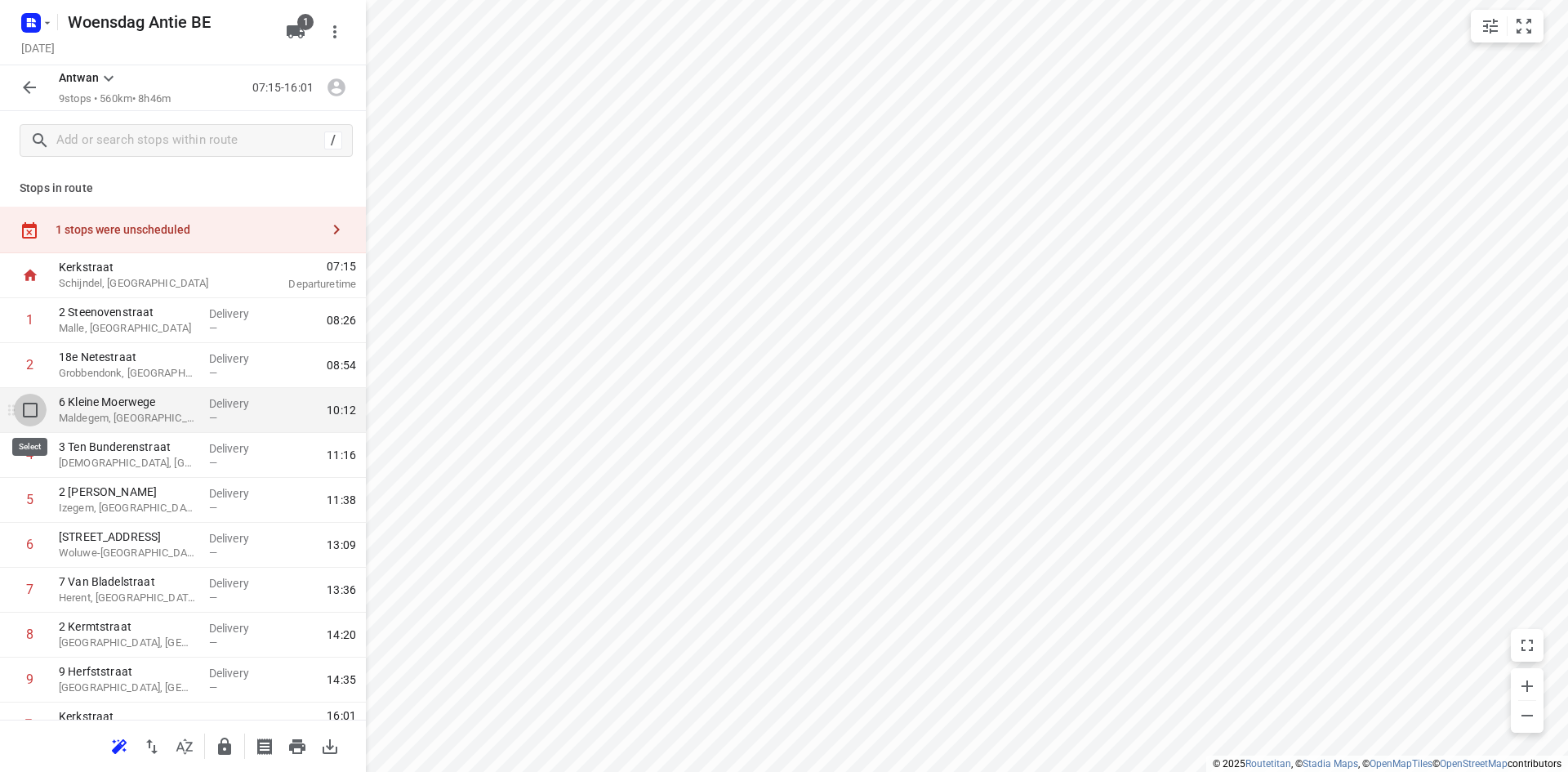
click at [29, 415] on input "checkbox" at bounding box center [30, 410] width 33 height 33
checkbox input "true"
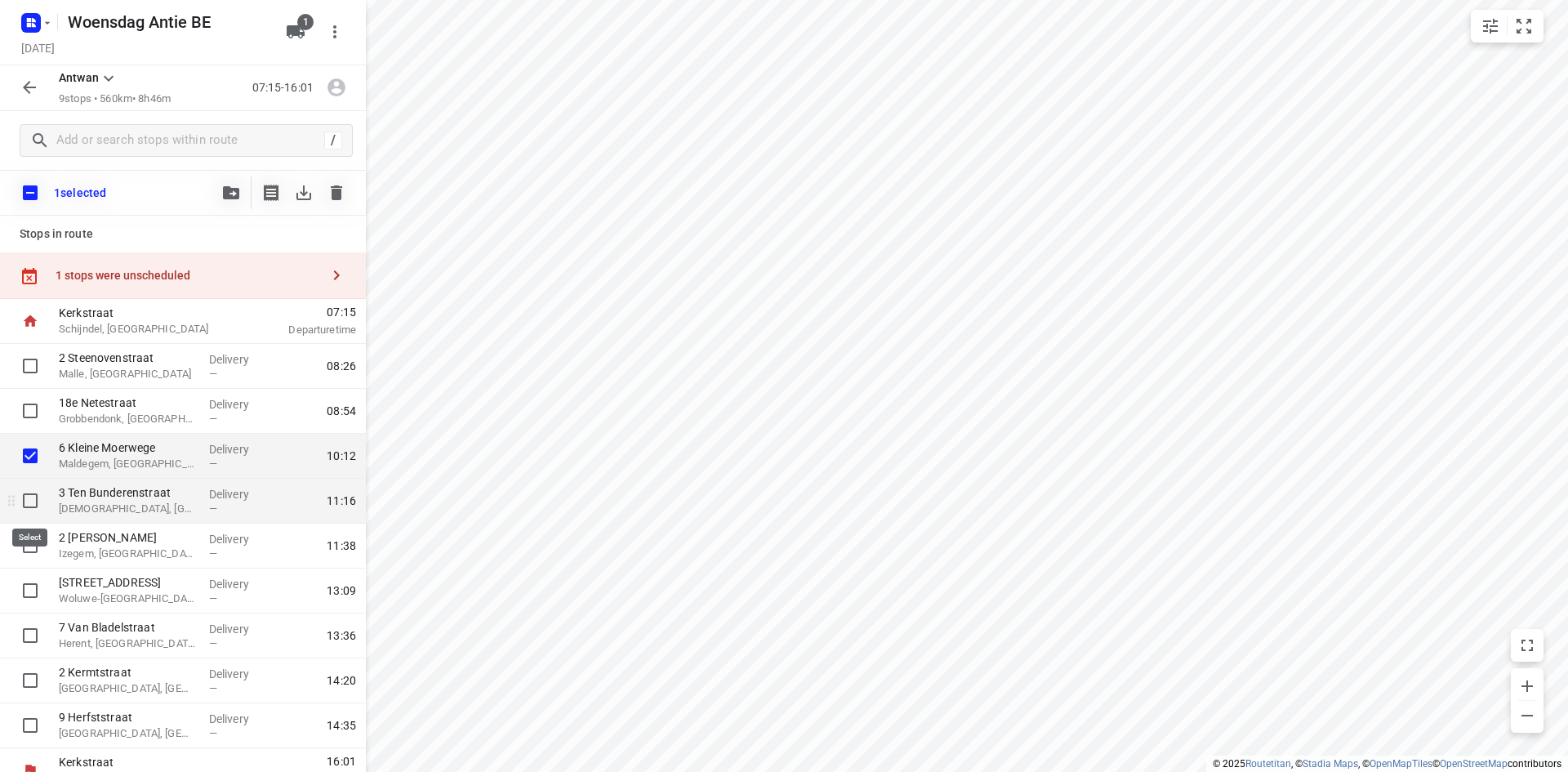
click at [35, 510] on input "checkbox" at bounding box center [30, 500] width 33 height 33
checkbox input "true"
click at [32, 545] on input "checkbox" at bounding box center [30, 546] width 33 height 33
checkbox input "true"
click at [345, 193] on icon "button" at bounding box center [336, 192] width 19 height 19
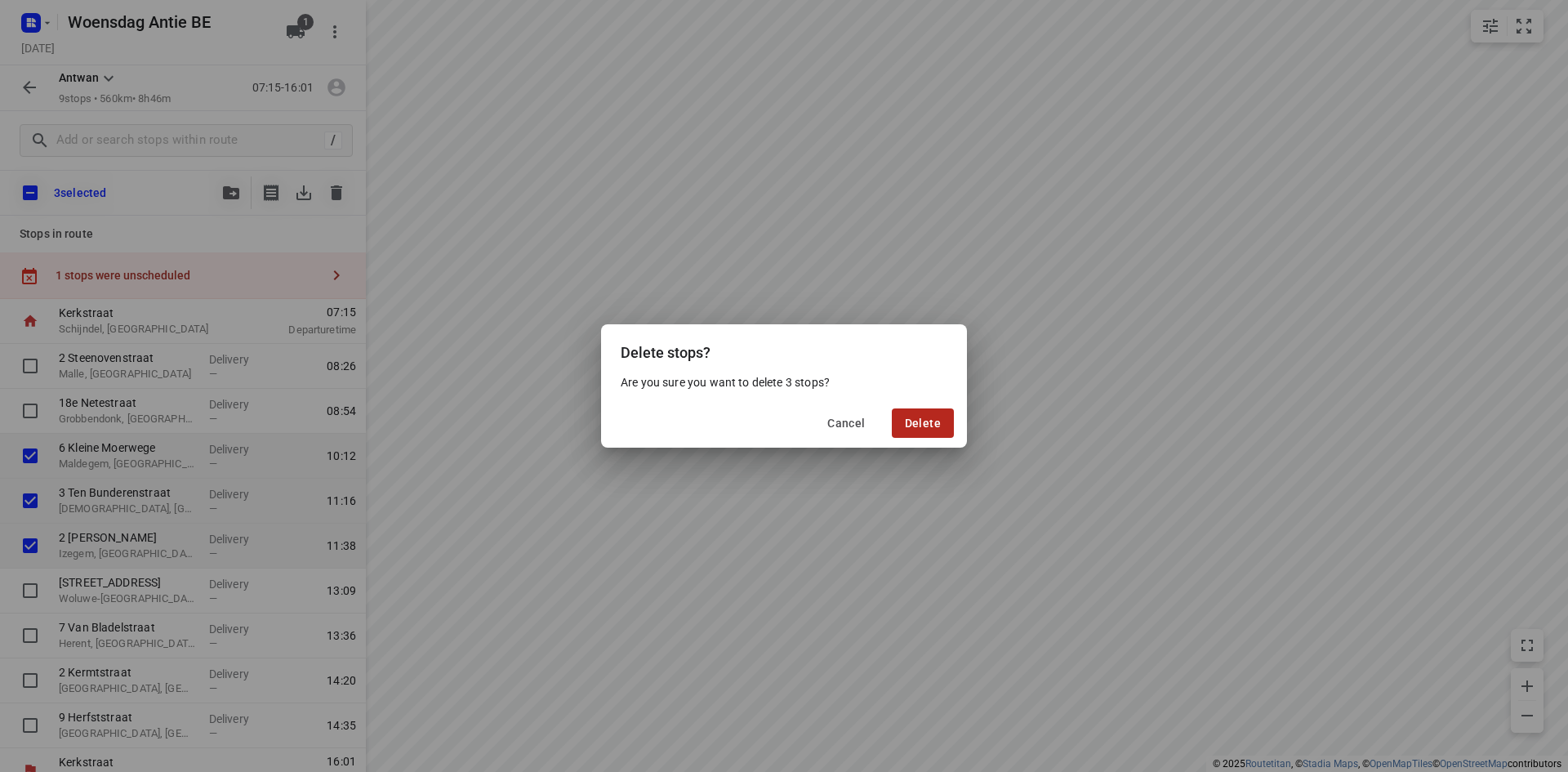
click at [928, 430] on button "Delete" at bounding box center [923, 423] width 62 height 29
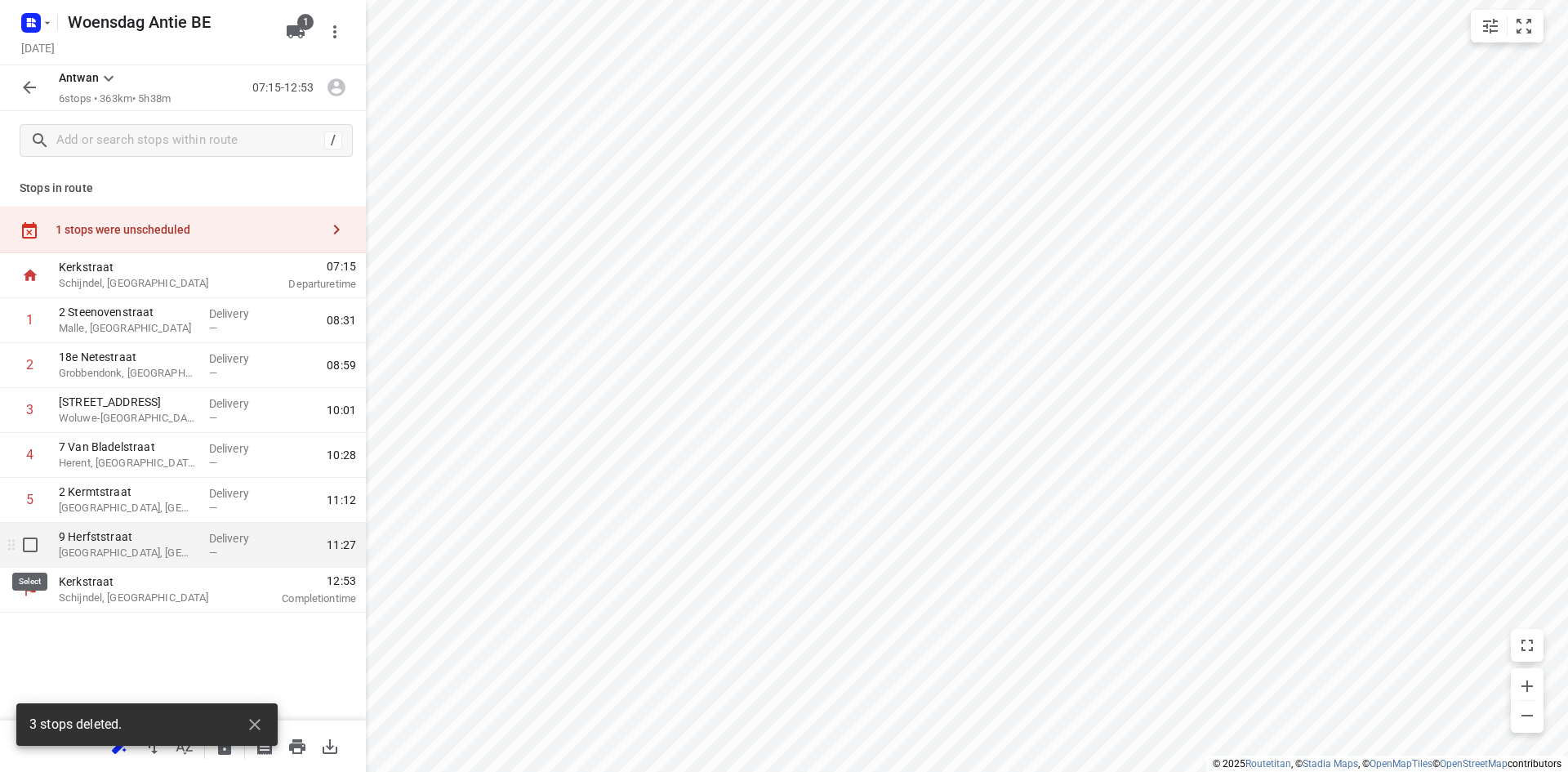
click at [31, 552] on input "checkbox" at bounding box center [30, 545] width 33 height 33
checkbox input "true"
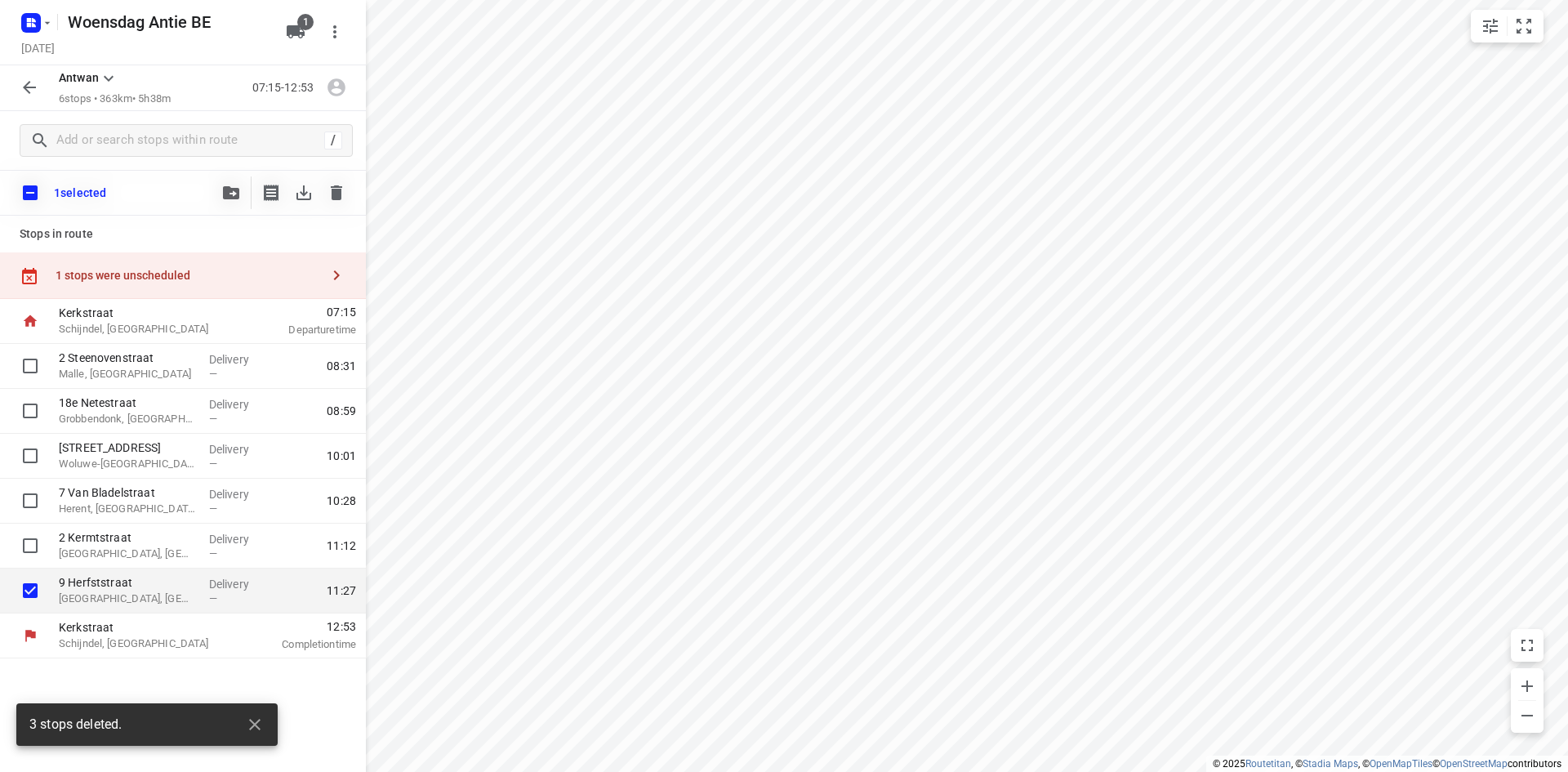
click at [335, 197] on icon "button" at bounding box center [336, 192] width 12 height 14
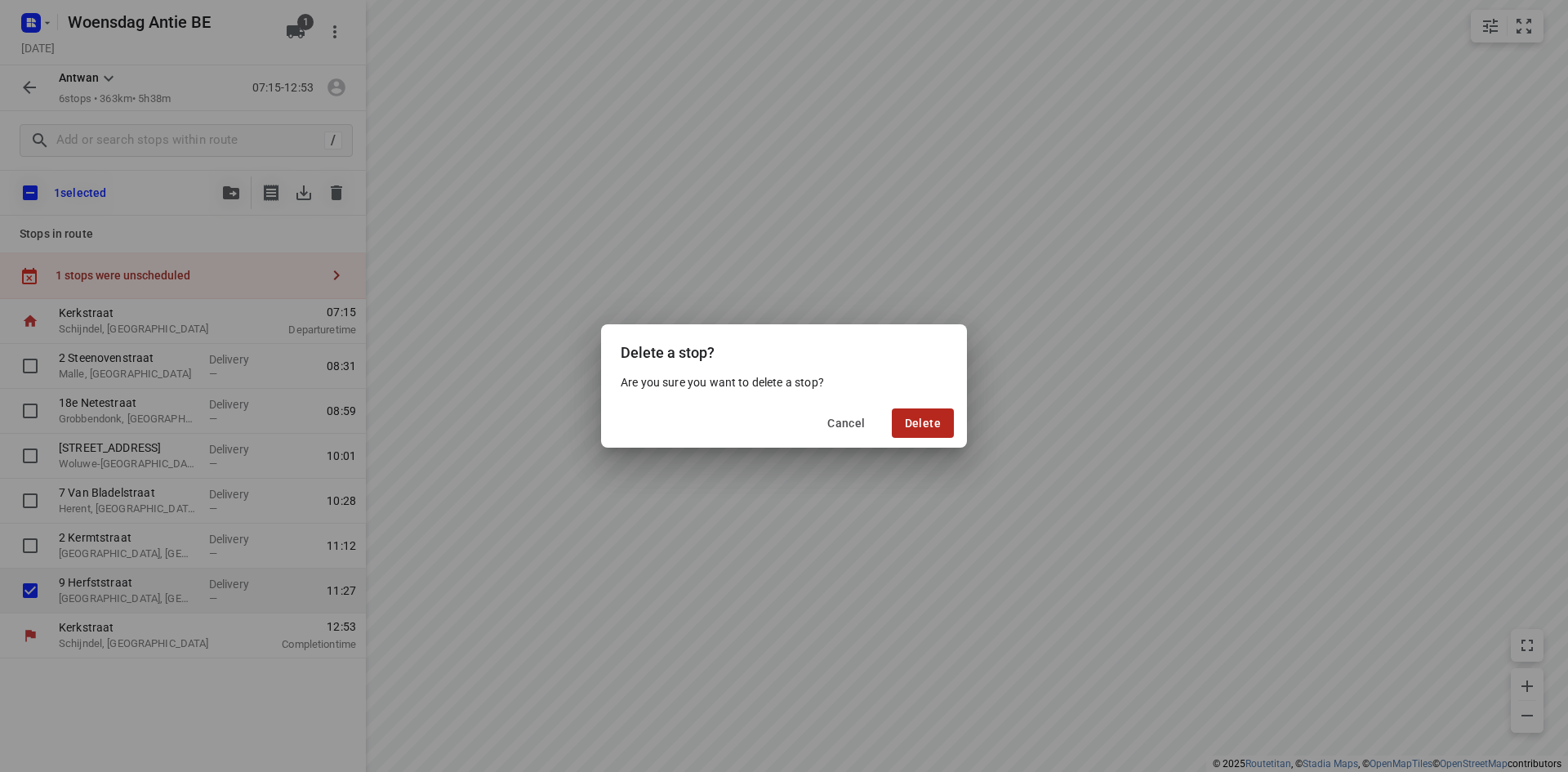
click at [946, 418] on button "Delete" at bounding box center [923, 423] width 62 height 29
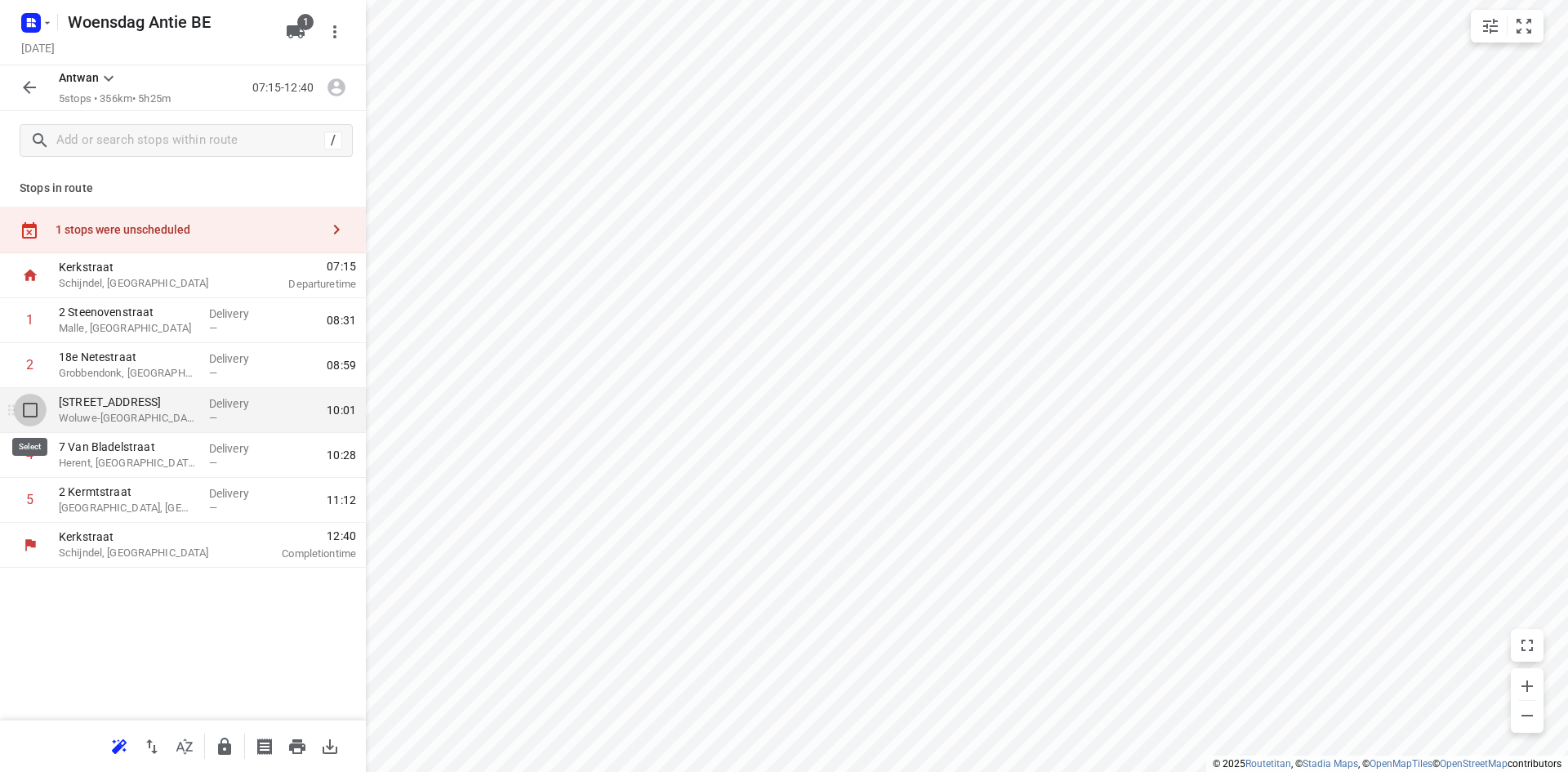
click at [32, 410] on input "checkbox" at bounding box center [30, 410] width 33 height 33
checkbox input "true"
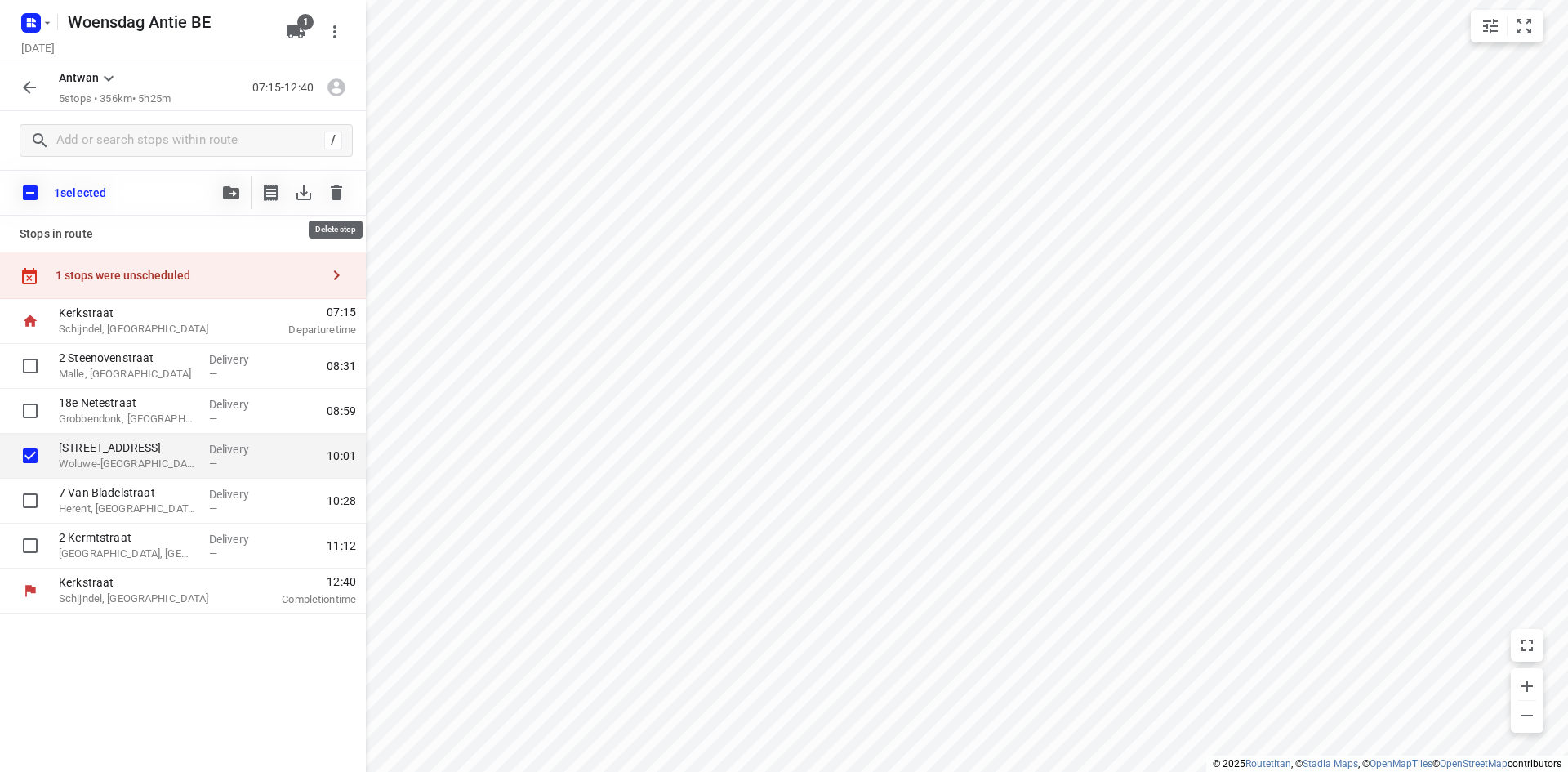
click at [340, 193] on icon "button" at bounding box center [336, 192] width 12 height 14
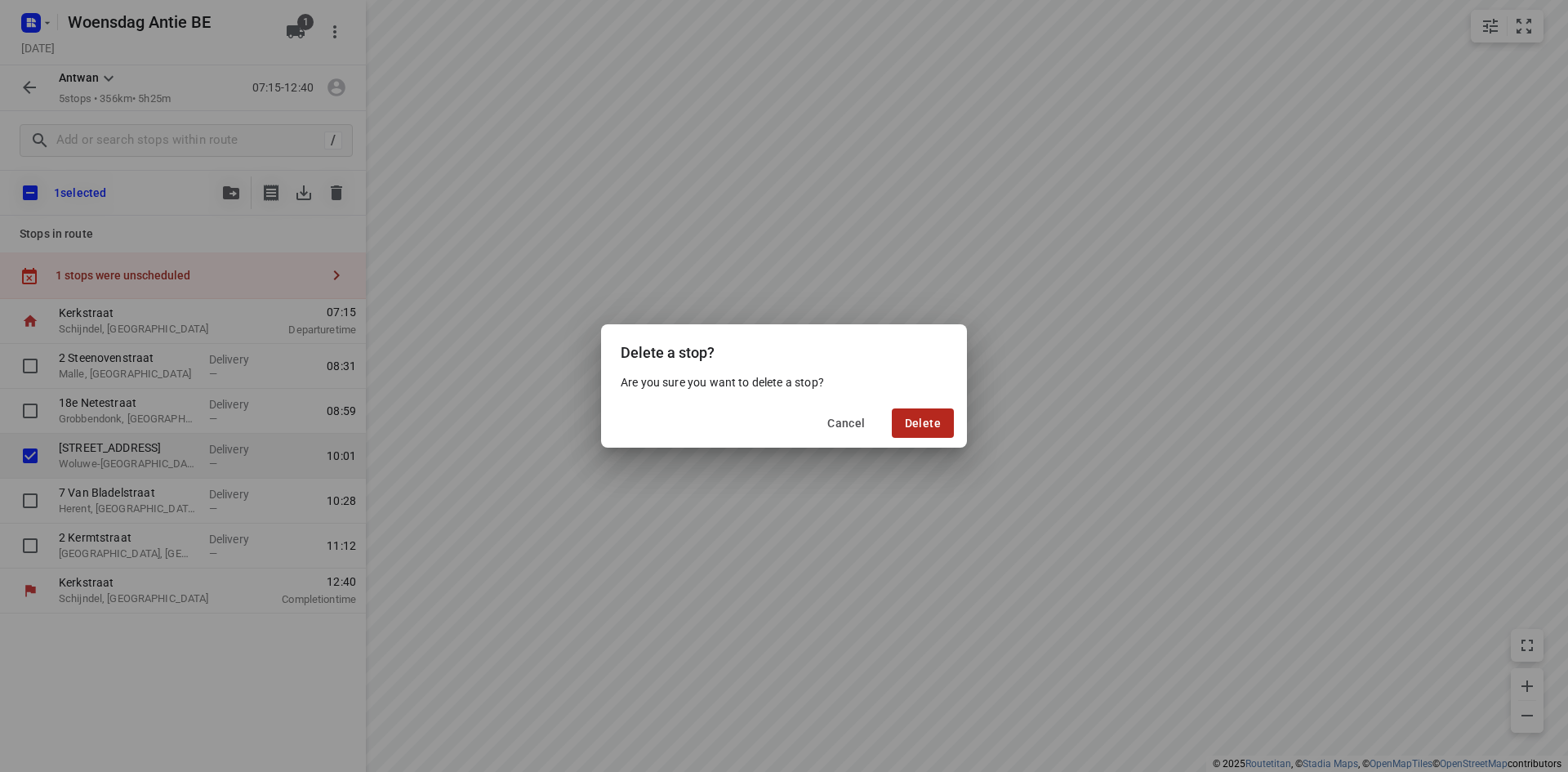
click at [926, 423] on span "Delete" at bounding box center [922, 423] width 36 height 14
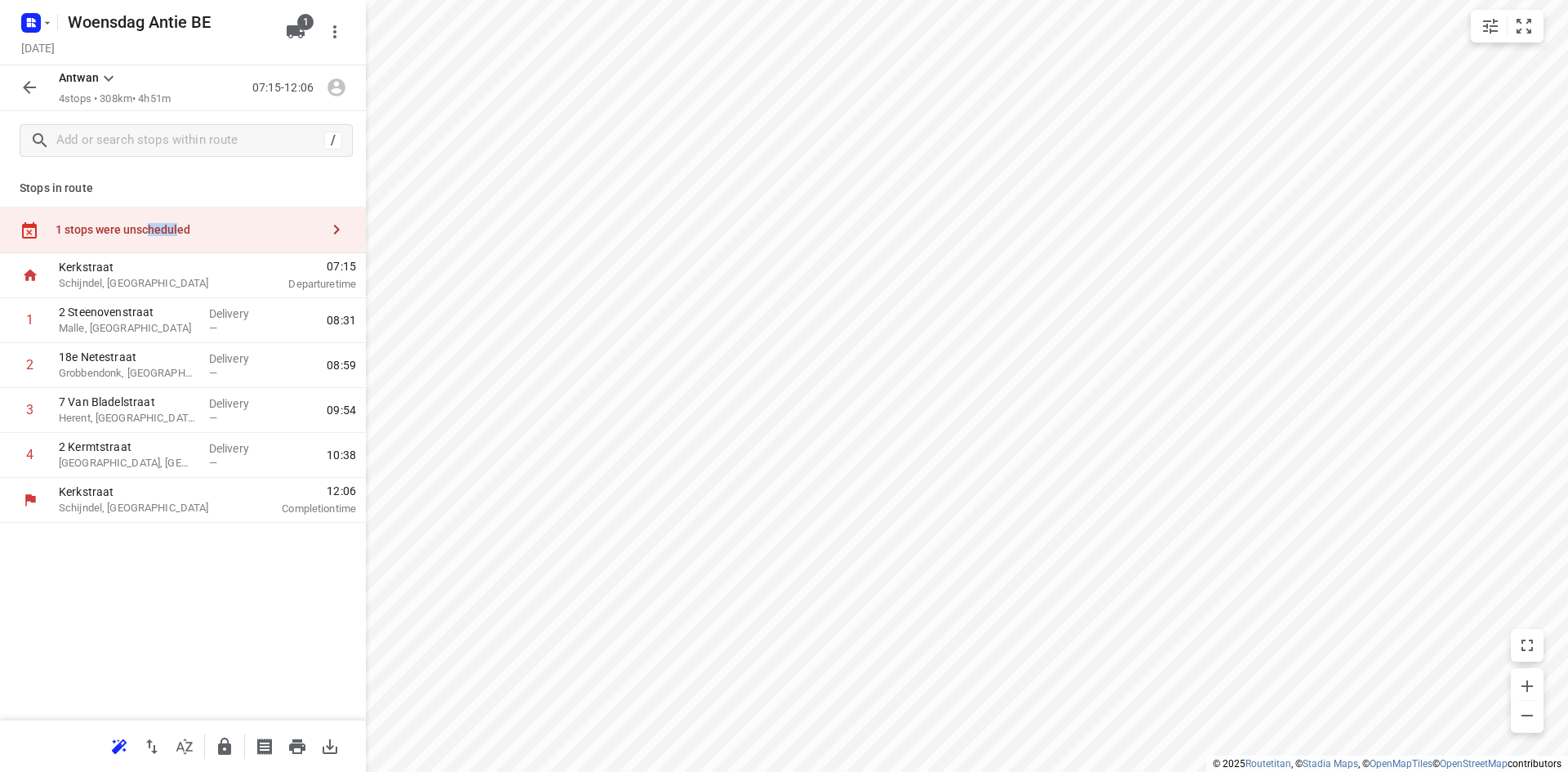
drag, startPoint x: 151, startPoint y: 249, endPoint x: 192, endPoint y: 239, distance: 42.2
click at [182, 243] on div "1 stops were unscheduled" at bounding box center [183, 230] width 366 height 46
click at [122, 185] on p "Stops in route" at bounding box center [183, 188] width 327 height 17
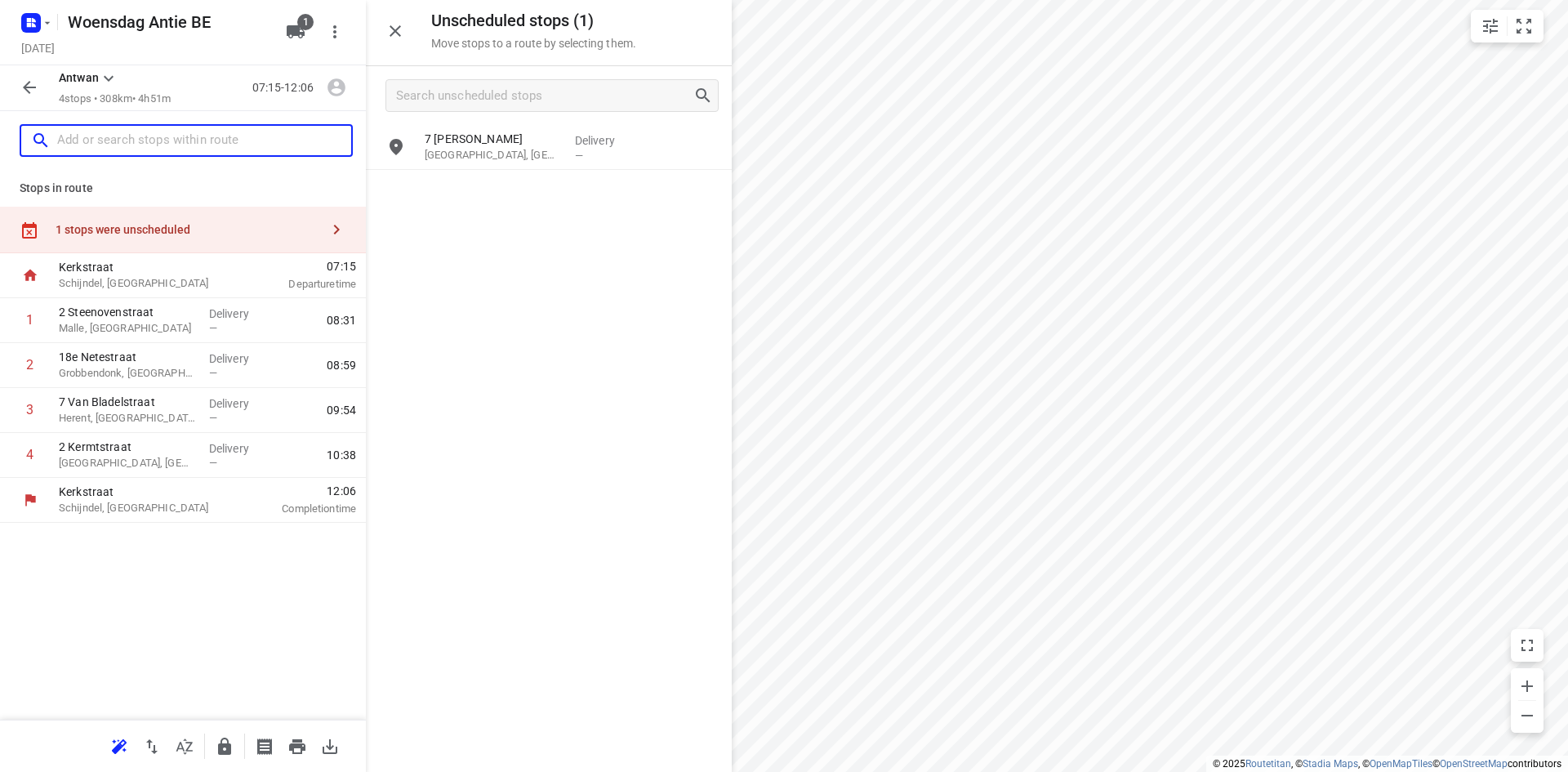
click at [102, 137] on input "text" at bounding box center [204, 141] width 294 height 25
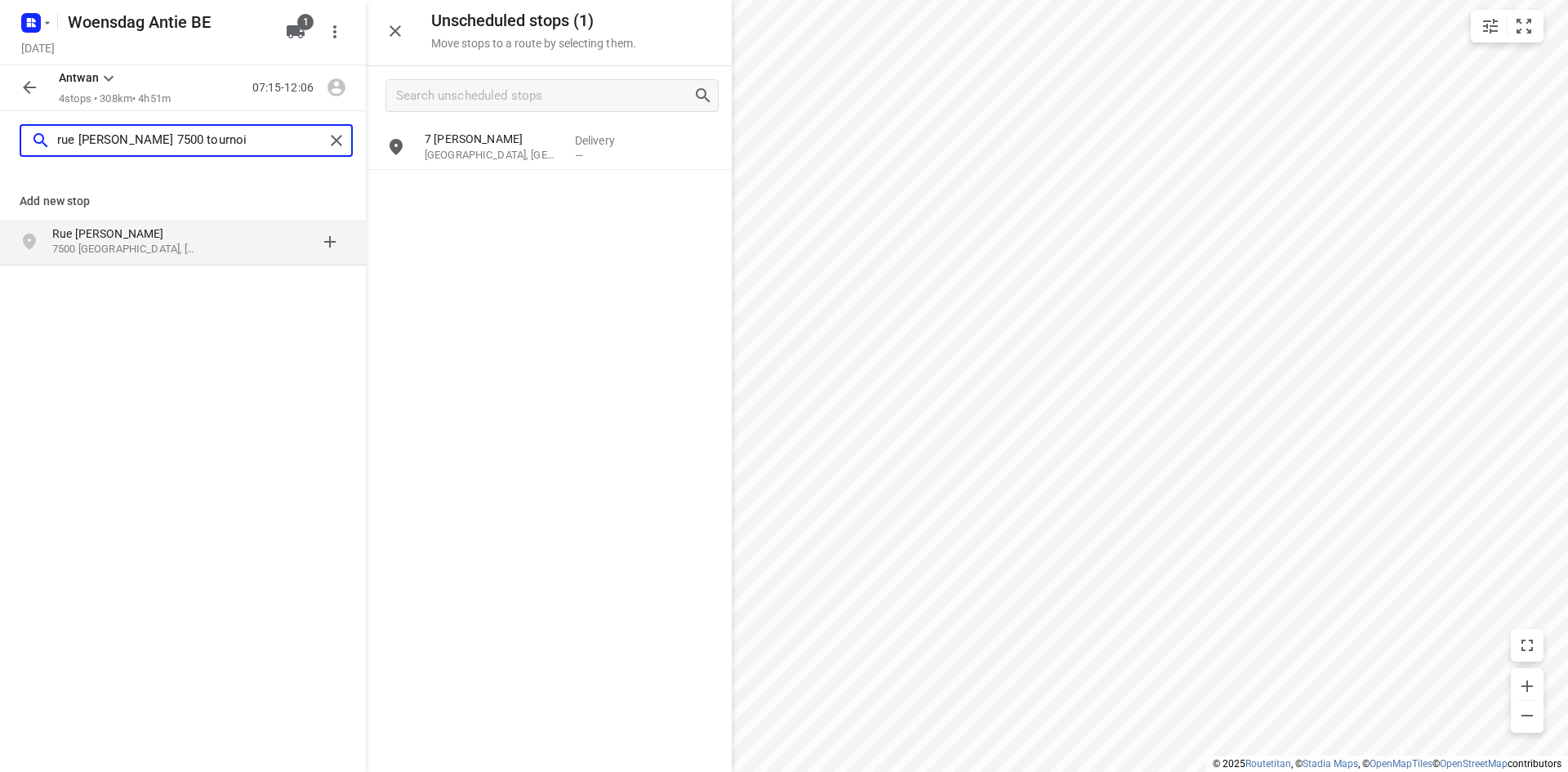
type input "rue [PERSON_NAME] 7500 tournoi"
click at [87, 256] on p "7500 [GEOGRAPHIC_DATA], [GEOGRAPHIC_DATA]" at bounding box center [128, 249] width 151 height 15
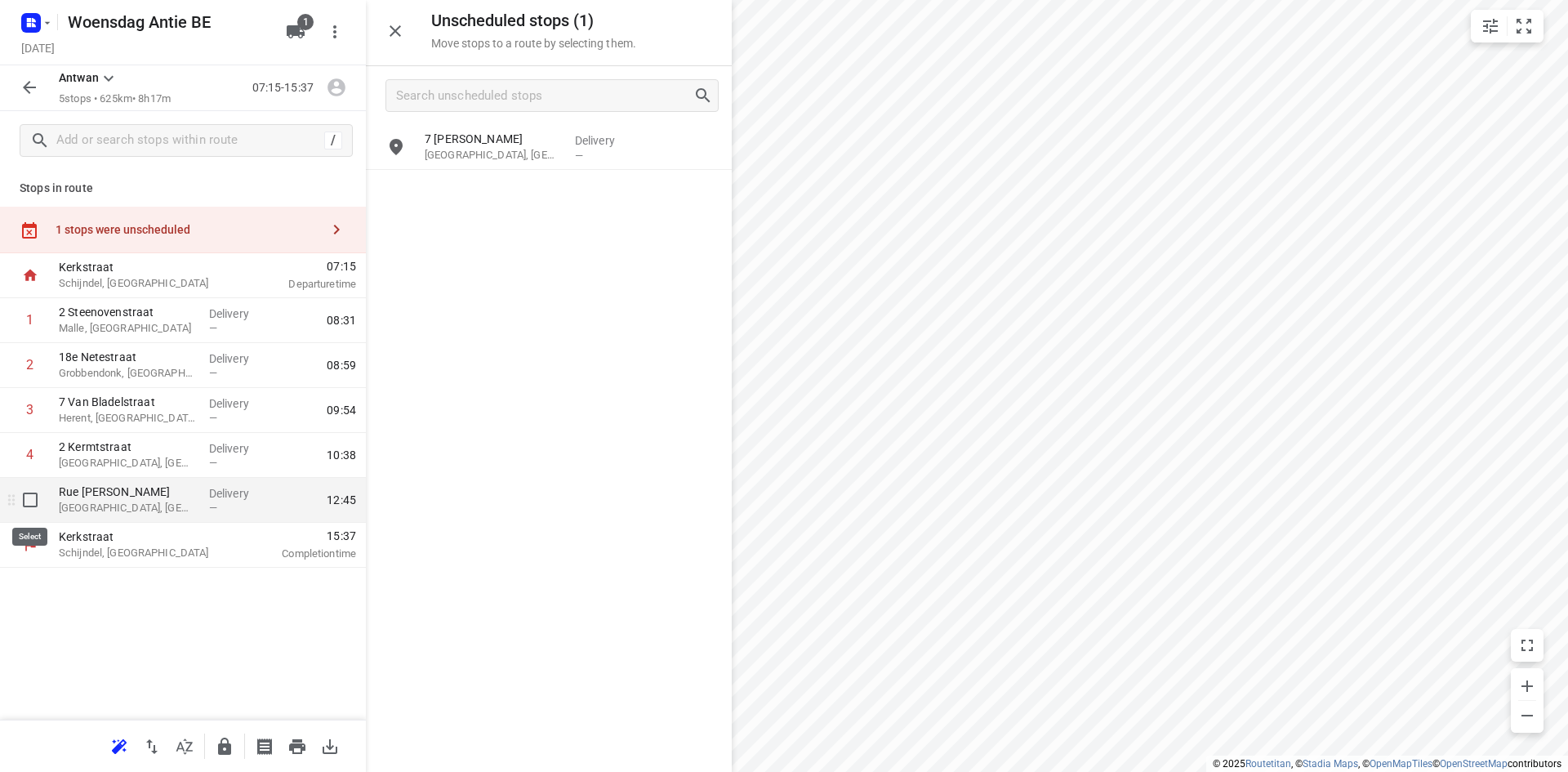
click at [33, 508] on input "checkbox" at bounding box center [30, 500] width 33 height 33
checkbox input "true"
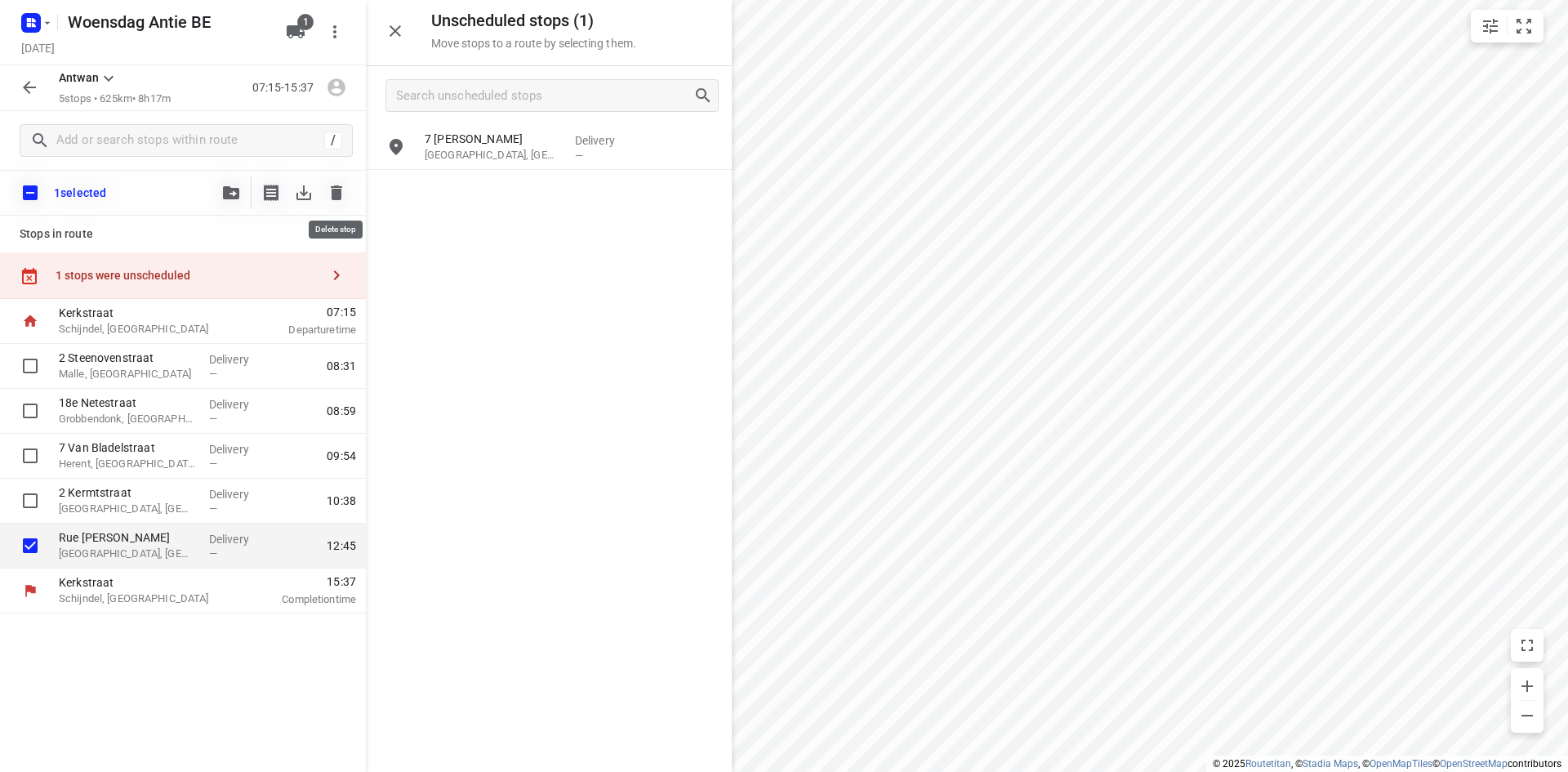
click at [330, 192] on icon "button" at bounding box center [336, 192] width 19 height 19
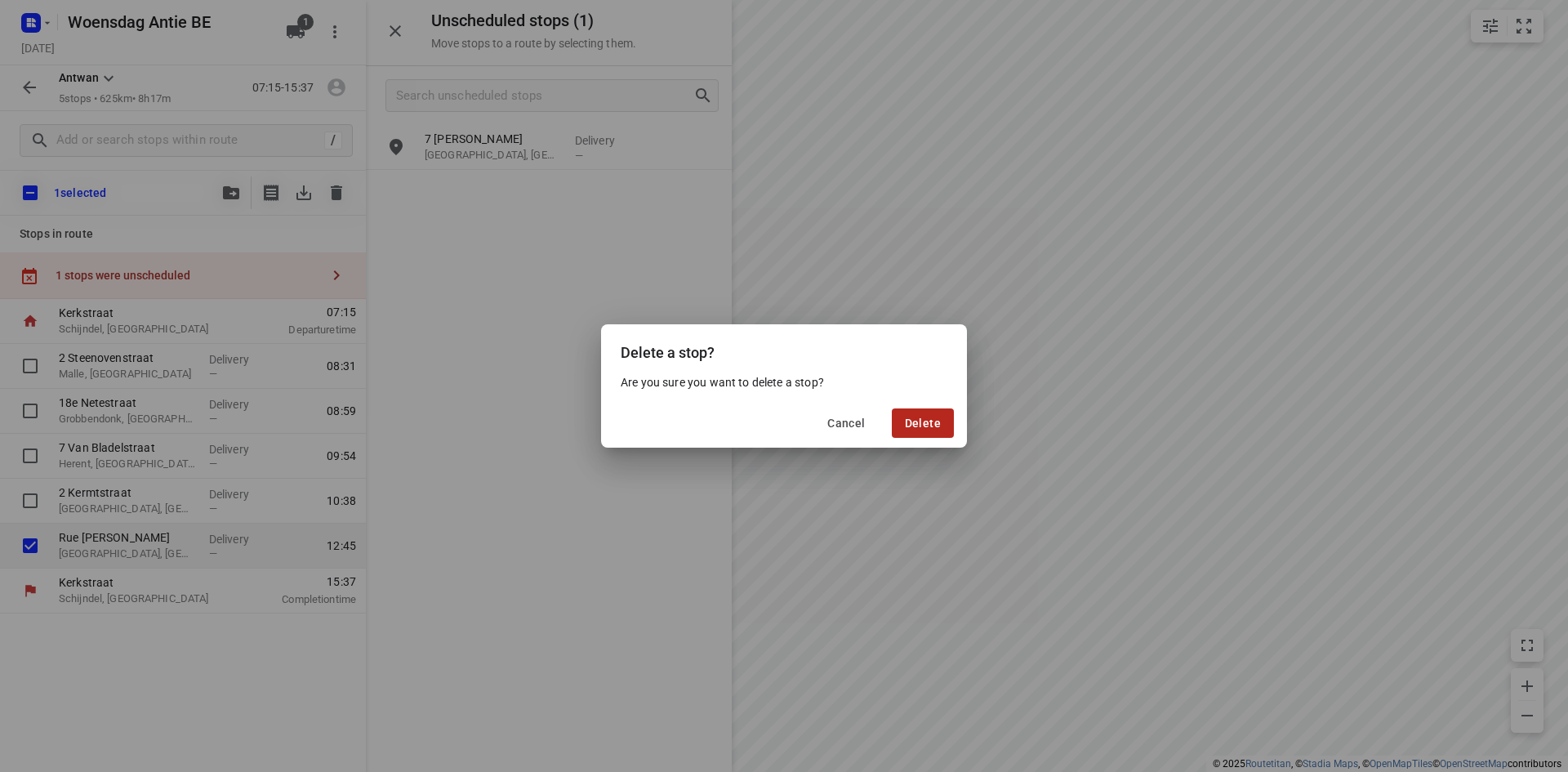
click at [951, 423] on button "Delete" at bounding box center [923, 423] width 62 height 29
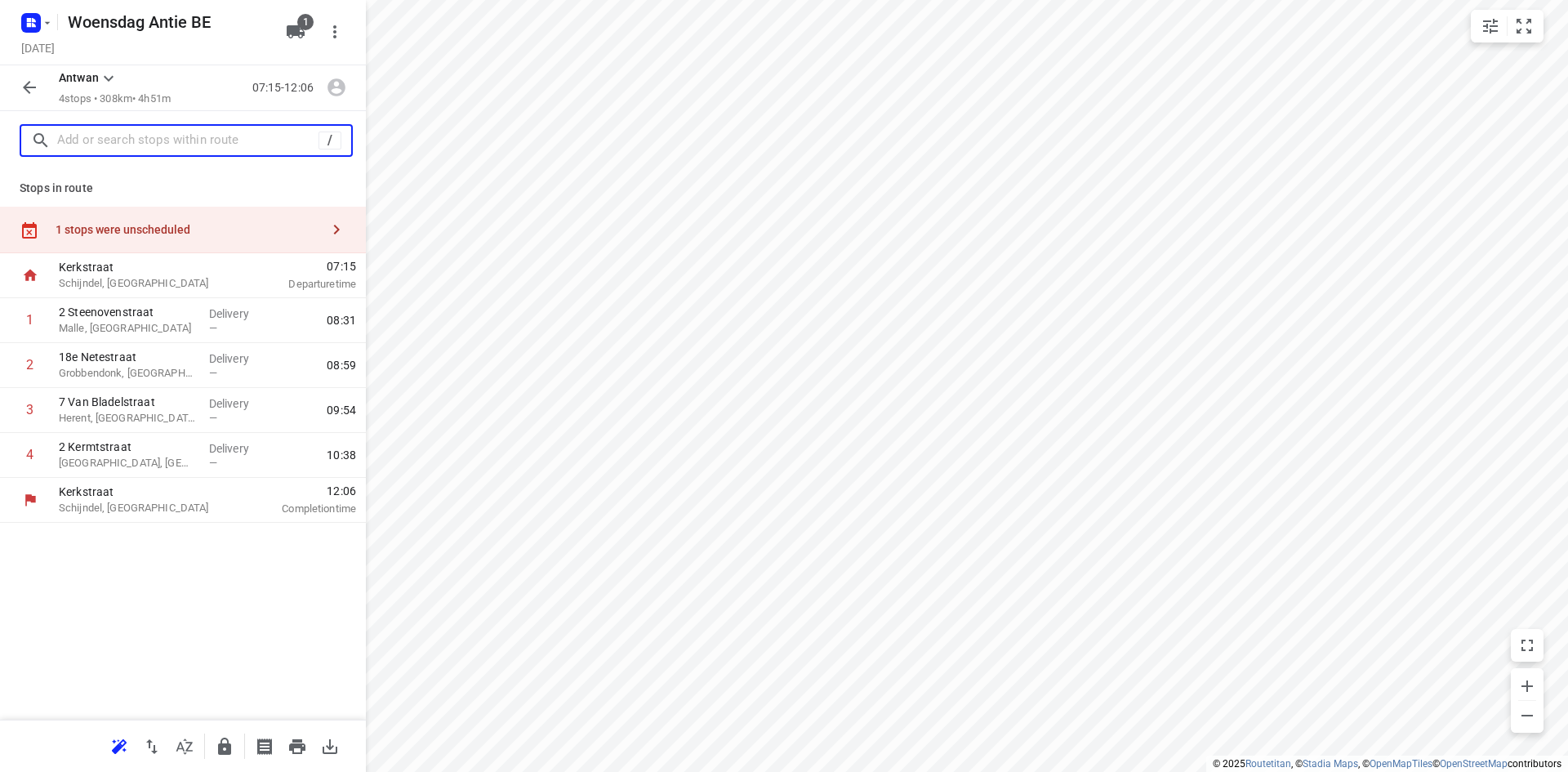
click at [159, 145] on input "text" at bounding box center [187, 141] width 261 height 25
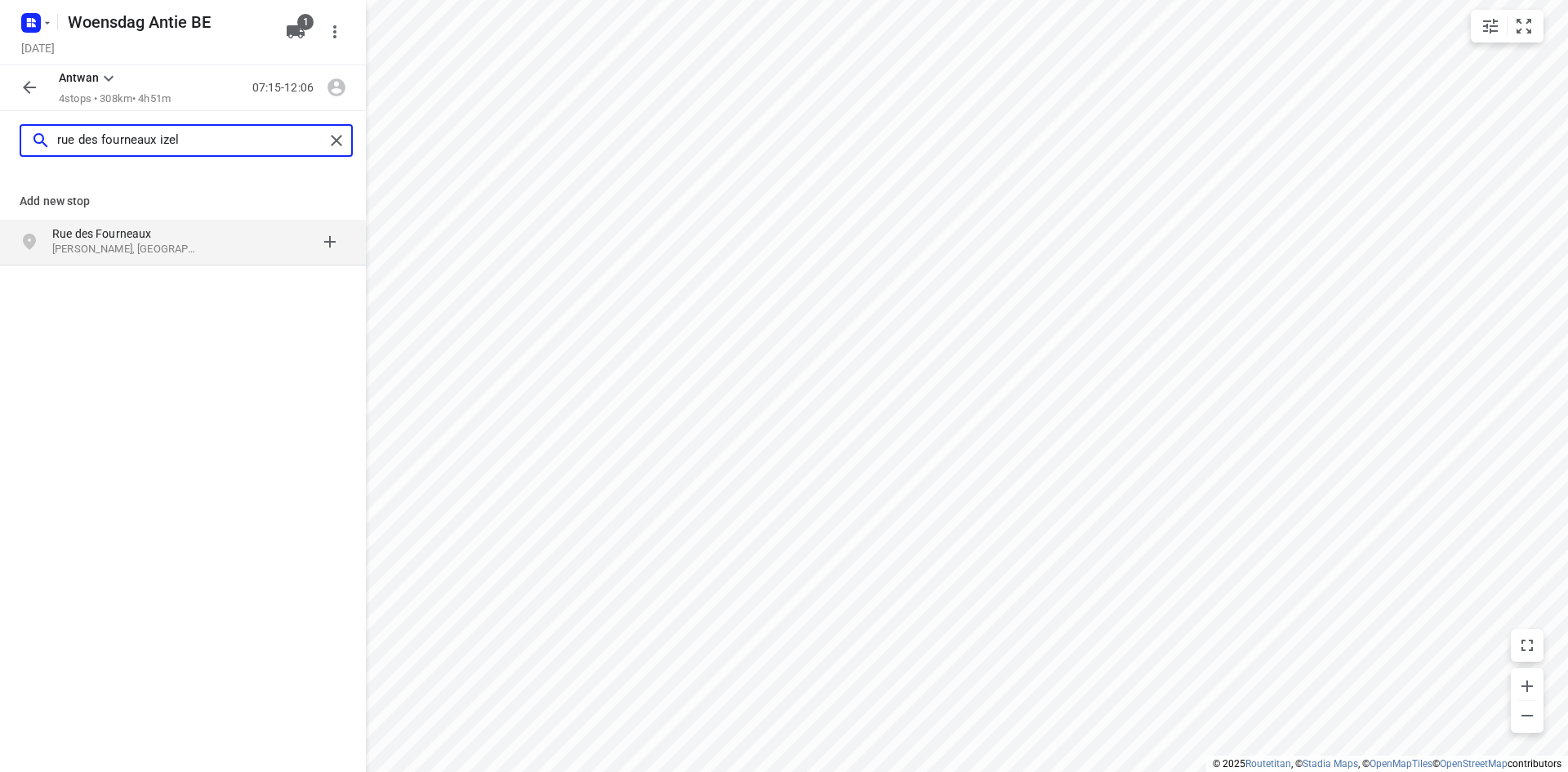
type input "rue des fourneaux izel"
click at [141, 247] on p "[PERSON_NAME], [GEOGRAPHIC_DATA]" at bounding box center [128, 249] width 151 height 15
type input "chaussée de philippeville 184 gerp"
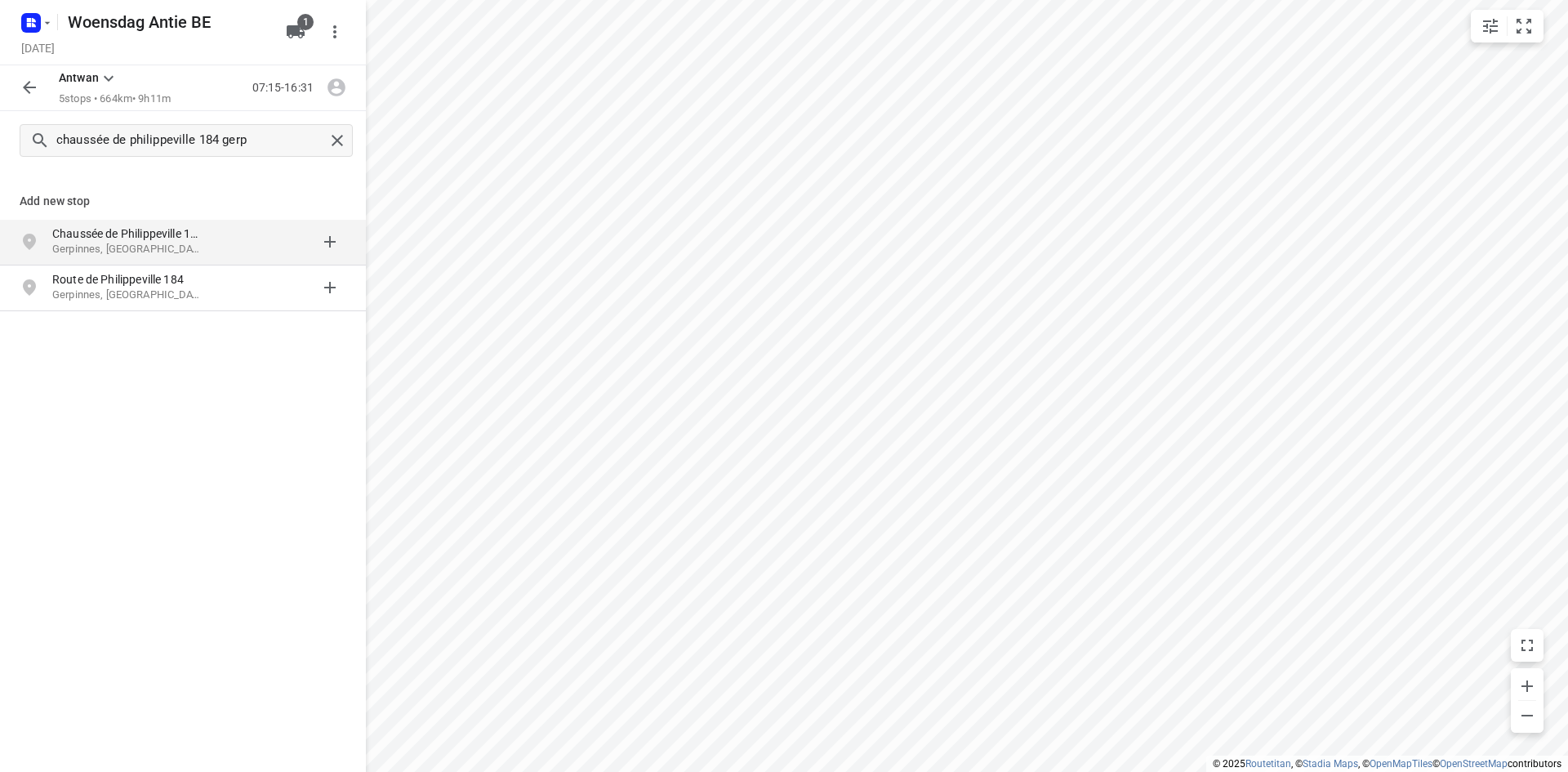
click at [123, 219] on div "Chaussée de Philippeville 184 [GEOGRAPHIC_DATA], [GEOGRAPHIC_DATA]" at bounding box center [183, 242] width 366 height 45
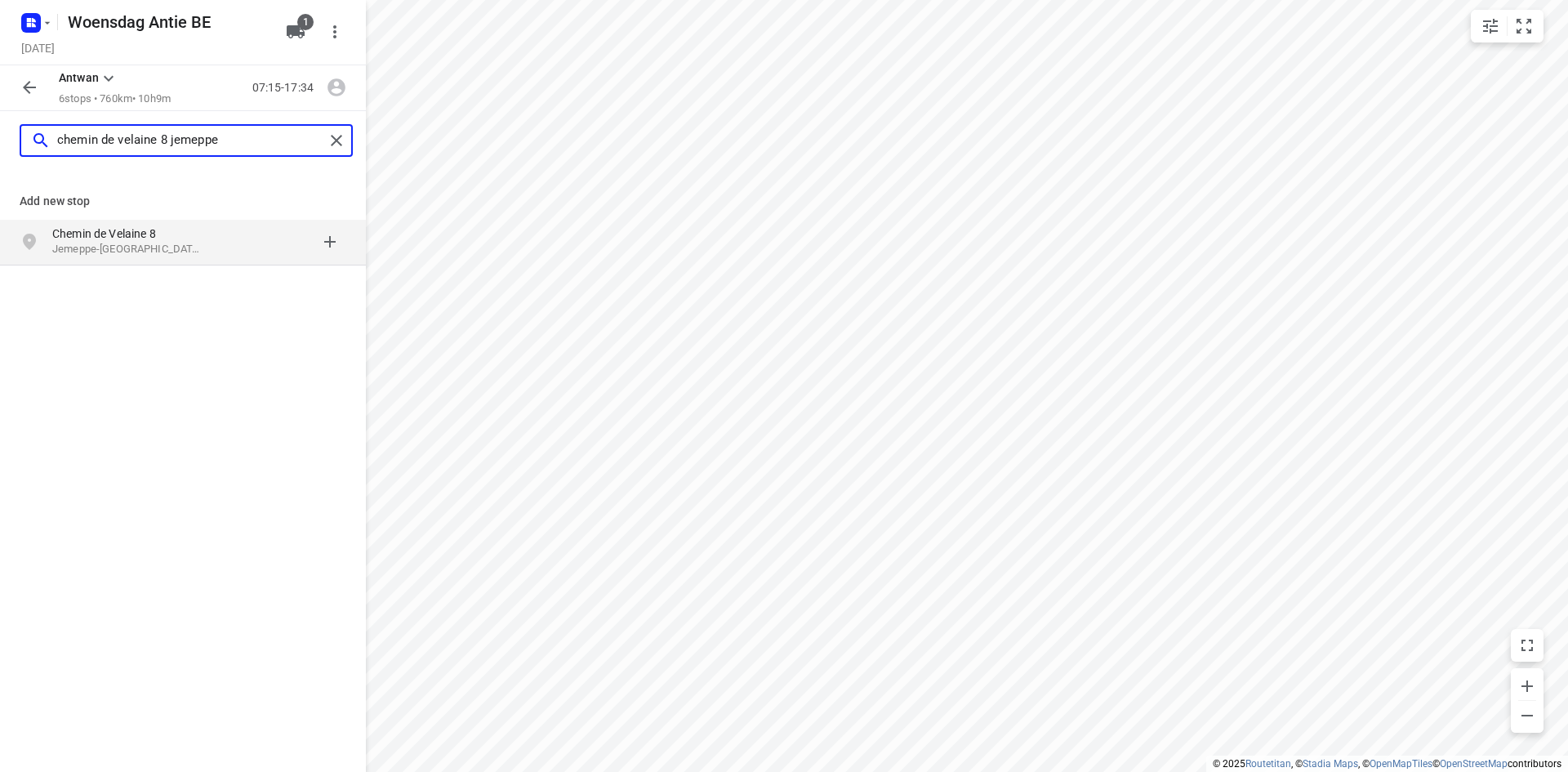
type input "chemin de velaine 8 jemeppe"
click at [113, 258] on div "Chemin de Velaine 8 Jemeppe-[GEOGRAPHIC_DATA], [GEOGRAPHIC_DATA]" at bounding box center [135, 242] width 166 height 33
type input "[STREET_ADDRESS][PERSON_NAME]"
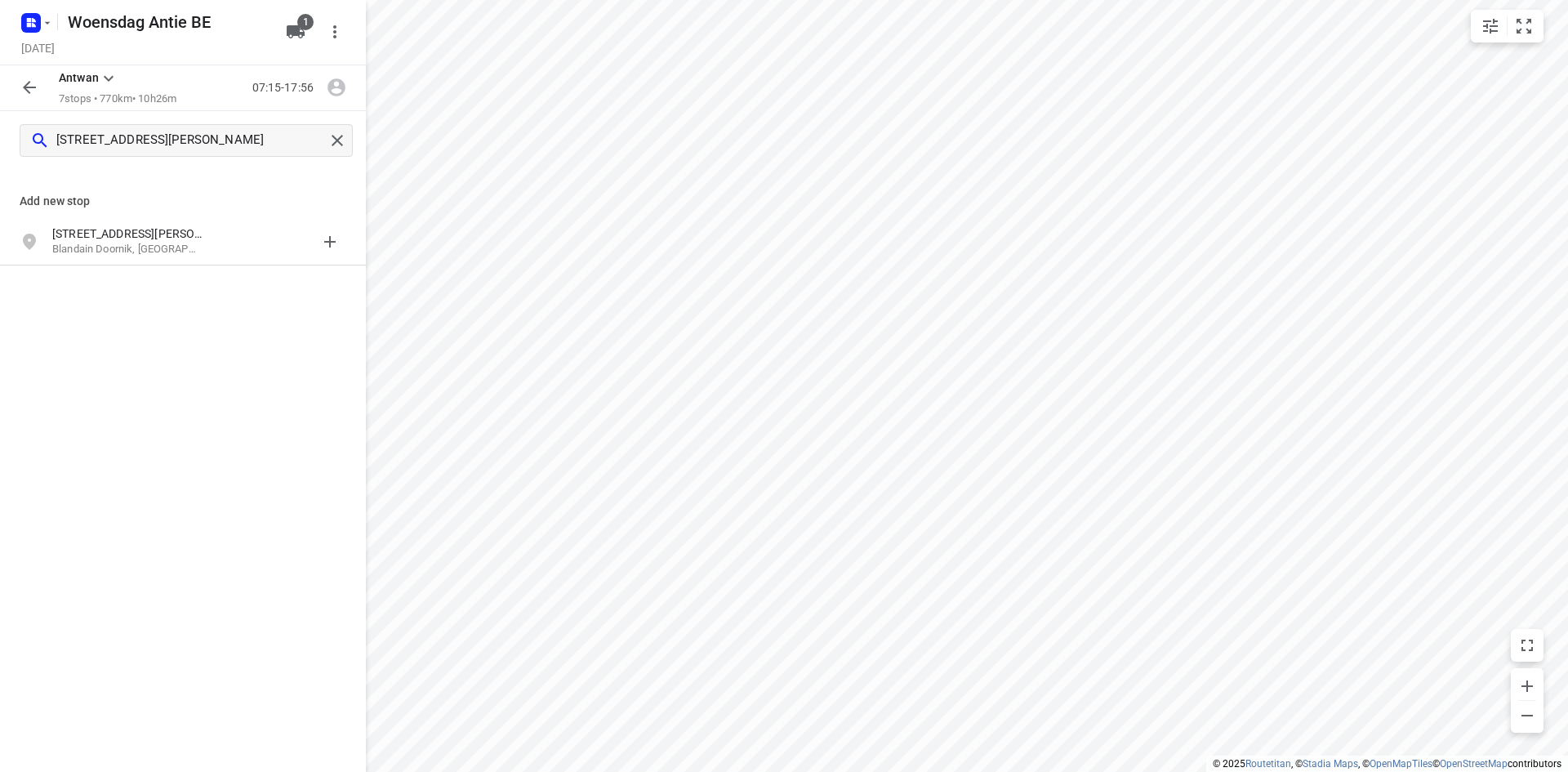
click at [114, 258] on div "[STREET_ADDRESS][PERSON_NAME]" at bounding box center [135, 242] width 166 height 33
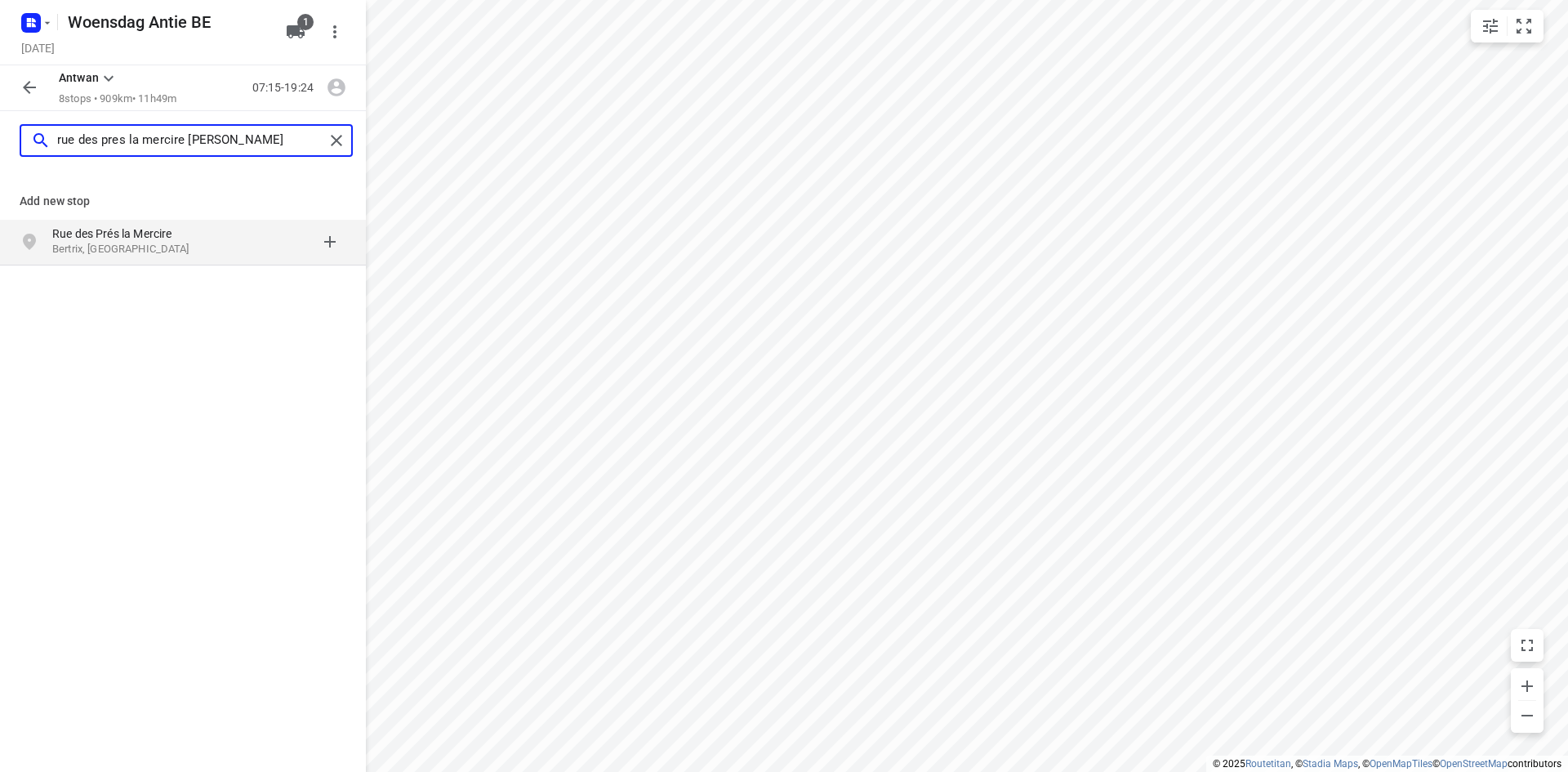
type input "rue des pres la mercire [PERSON_NAME]"
click at [121, 254] on p "Bertrix, [GEOGRAPHIC_DATA]" at bounding box center [128, 249] width 151 height 15
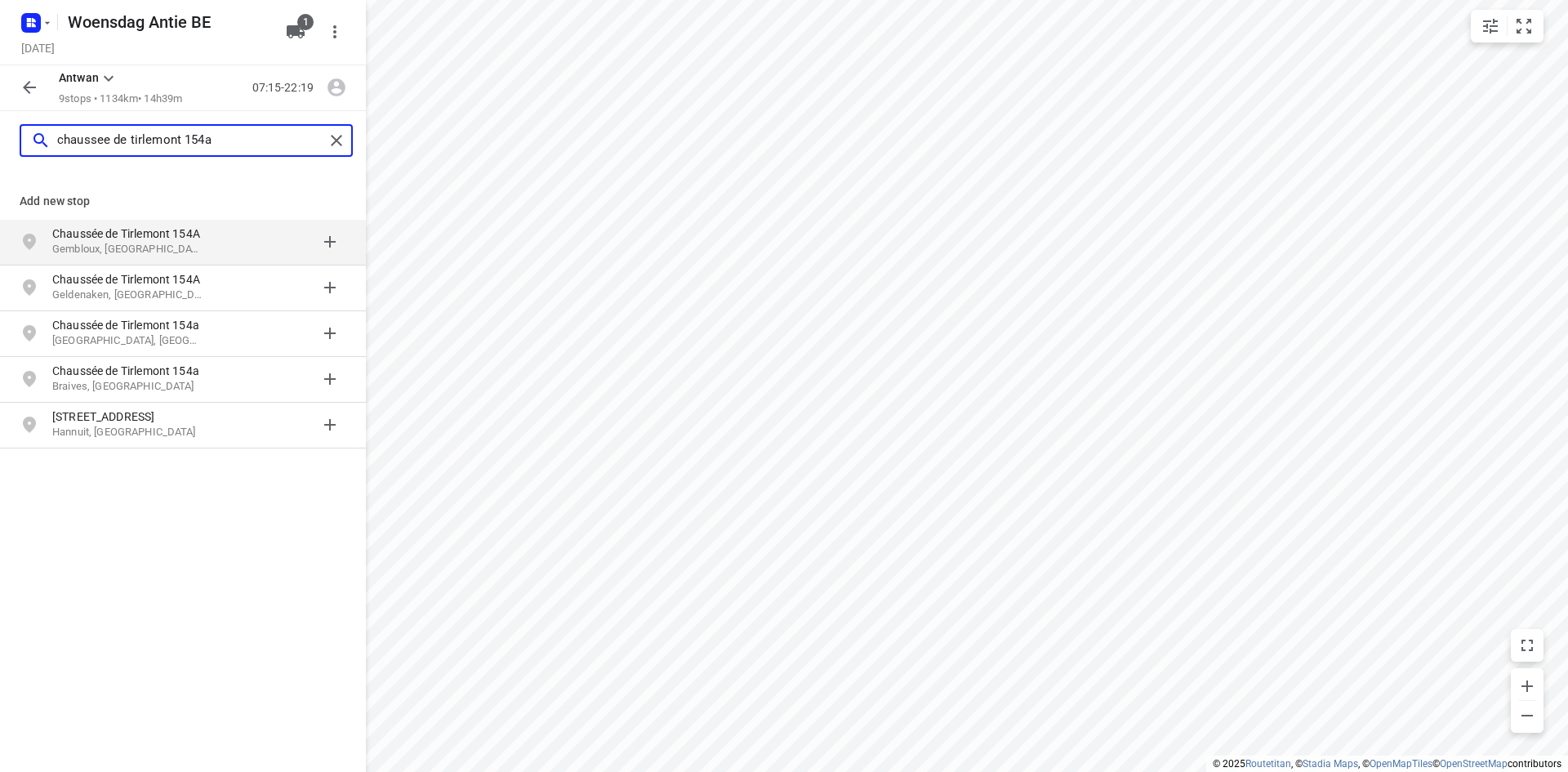
type input "chaussee de tirlemont 154a"
click at [123, 258] on div "Chaussée de Tirlemont [STREET_ADDRESS]" at bounding box center [135, 242] width 166 height 33
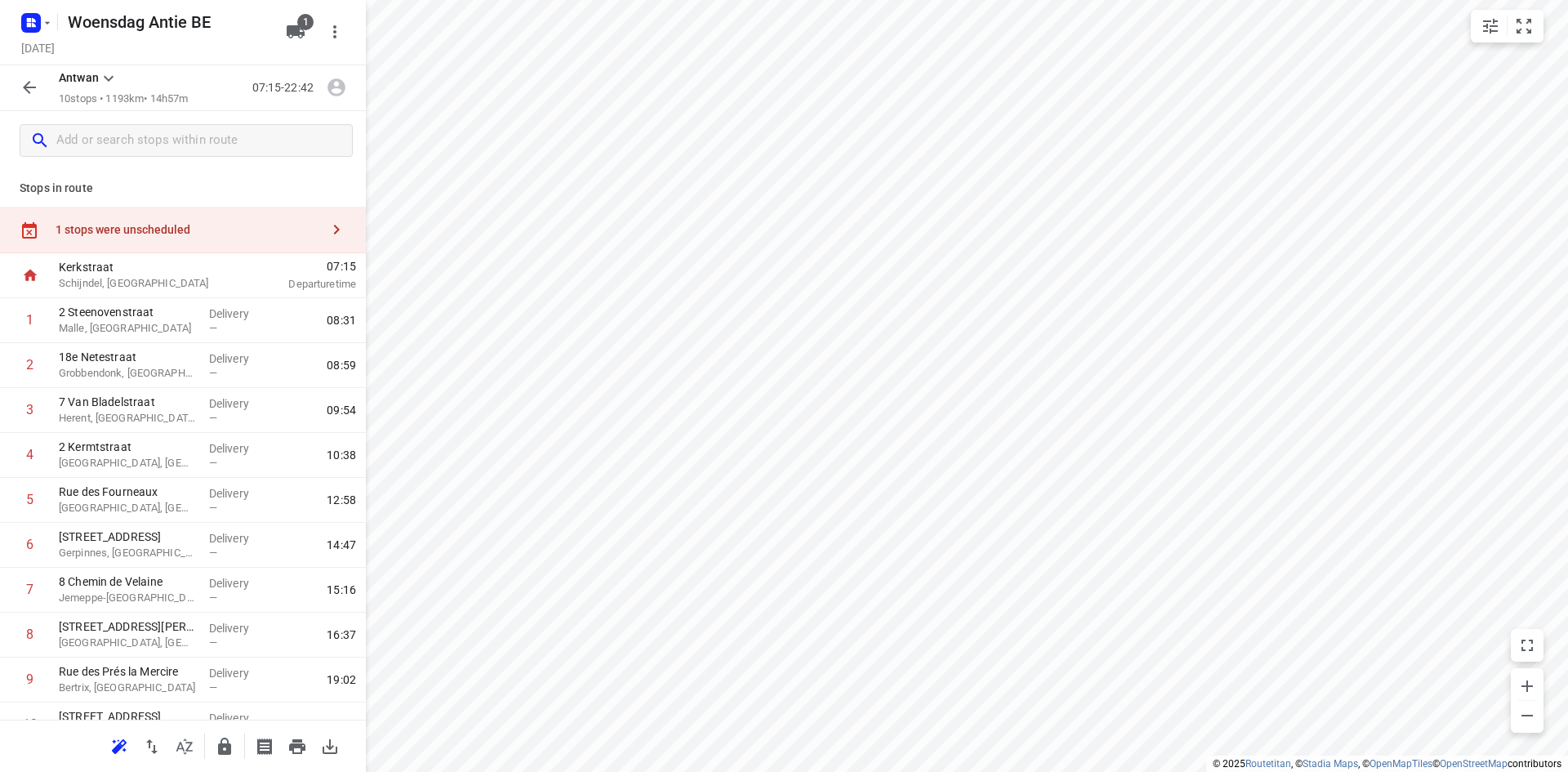
click at [164, 191] on p "Stops in route" at bounding box center [183, 188] width 327 height 17
click at [123, 744] on icon "button" at bounding box center [119, 746] width 19 height 19
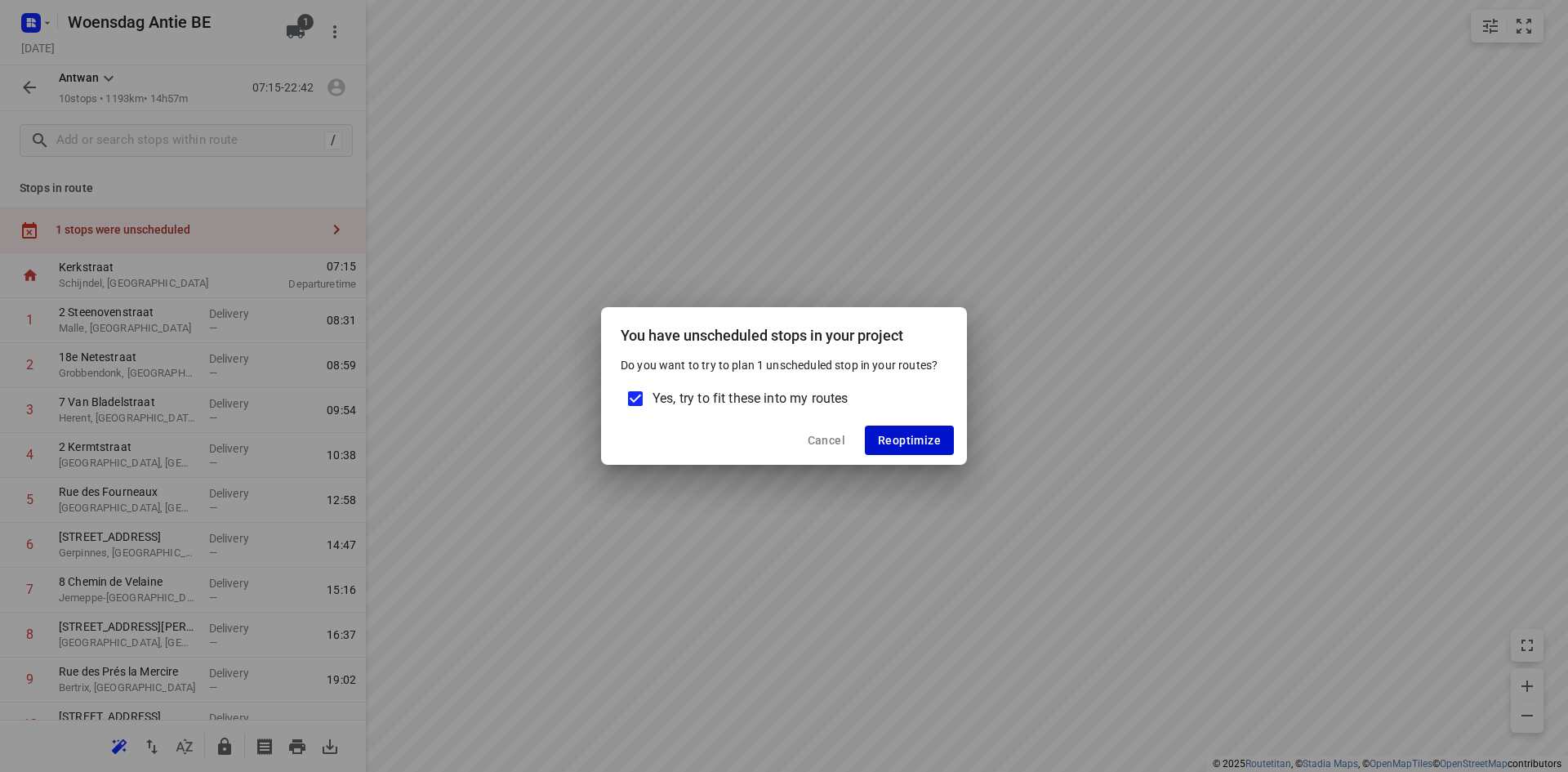
click at [894, 452] on button "Reoptimize" at bounding box center [909, 440] width 89 height 29
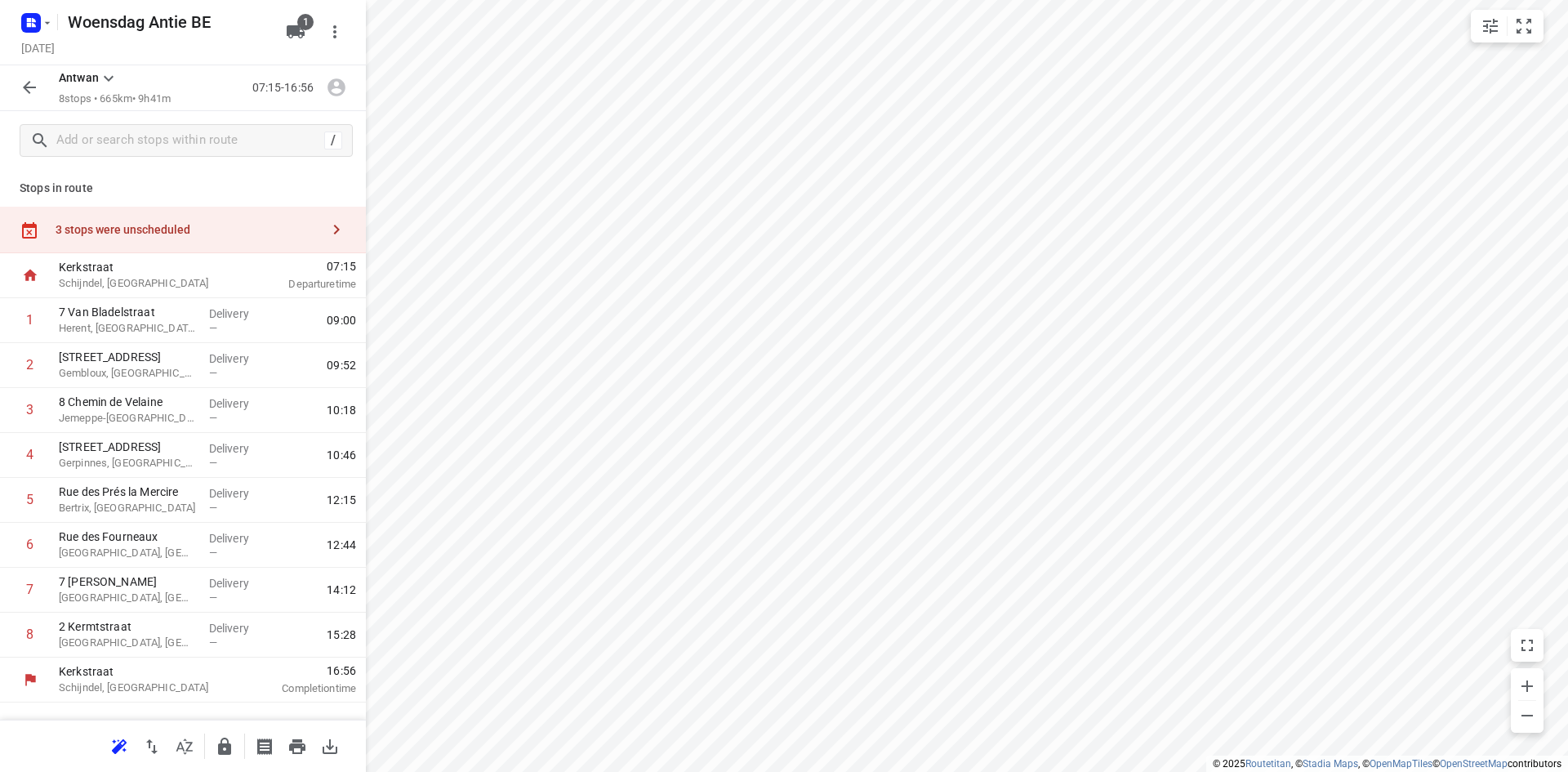
click at [140, 240] on div "3 stops were unscheduled" at bounding box center [183, 230] width 366 height 46
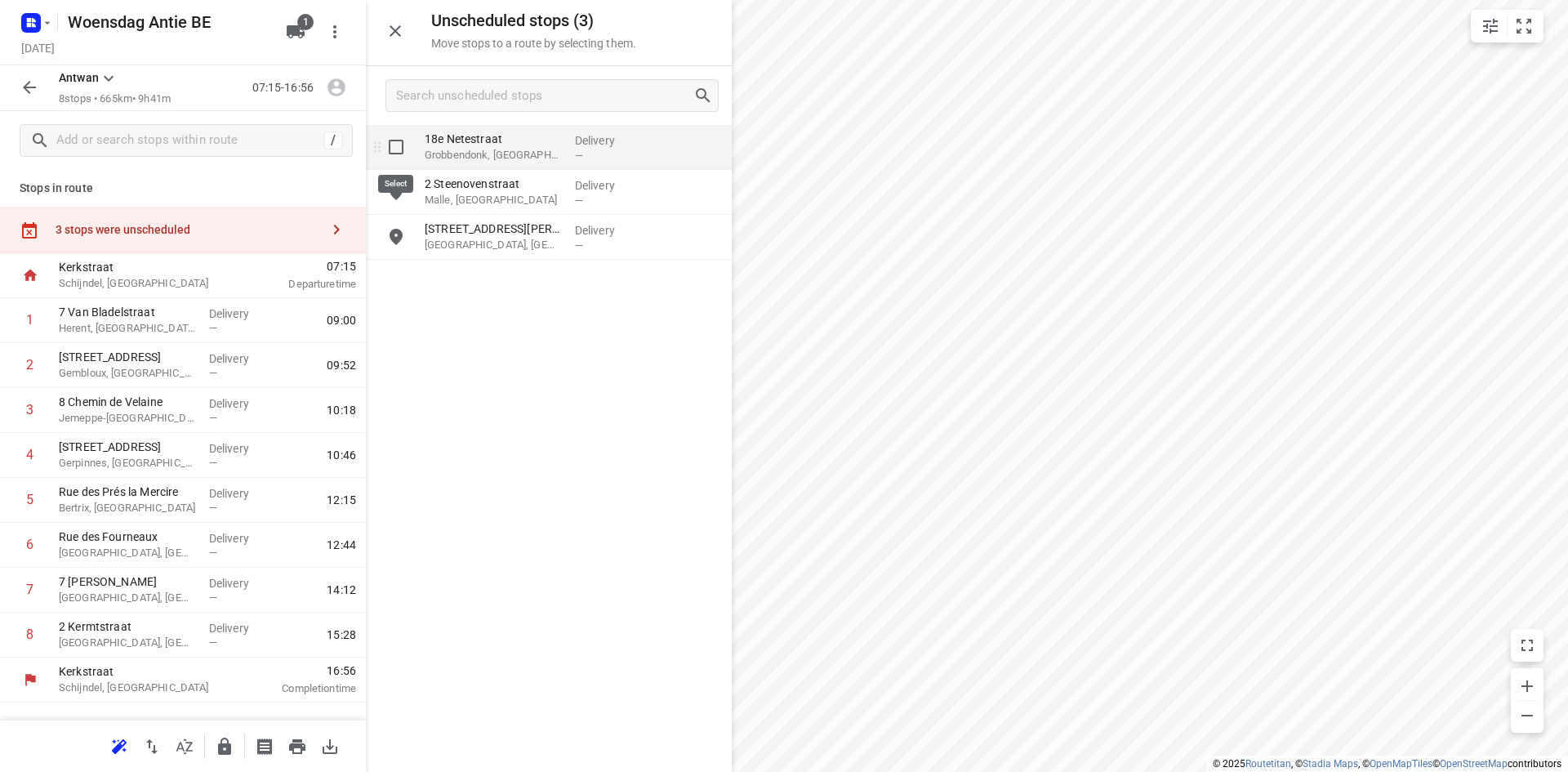
click at [390, 149] on input "grid" at bounding box center [396, 147] width 33 height 33
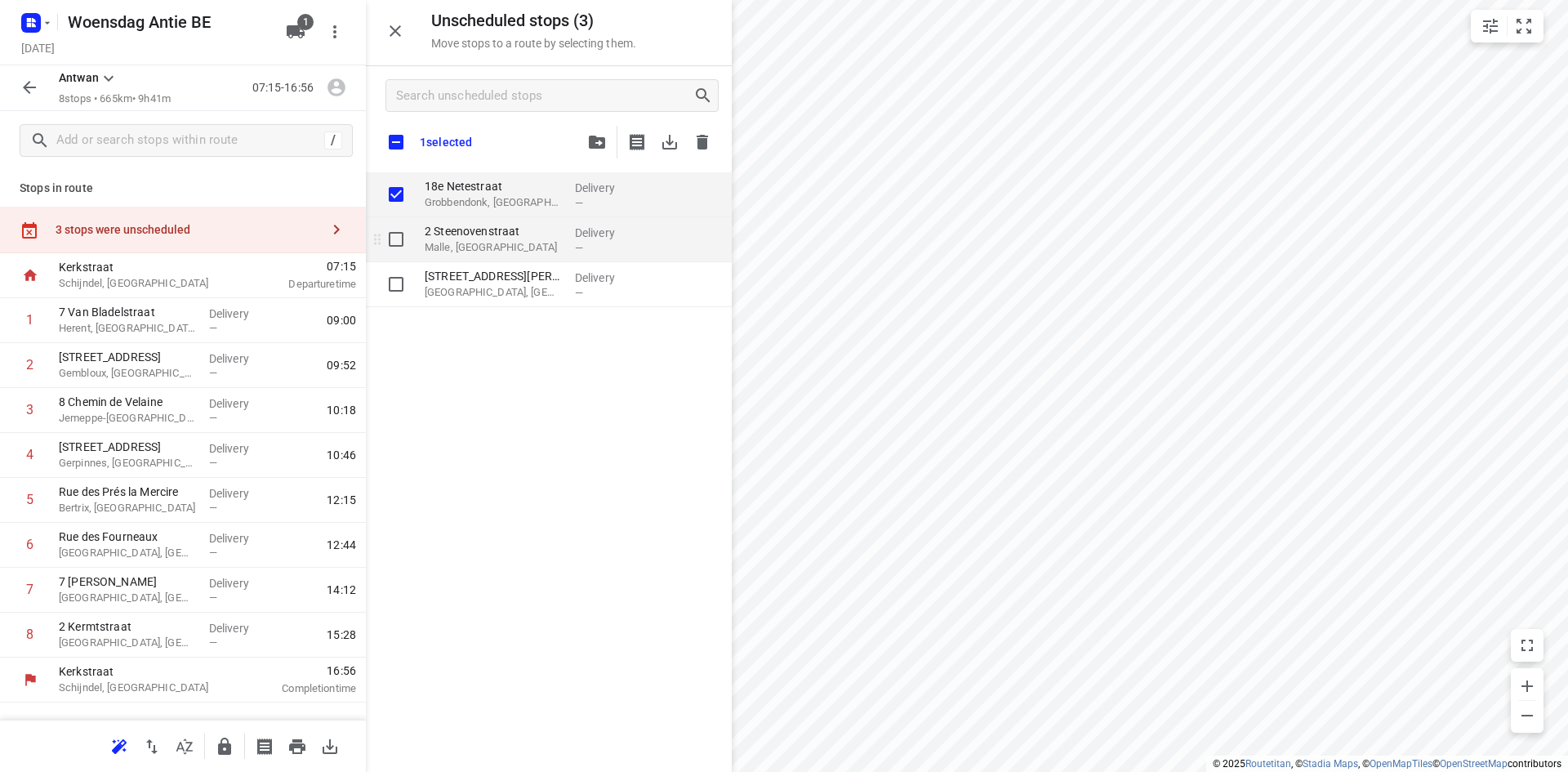
checkbox input "true"
click at [393, 227] on input "grid" at bounding box center [396, 240] width 33 height 33
checkbox input "true"
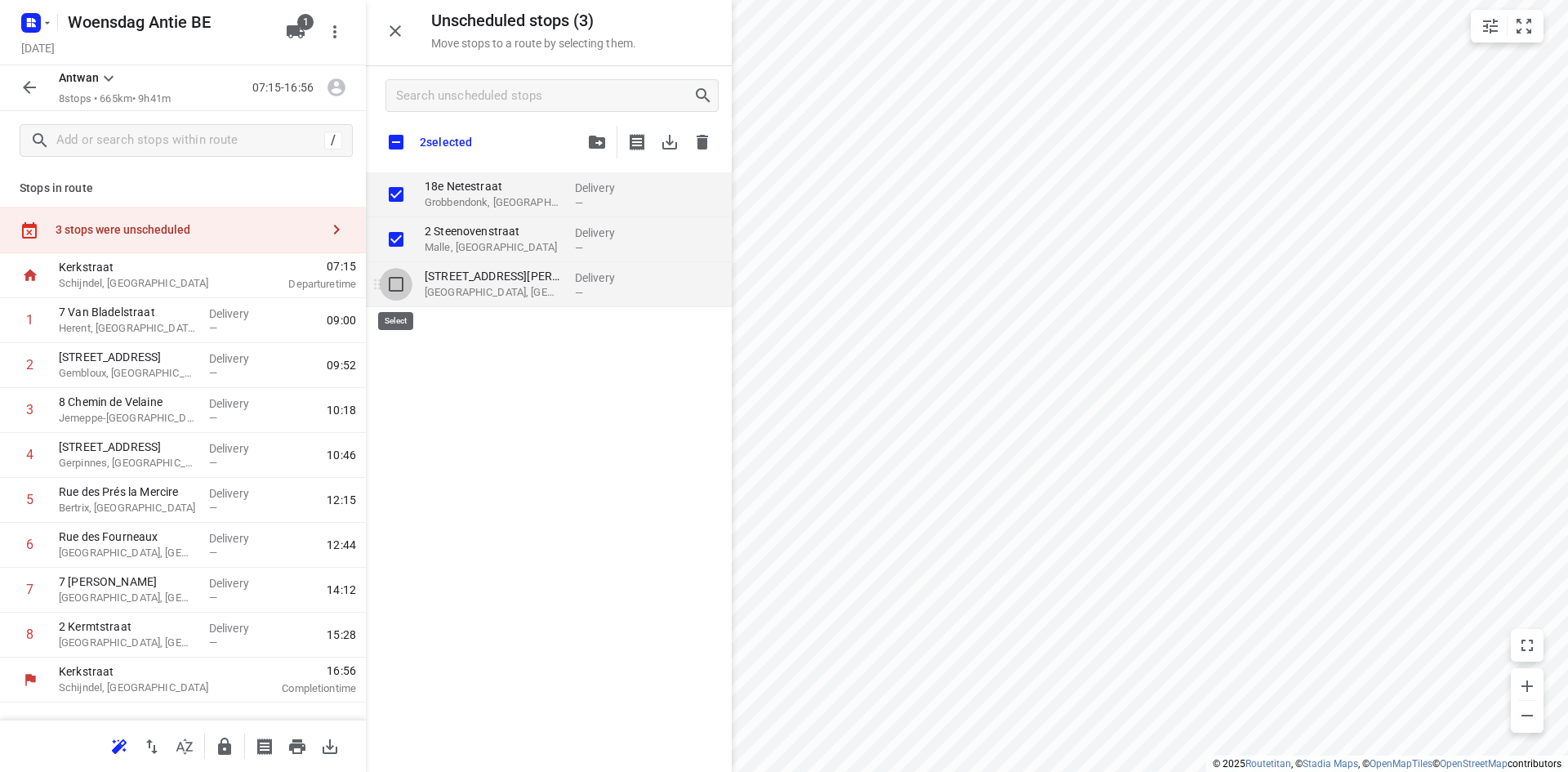
click at [396, 291] on input "grid" at bounding box center [396, 284] width 33 height 33
checkbox input "true"
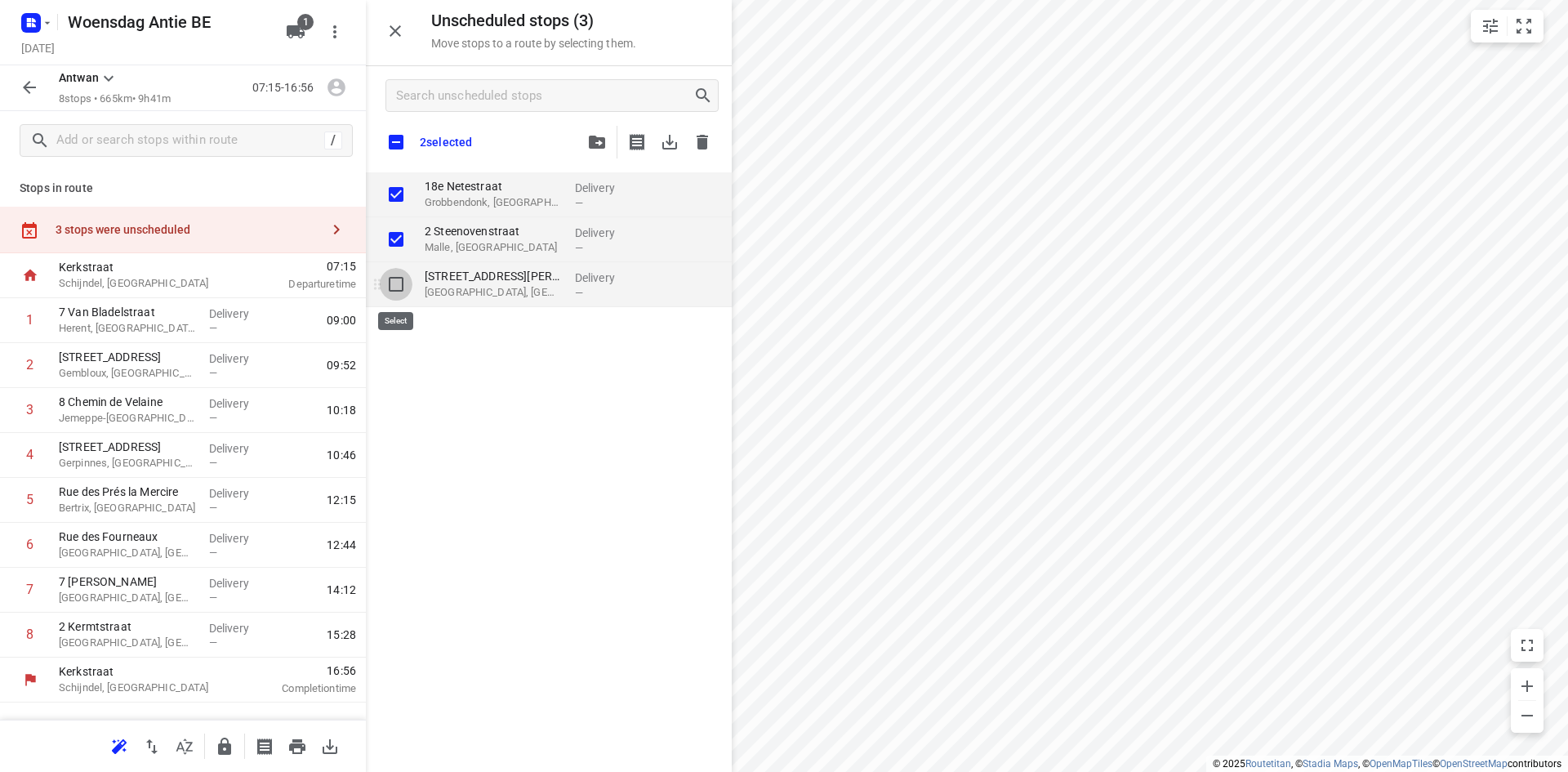
checkbox input "true"
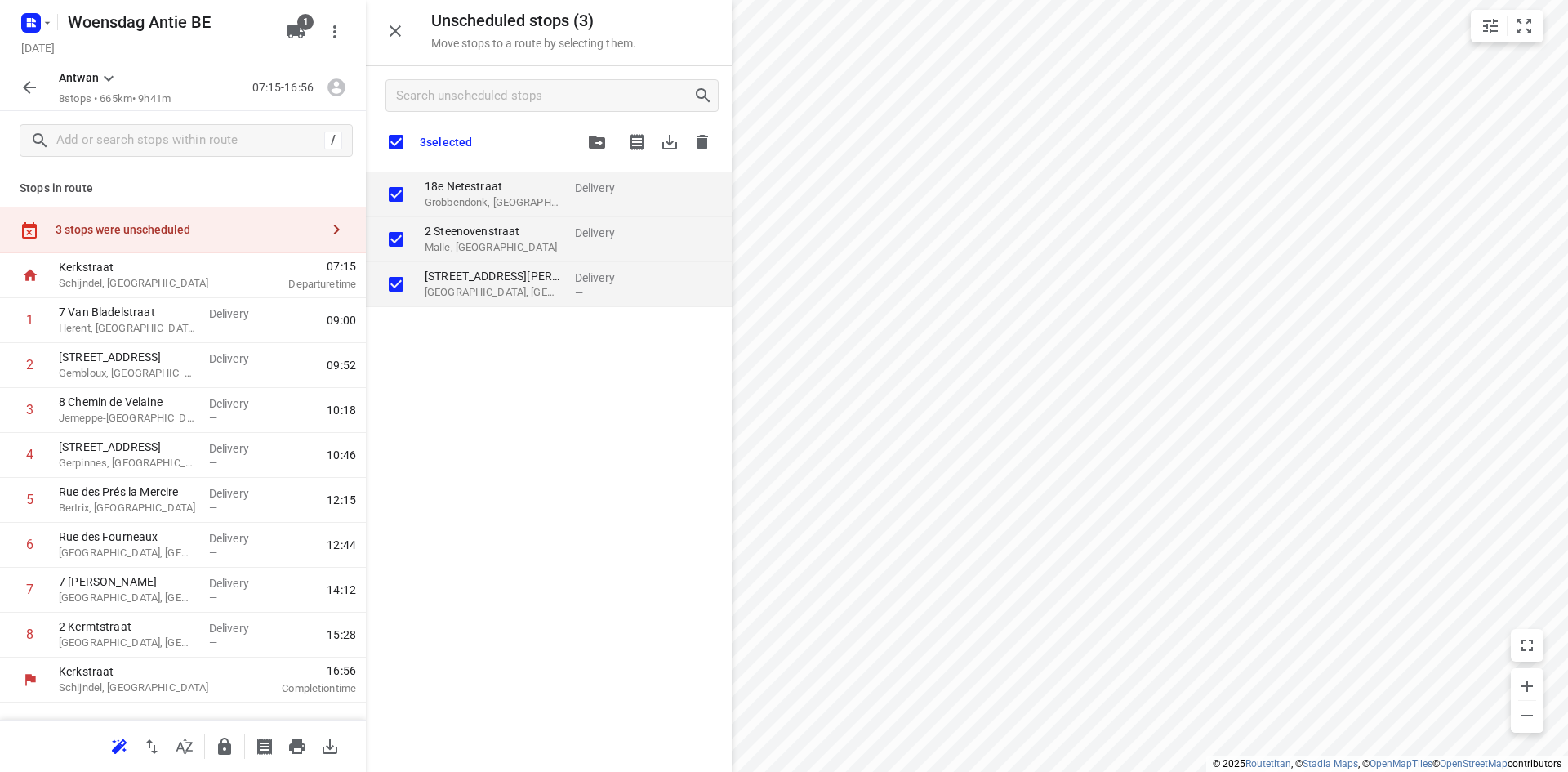
checkbox input "true"
click at [704, 135] on icon "button" at bounding box center [702, 141] width 12 height 14
checkbox input "true"
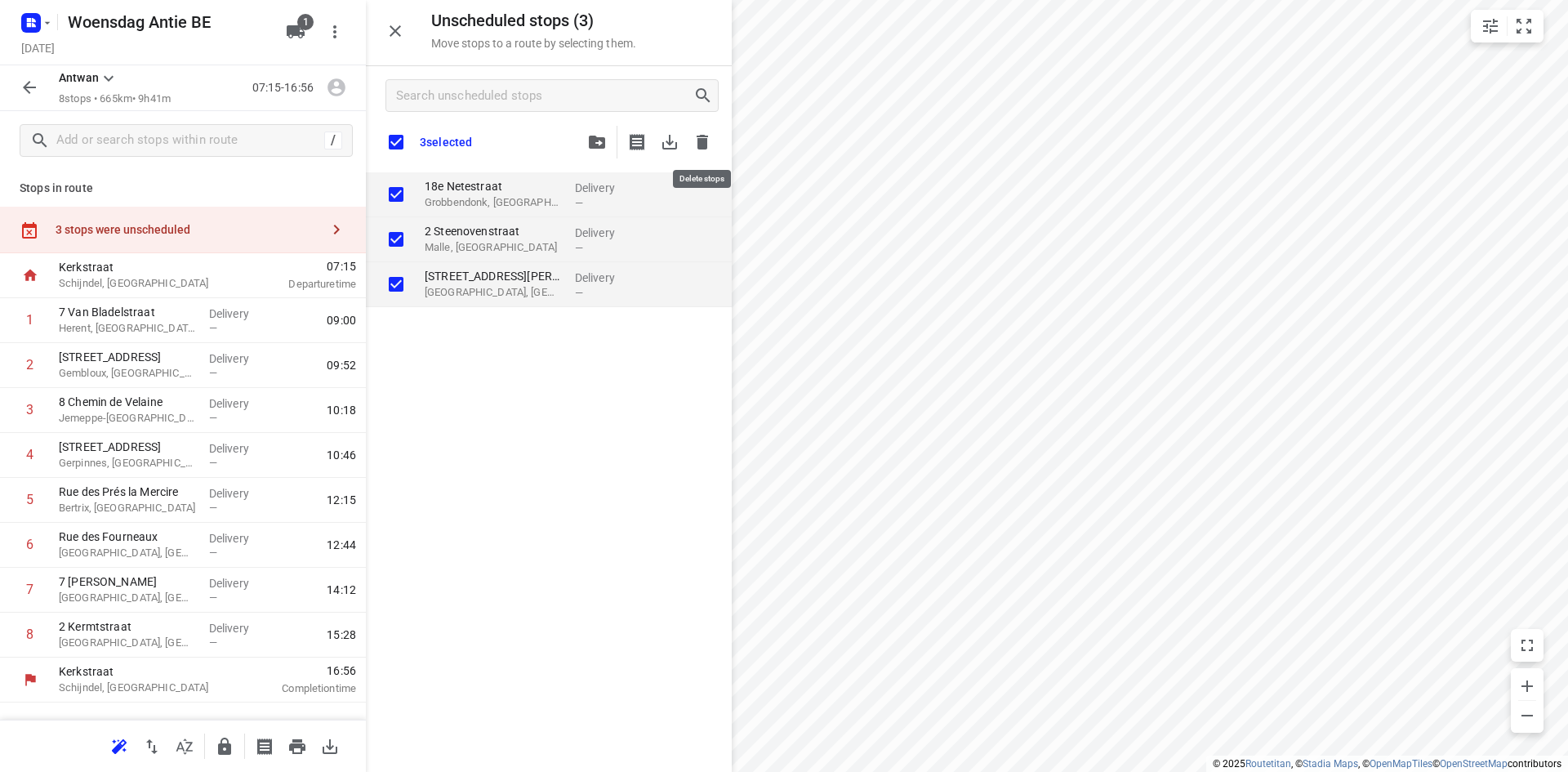
checkbox input "true"
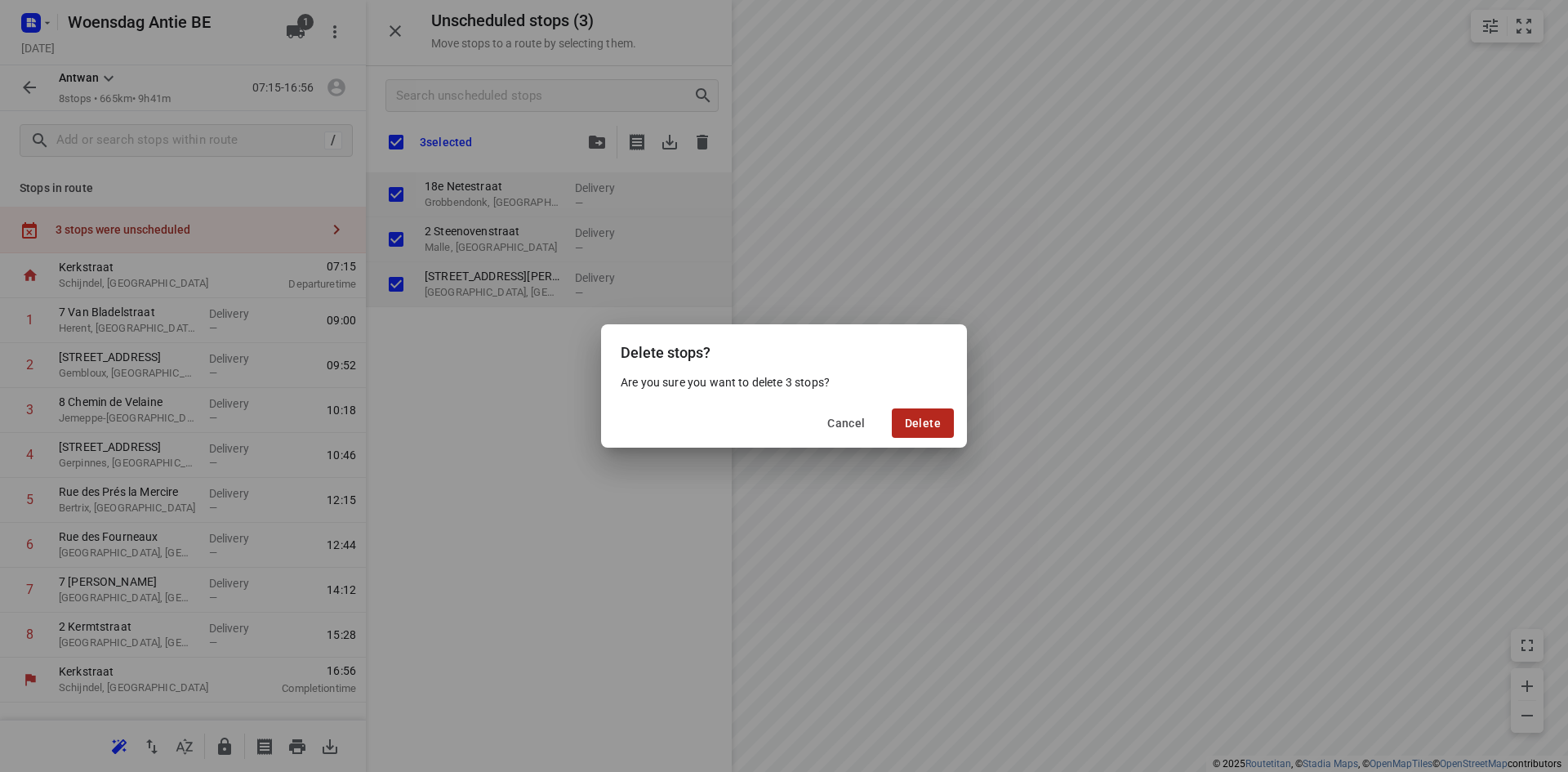
click at [906, 422] on span "Delete" at bounding box center [922, 423] width 36 height 14
checkbox input "true"
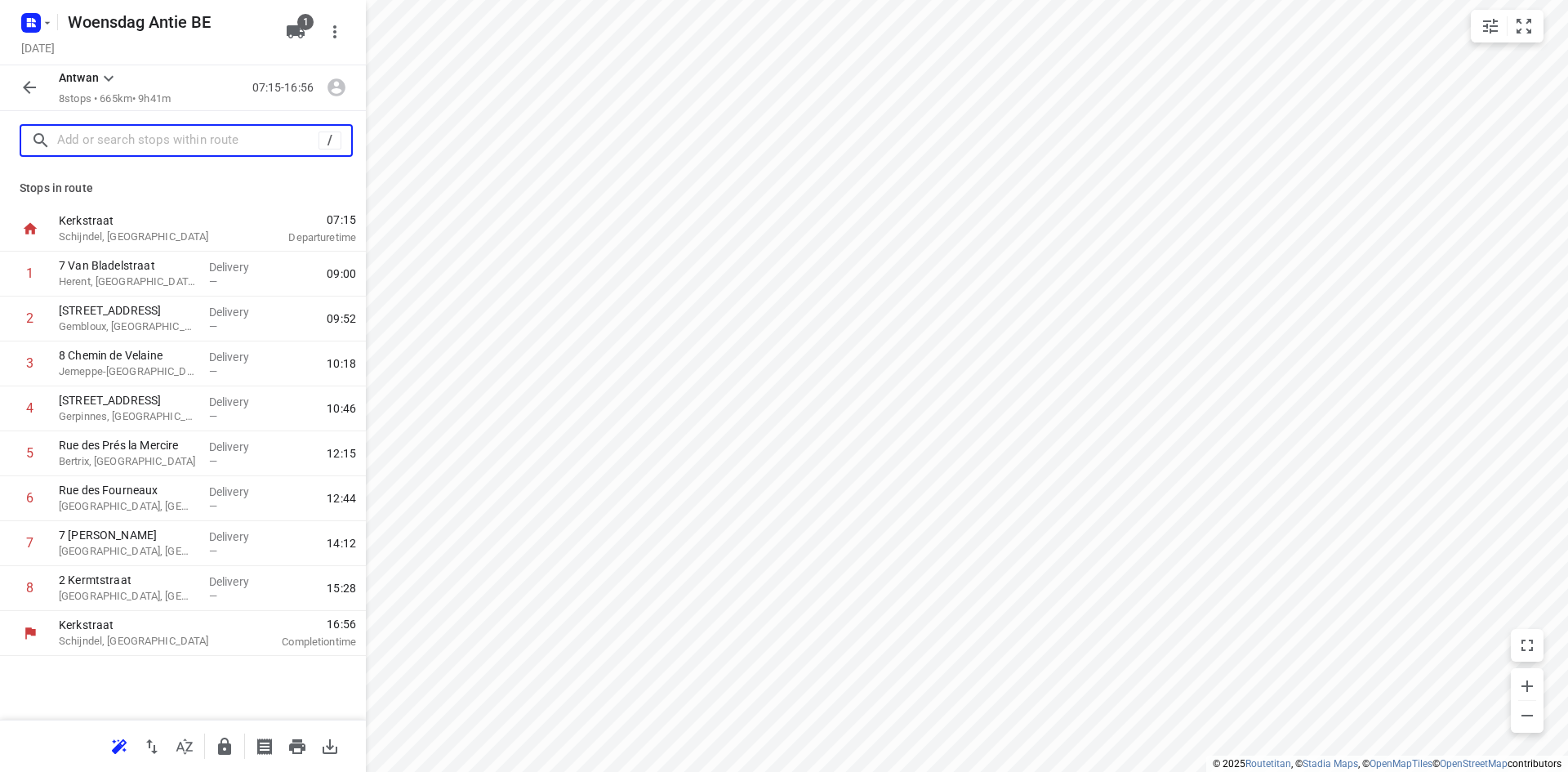
click at [119, 135] on input "text" at bounding box center [187, 141] width 261 height 25
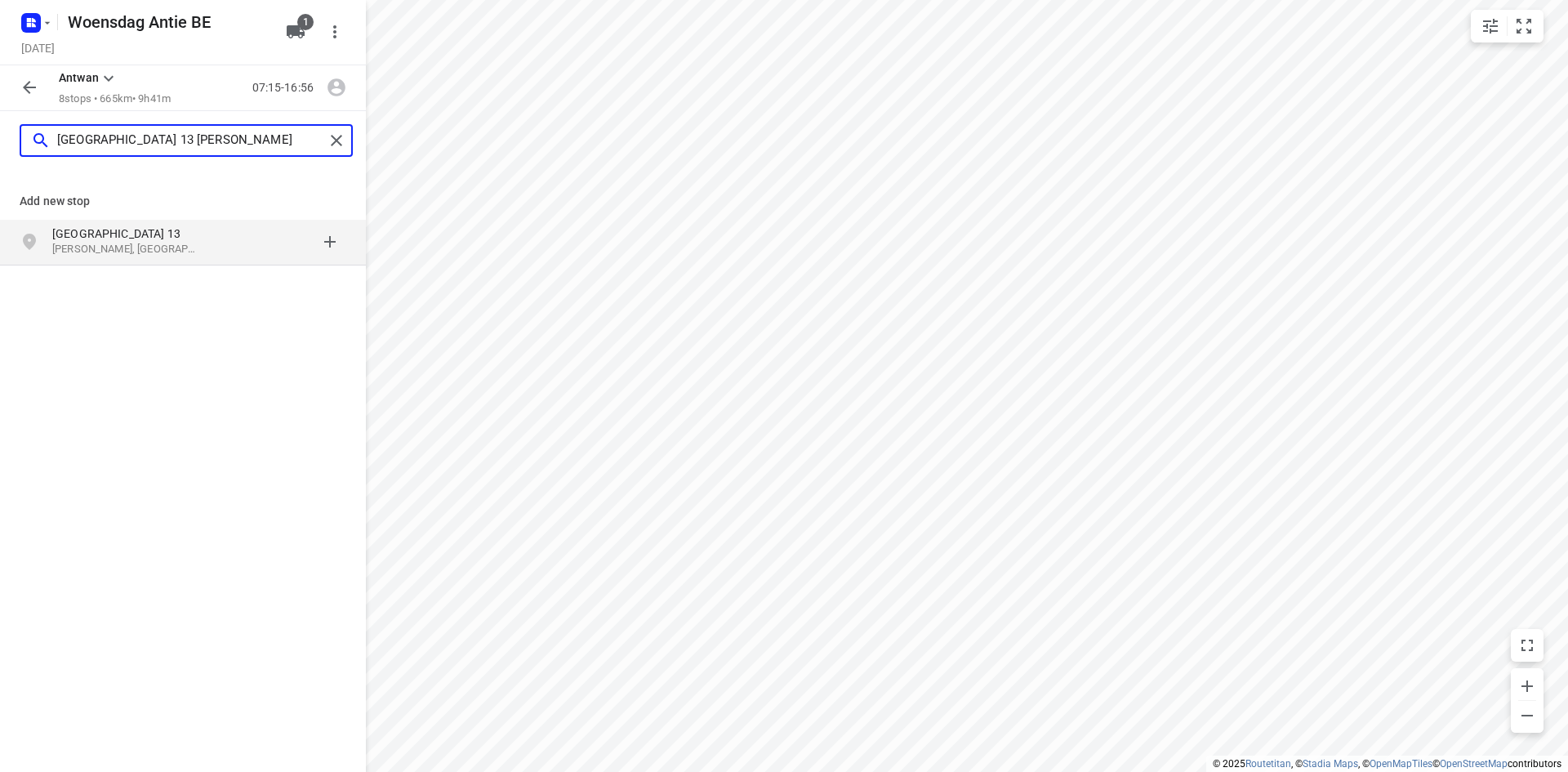
type input "[GEOGRAPHIC_DATA] 13 [PERSON_NAME]"
click at [104, 239] on p "[GEOGRAPHIC_DATA] 13" at bounding box center [128, 233] width 151 height 16
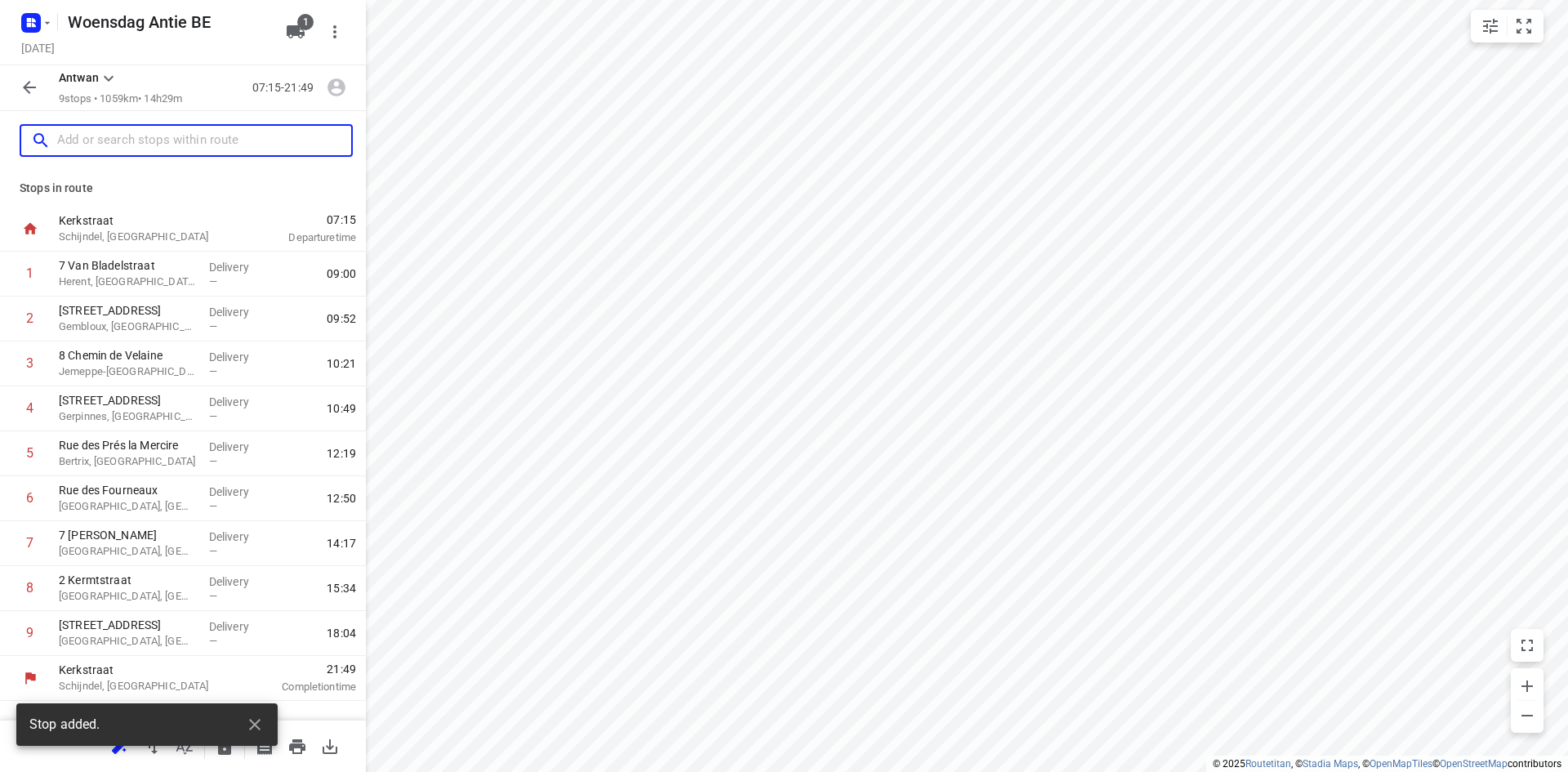
click at [501, 462] on div "i © 2025 Routetitan , © Stadia Maps , © OpenMapTiles © OpenStreetMap contributo…" at bounding box center [784, 386] width 1568 height 772
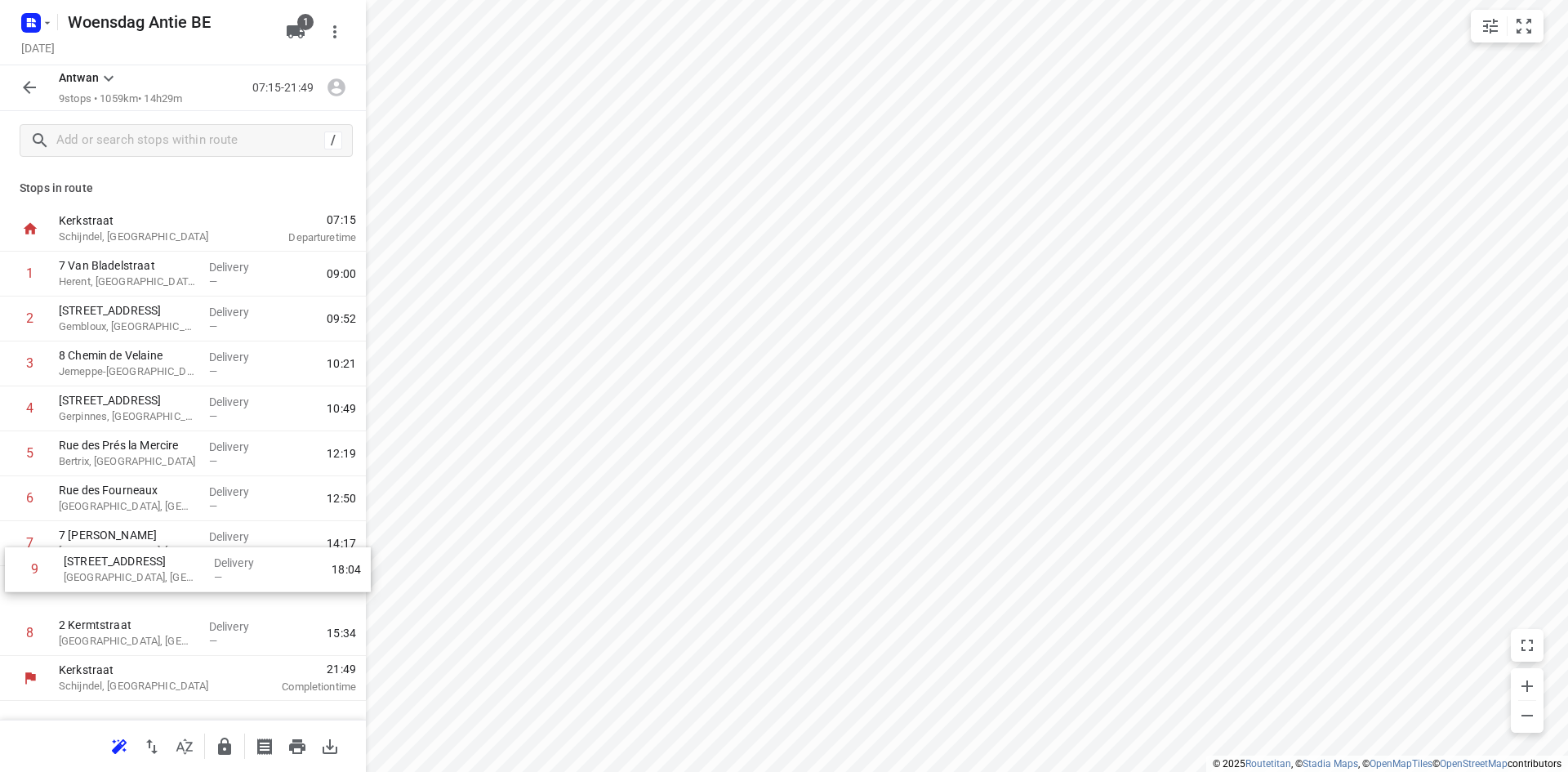
drag, startPoint x: 56, startPoint y: 633, endPoint x: 71, endPoint y: 534, distance: 100.1
click at [71, 534] on div "1 7 Van Bladelstraat Herent, [GEOGRAPHIC_DATA] Delivery — 09:00 2 154A Chaussée…" at bounding box center [183, 453] width 366 height 404
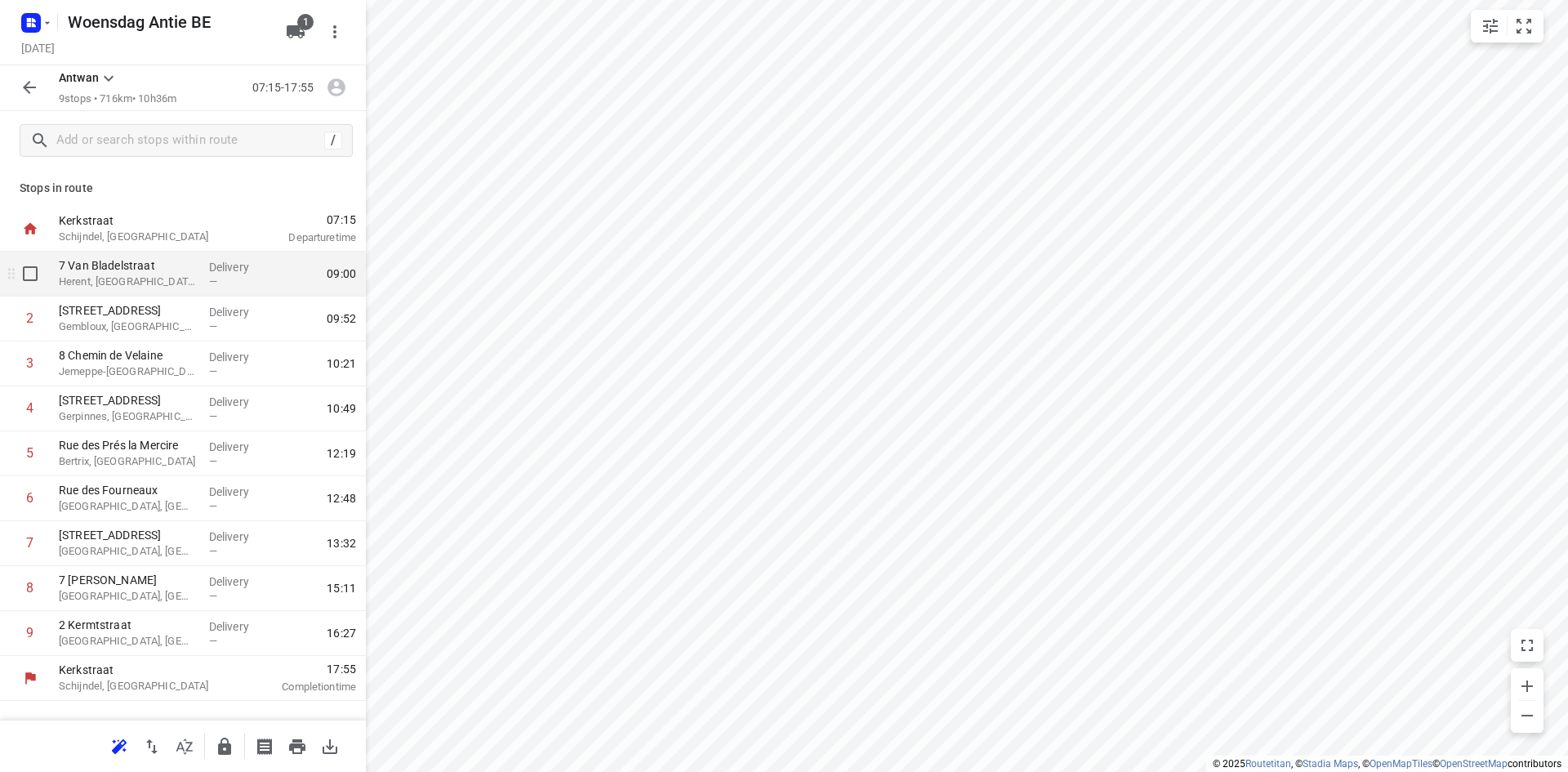
click at [107, 272] on p "7 Van Bladelstraat" at bounding box center [128, 265] width 137 height 16
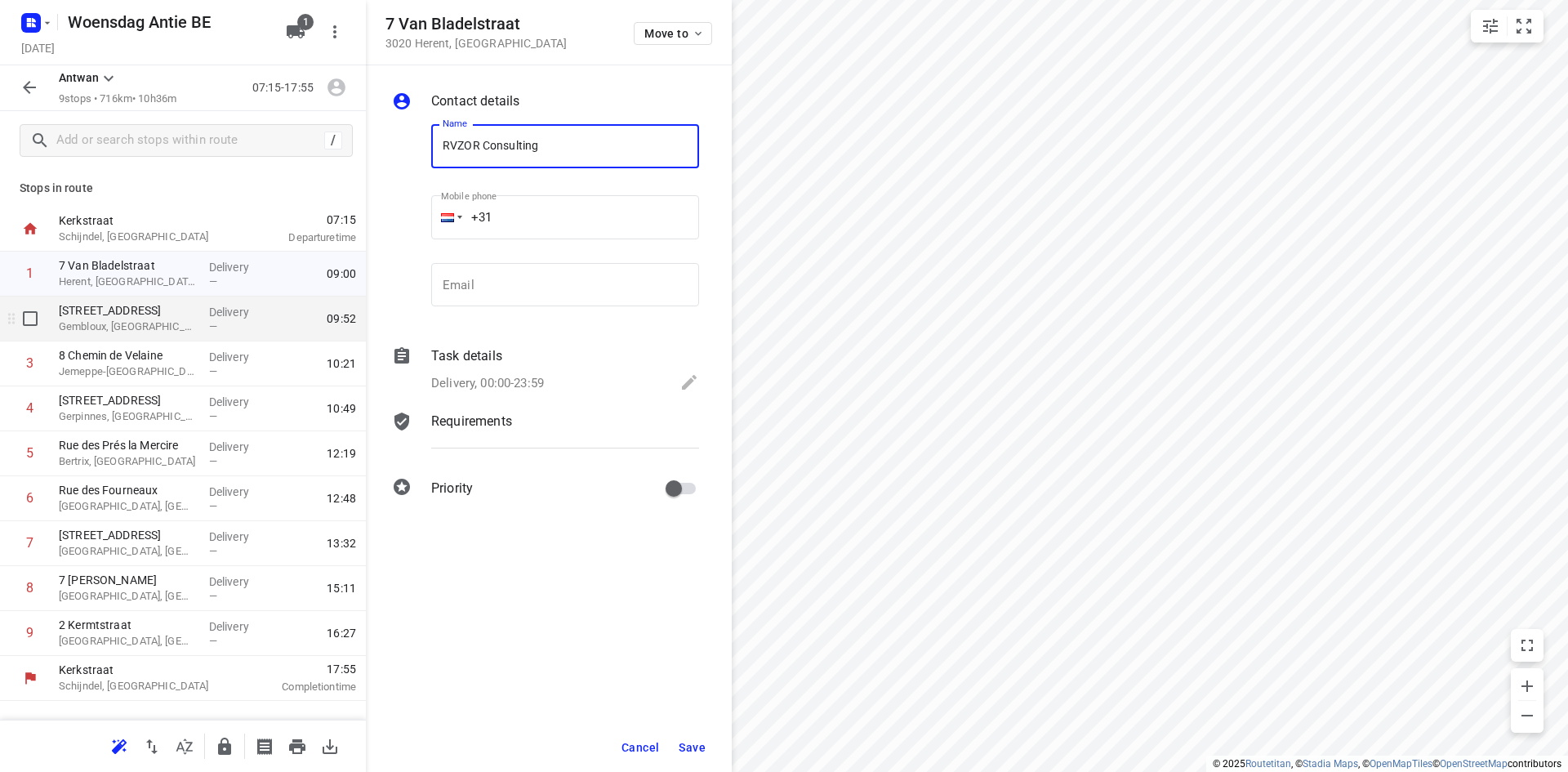
type input "RVZOR Consulting"
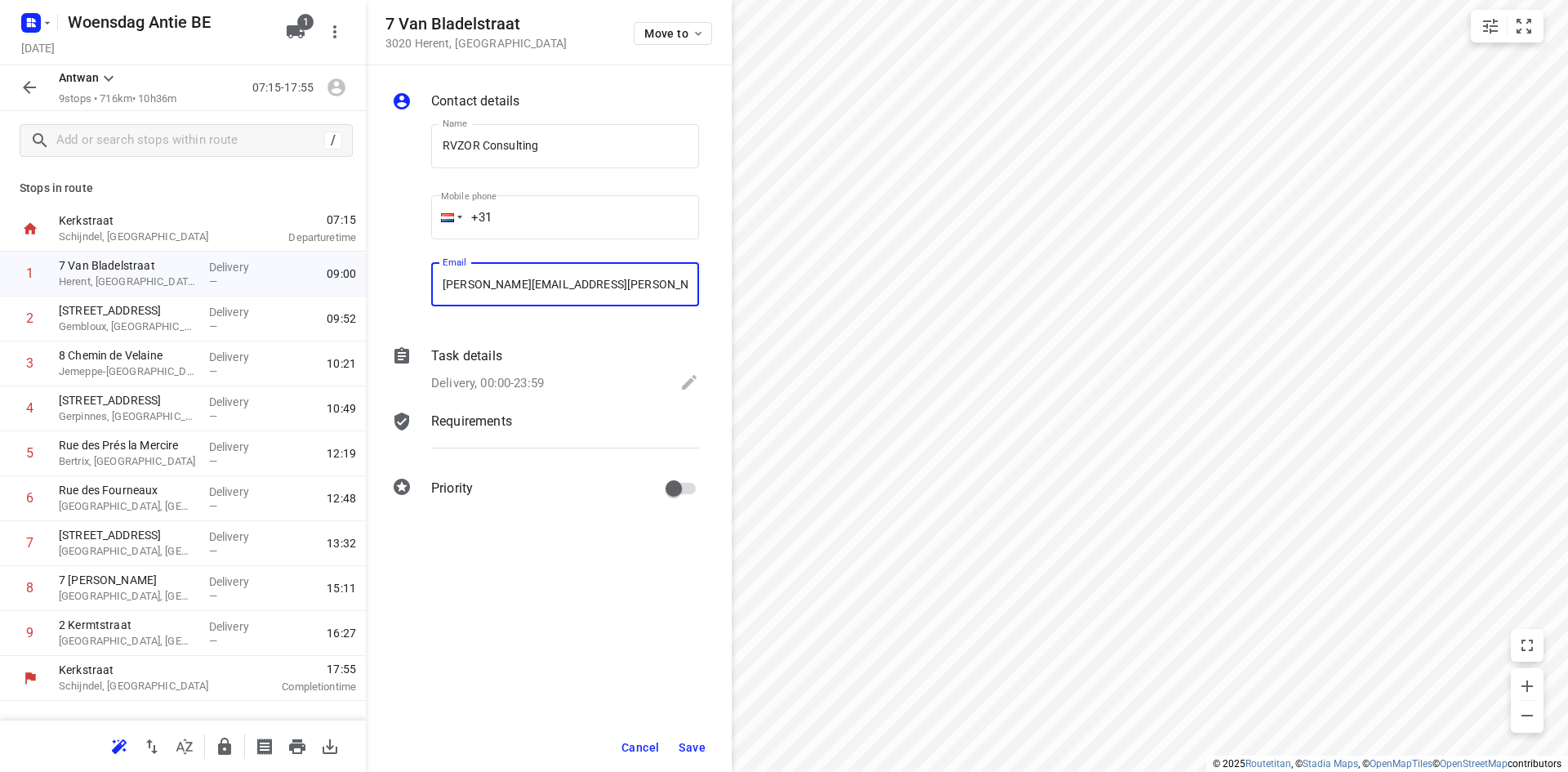
type input "[PERSON_NAME][EMAIL_ADDRESS][PERSON_NAME][DOMAIN_NAME]"
click at [657, 743] on span "Cancel" at bounding box center [640, 748] width 38 height 14
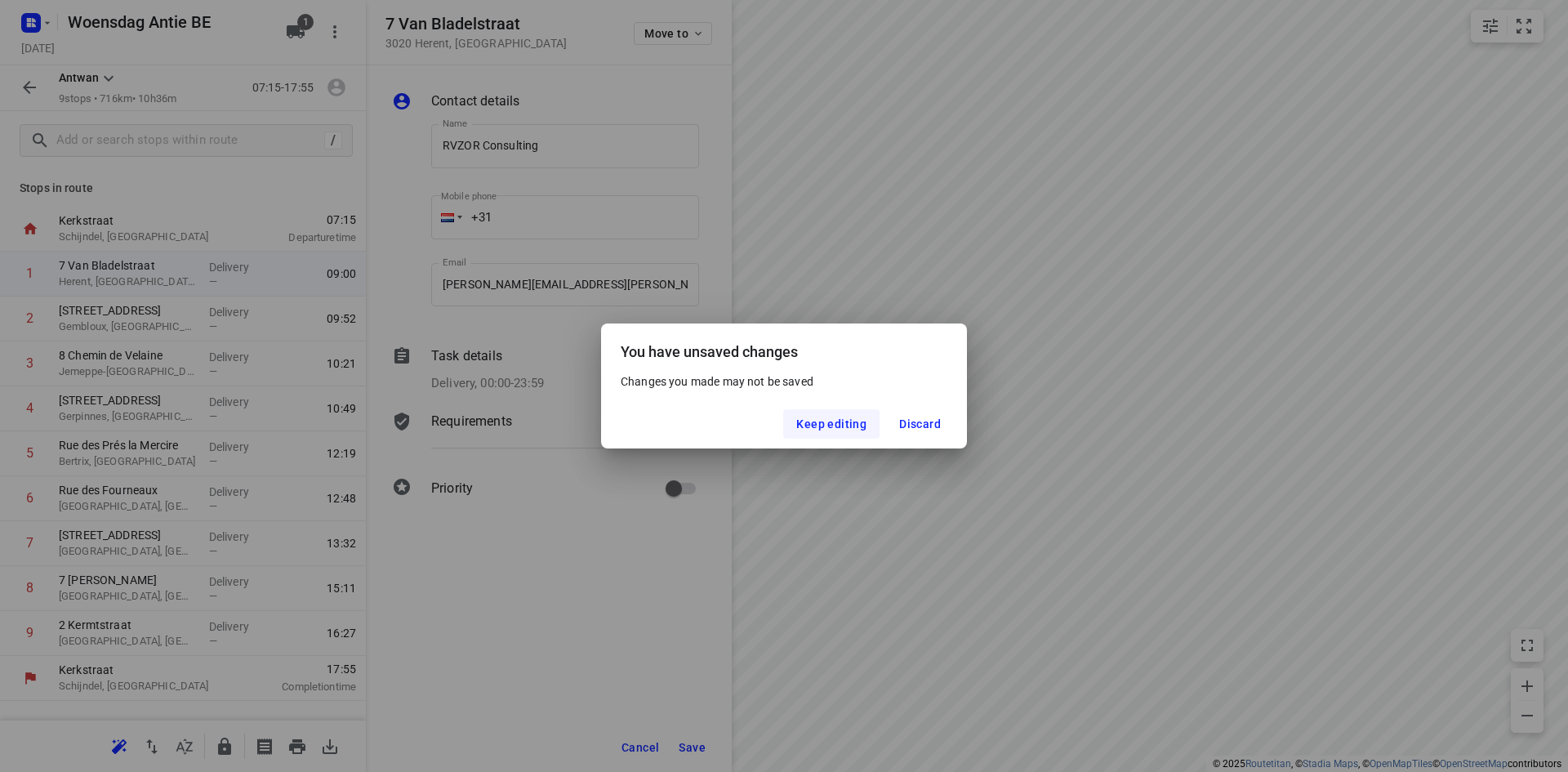
click at [830, 419] on span "Keep editing" at bounding box center [831, 424] width 71 height 14
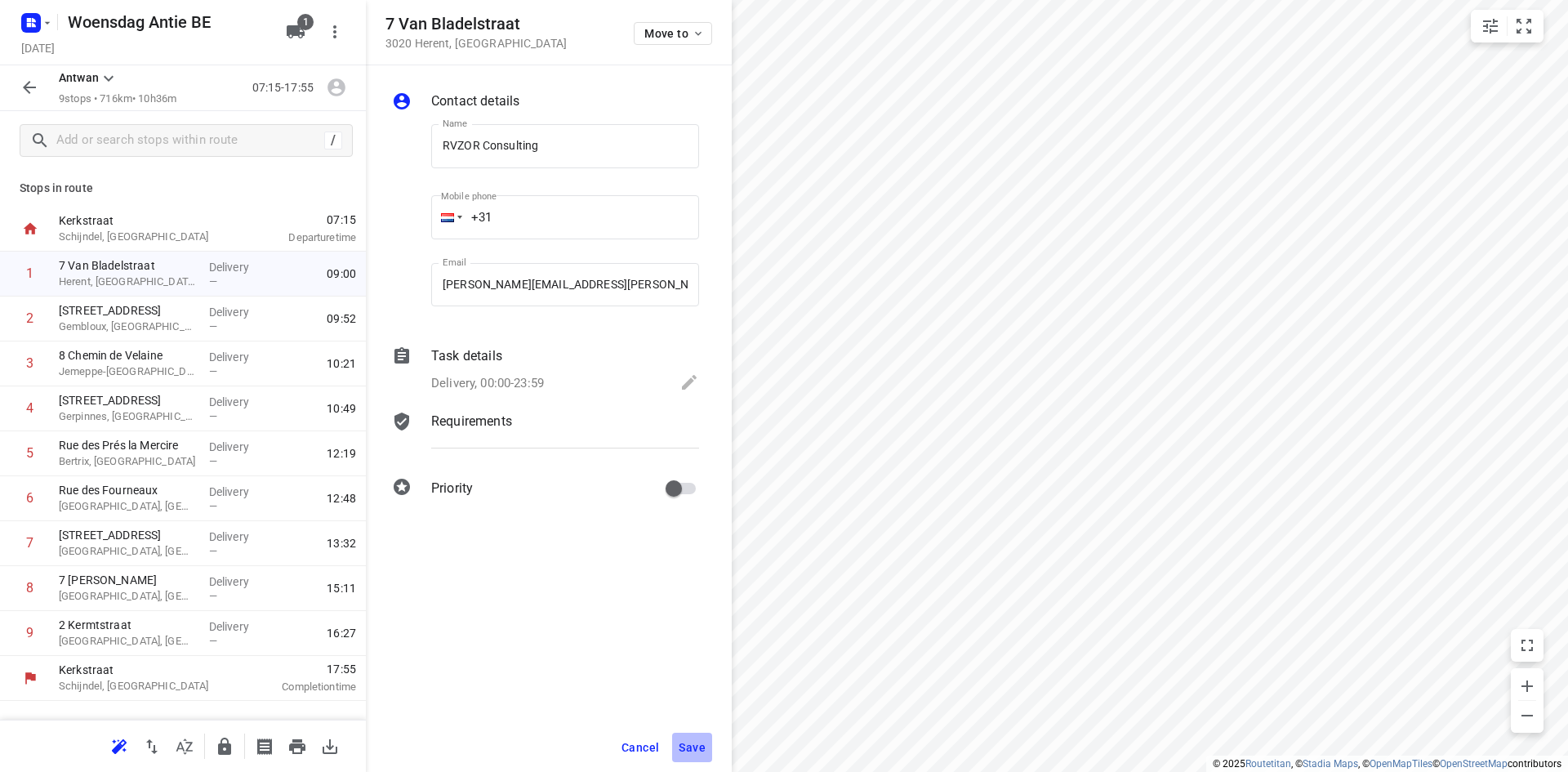
click at [692, 747] on span "Save" at bounding box center [692, 748] width 27 height 14
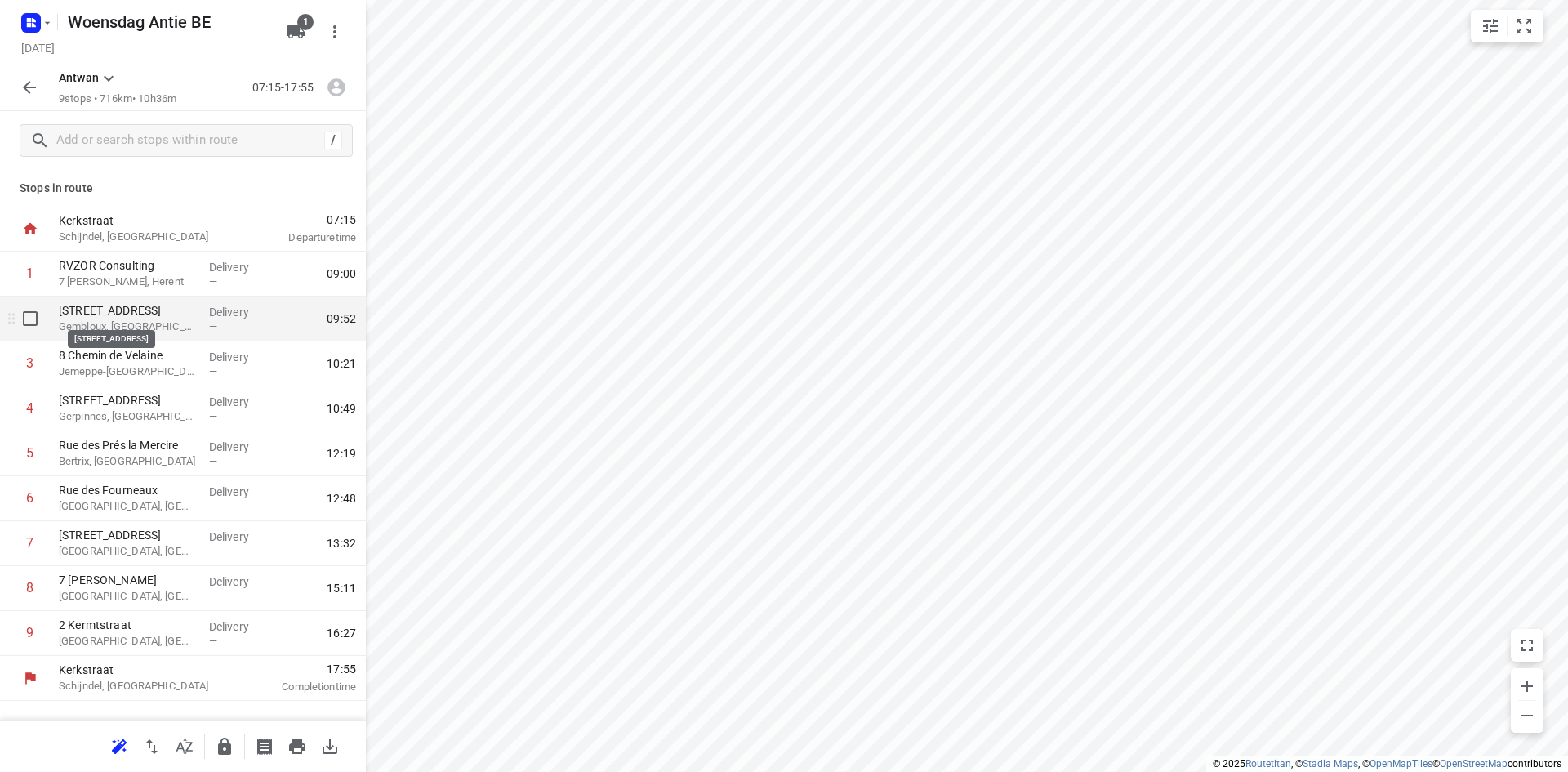
click at [175, 318] on p "[STREET_ADDRESS]" at bounding box center [128, 310] width 137 height 16
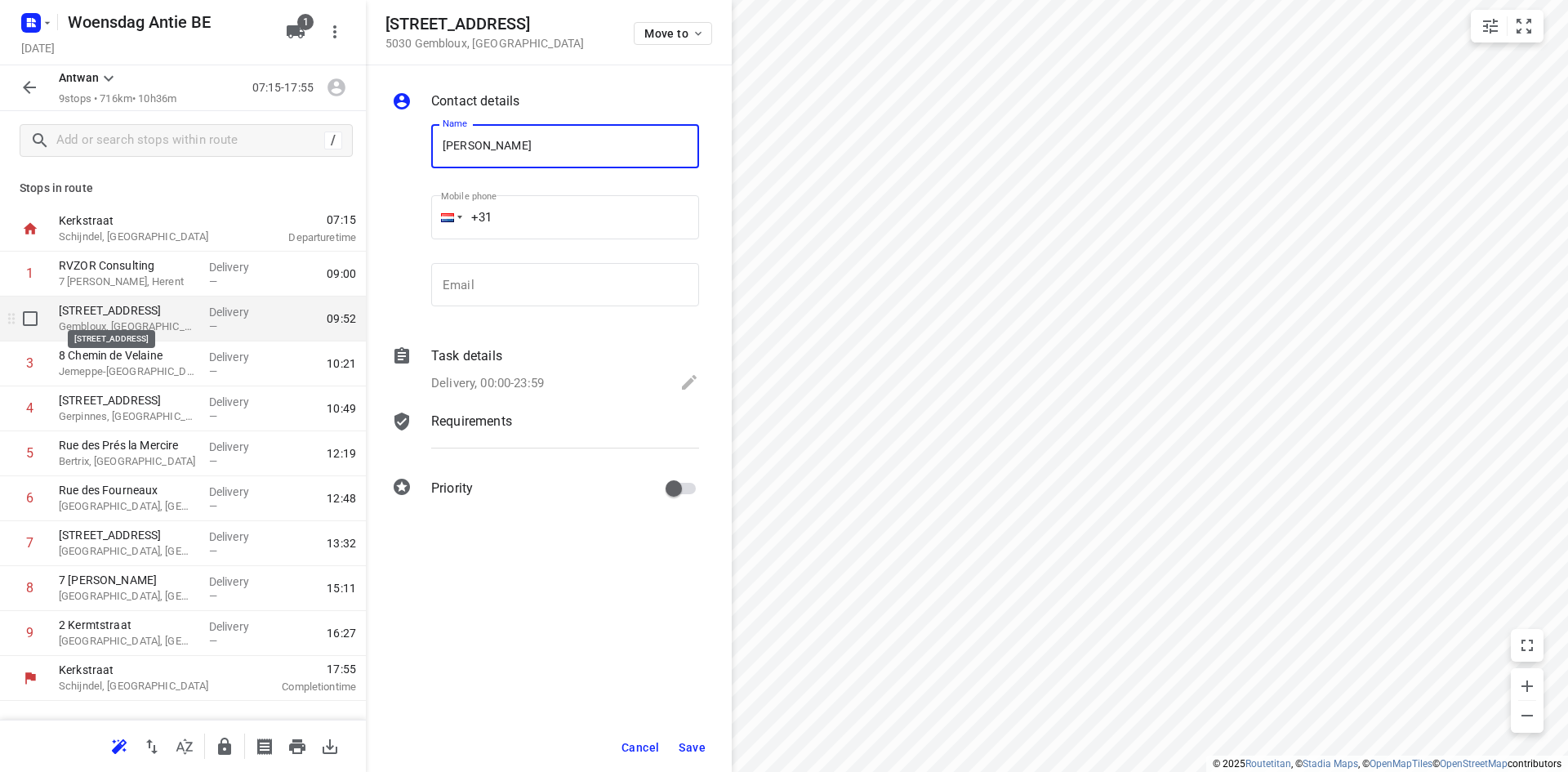
type input "[PERSON_NAME]"
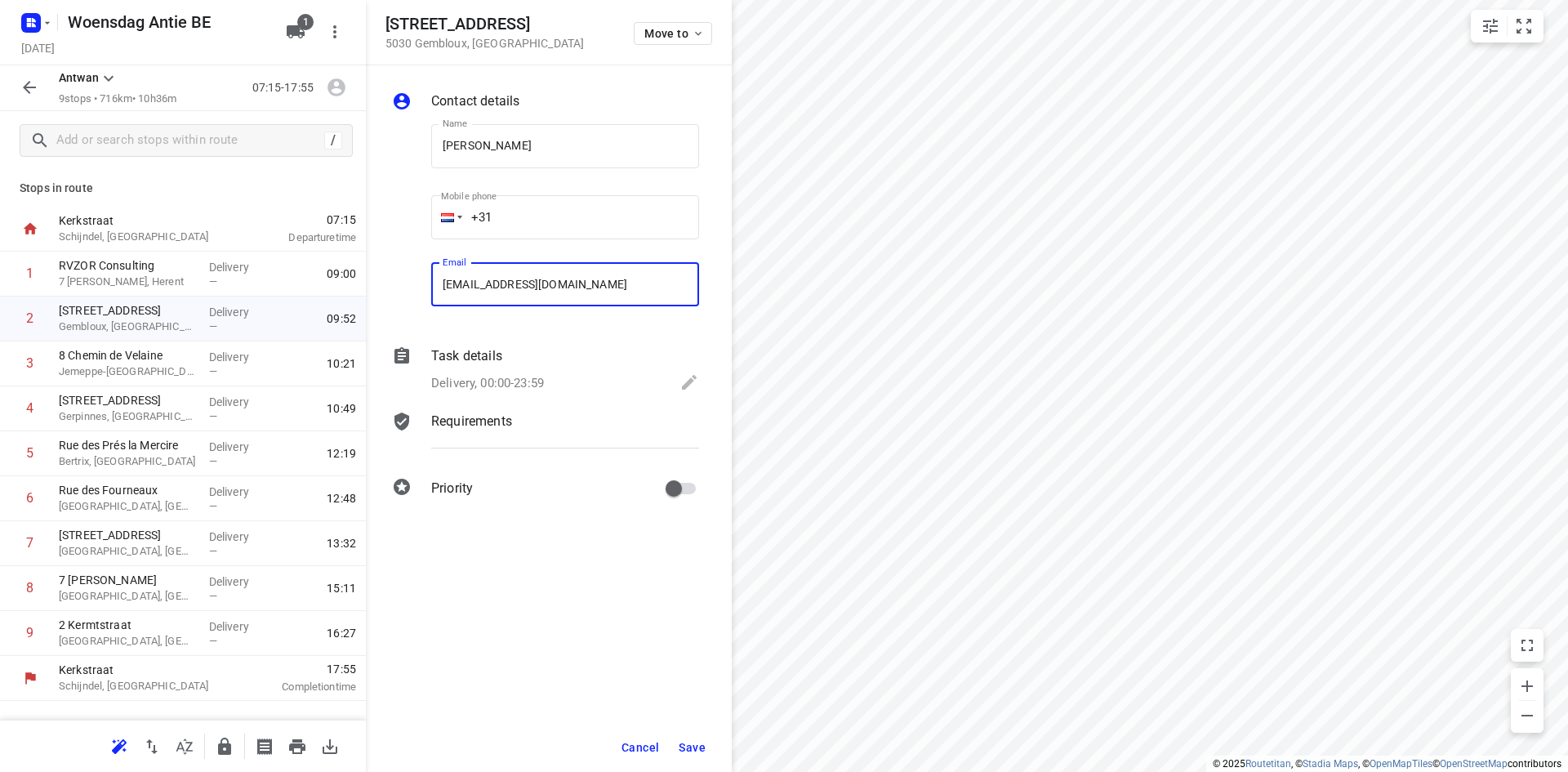
type input "[EMAIL_ADDRESS][DOMAIN_NAME]"
click at [702, 748] on span "Save" at bounding box center [692, 748] width 27 height 14
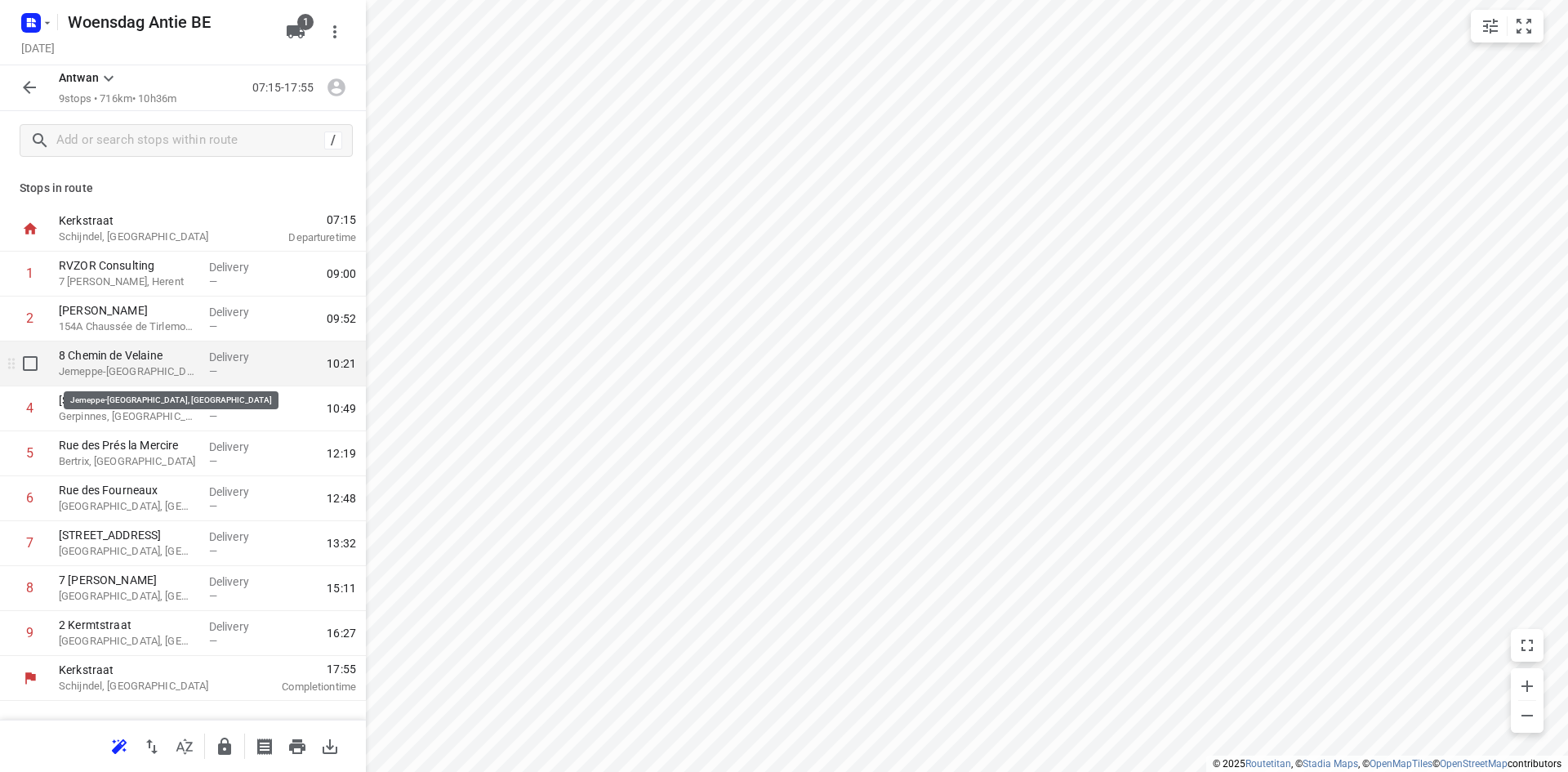
click at [139, 363] on p "Jemeppe-[GEOGRAPHIC_DATA], [GEOGRAPHIC_DATA]" at bounding box center [128, 371] width 137 height 16
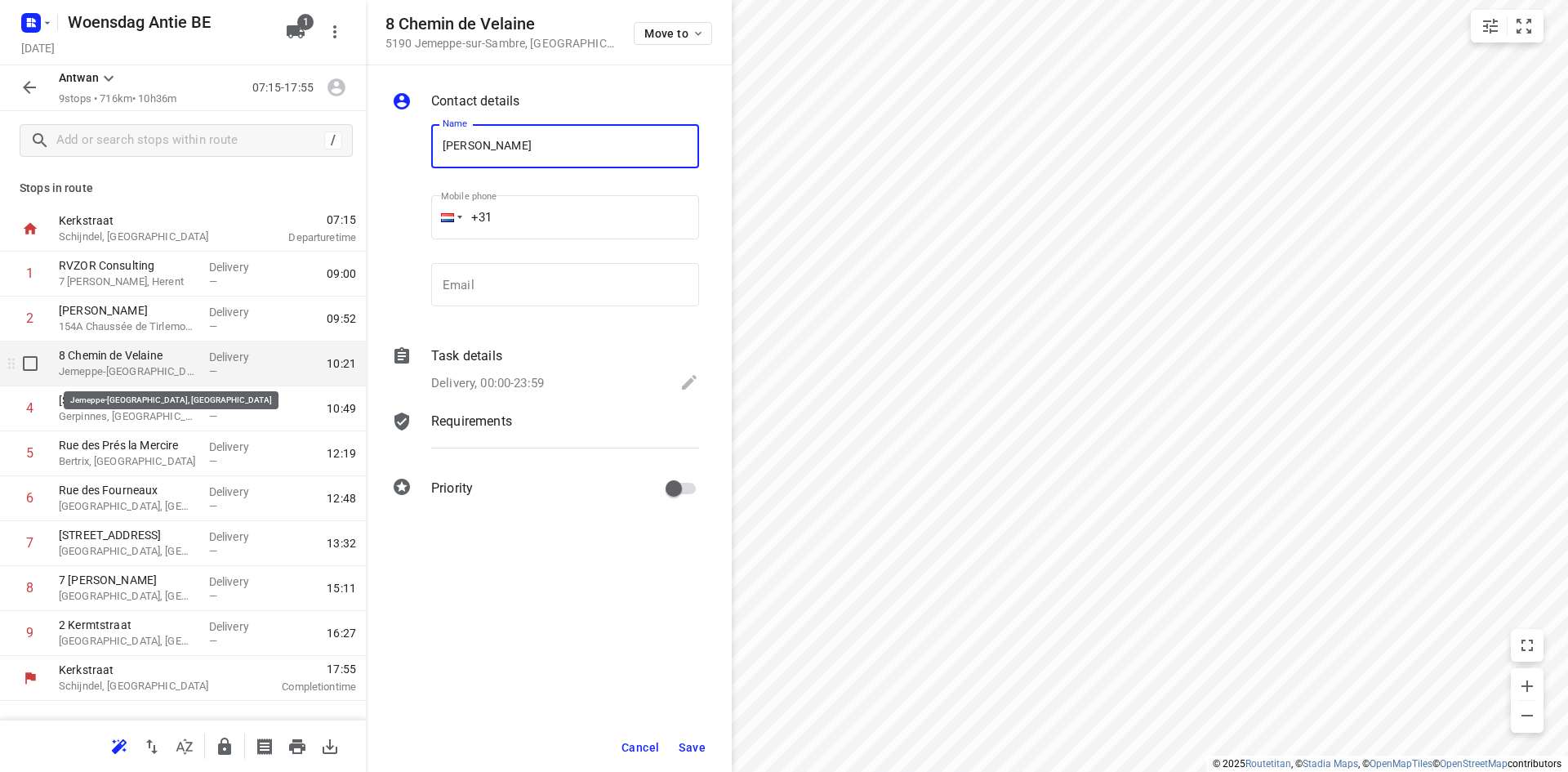
type input "[PERSON_NAME]"
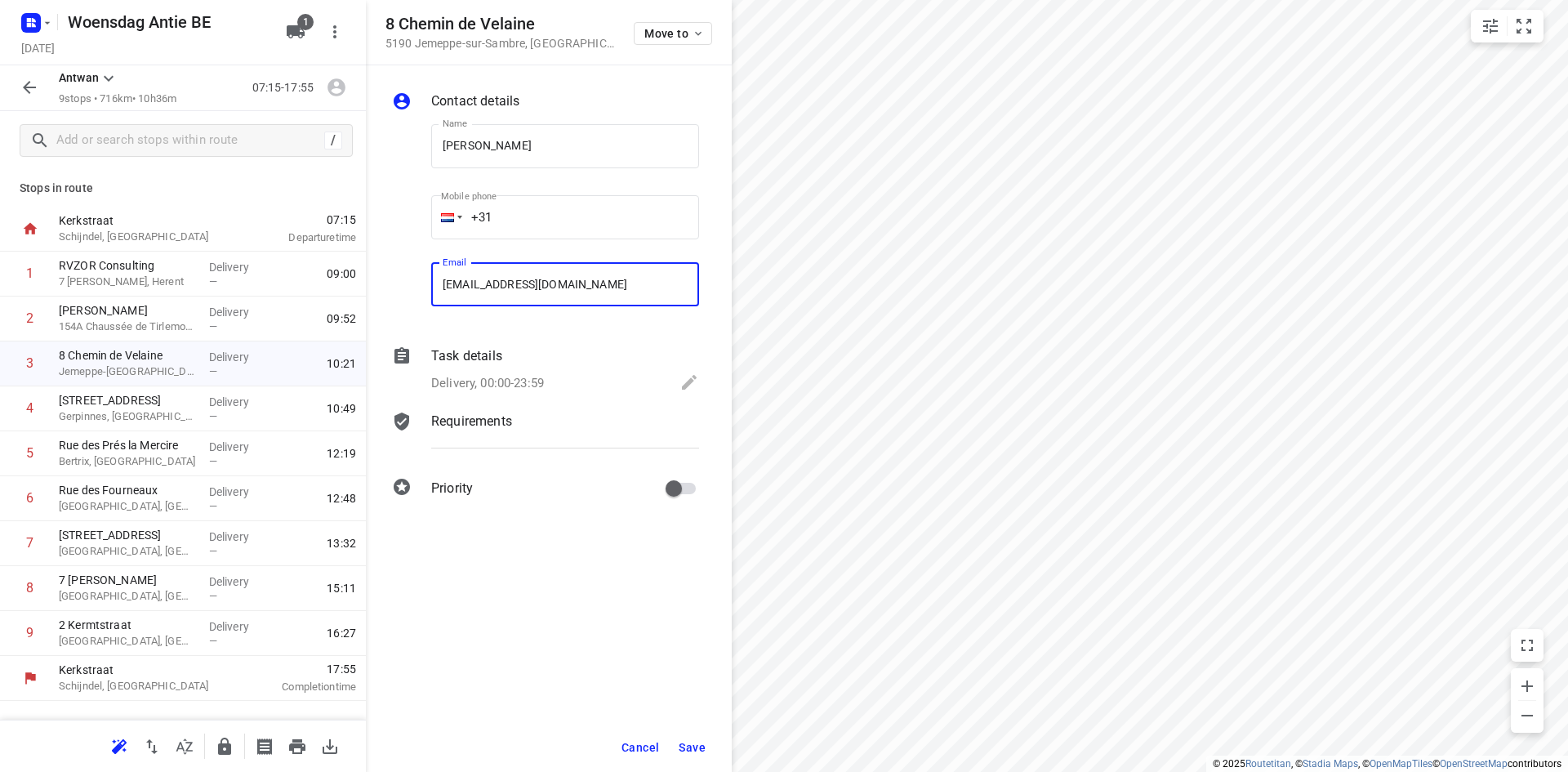
type input "[EMAIL_ADDRESS][DOMAIN_NAME]"
click at [693, 743] on span "Save" at bounding box center [692, 748] width 27 height 14
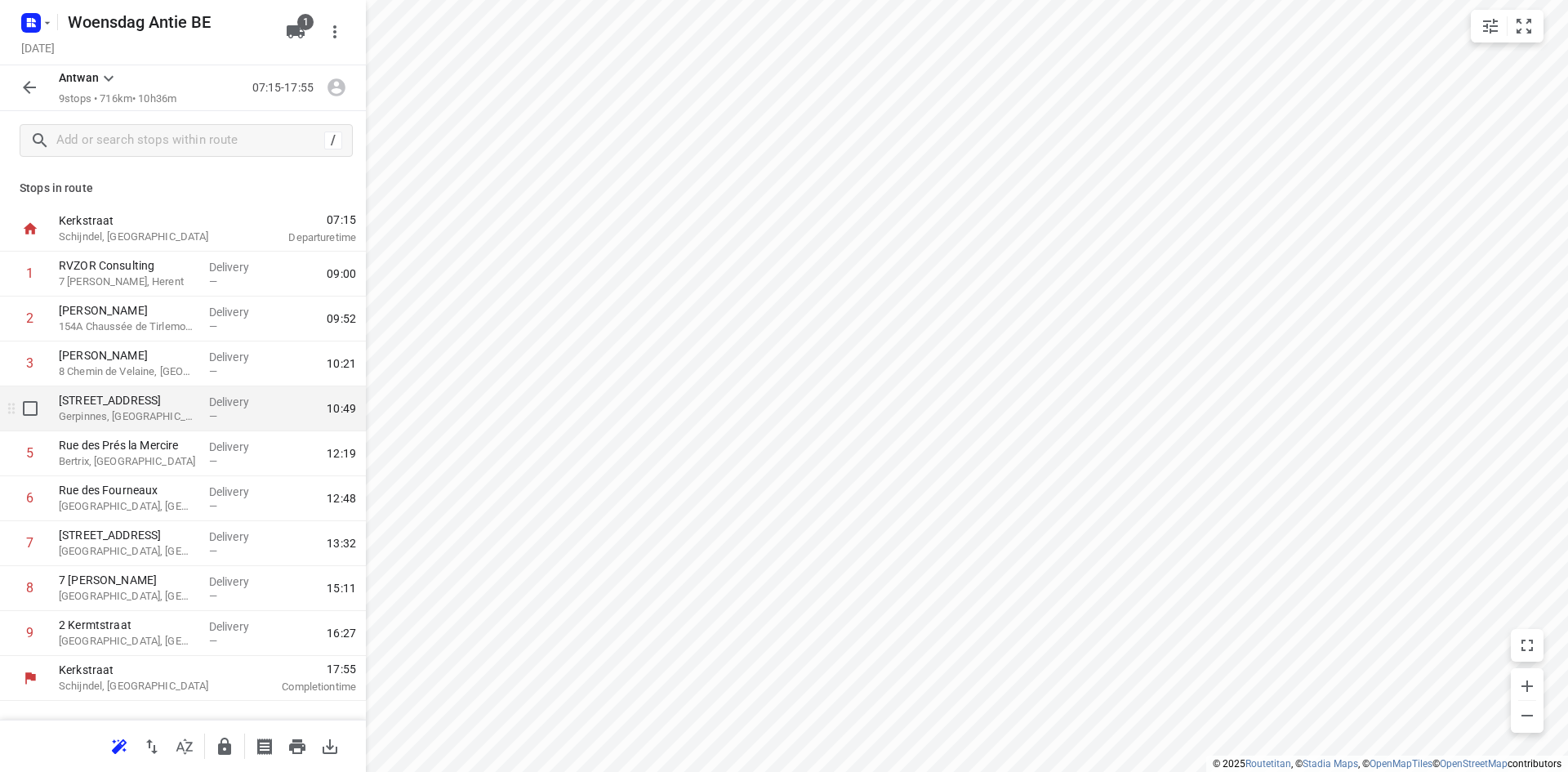
click at [151, 418] on p "Gerpinnes, [GEOGRAPHIC_DATA]" at bounding box center [128, 416] width 137 height 16
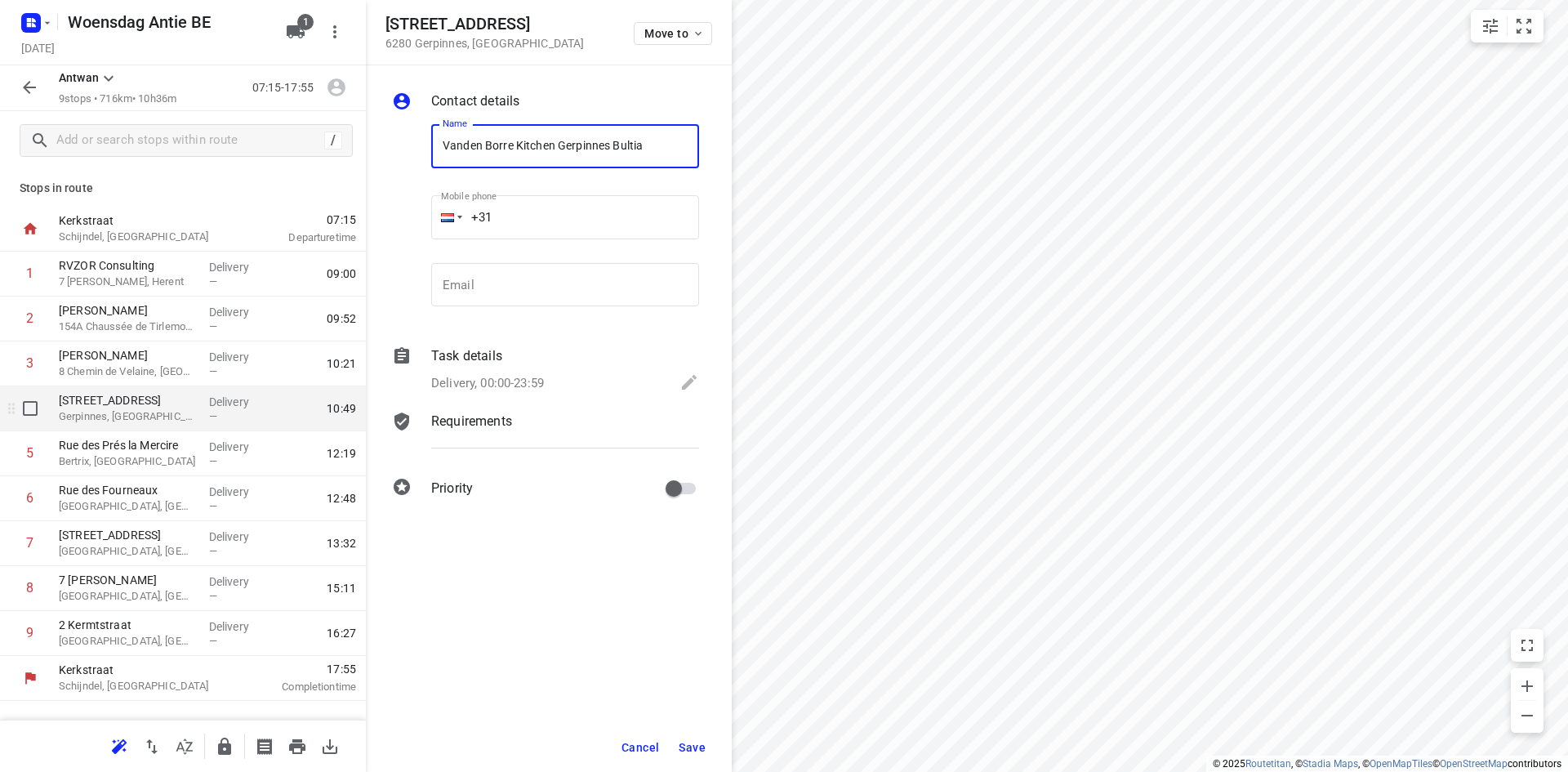
type input "Vanden Borre Kitchen Gerpinnes Bultia"
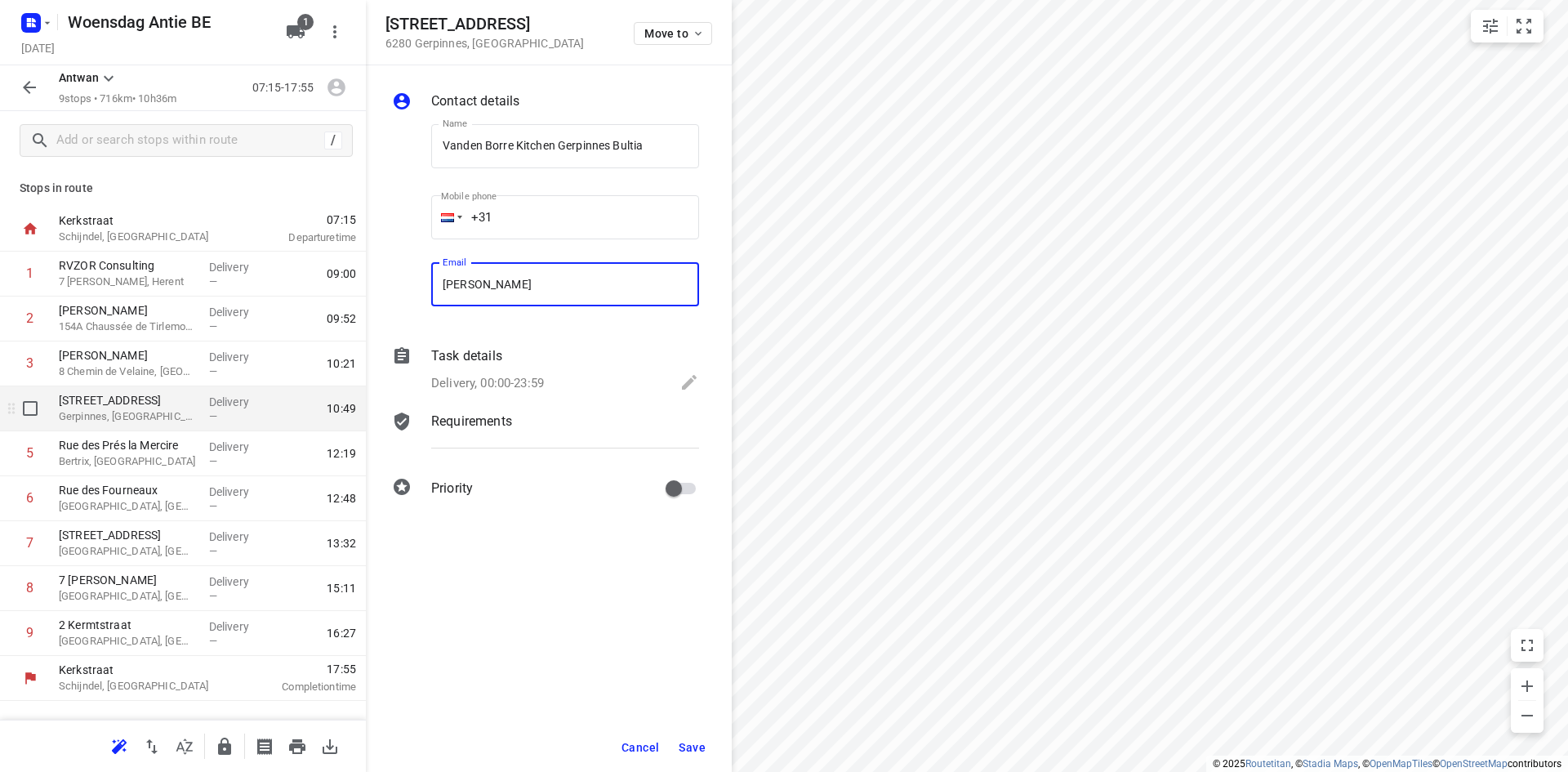
type input "[PERSON_NAME][EMAIL_ADDRESS][DOMAIN_NAME]"
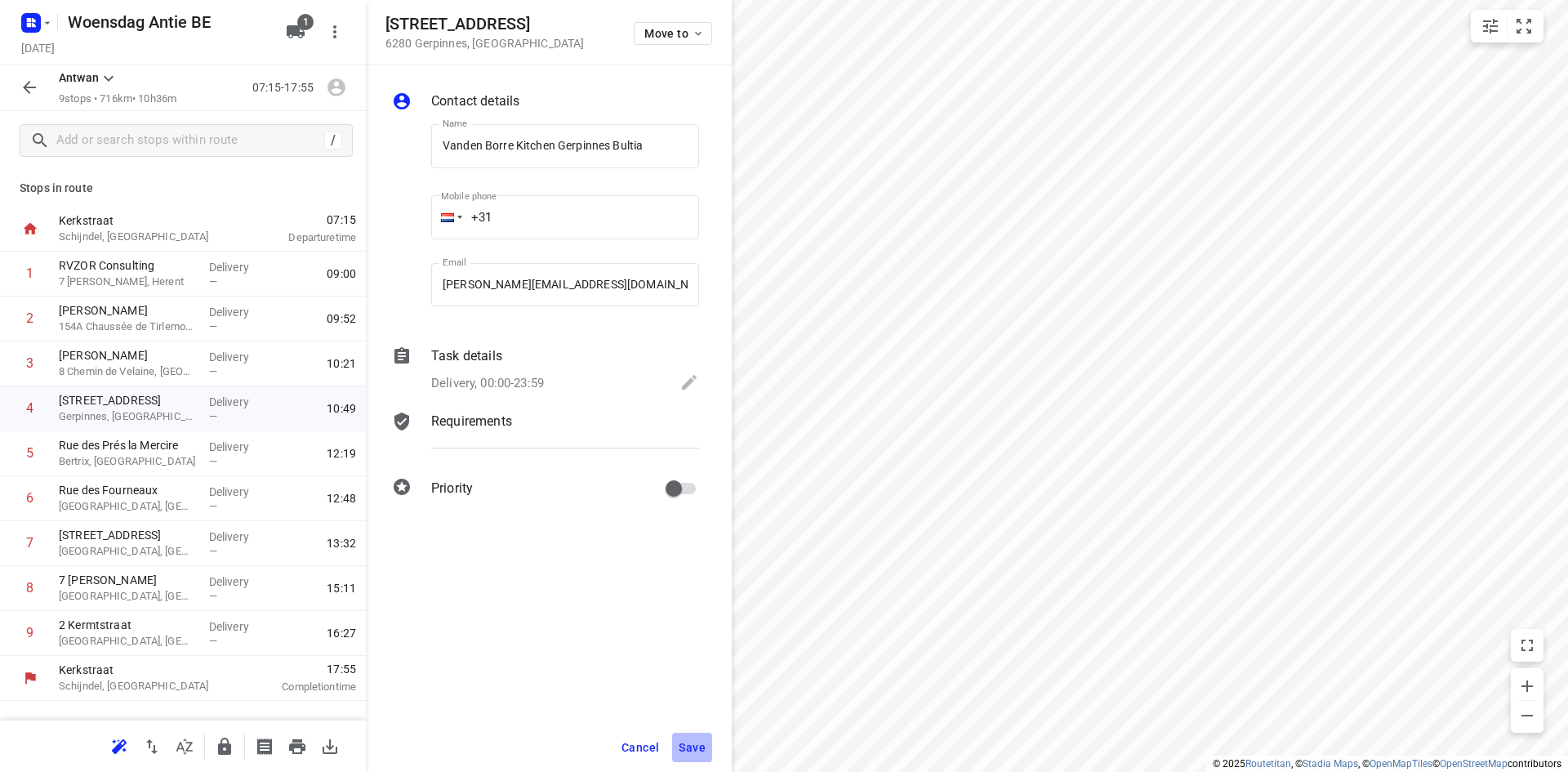
click at [705, 741] on button "Save" at bounding box center [692, 747] width 40 height 29
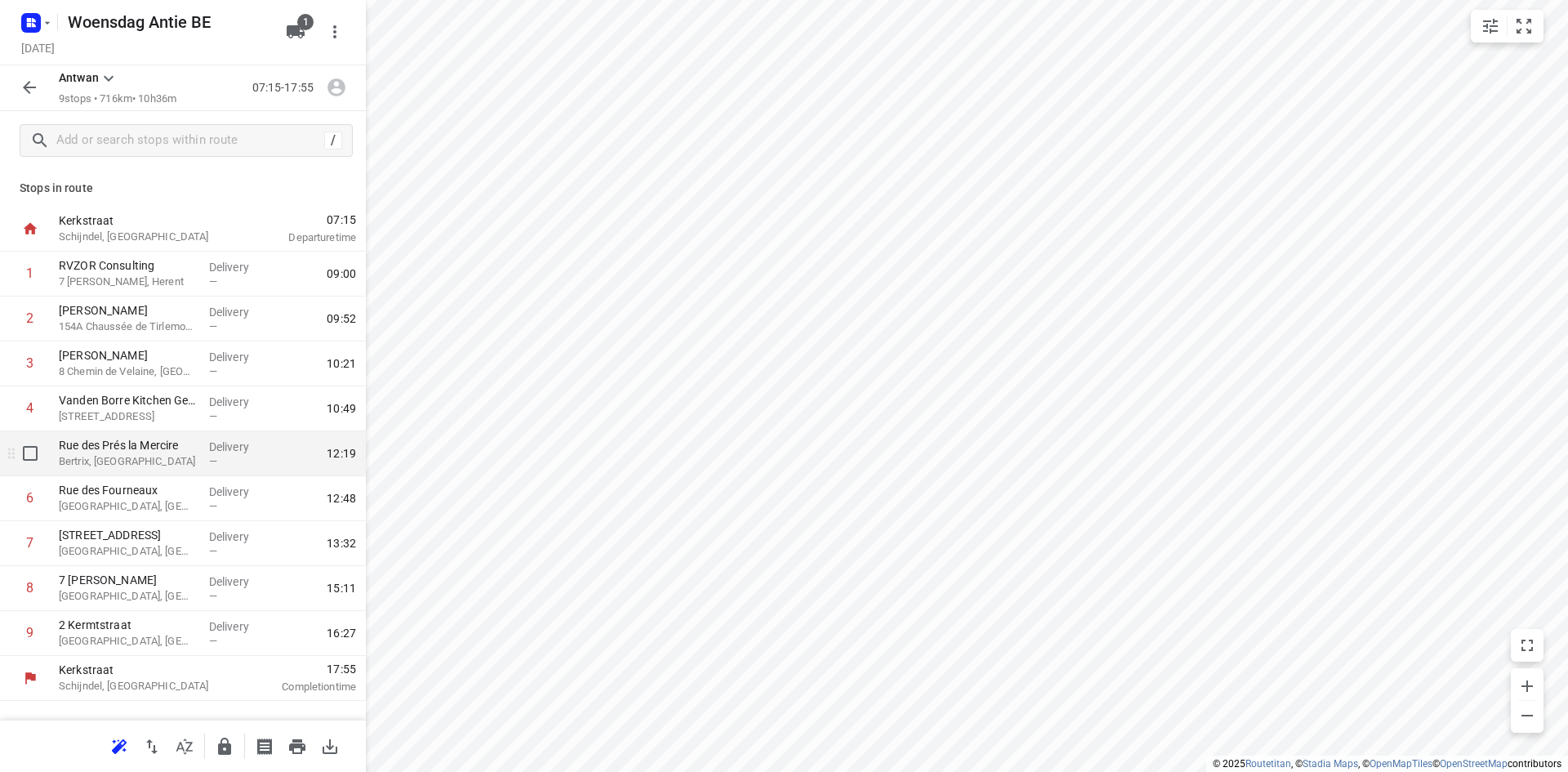
click at [133, 462] on p "Bertrix, [GEOGRAPHIC_DATA]" at bounding box center [128, 461] width 137 height 16
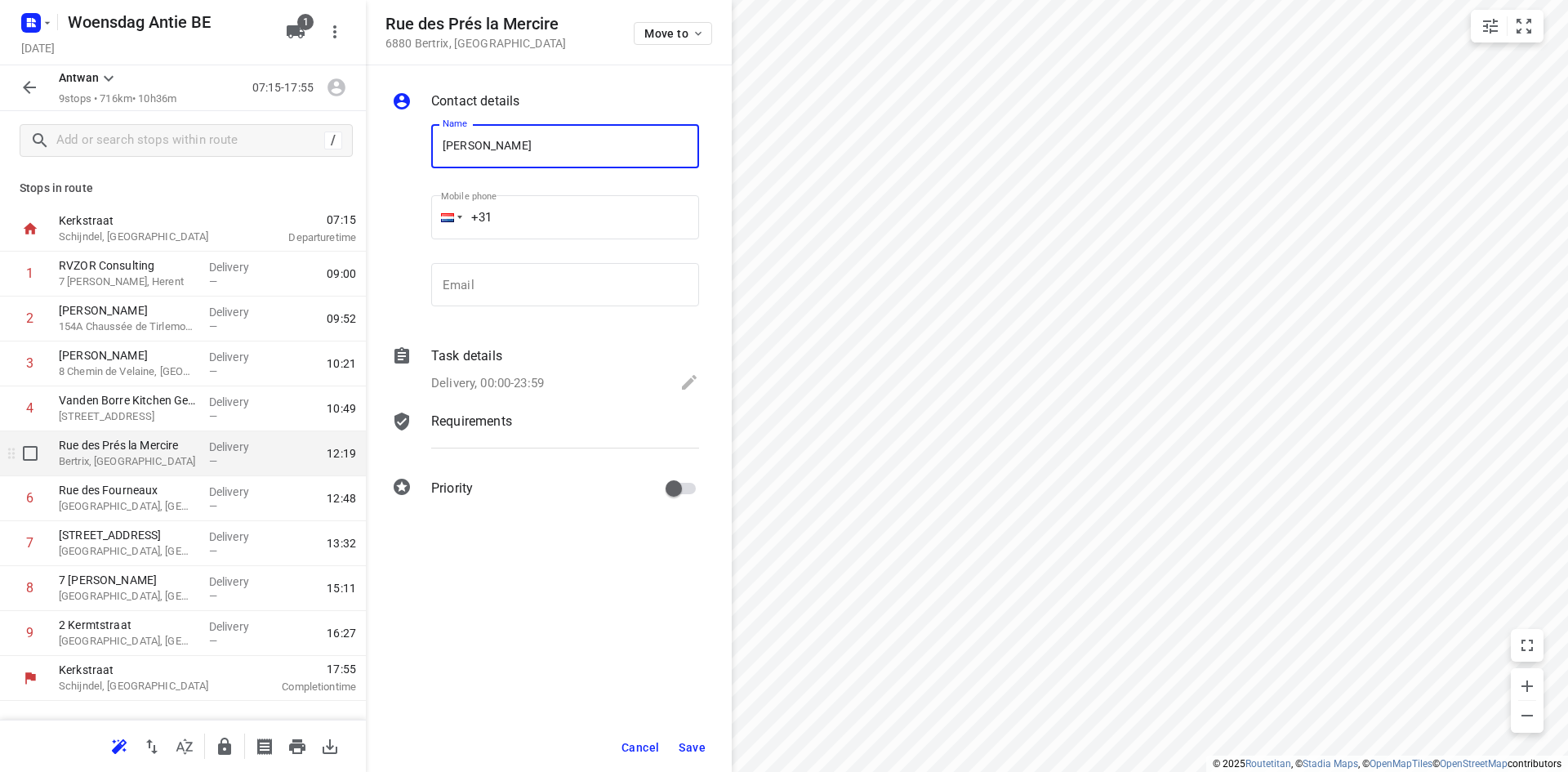
type input "[PERSON_NAME]"
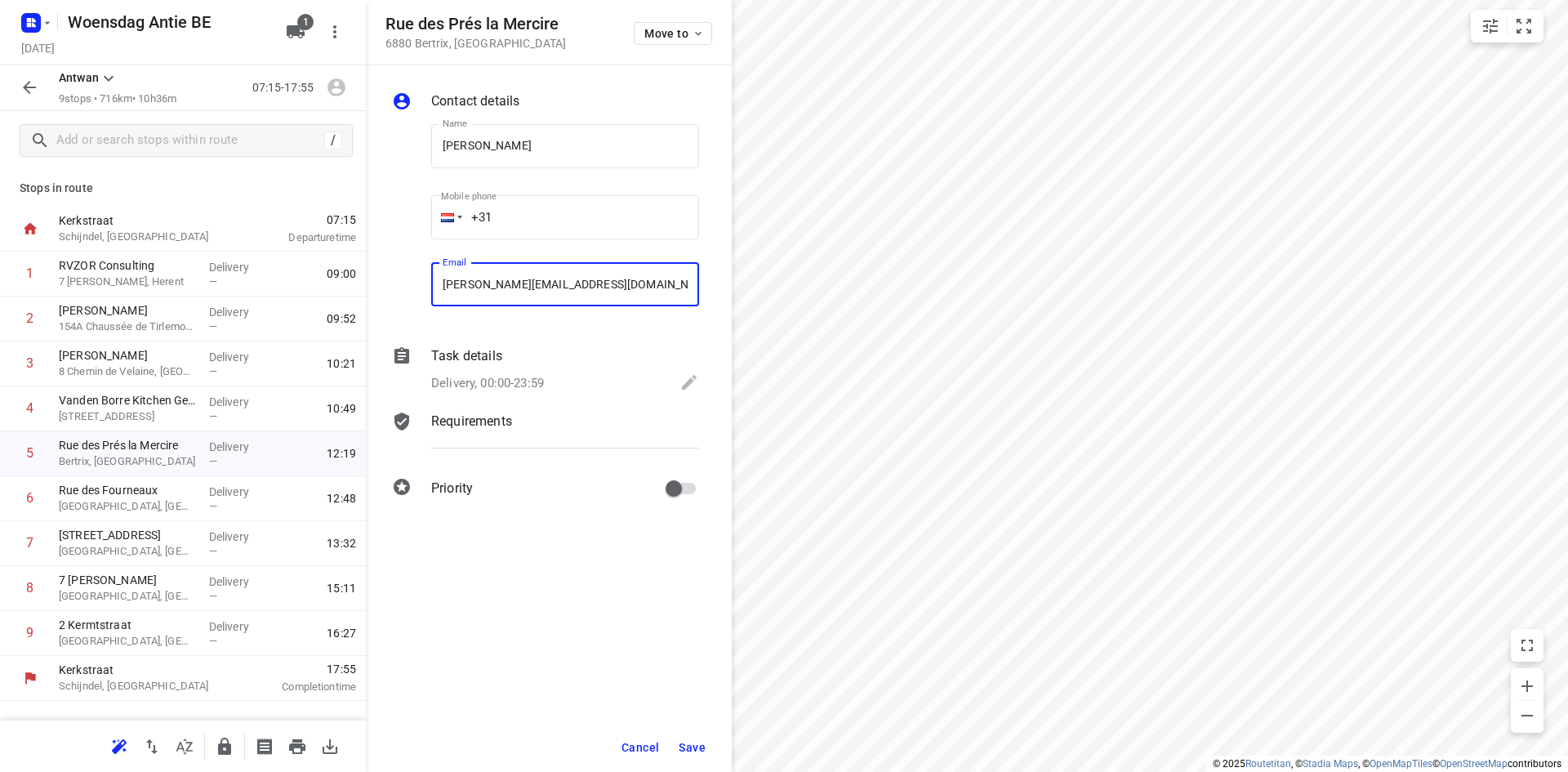
type input "[PERSON_NAME][EMAIL_ADDRESS][DOMAIN_NAME]"
click at [698, 745] on span "Save" at bounding box center [692, 748] width 27 height 14
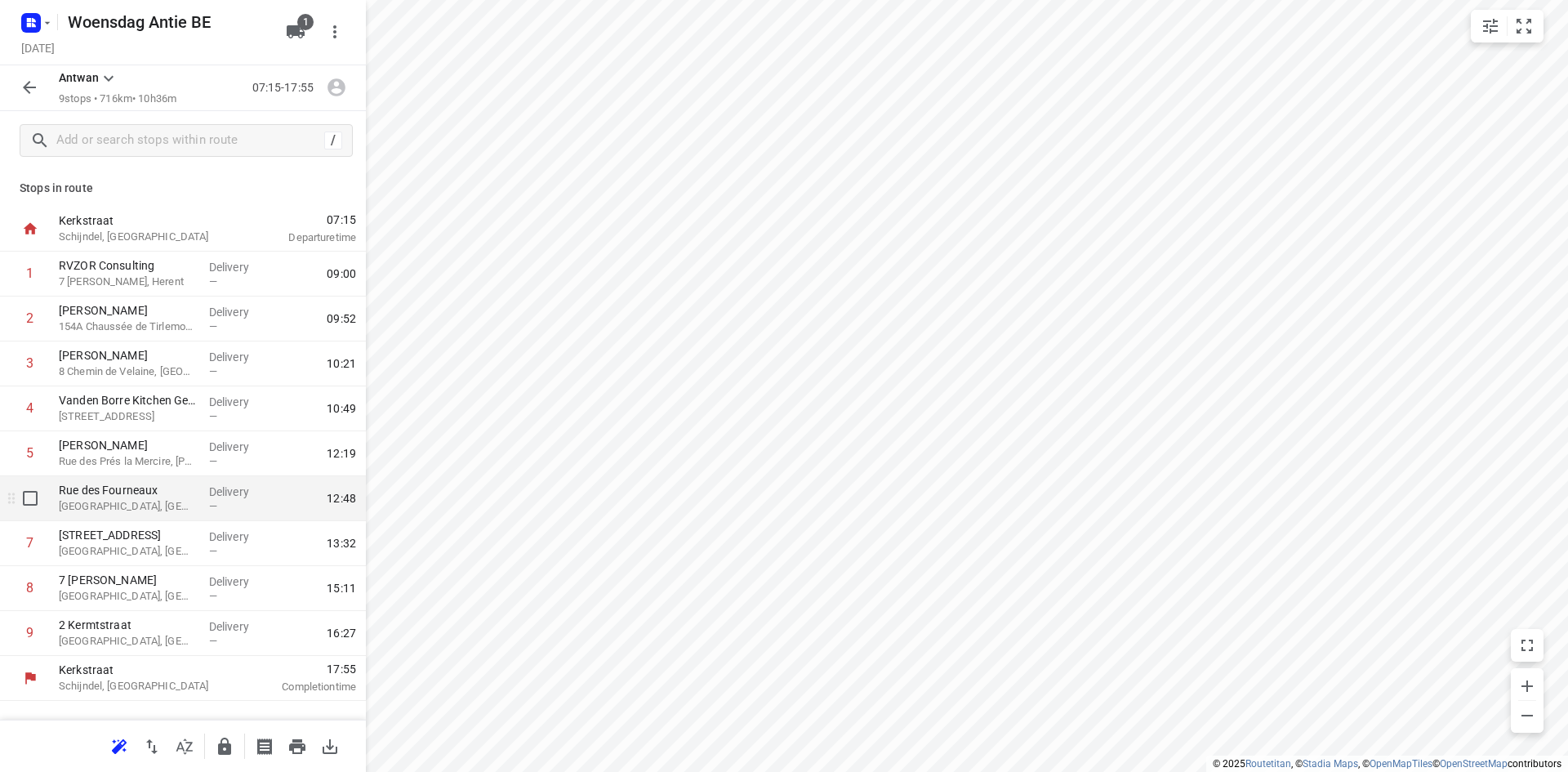
click at [157, 507] on p "[GEOGRAPHIC_DATA], [GEOGRAPHIC_DATA]" at bounding box center [128, 506] width 137 height 16
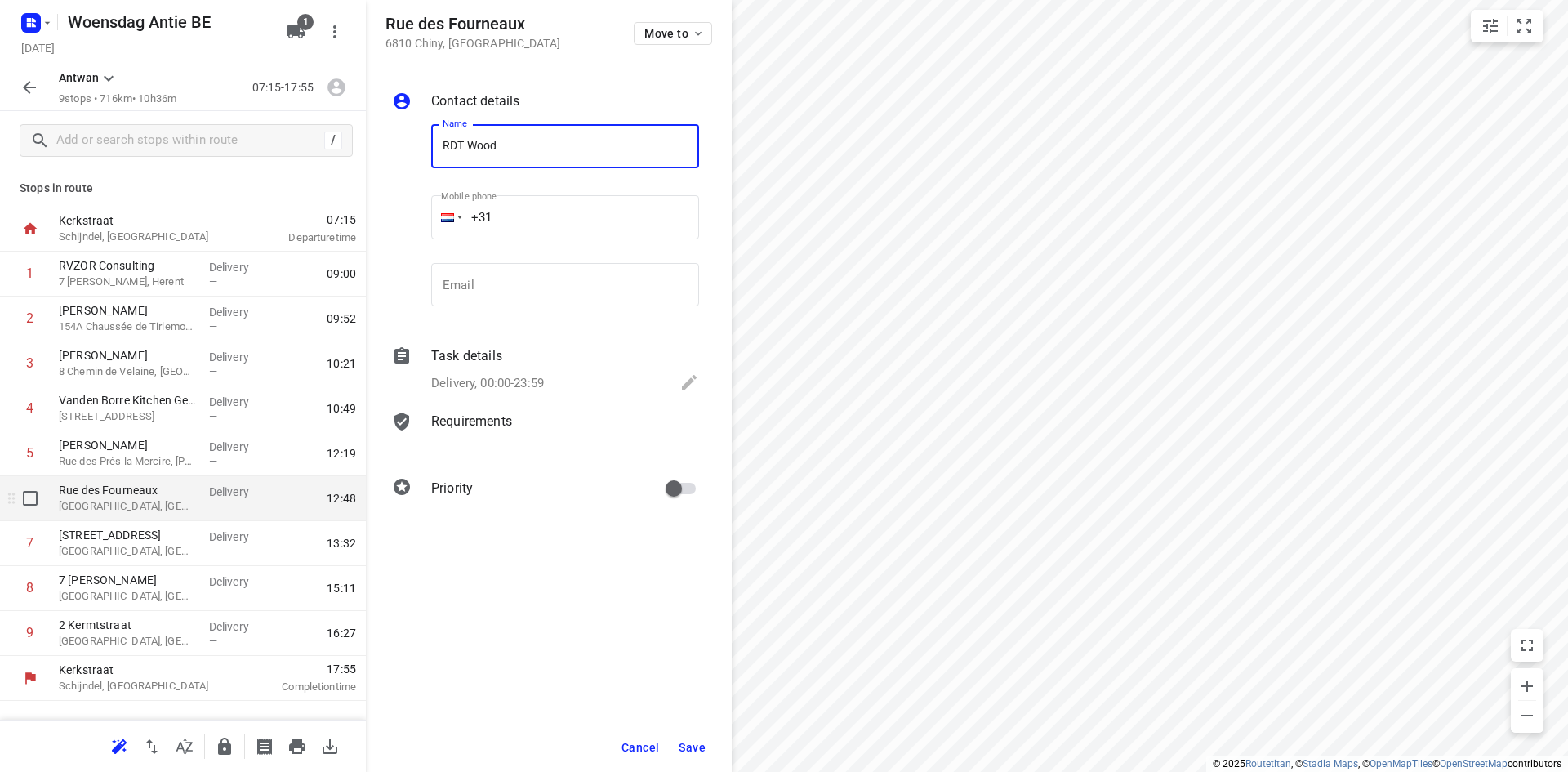
type input "RDT Wood"
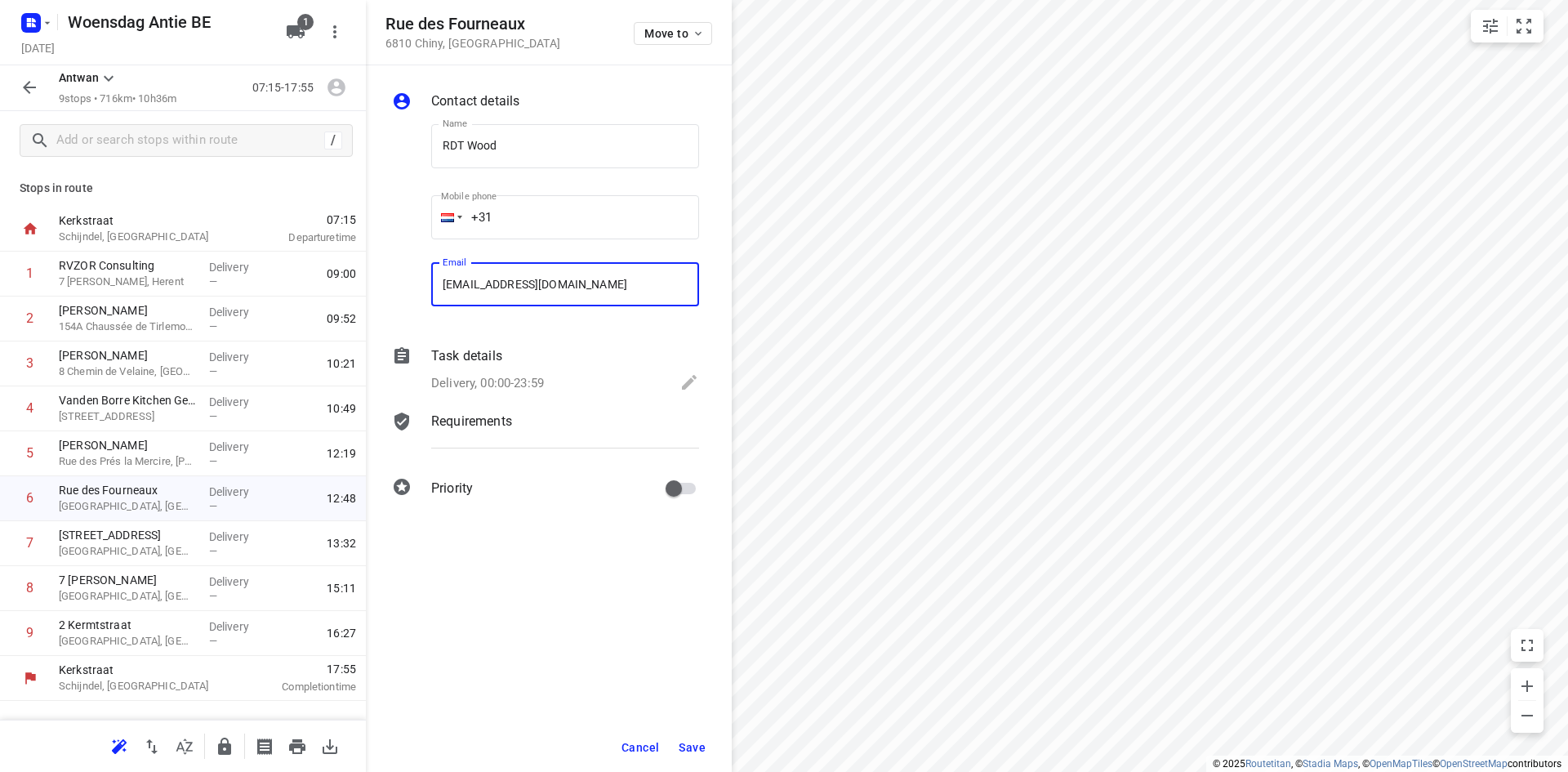
type input "[EMAIL_ADDRESS][DOMAIN_NAME]"
click at [705, 749] on button "Save" at bounding box center [692, 747] width 40 height 29
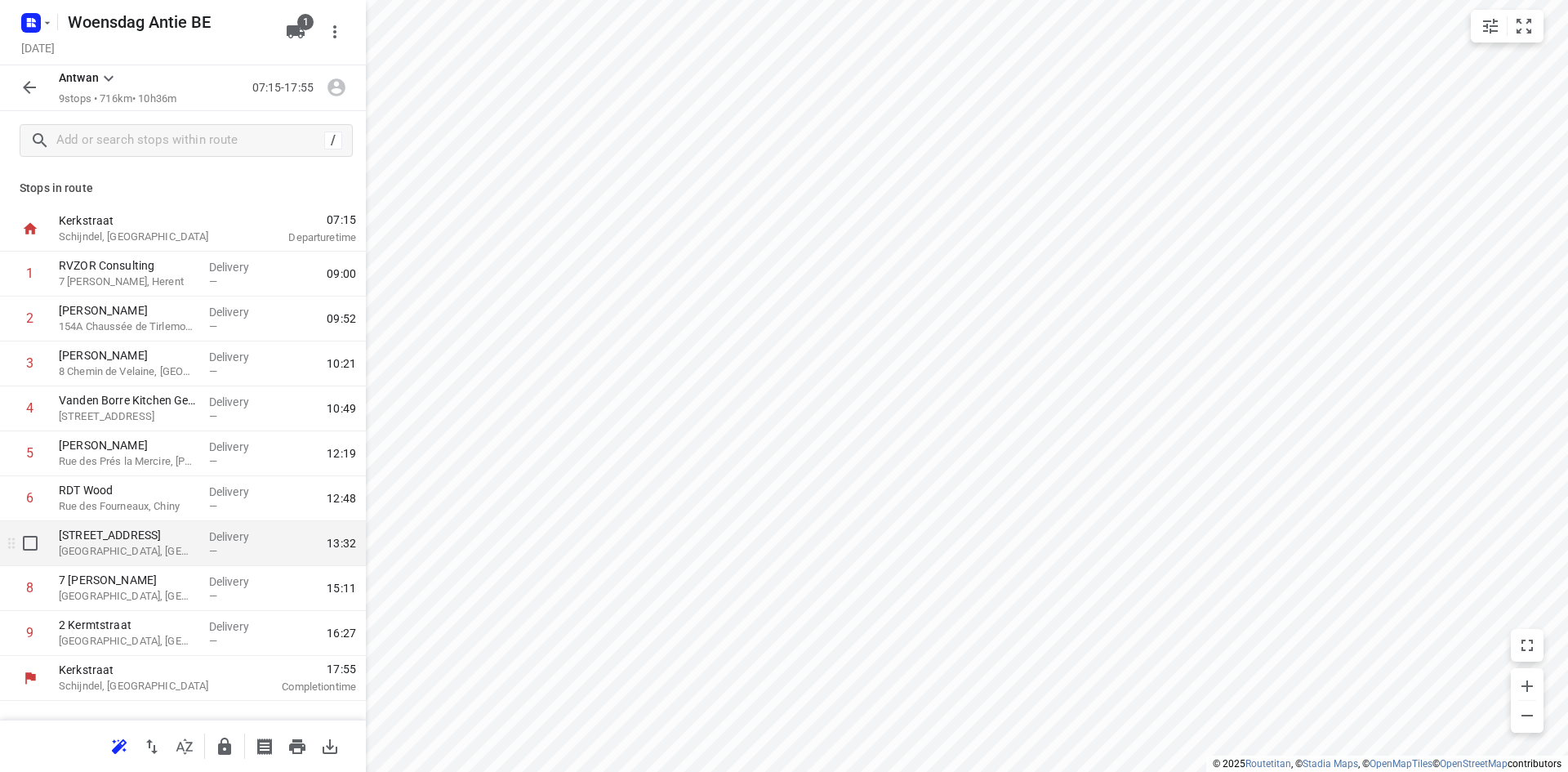
click at [120, 552] on p "[GEOGRAPHIC_DATA], [GEOGRAPHIC_DATA]" at bounding box center [128, 551] width 137 height 16
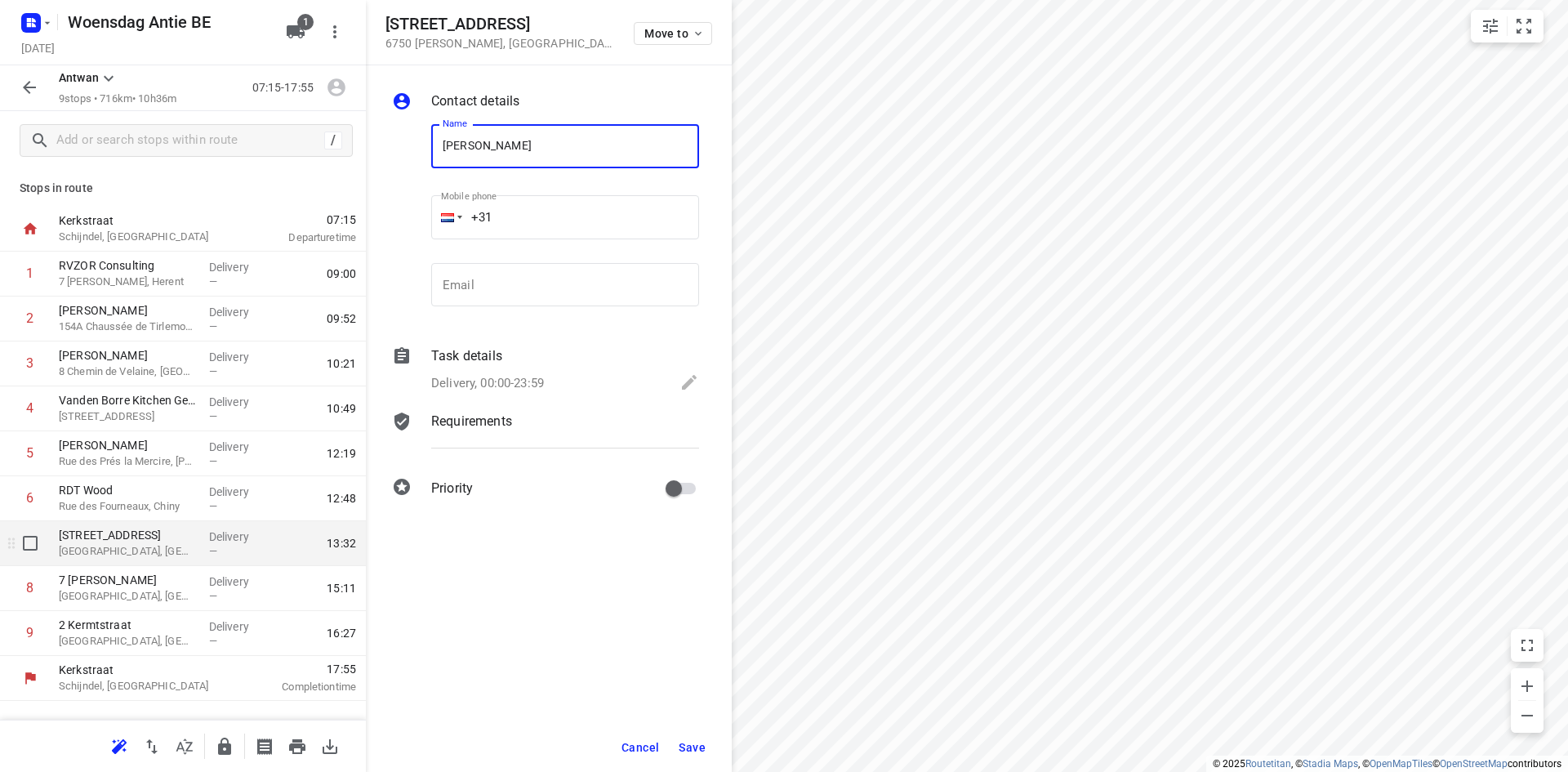
type input "[PERSON_NAME]"
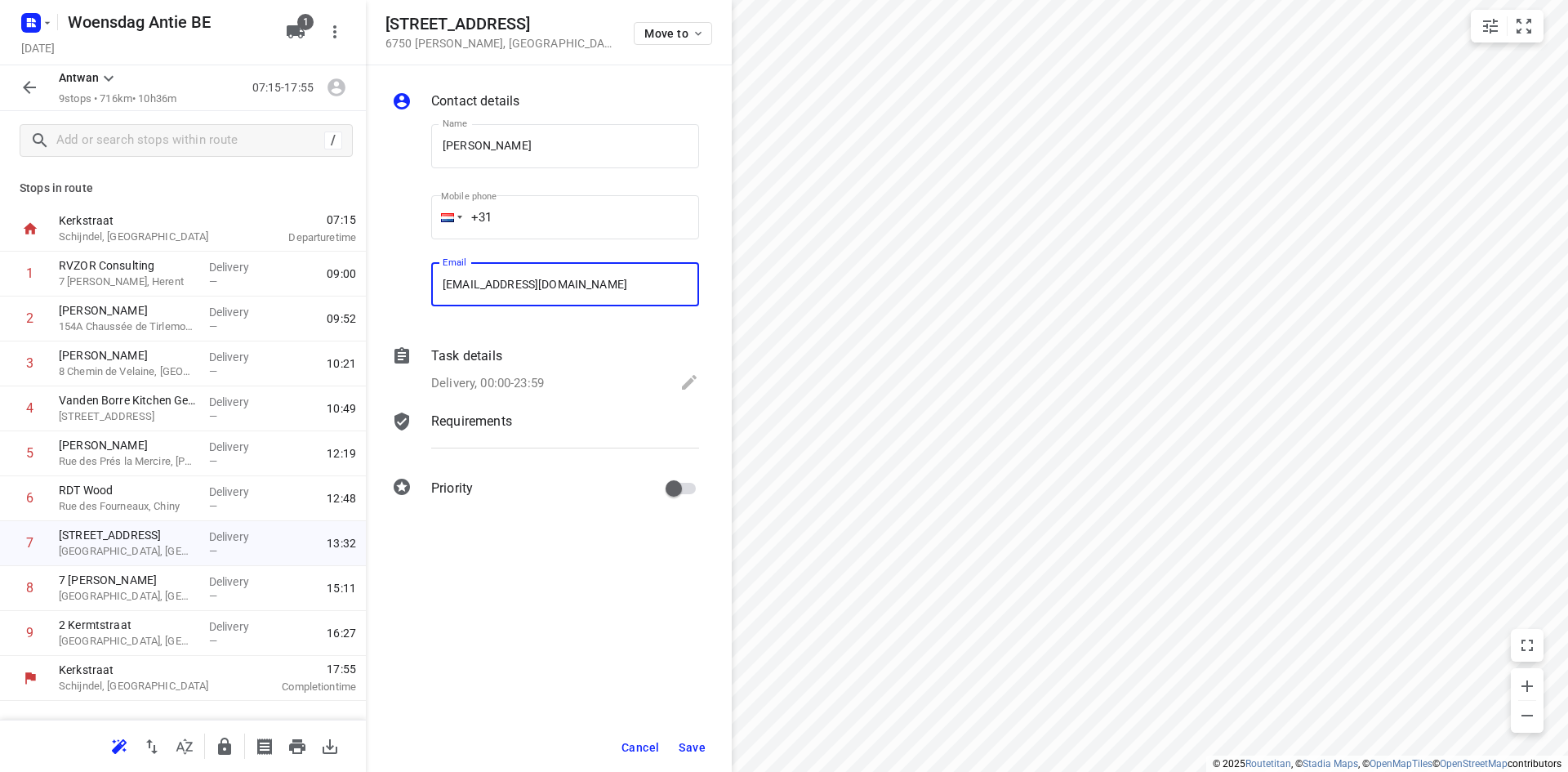
type input "[EMAIL_ADDRESS][DOMAIN_NAME]"
click at [688, 746] on span "Save" at bounding box center [692, 748] width 27 height 14
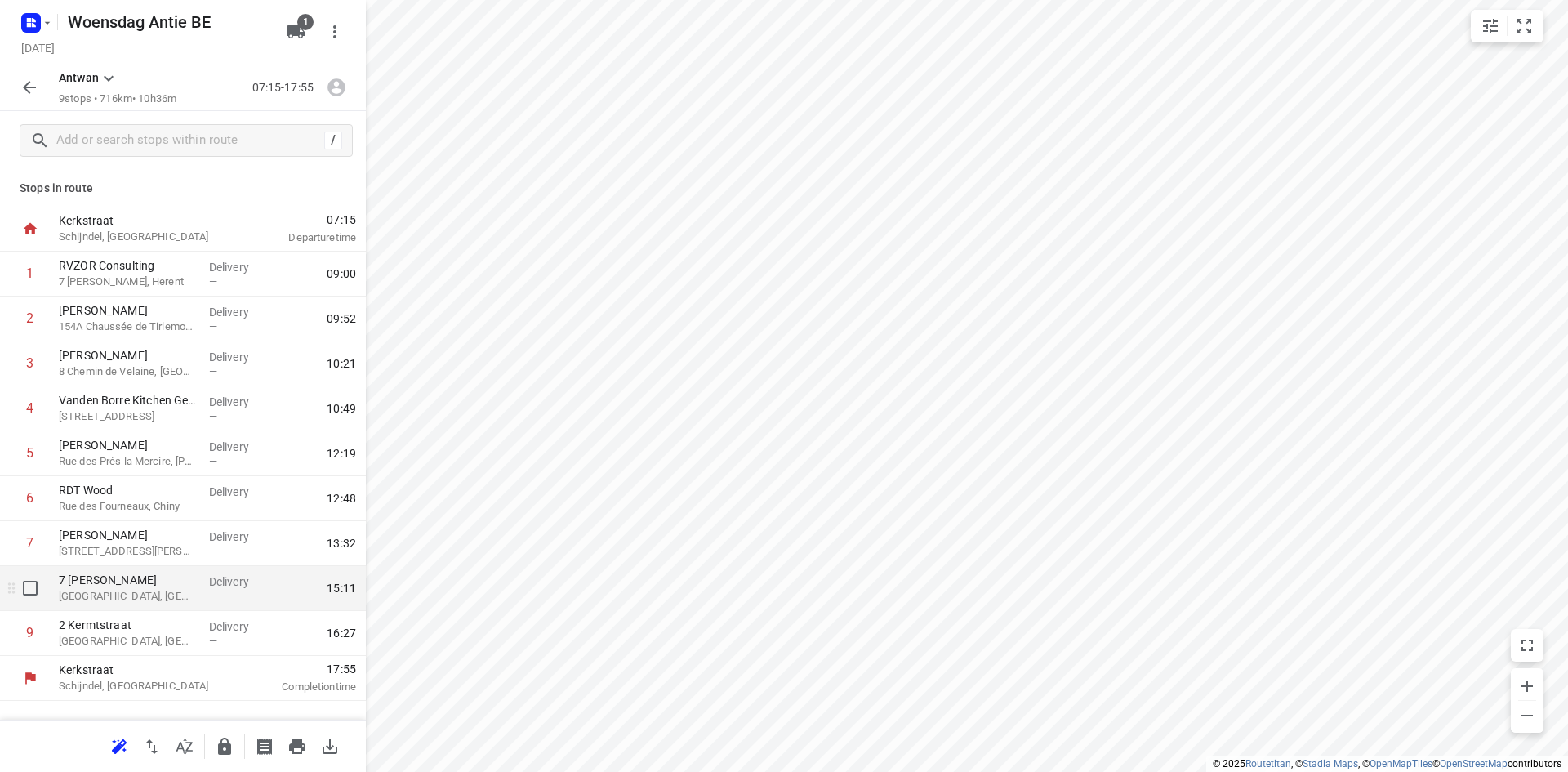
drag, startPoint x: 113, startPoint y: 598, endPoint x: 113, endPoint y: 588, distance: 10.0
click at [113, 592] on div "1 RVZOR Consulting 7 Van Bladelstraat, Herent Delivery — 09:00 2 [PERSON_NAME] …" at bounding box center [183, 453] width 366 height 404
click at [116, 589] on p "[GEOGRAPHIC_DATA], [GEOGRAPHIC_DATA]" at bounding box center [128, 596] width 137 height 16
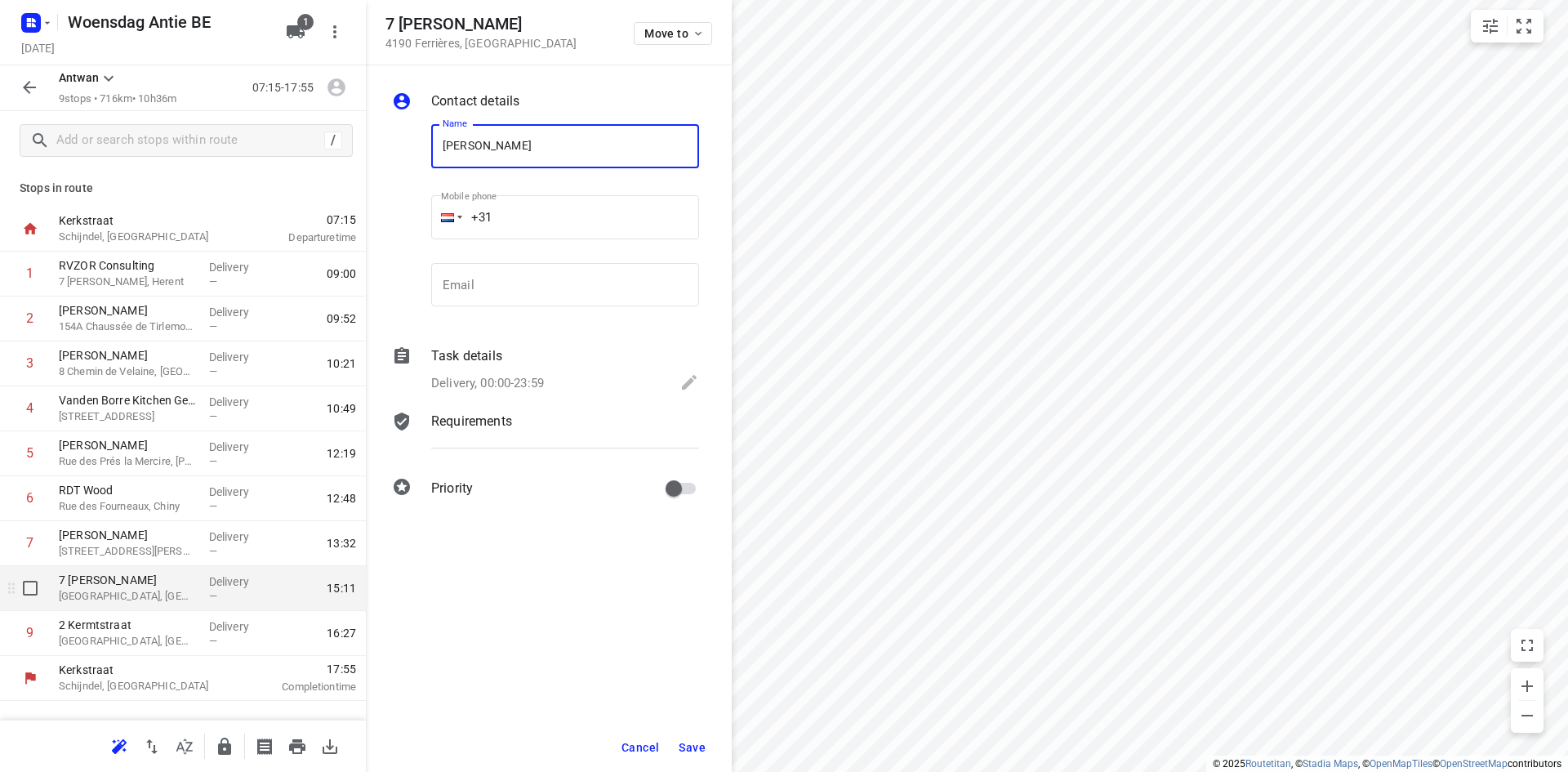
type input "[PERSON_NAME]"
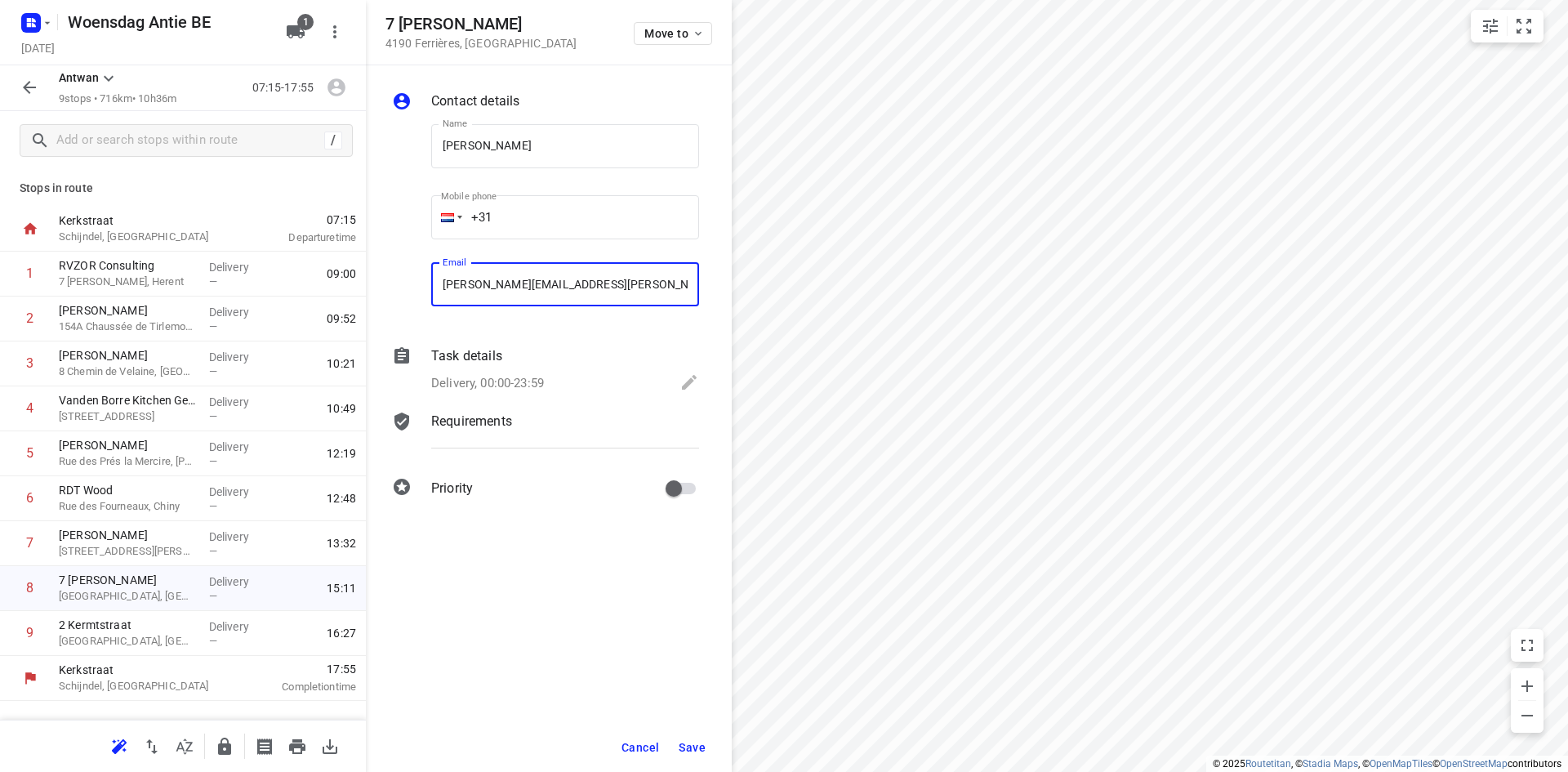
type input "[PERSON_NAME][EMAIL_ADDRESS][PERSON_NAME][DOMAIN_NAME]"
click at [698, 742] on span "Save" at bounding box center [692, 748] width 27 height 14
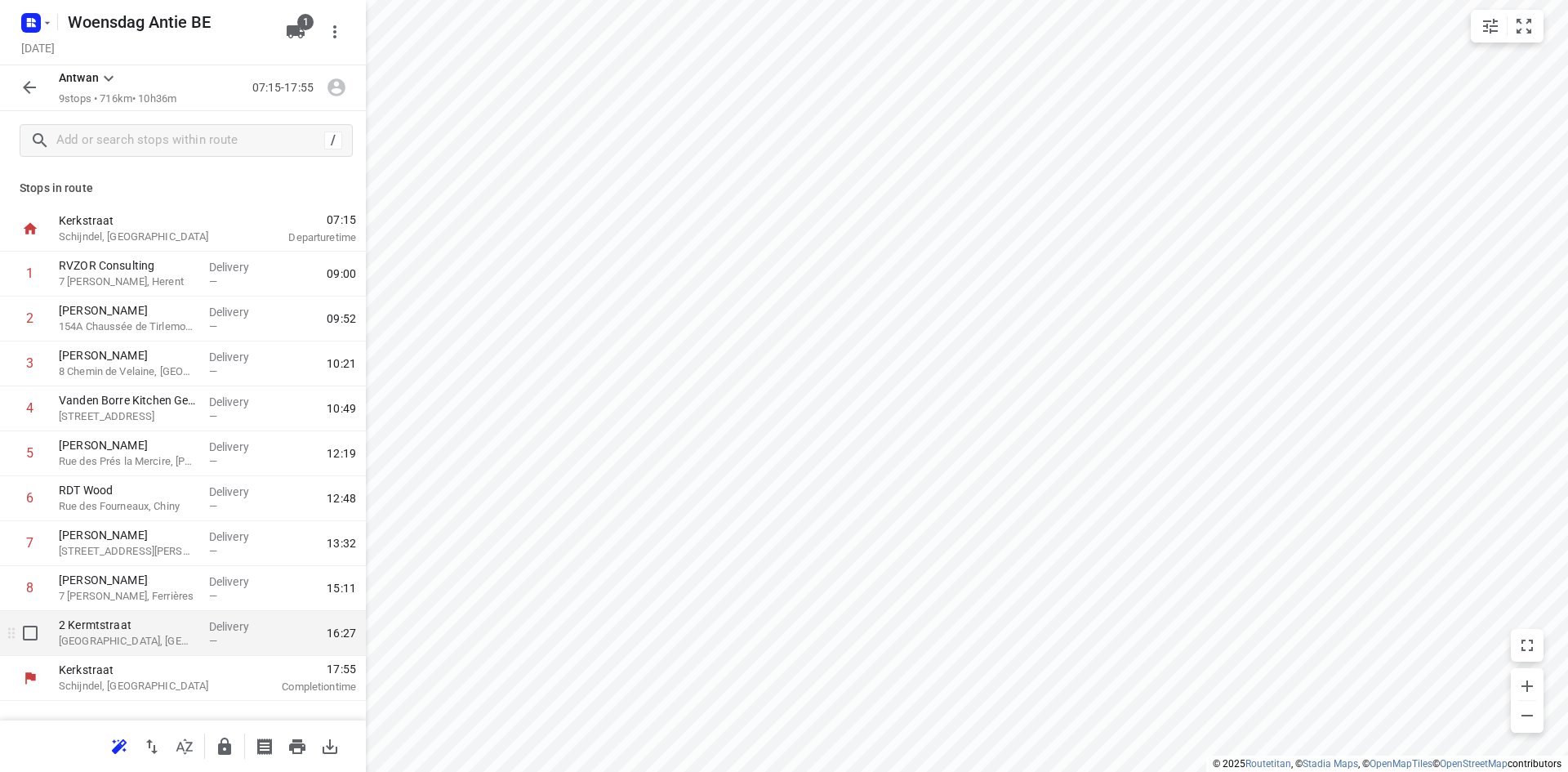
click at [136, 635] on p "[GEOGRAPHIC_DATA], [GEOGRAPHIC_DATA]" at bounding box center [128, 641] width 137 height 16
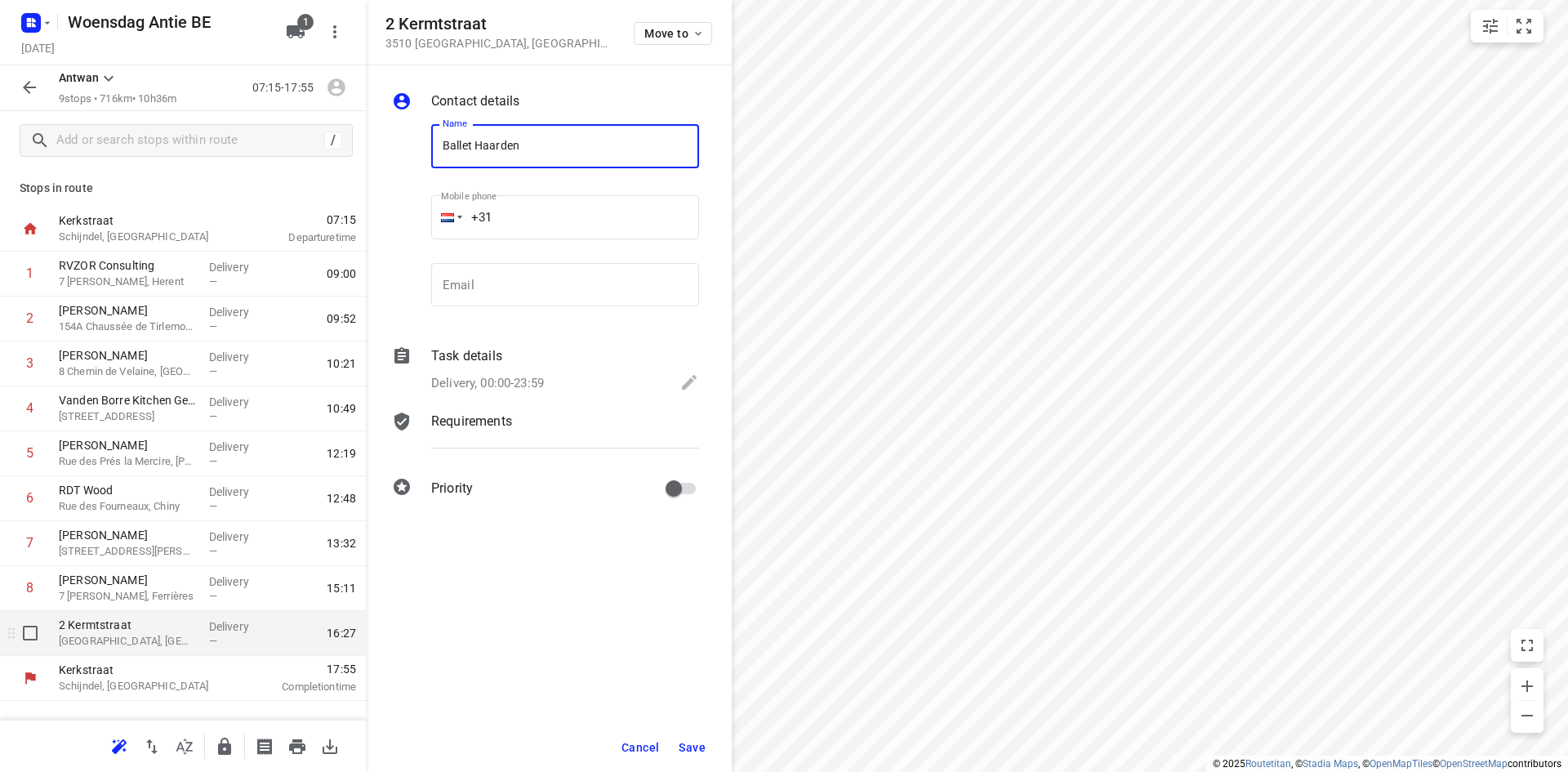
type input "Ballet Haarden"
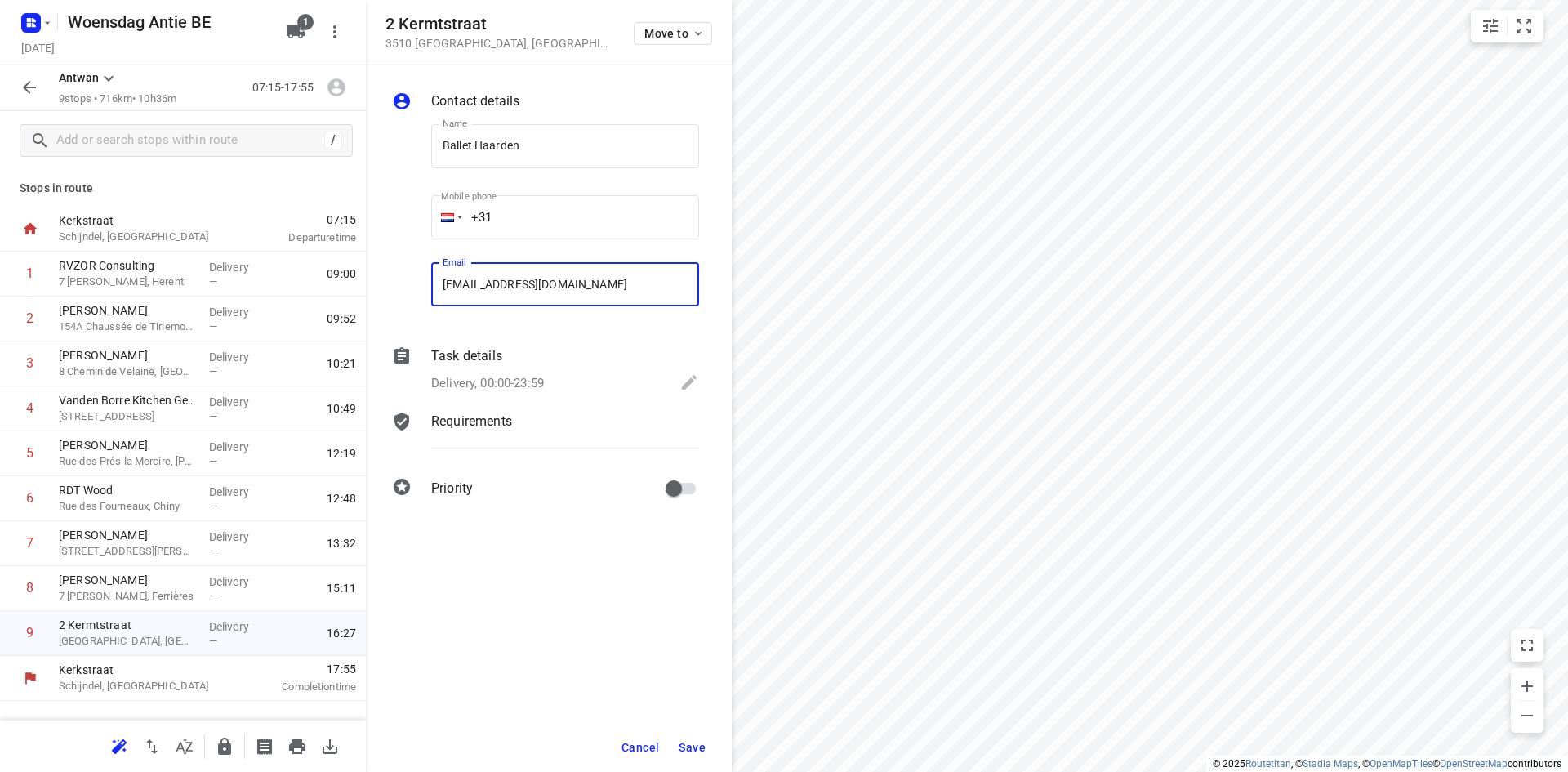
type input "[EMAIL_ADDRESS][DOMAIN_NAME]"
click at [698, 741] on span "Save" at bounding box center [692, 748] width 27 height 14
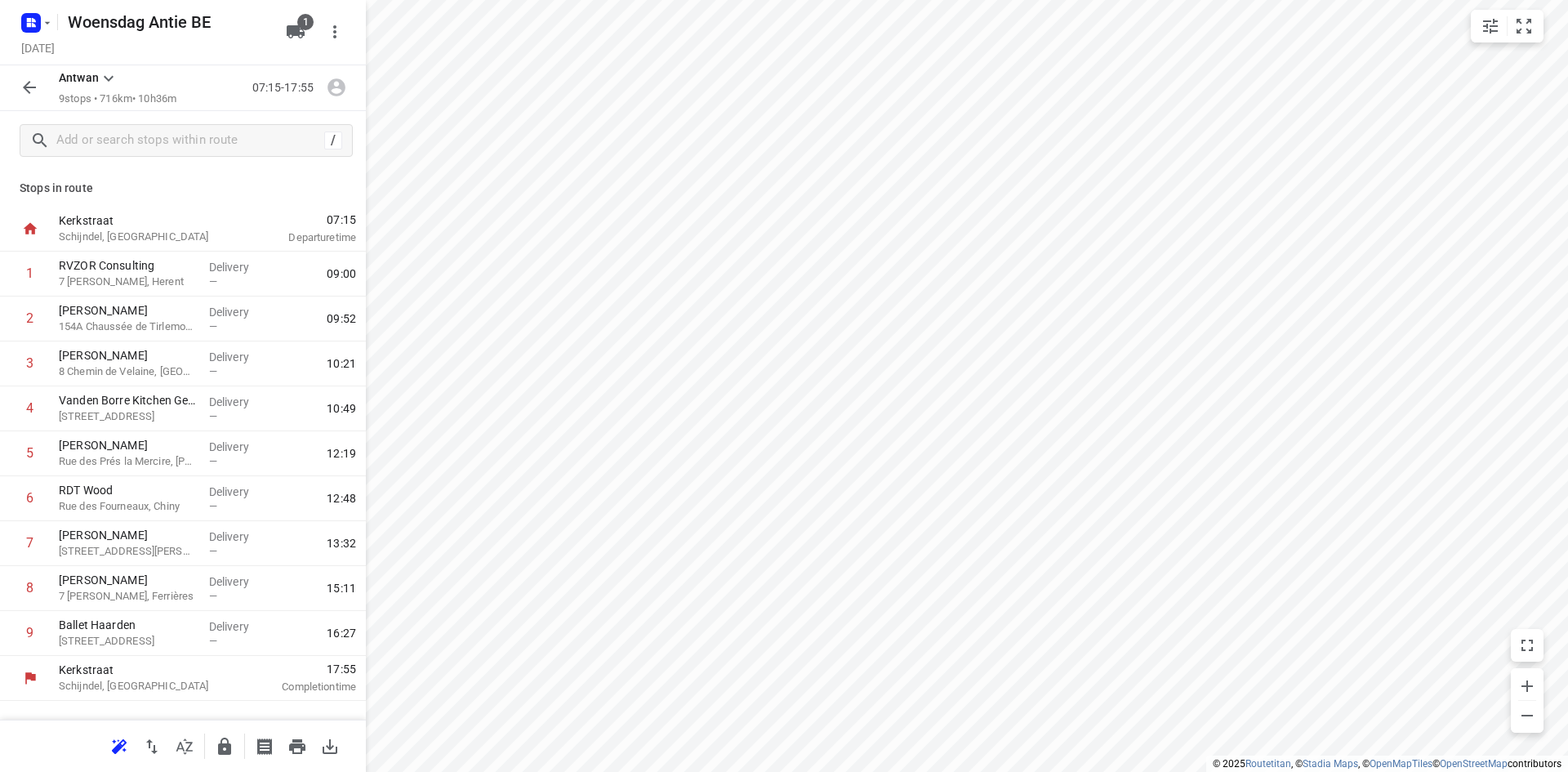
click at [28, 93] on icon "button" at bounding box center [29, 87] width 19 height 19
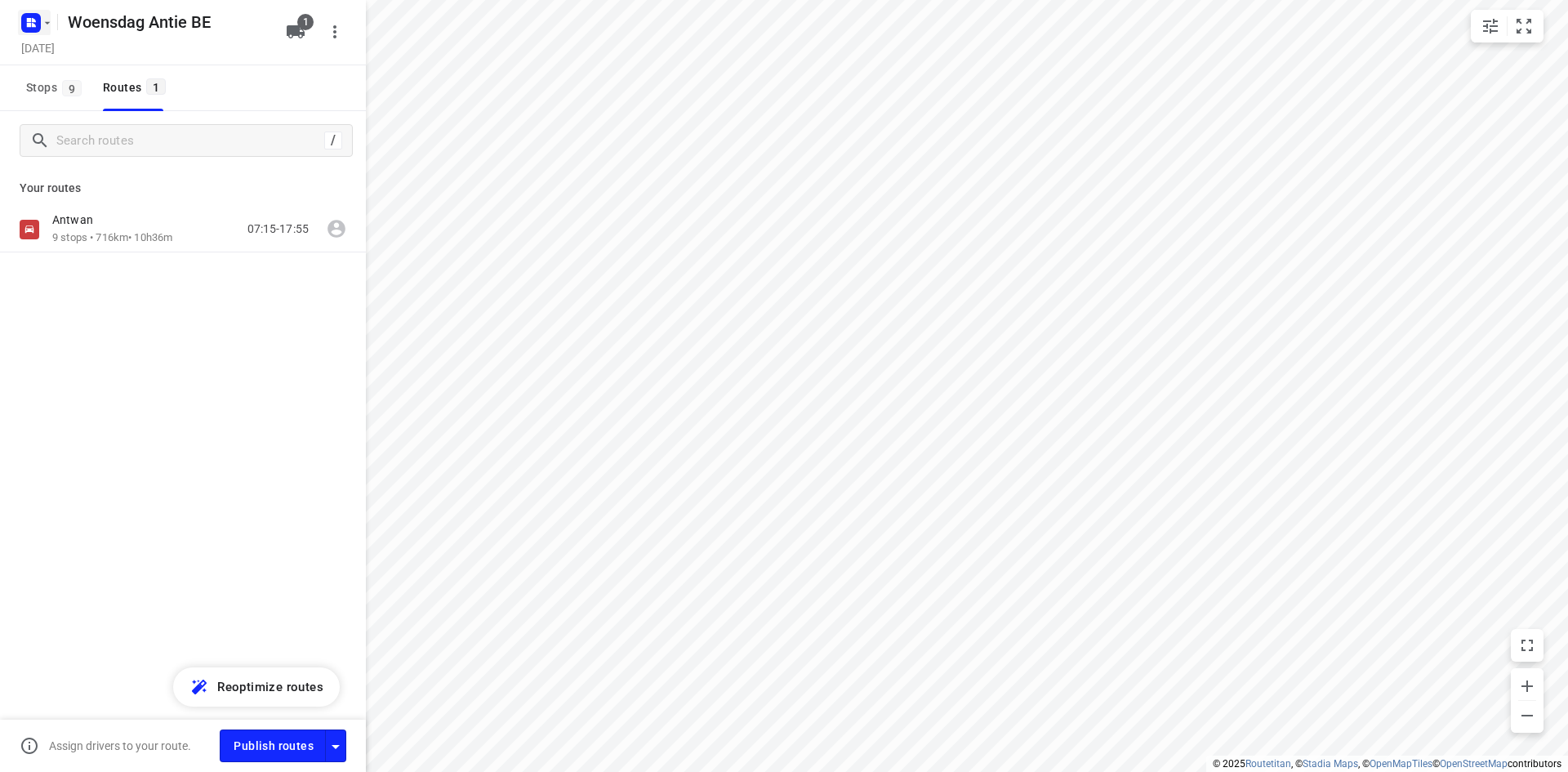
click at [46, 10] on button "button" at bounding box center [35, 22] width 33 height 26
click at [71, 53] on p "Back to projects" at bounding box center [100, 57] width 92 height 18
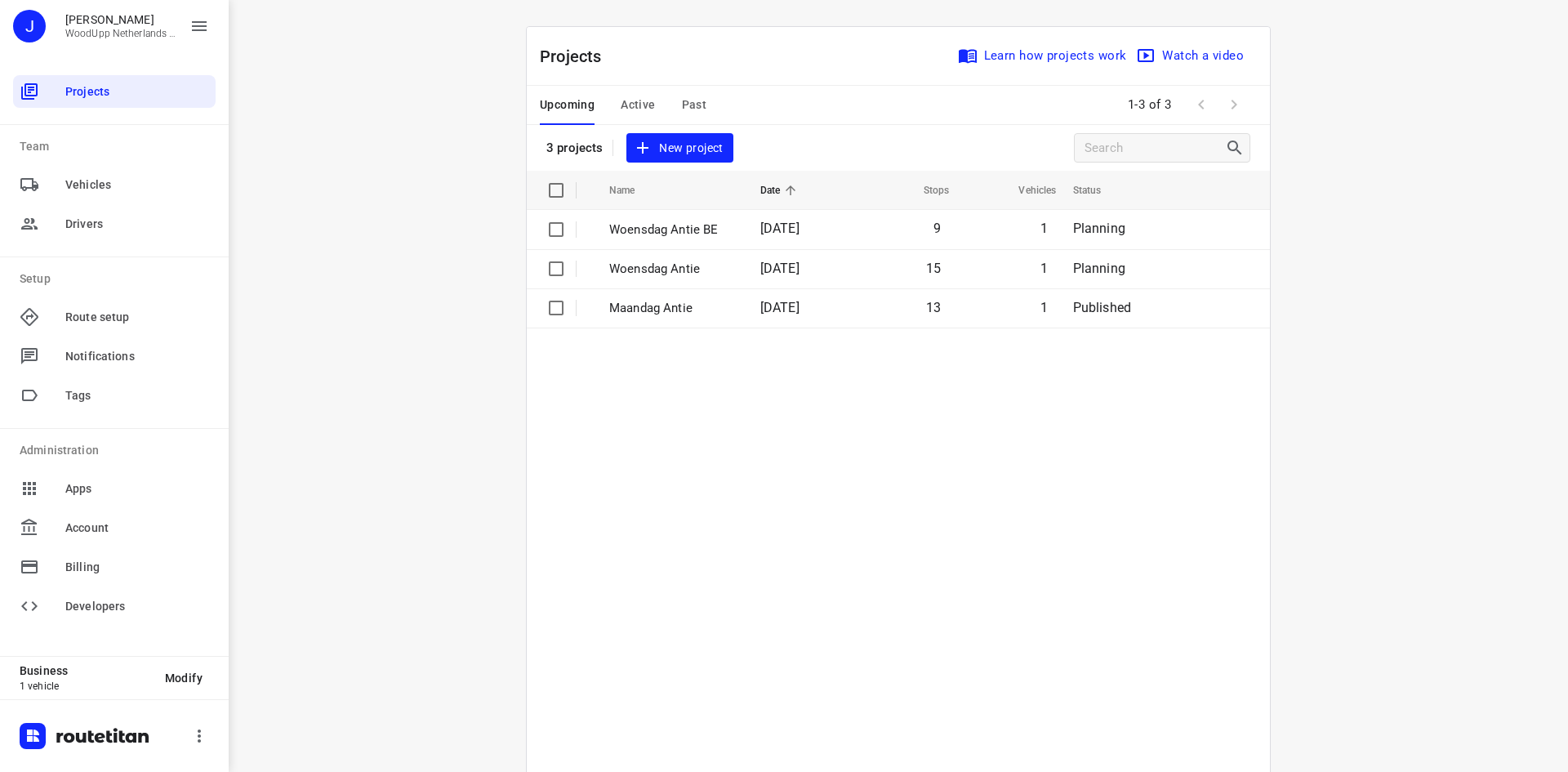
click at [414, 155] on div "i © 2025 Routetitan , © Stadia Maps , © OpenMapTiles © OpenStreetMap contributo…" at bounding box center [898, 386] width 1339 height 772
